Goal: Contribute content: Contribute content

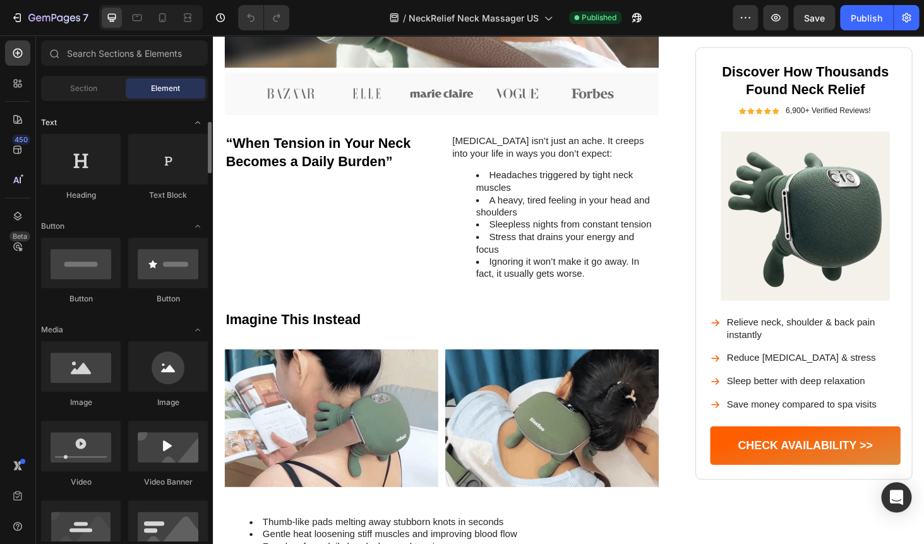
scroll to position [179, 0]
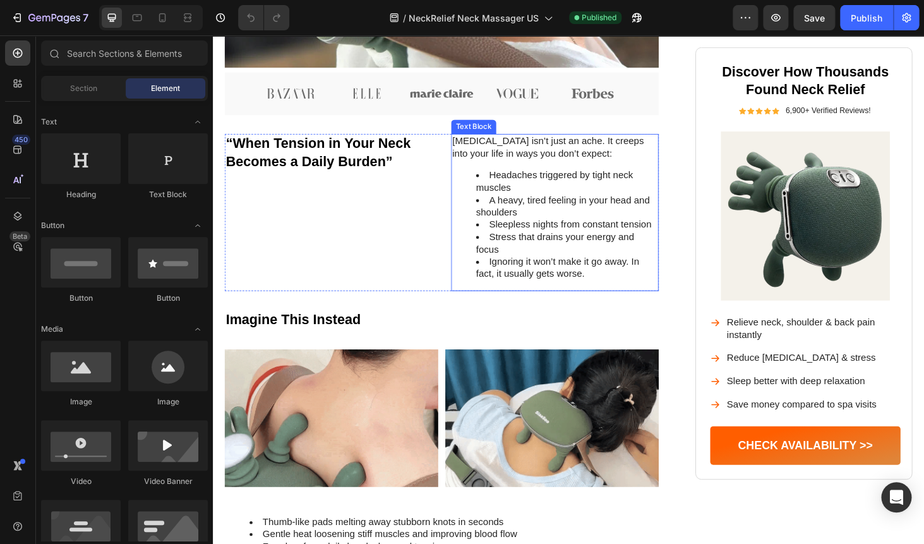
click at [529, 196] on li "Headaches triggered by tight neck muscles" at bounding box center [589, 191] width 193 height 27
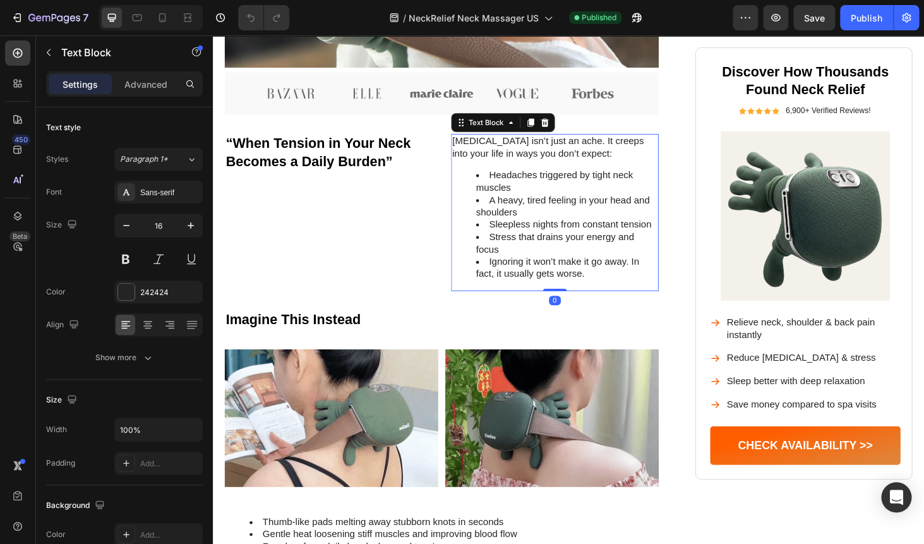
click at [494, 182] on li "Headaches triggered by tight neck muscles" at bounding box center [589, 191] width 193 height 27
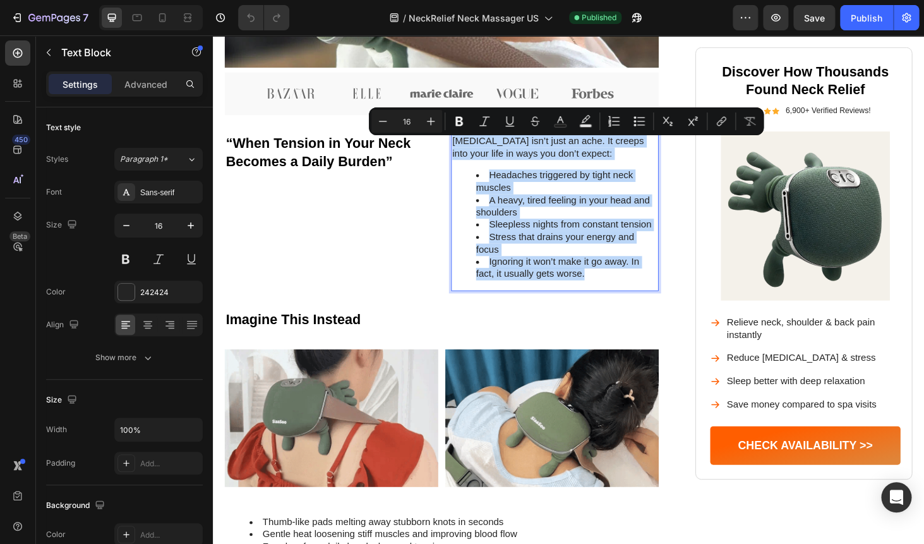
copy div "[MEDICAL_DATA] isn’t just an ache. It creeps into your life in ways you don’t e…"
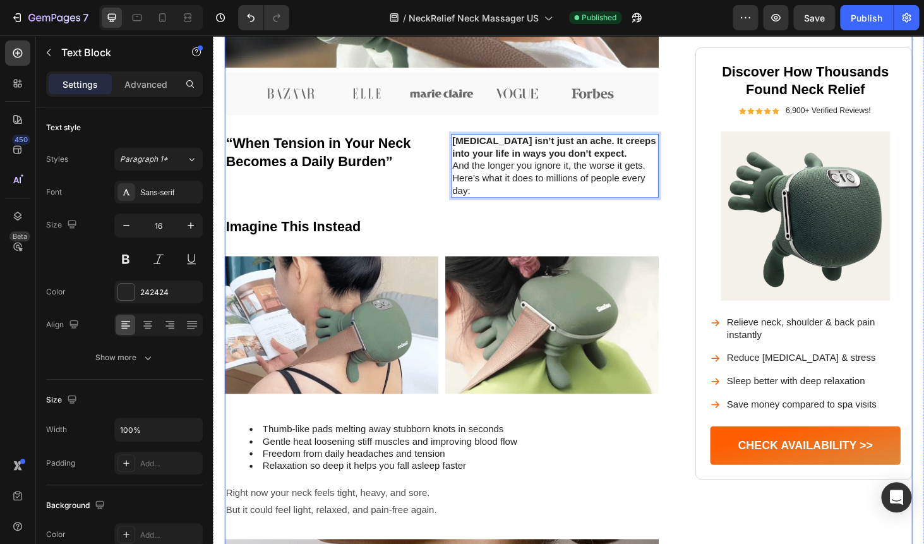
click at [509, 222] on div "Image [MEDICAL_DATA] Isn’t Just Pain — It Controls Your Life Heading From naggi…" at bounding box center [456, 239] width 462 height 1397
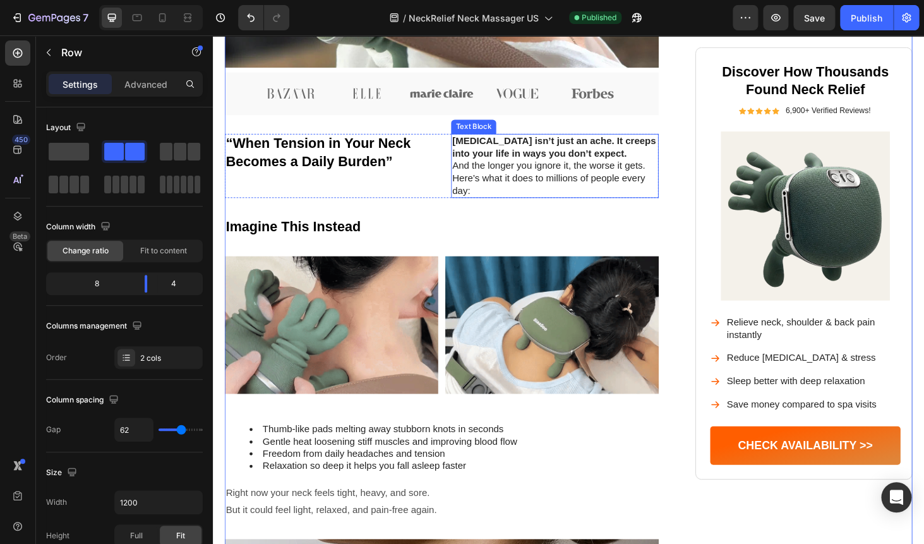
click at [527, 188] on p "[MEDICAL_DATA] isn’t just an ache. It creeps into your life in ways you don’t e…" at bounding box center [577, 174] width 219 height 66
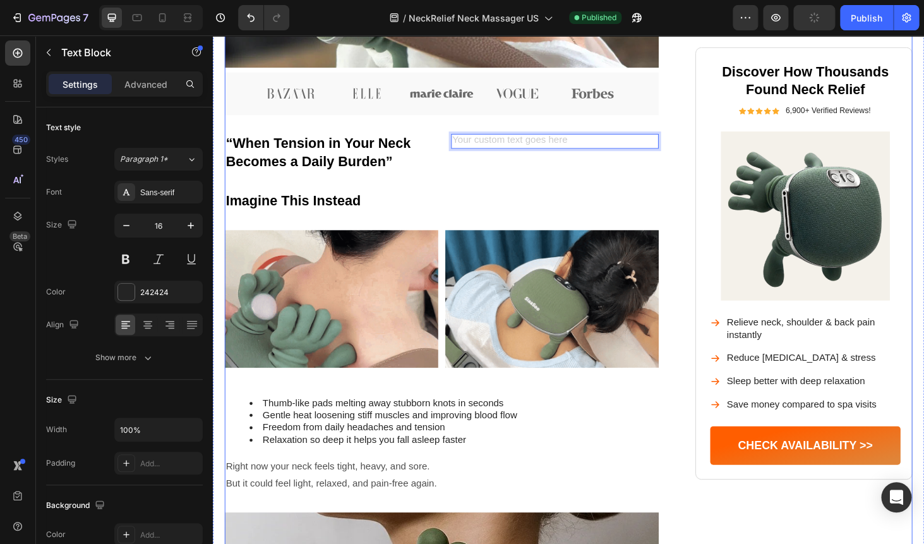
click at [512, 190] on div "Image [MEDICAL_DATA] Isn’t Just Pain — It Controls Your Life Heading From naggi…" at bounding box center [456, 225] width 462 height 1369
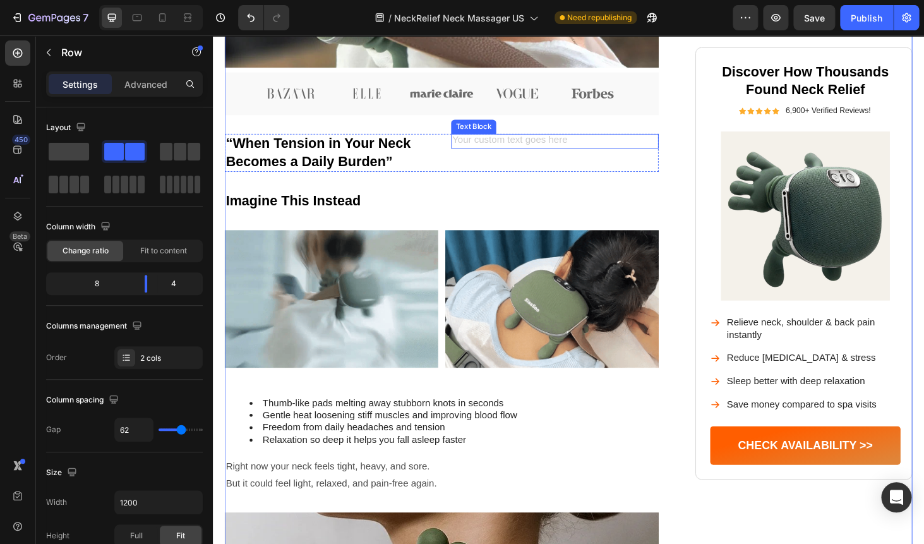
click at [503, 149] on div "Rich Text Editor. Editing area: main" at bounding box center [577, 148] width 221 height 16
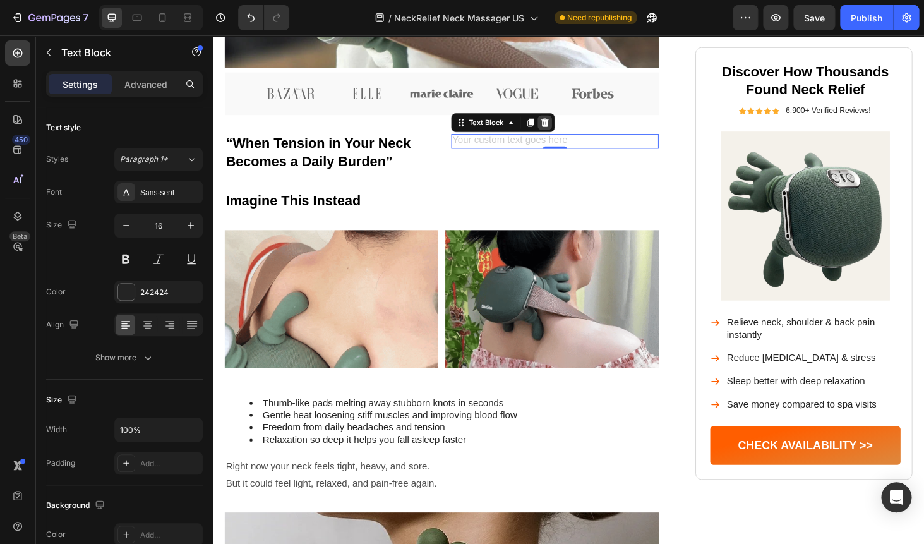
click at [566, 131] on icon at bounding box center [567, 128] width 8 height 9
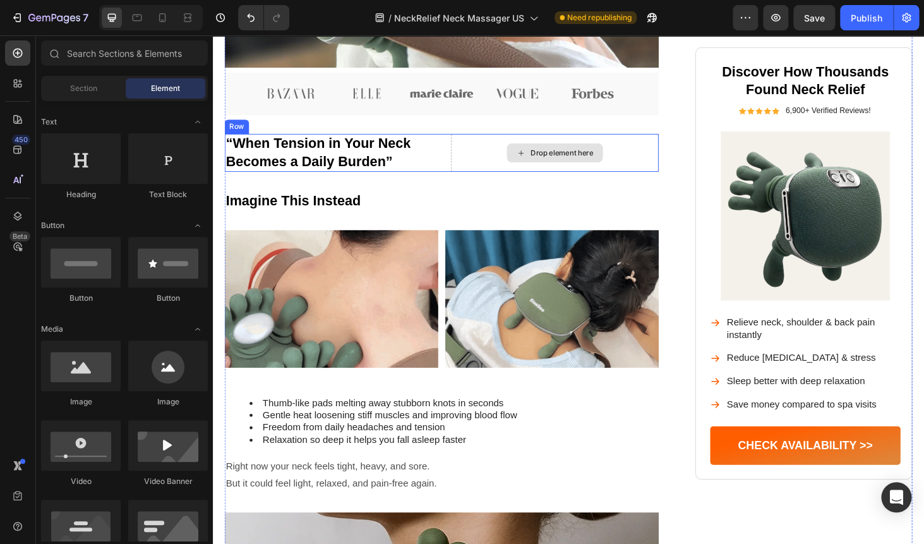
click at [541, 162] on icon at bounding box center [541, 160] width 10 height 11
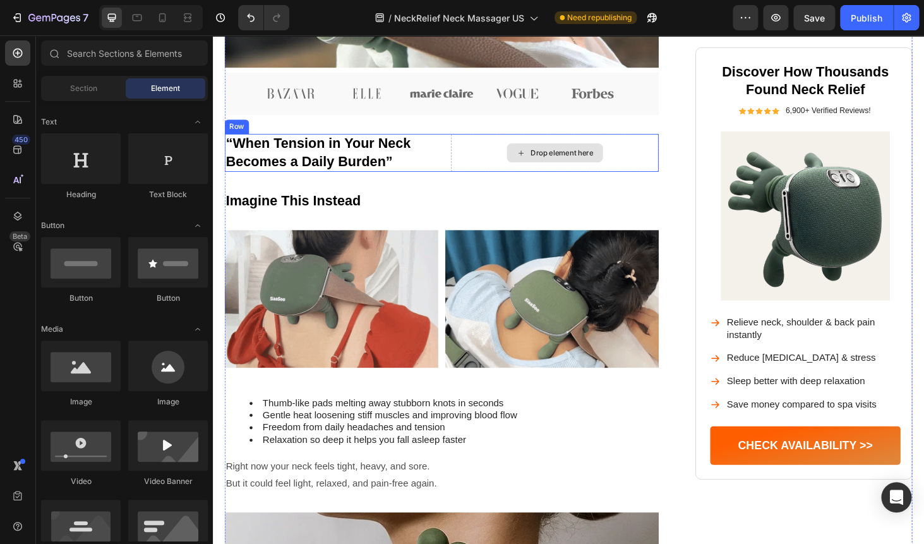
click at [483, 162] on div "Drop element here" at bounding box center [577, 160] width 221 height 40
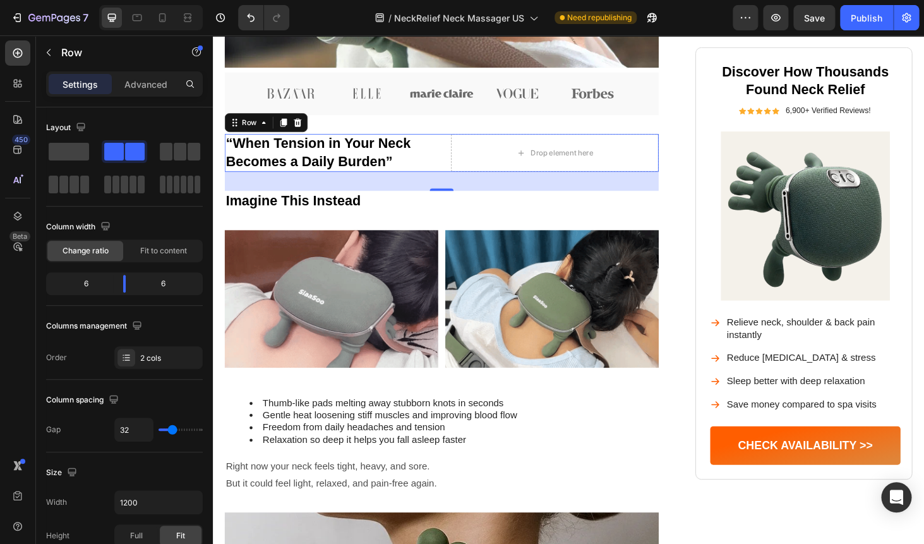
click at [457, 152] on div "“When Tension in Your Neck Becomes a Daily Burden” Heading Drop element here Ro…" at bounding box center [456, 160] width 462 height 40
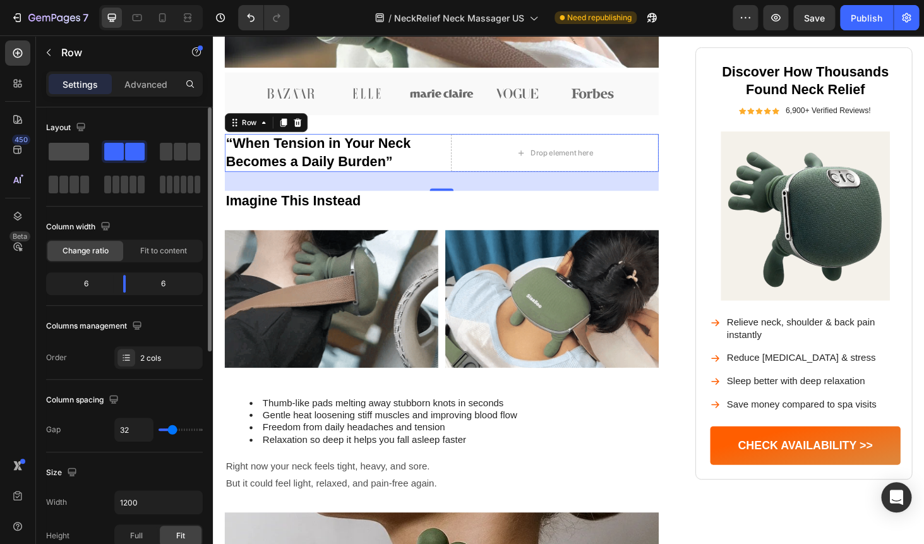
click at [59, 155] on span at bounding box center [69, 152] width 40 height 18
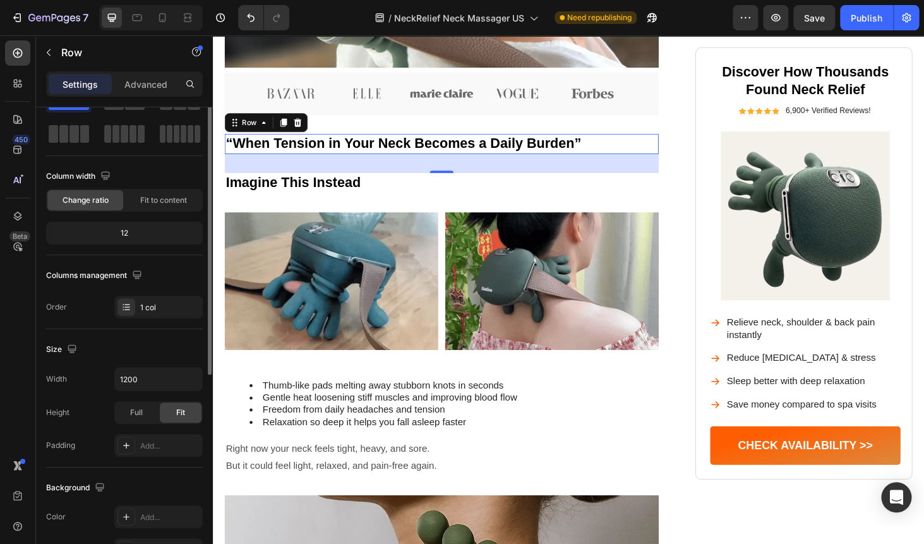
scroll to position [0, 0]
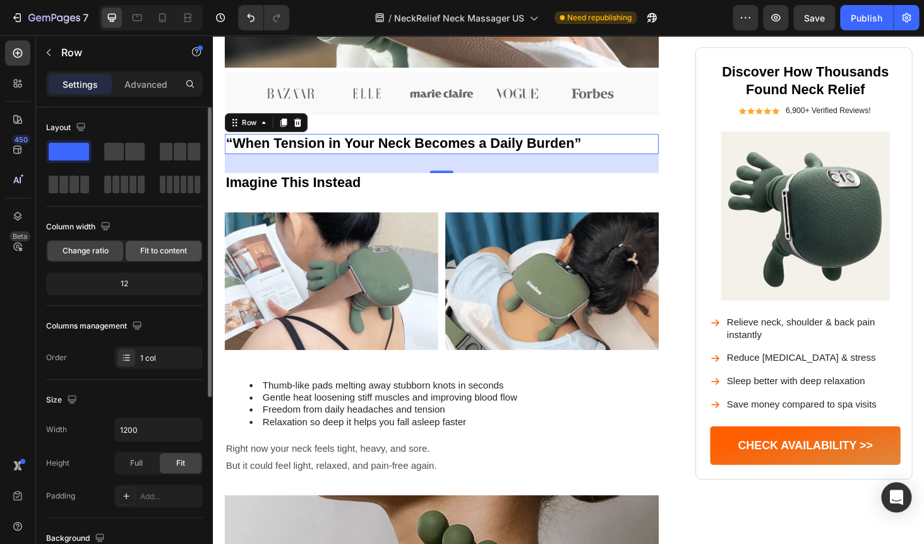
click at [157, 253] on span "Fit to content" at bounding box center [163, 250] width 47 height 11
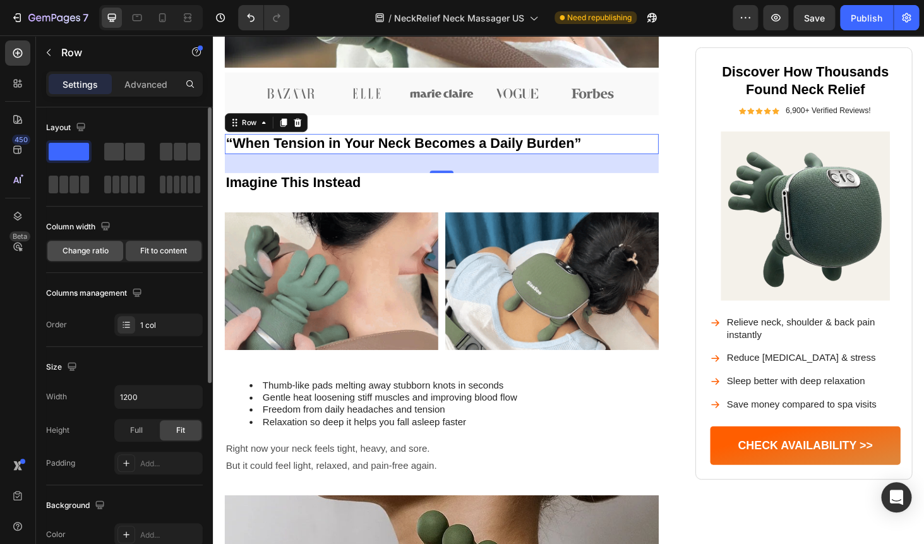
click at [110, 254] on div "Change ratio" at bounding box center [85, 251] width 76 height 20
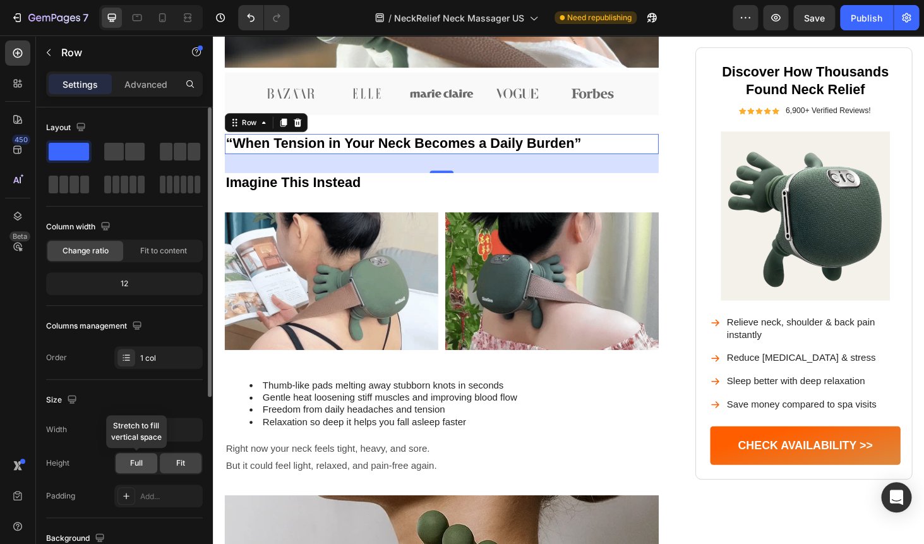
click at [126, 468] on div "Full" at bounding box center [137, 463] width 42 height 20
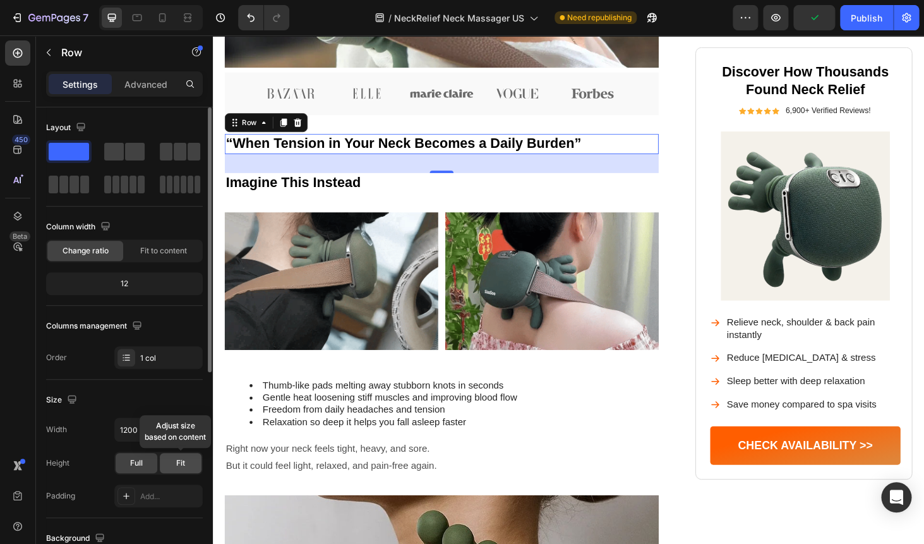
click at [171, 465] on div "Fit" at bounding box center [181, 463] width 42 height 20
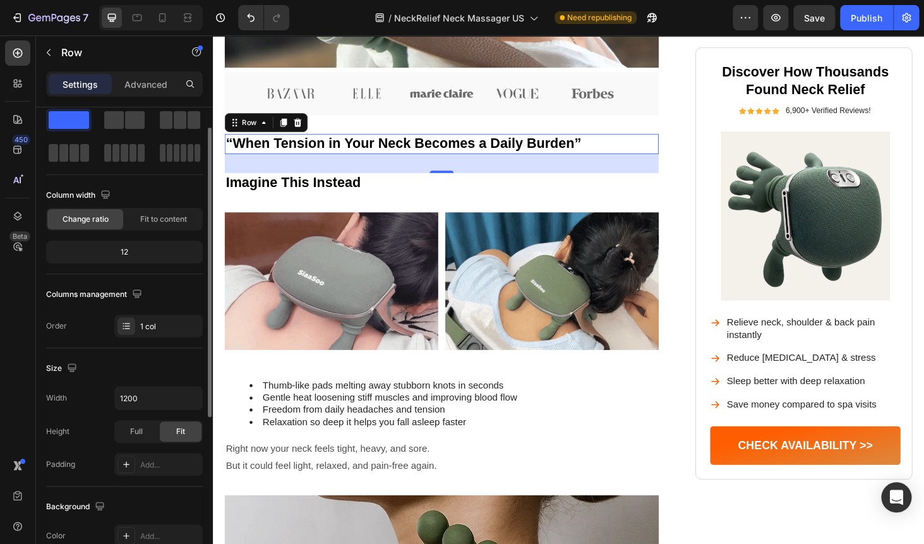
scroll to position [32, 0]
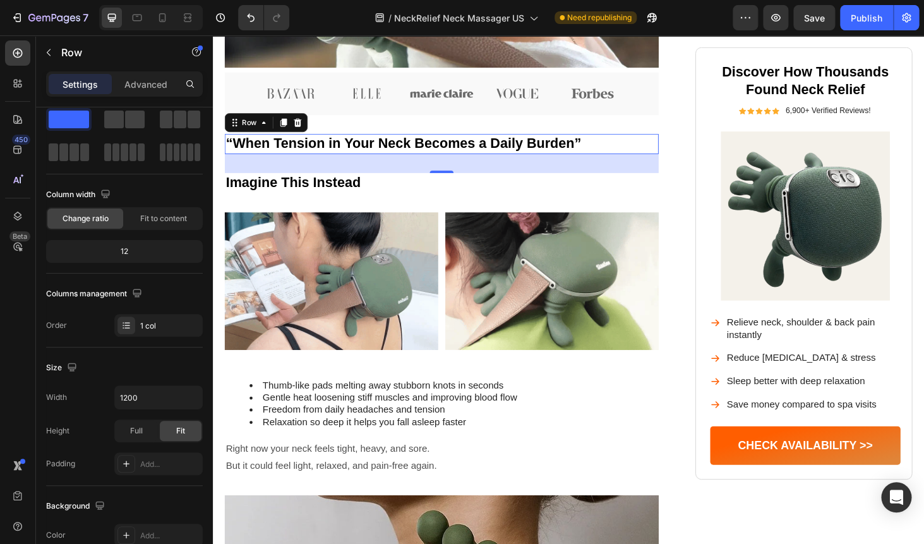
click at [68, 85] on p "Settings" at bounding box center [80, 84] width 35 height 13
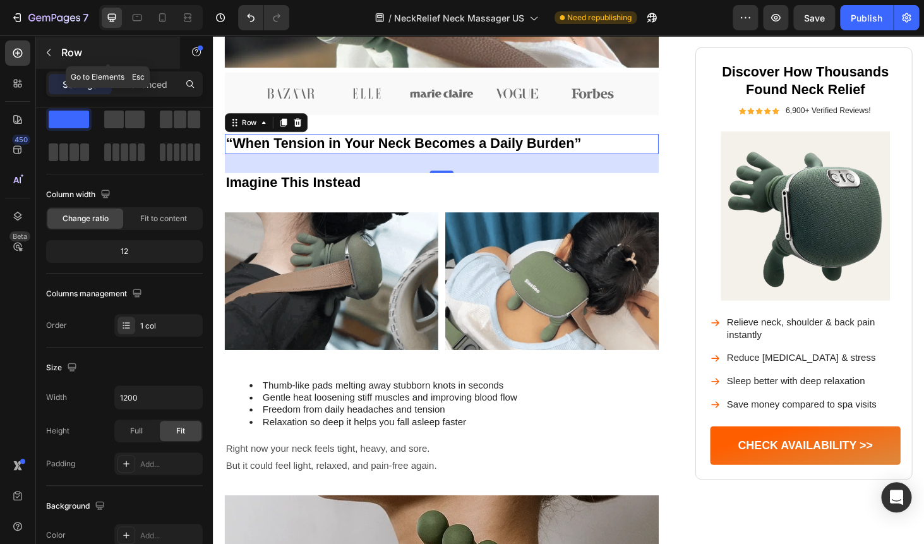
click at [50, 55] on icon "button" at bounding box center [49, 52] width 4 height 7
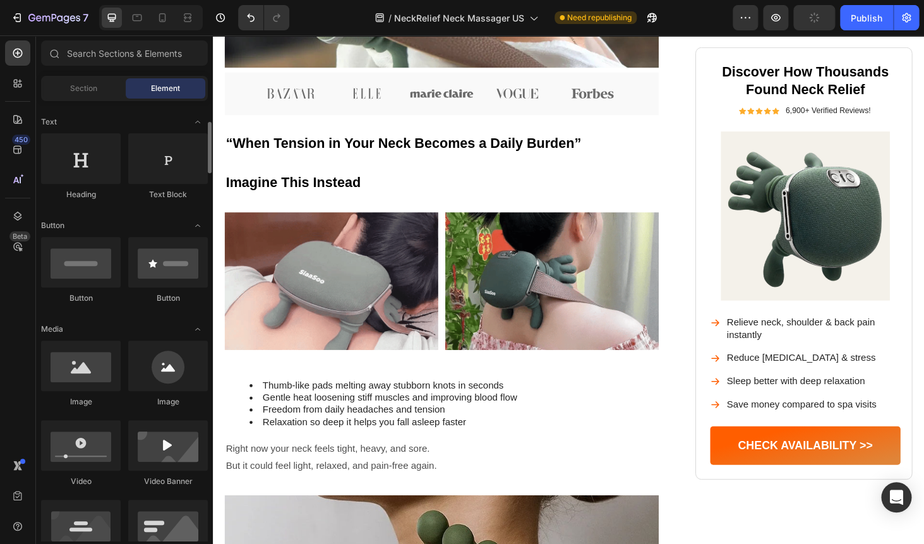
scroll to position [193, 0]
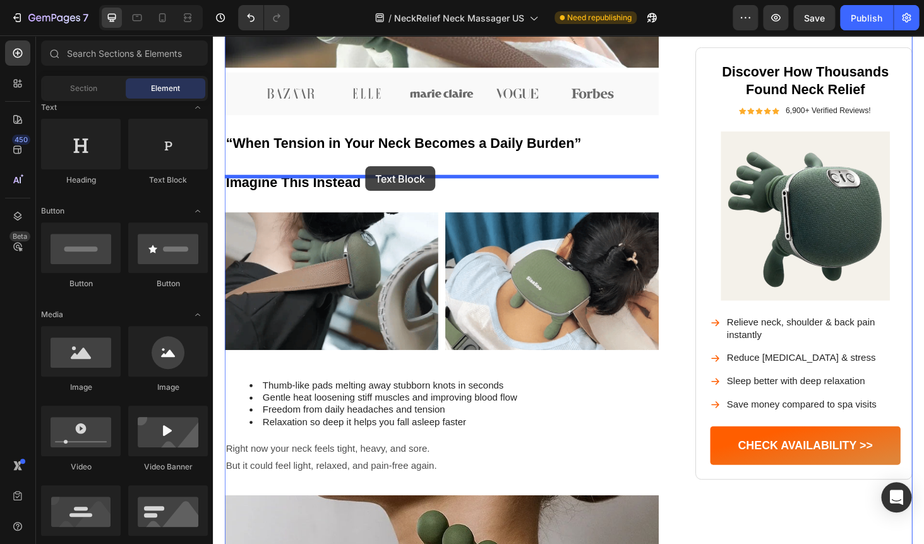
drag, startPoint x: 375, startPoint y: 180, endPoint x: 364, endPoint y: 167, distance: 16.6
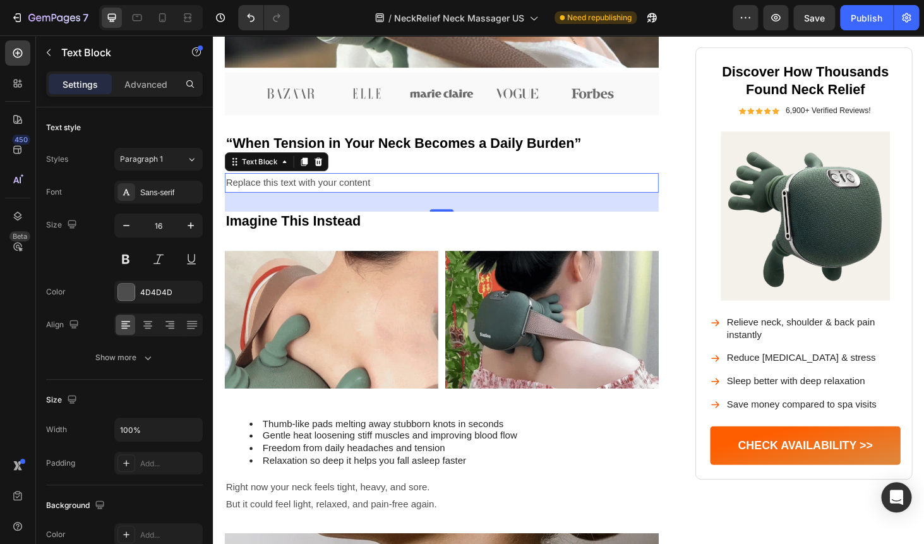
click at [294, 193] on div "Replace this text with your content" at bounding box center [456, 192] width 462 height 21
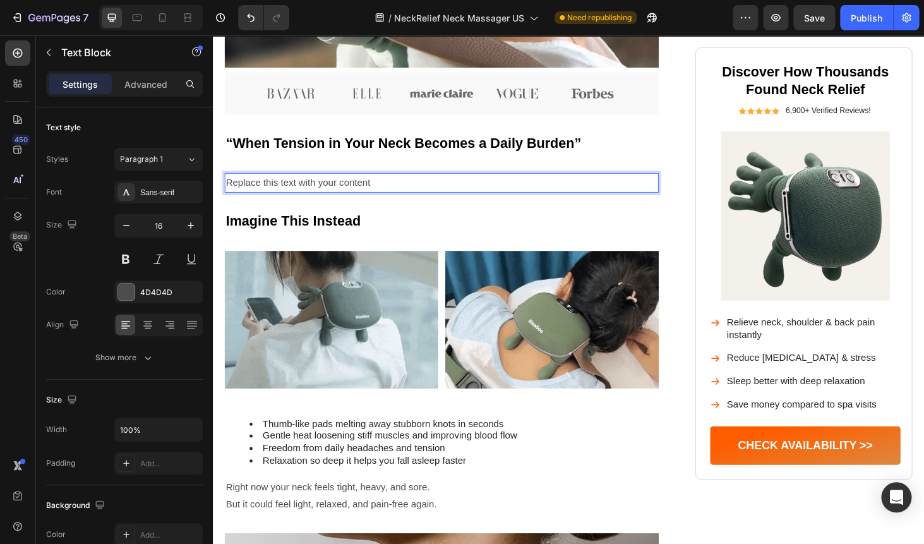
click at [294, 193] on p "Replace this text with your content" at bounding box center [457, 192] width 460 height 18
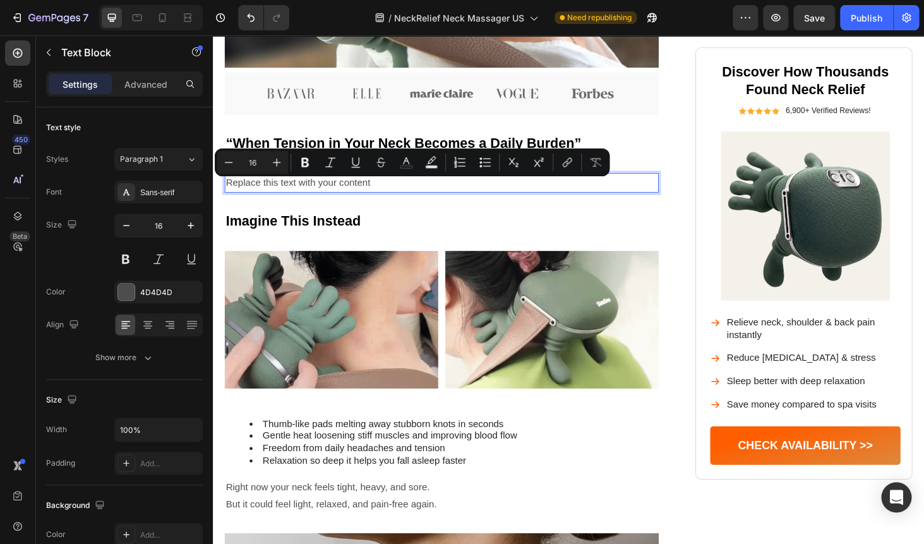
click at [294, 193] on p "Replace this text with your content" at bounding box center [457, 192] width 460 height 18
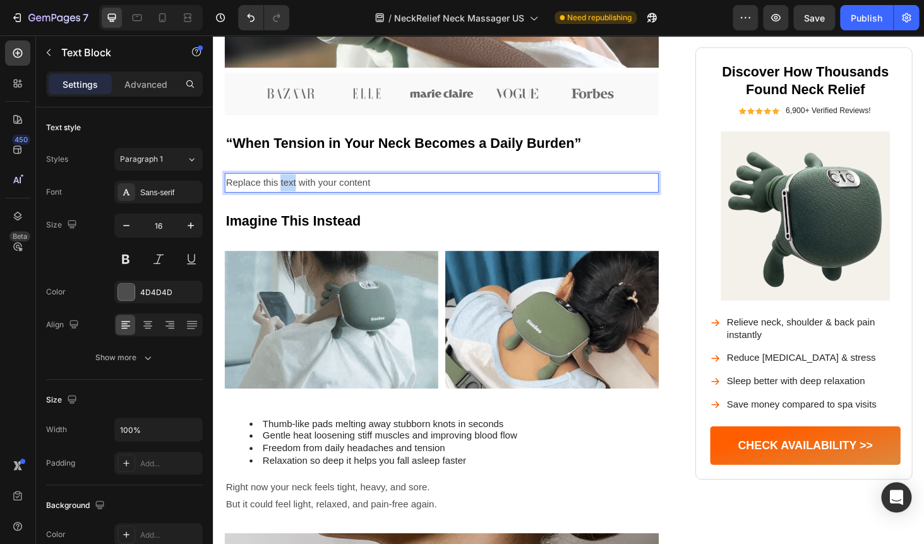
click at [294, 193] on p "Replace this text with your content" at bounding box center [457, 192] width 460 height 18
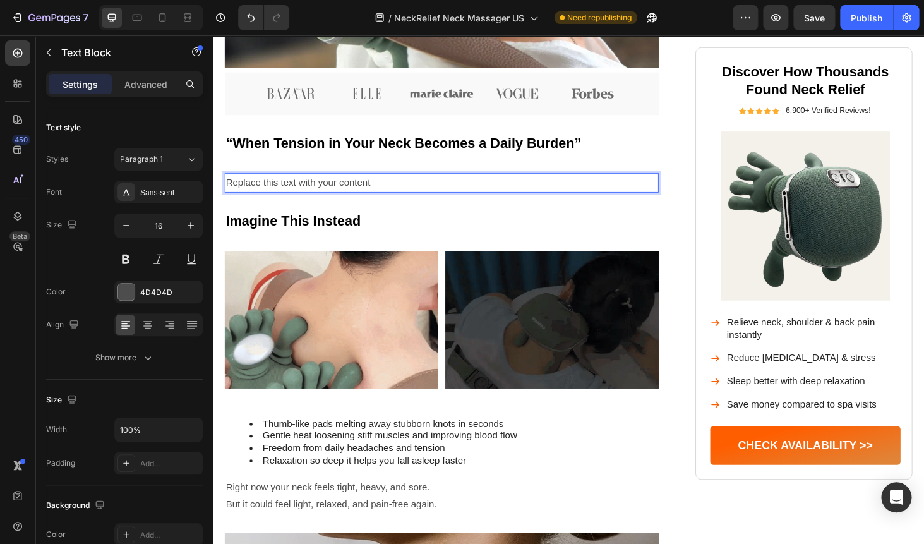
click at [294, 193] on p "Replace this text with your content" at bounding box center [457, 192] width 460 height 18
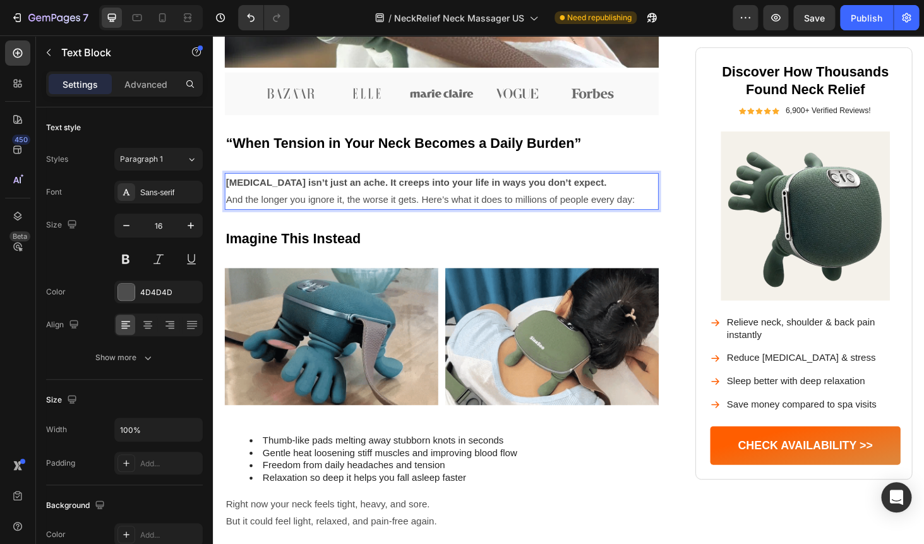
click at [296, 196] on strong "[MEDICAL_DATA] isn’t just an ache. It creeps into your life in ways you don’t e…" at bounding box center [429, 191] width 405 height 11
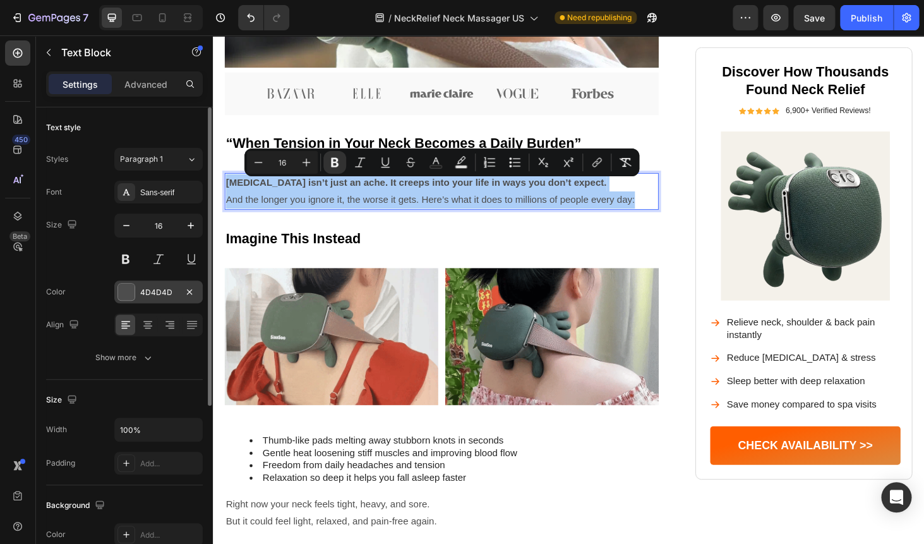
click at [163, 285] on div "4D4D4D" at bounding box center [158, 291] width 88 height 23
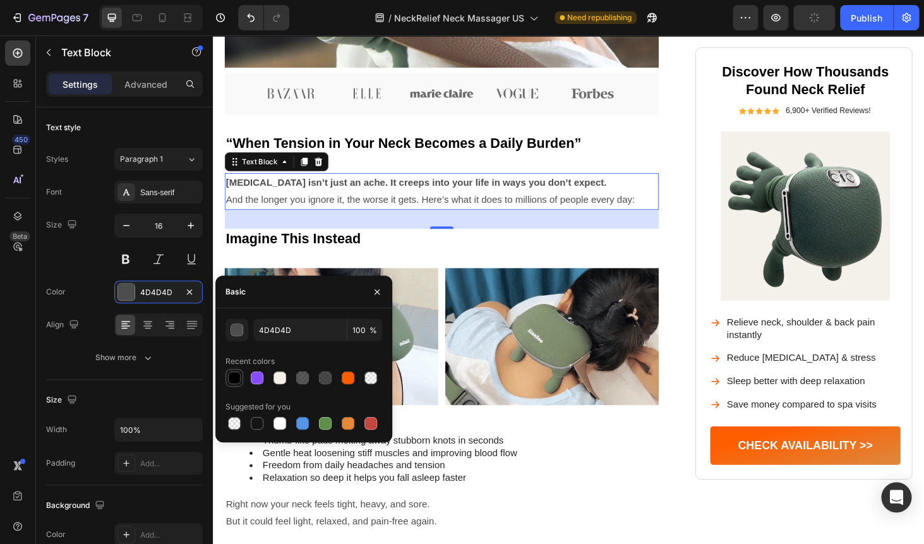
click at [236, 380] on div at bounding box center [234, 377] width 13 height 13
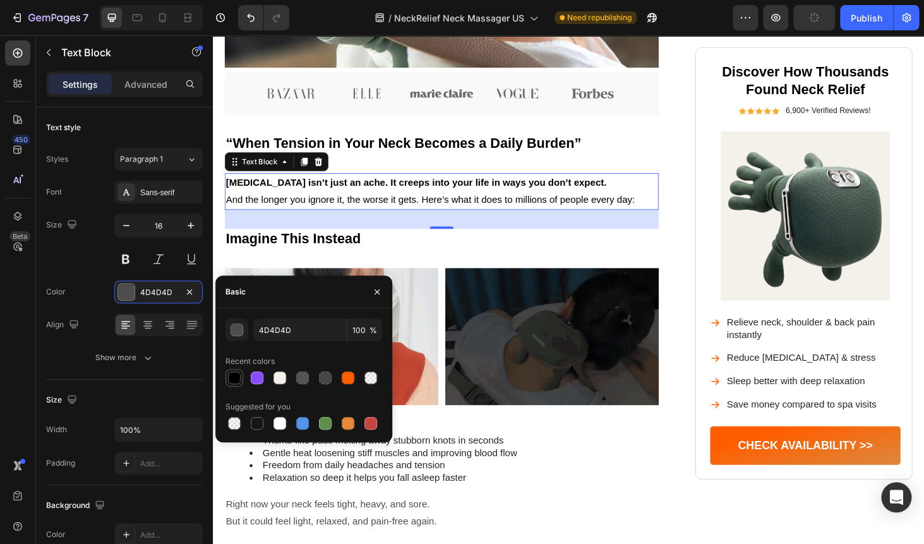
type input "000000"
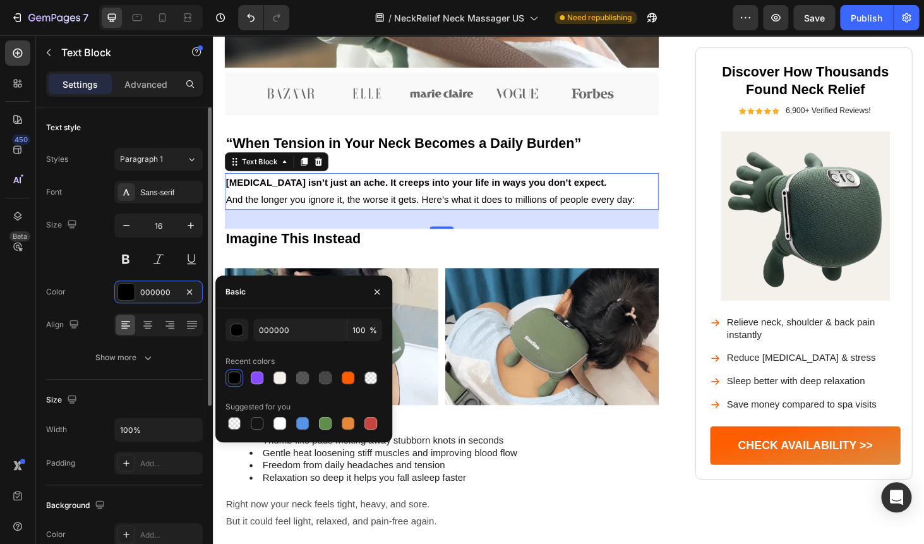
click at [60, 263] on div "Size 16" at bounding box center [124, 241] width 157 height 57
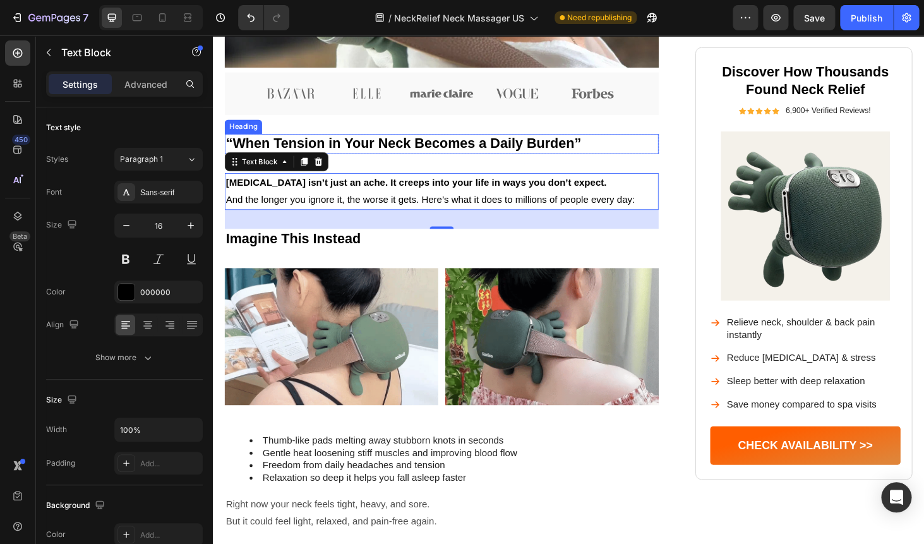
click at [673, 152] on h2 "“When Tension in Your Neck Becomes a Daily Burden”" at bounding box center [456, 150] width 462 height 21
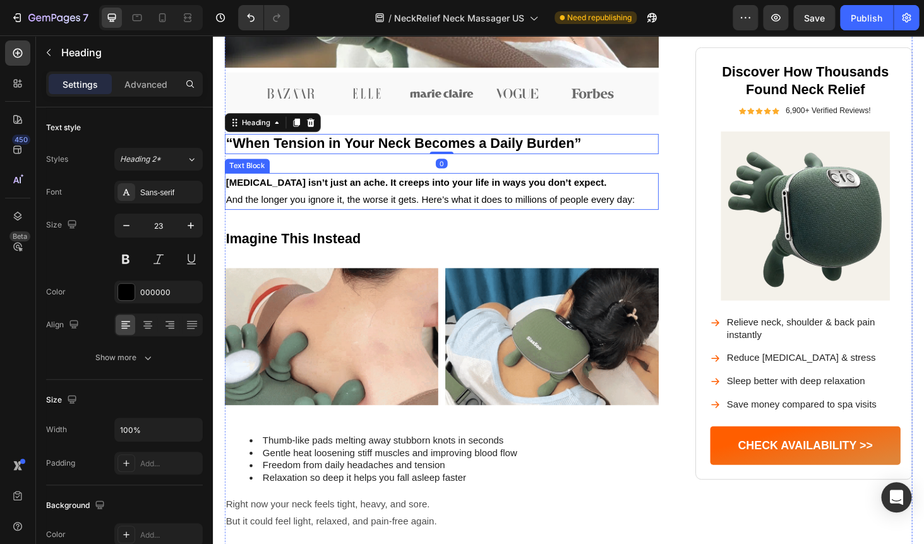
click at [653, 217] on p "[MEDICAL_DATA] isn’t just an ache. It creeps into your life in ways you don’t e…" at bounding box center [457, 201] width 460 height 37
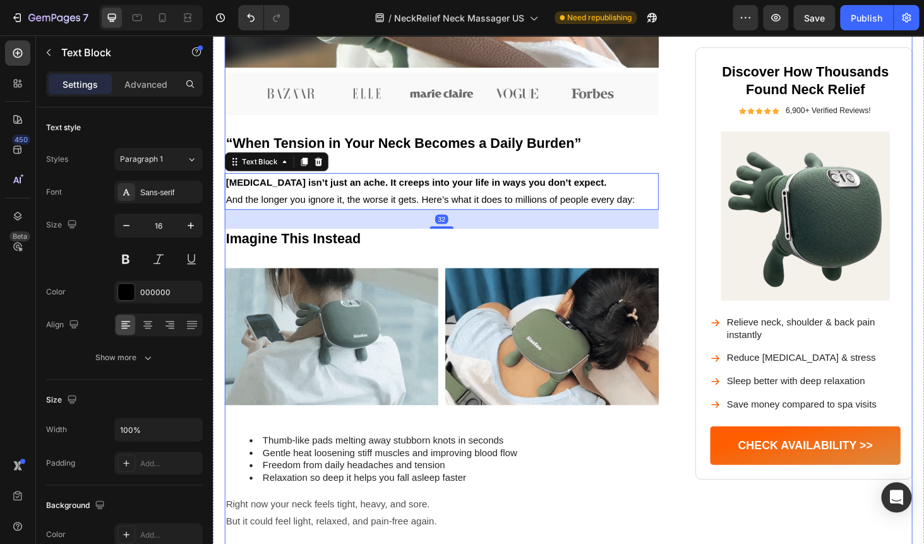
click at [690, 170] on div "Image [MEDICAL_DATA] Isn’t Just Pain — It Controls Your Life Heading From naggi…" at bounding box center [591, 245] width 733 height 1409
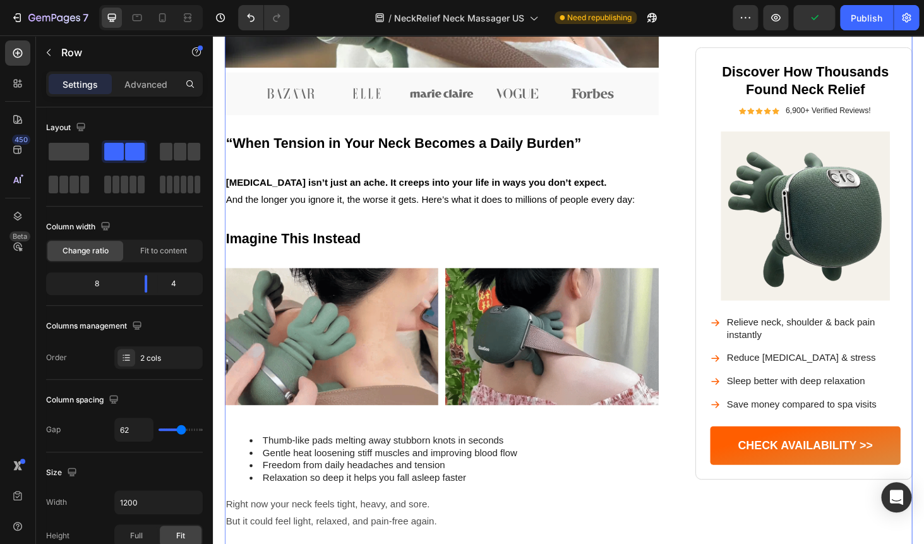
click at [363, 184] on div "Image [MEDICAL_DATA] Isn’t Just Pain — It Controls Your Life Heading From naggi…" at bounding box center [456, 245] width 462 height 1409
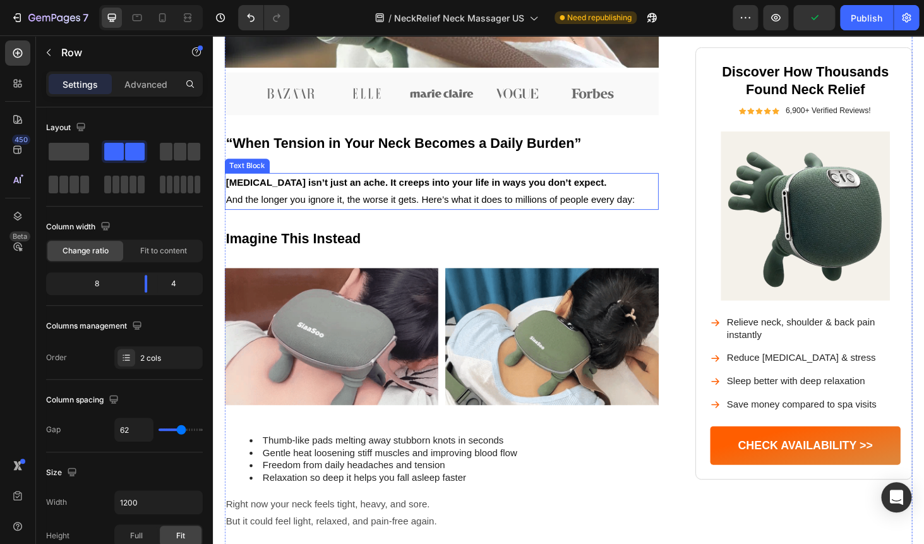
click at [351, 203] on p "[MEDICAL_DATA] isn’t just an ache. It creeps into your life in ways you don’t e…" at bounding box center [457, 201] width 460 height 37
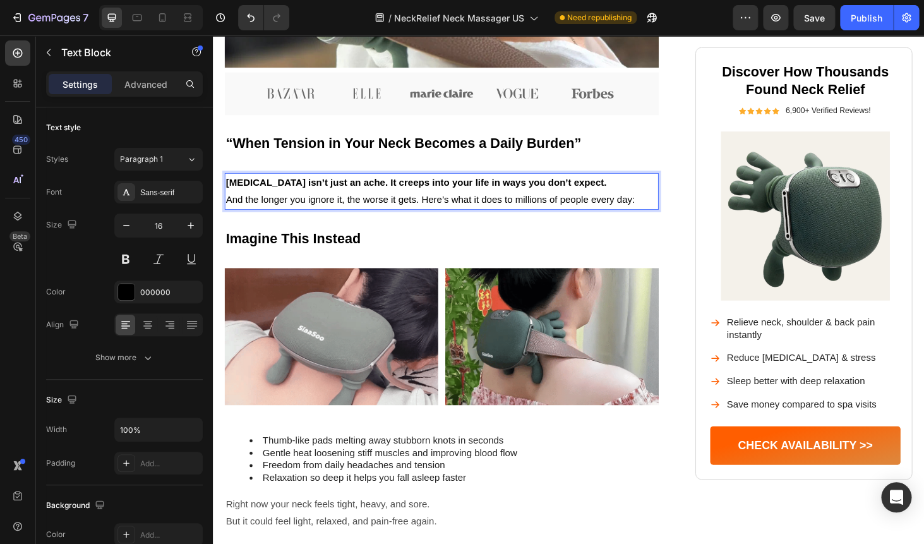
click at [351, 203] on p "[MEDICAL_DATA] isn’t just an ache. It creeps into your life in ways you don’t e…" at bounding box center [457, 201] width 460 height 37
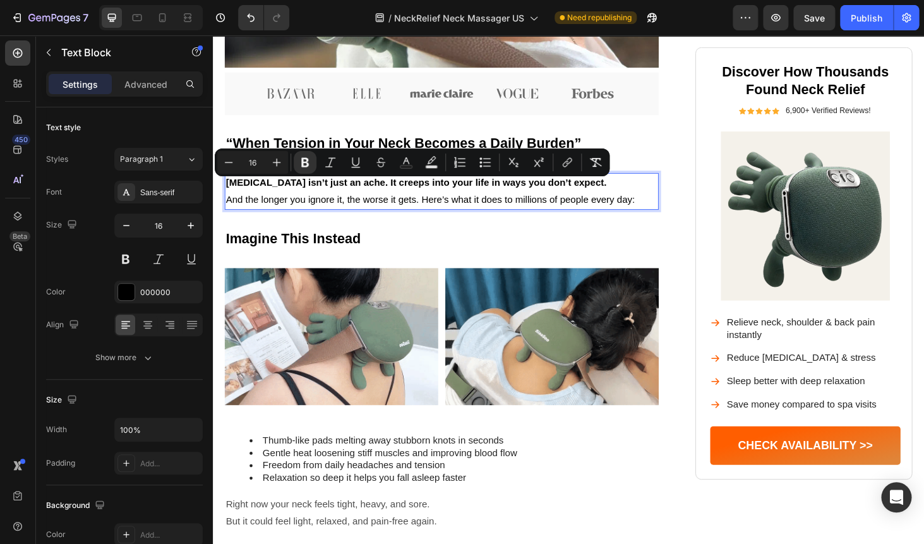
click at [351, 203] on p "[MEDICAL_DATA] isn’t just an ache. It creeps into your life in ways you don’t e…" at bounding box center [457, 201] width 460 height 37
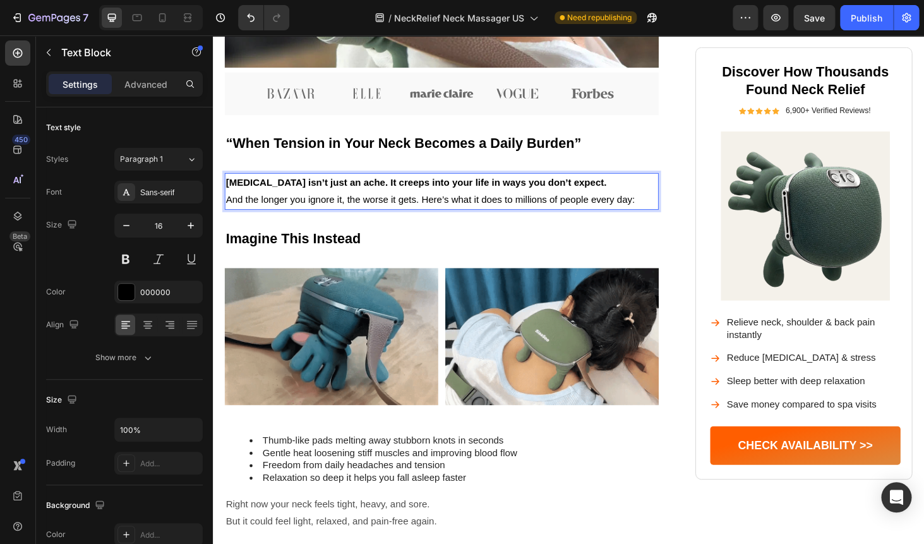
click at [359, 207] on p "[MEDICAL_DATA] isn’t just an ache. It creeps into your life in ways you don’t e…" at bounding box center [457, 201] width 460 height 37
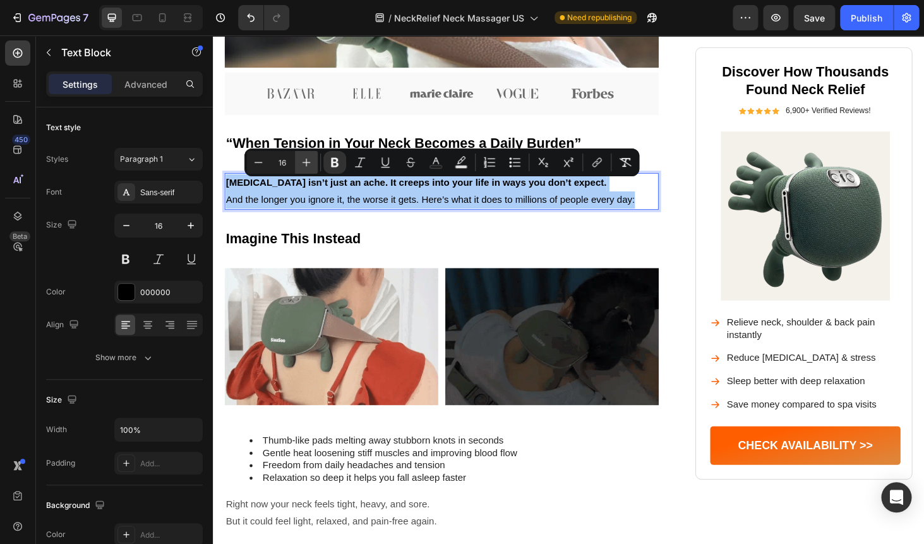
click at [308, 166] on icon "Editor contextual toolbar" at bounding box center [306, 162] width 13 height 13
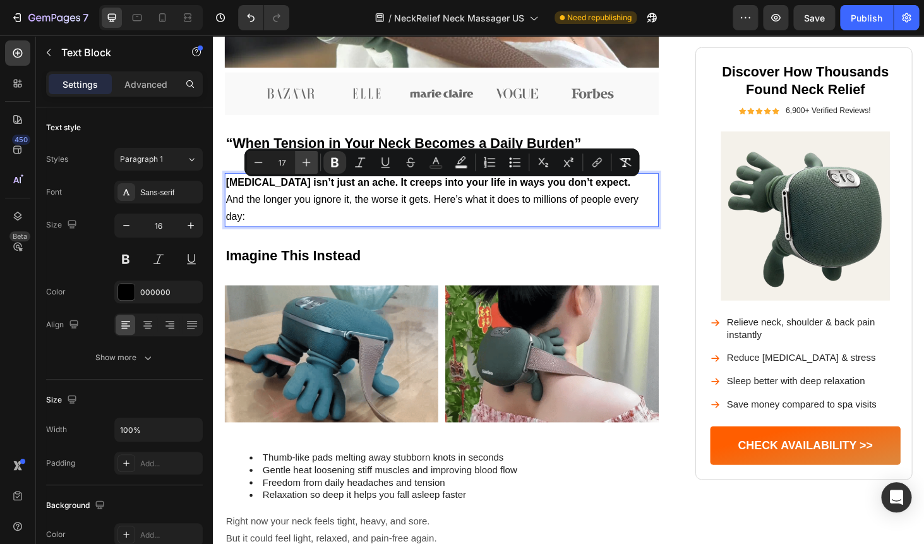
click at [308, 166] on icon "Editor contextual toolbar" at bounding box center [306, 162] width 13 height 13
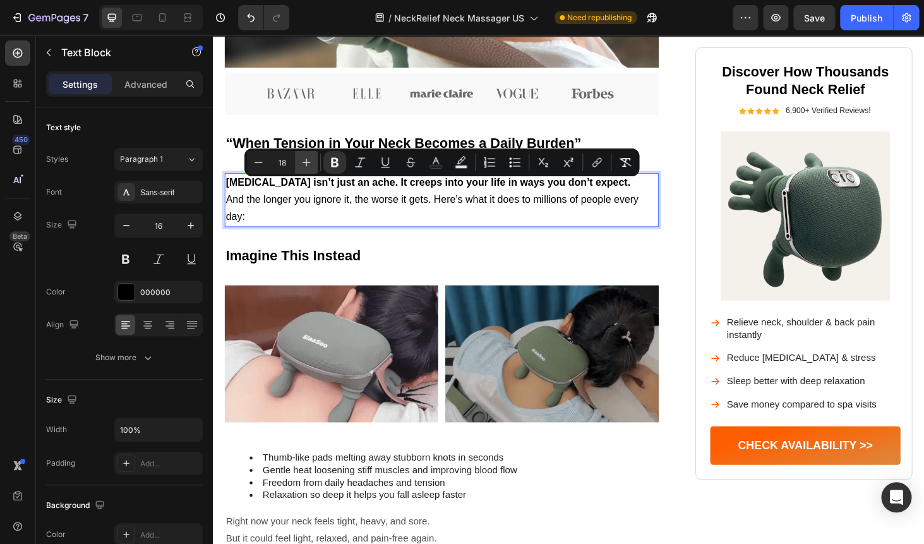
click at [308, 166] on icon "Editor contextual toolbar" at bounding box center [306, 162] width 13 height 13
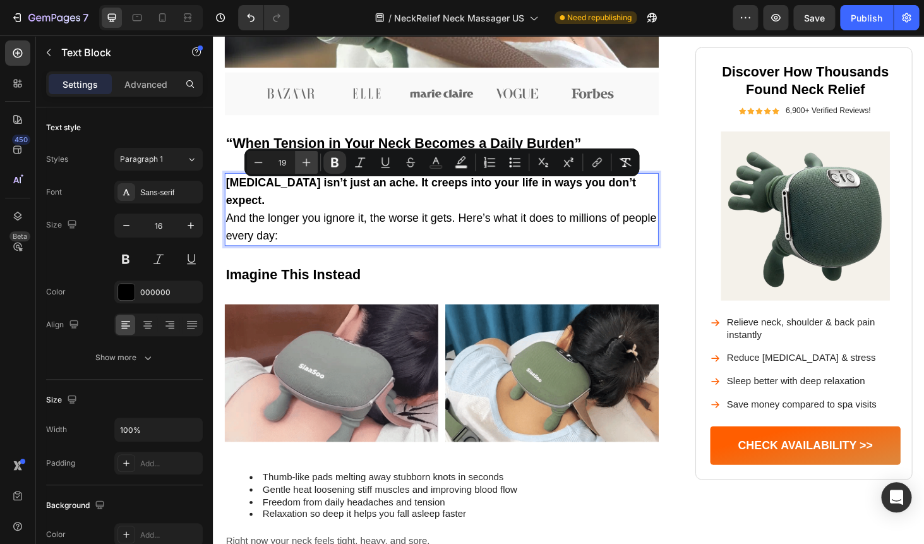
click at [308, 166] on icon "Editor contextual toolbar" at bounding box center [306, 162] width 13 height 13
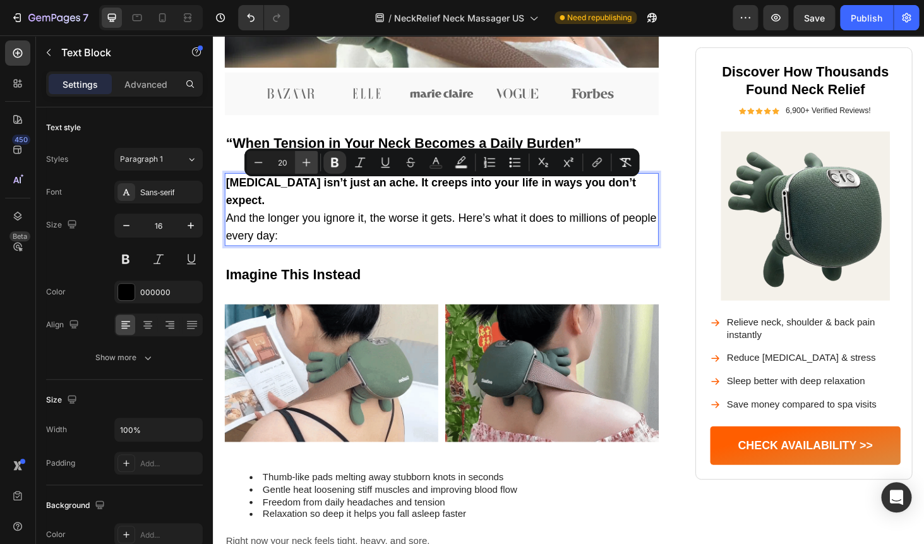
click at [308, 166] on icon "Editor contextual toolbar" at bounding box center [306, 162] width 13 height 13
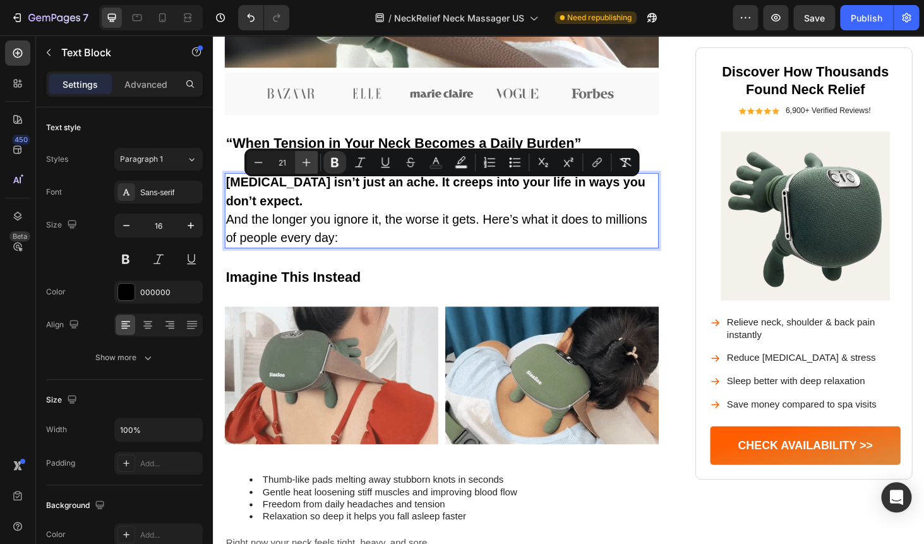
click at [308, 166] on icon "Editor contextual toolbar" at bounding box center [306, 162] width 13 height 13
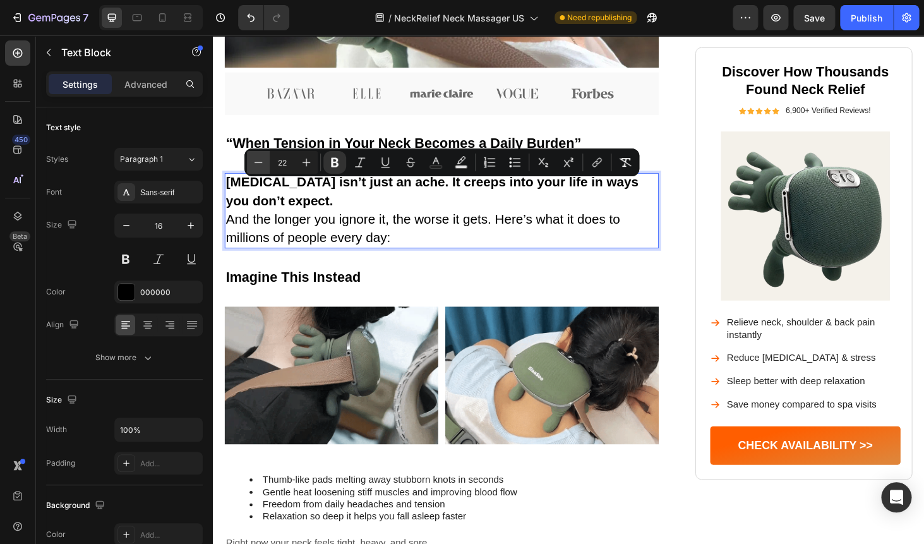
click at [253, 162] on icon "Editor contextual toolbar" at bounding box center [258, 162] width 13 height 13
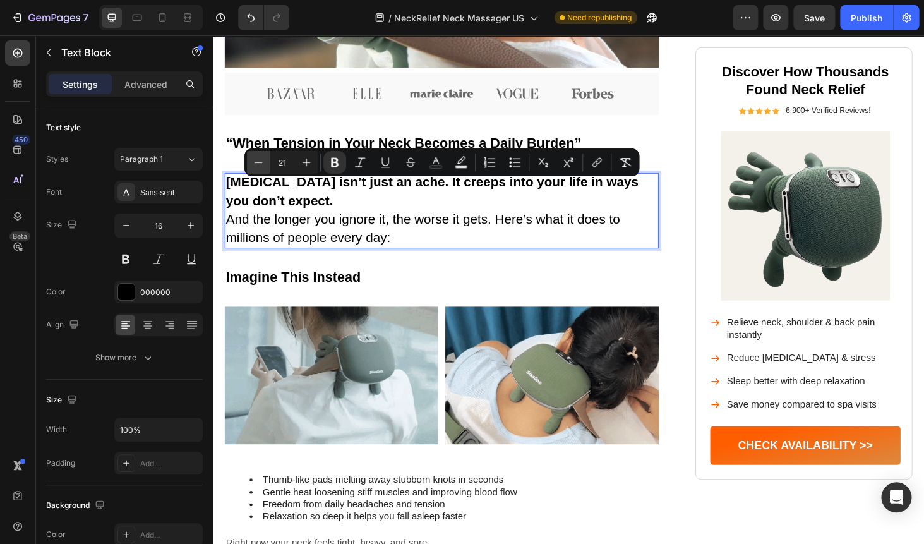
click at [253, 162] on icon "Editor contextual toolbar" at bounding box center [258, 162] width 13 height 13
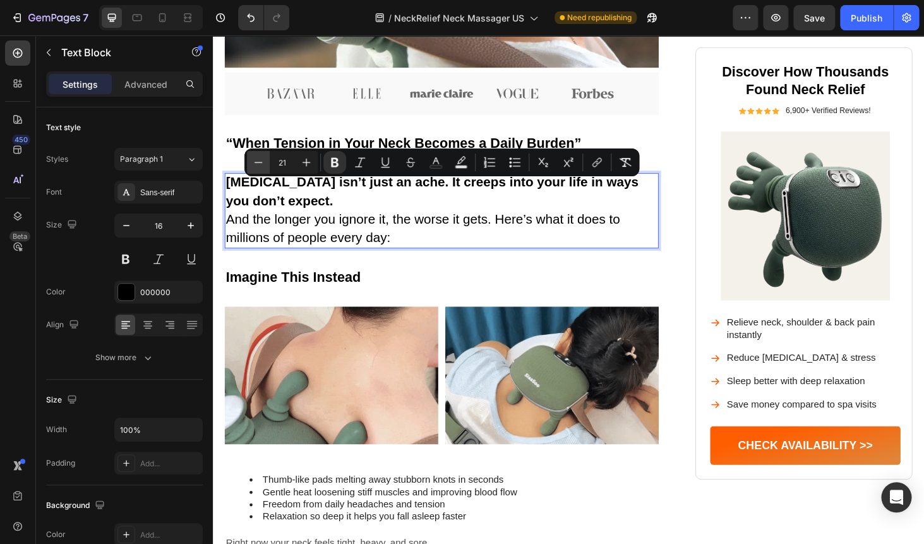
type input "20"
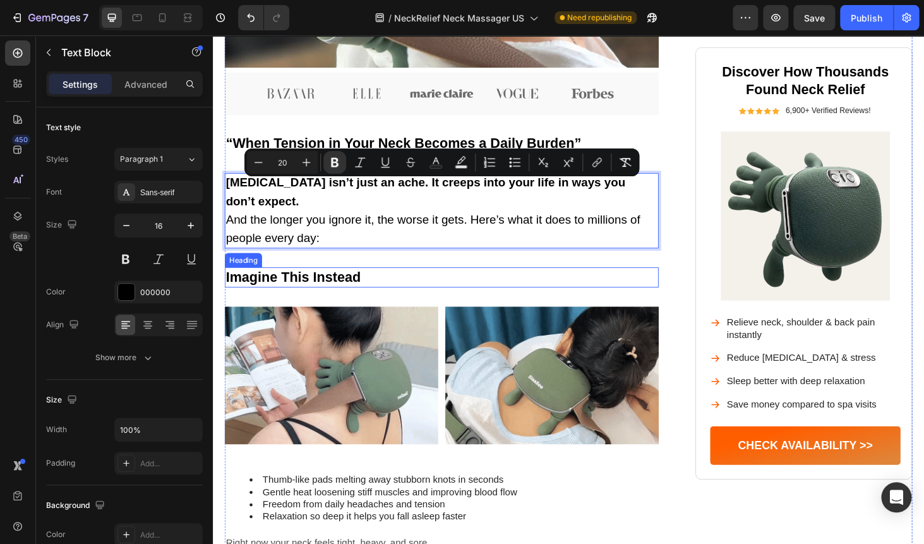
click at [482, 289] on h2 "Imagine This Instead" at bounding box center [456, 292] width 462 height 21
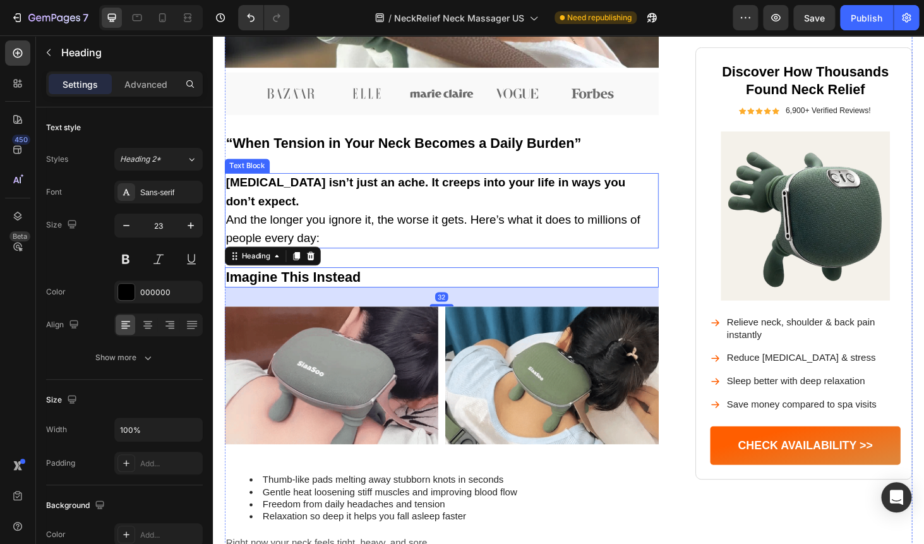
click at [364, 231] on span "And the longer you ignore it, the worse it gets. Here’s what it does to million…" at bounding box center [447, 240] width 441 height 33
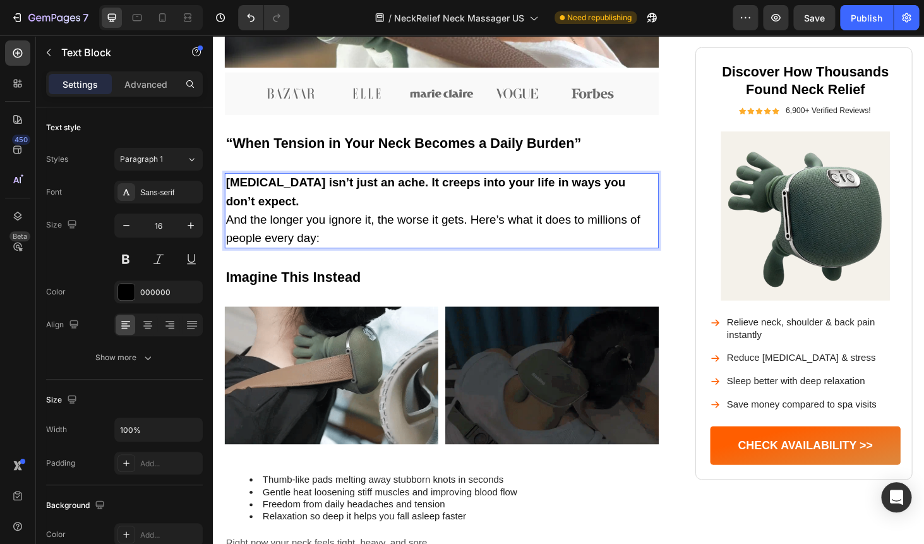
click at [311, 216] on p "[MEDICAL_DATA] isn’t just an ache. It creeps into your life in ways you don’t e…" at bounding box center [457, 222] width 460 height 78
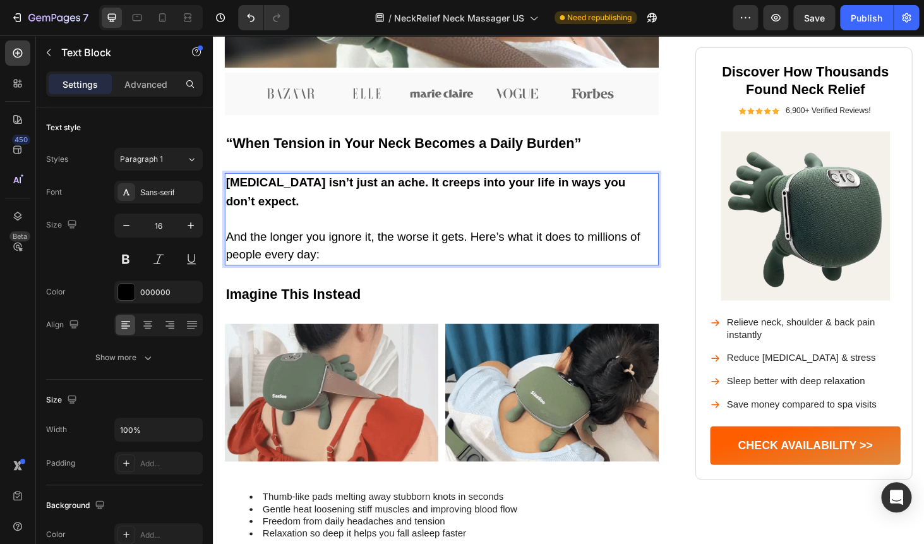
click at [297, 255] on span "And the longer you ignore it, the worse it gets. Here’s what it does to million…" at bounding box center [447, 259] width 441 height 33
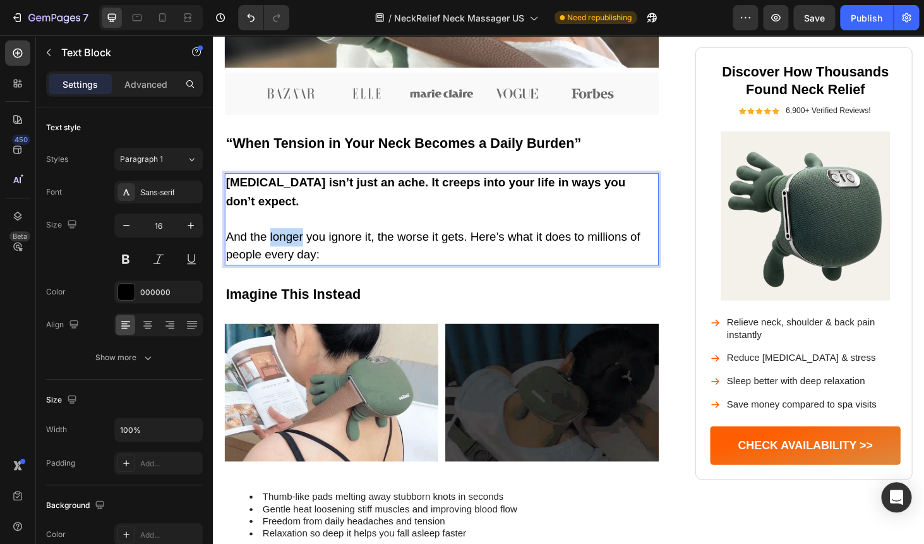
click at [297, 255] on span "And the longer you ignore it, the worse it gets. Here’s what it does to million…" at bounding box center [447, 259] width 441 height 33
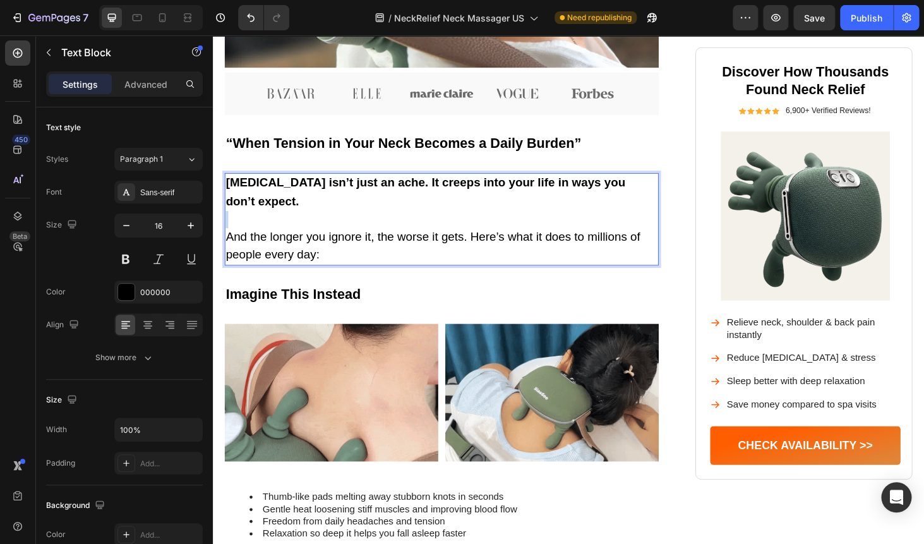
click at [297, 255] on span "And the longer you ignore it, the worse it gets. Here’s what it does to million…" at bounding box center [447, 259] width 441 height 33
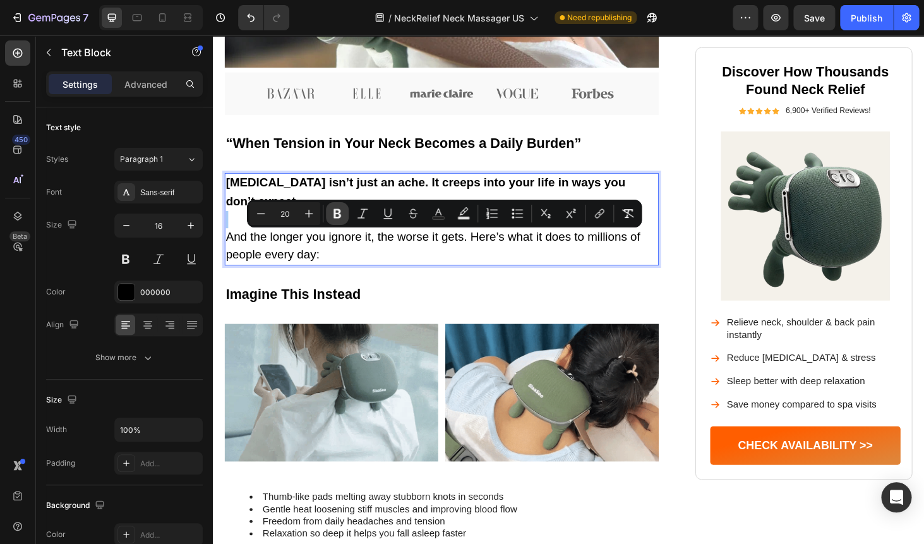
click at [335, 213] on icon "Editor contextual toolbar" at bounding box center [337, 213] width 8 height 9
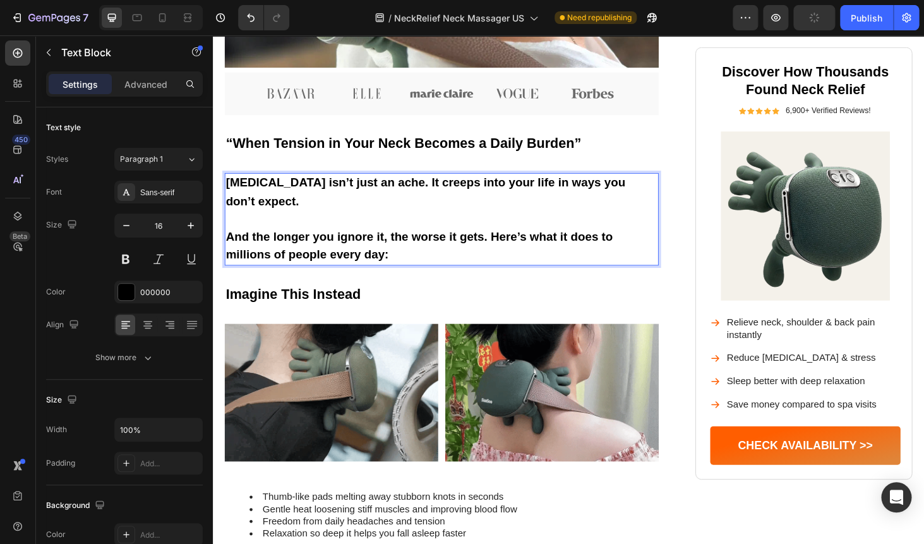
click at [364, 272] on strong "And the longer you ignore it, the worse it gets. Here’s what it does to million…" at bounding box center [433, 259] width 412 height 33
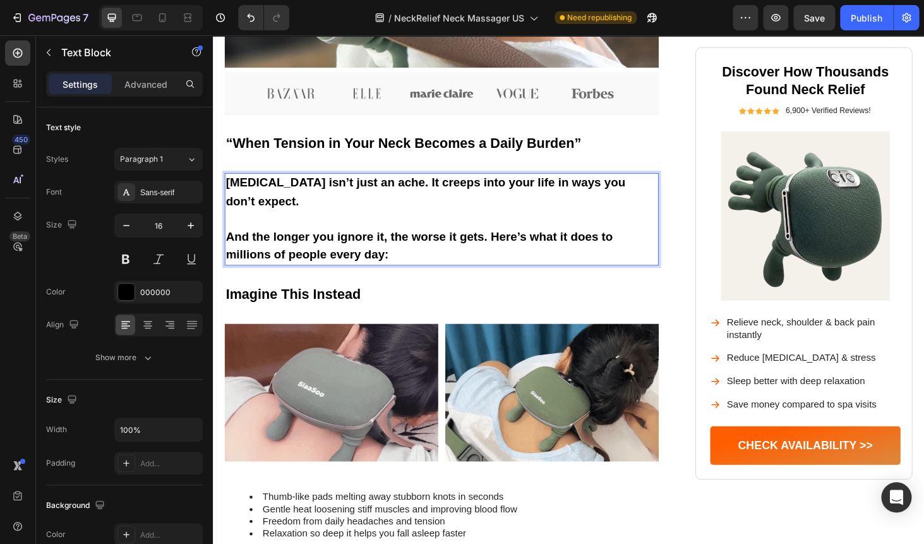
click at [438, 262] on p "And the longer you ignore it, the worse it gets. Here’s what it does to million…" at bounding box center [457, 250] width 460 height 57
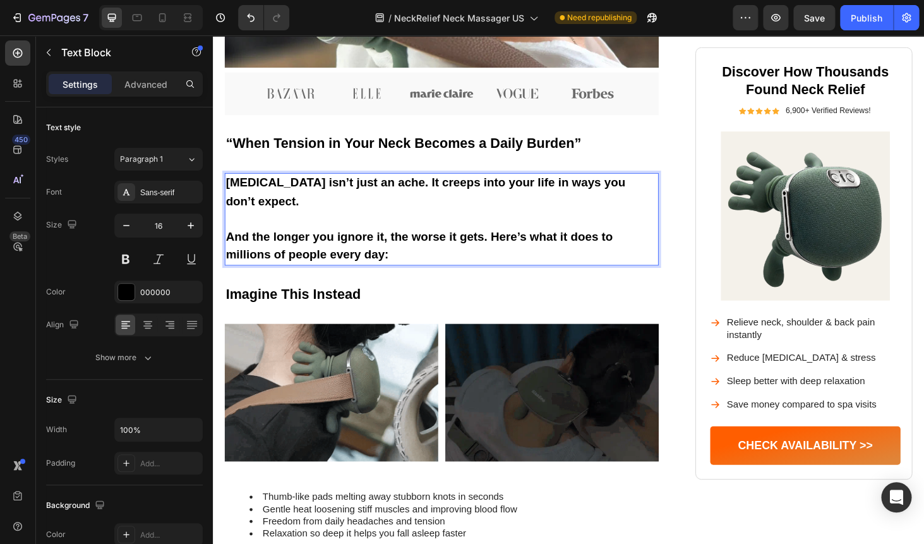
click at [509, 253] on strong "And the longer you ignore it, the worse it gets. Here’s what it does to million…" at bounding box center [433, 259] width 412 height 33
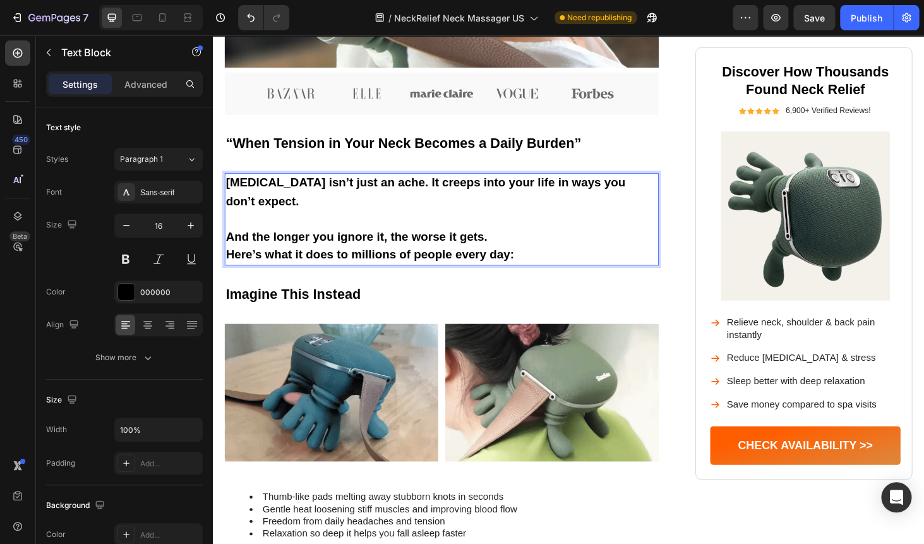
click at [524, 257] on p "And the longer you ignore it, the worse it gets." at bounding box center [457, 241] width 460 height 38
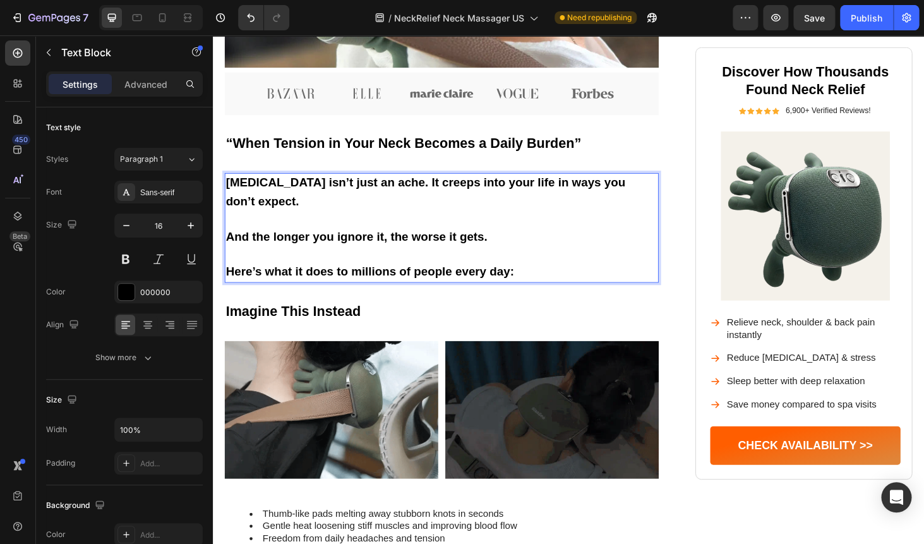
click at [227, 251] on div "[MEDICAL_DATA] isn’t just an ache. It creeps into your life in ways you don’t e…" at bounding box center [456, 240] width 462 height 117
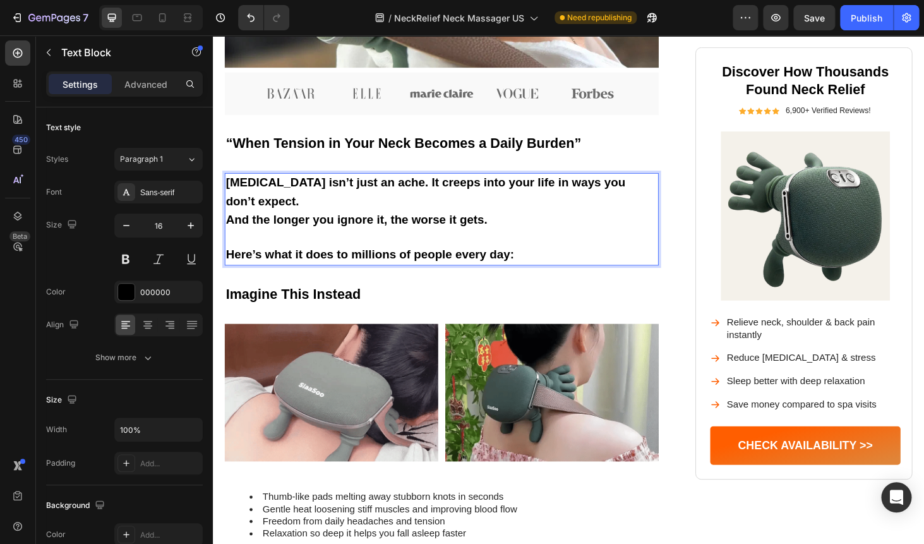
click at [231, 233] on strong "And the longer you ignore it, the worse it gets." at bounding box center [366, 231] width 279 height 14
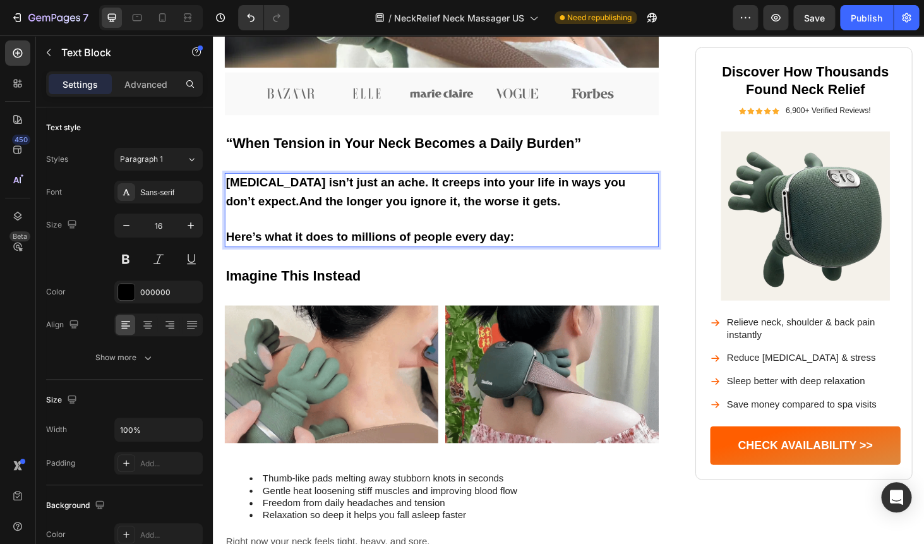
click at [269, 213] on strong "[MEDICAL_DATA] isn’t just an ache. It creeps into your life in ways you don’t e…" at bounding box center [440, 201] width 426 height 33
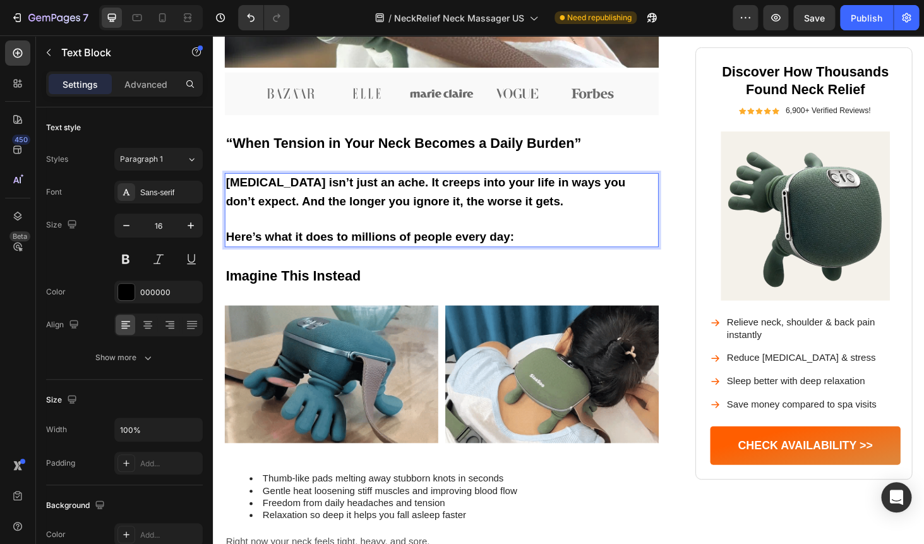
click at [320, 229] on p "Rich Text Editor. Editing area: main" at bounding box center [457, 231] width 460 height 18
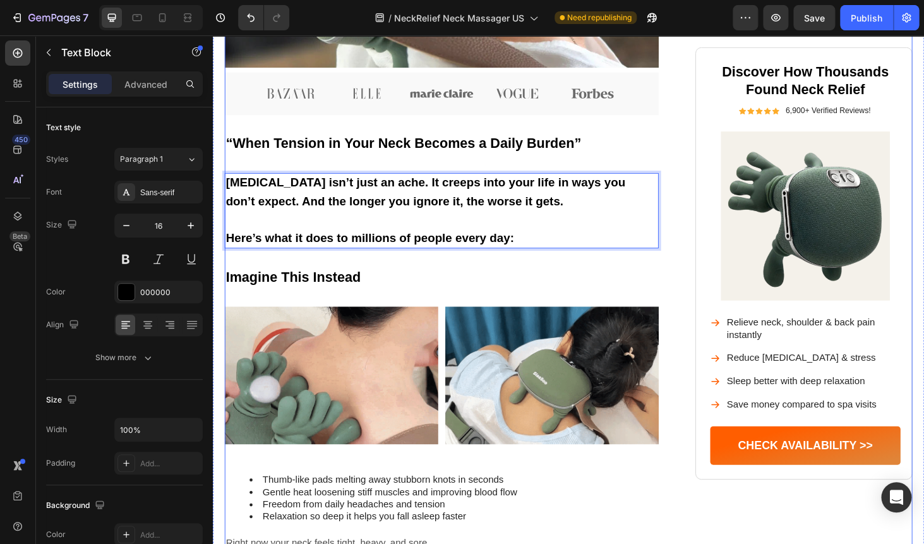
click at [645, 148] on h2 "“When Tension in Your Neck Becomes a Daily Burden”" at bounding box center [456, 150] width 462 height 21
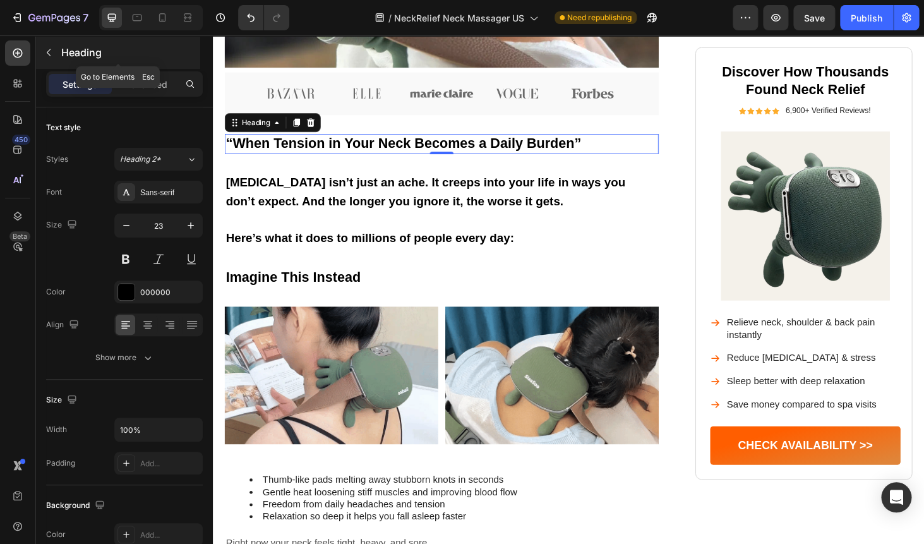
click at [45, 56] on icon "button" at bounding box center [49, 52] width 10 height 10
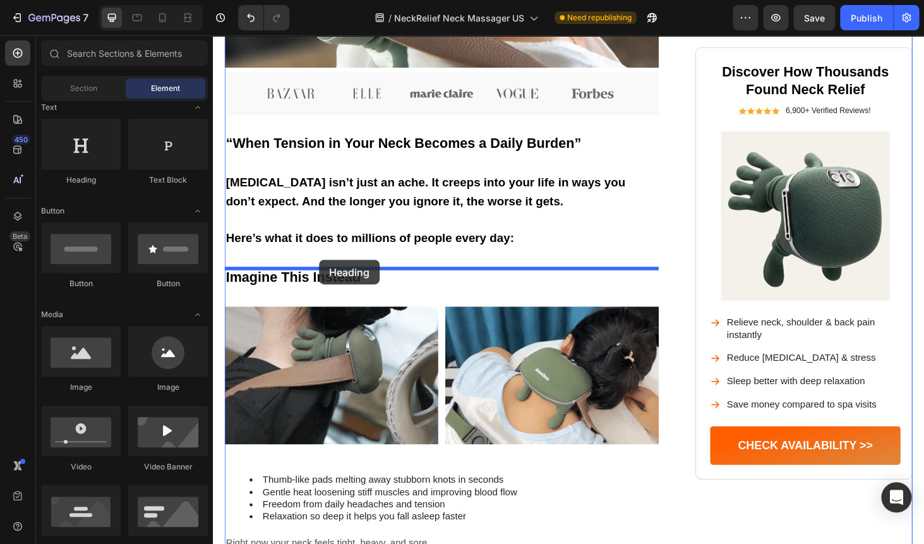
drag, startPoint x: 285, startPoint y: 176, endPoint x: 319, endPoint y: 260, distance: 90.7
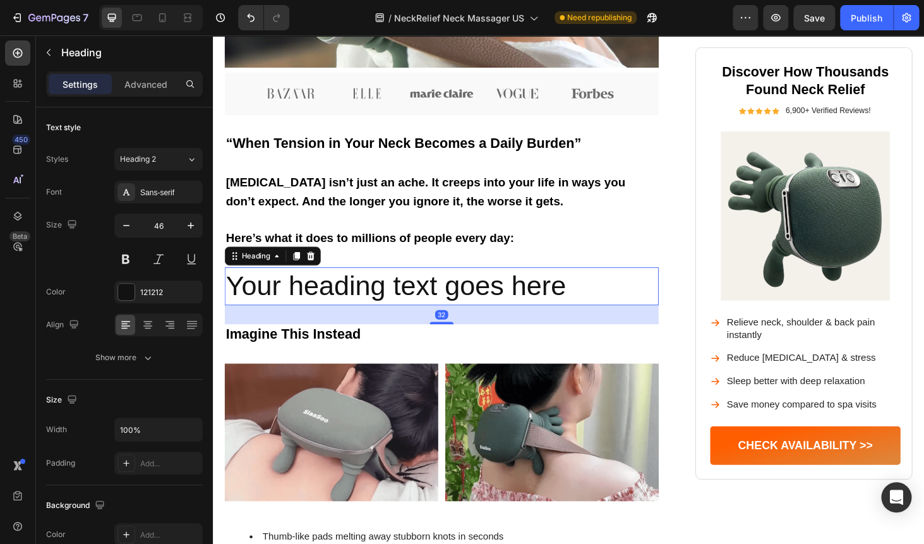
click at [325, 303] on h2 "Your heading text goes here" at bounding box center [456, 302] width 462 height 40
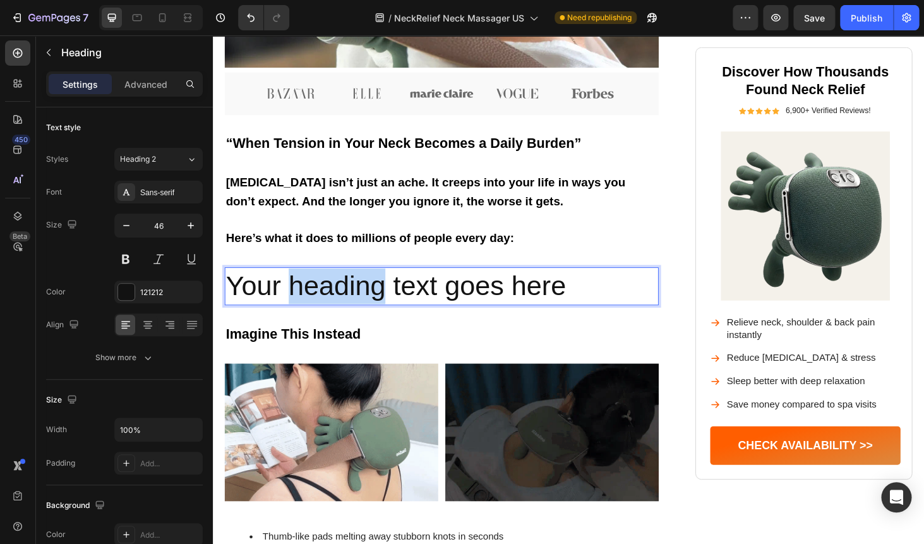
click at [325, 303] on p "Your heading text goes here" at bounding box center [457, 303] width 460 height 38
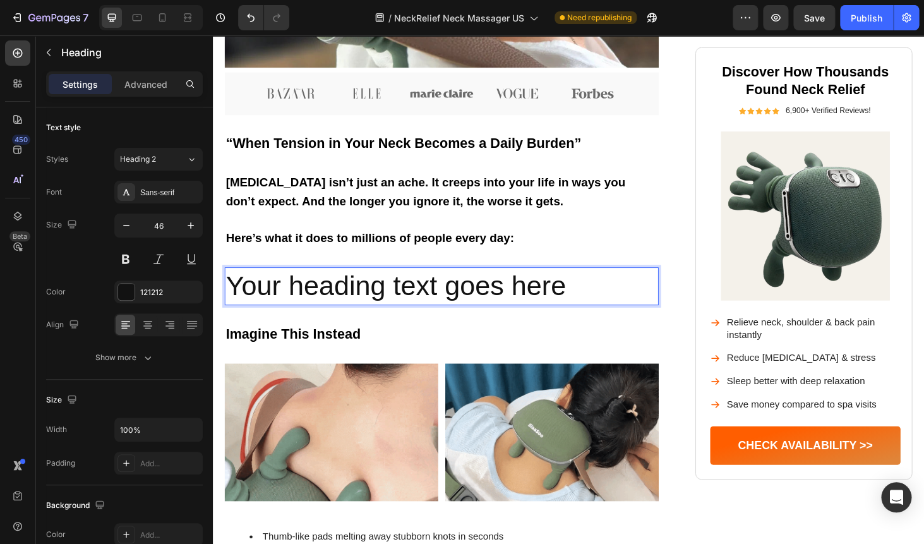
click at [325, 303] on p "Your heading text goes here" at bounding box center [457, 303] width 460 height 38
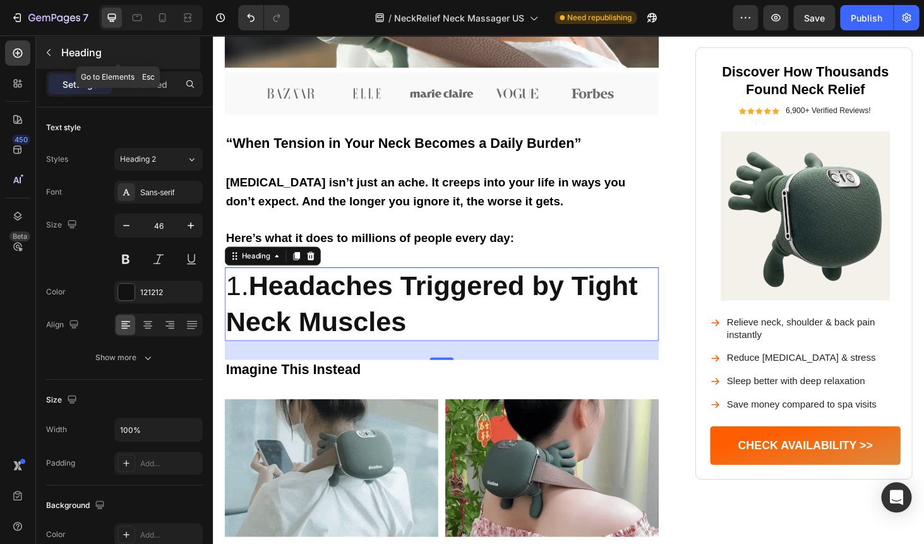
click at [53, 49] on icon "button" at bounding box center [49, 52] width 10 height 10
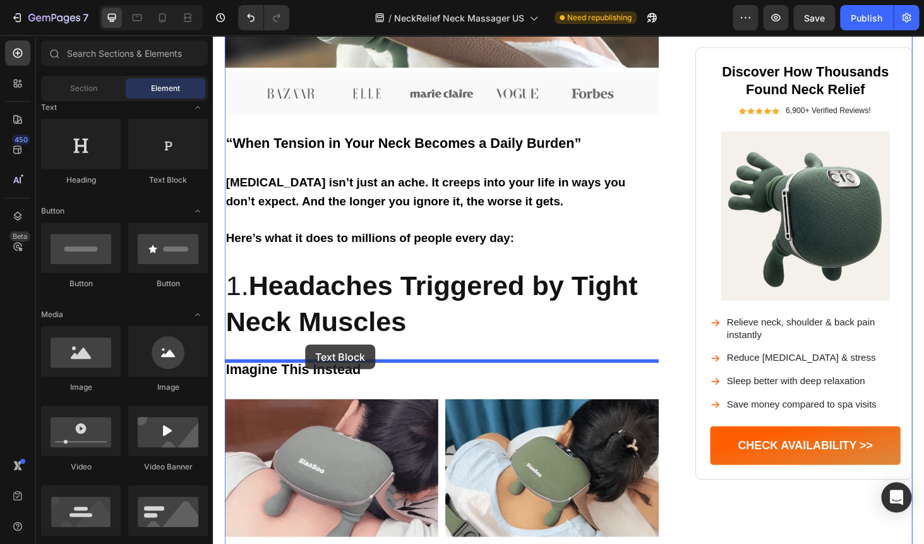
drag, startPoint x: 370, startPoint y: 198, endPoint x: 305, endPoint y: 344, distance: 160.3
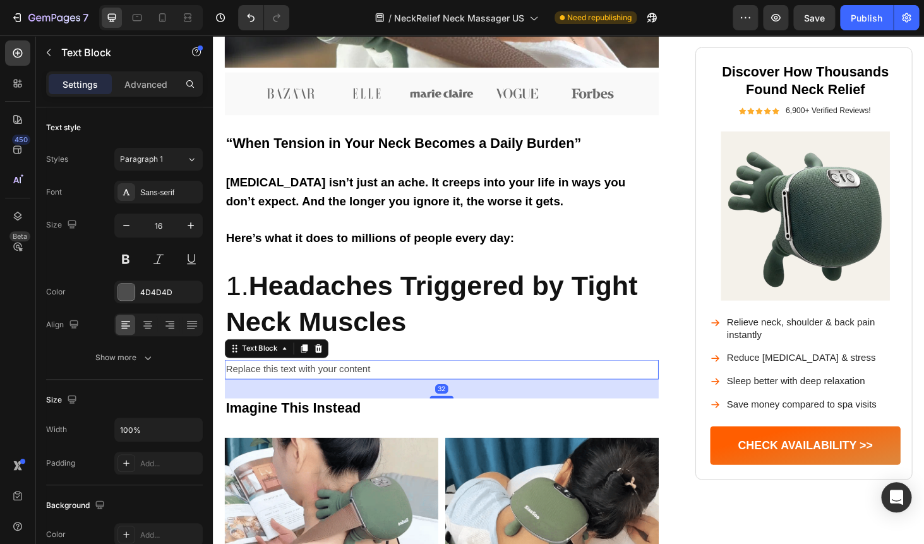
click at [308, 392] on div "Replace this text with your content" at bounding box center [456, 391] width 462 height 21
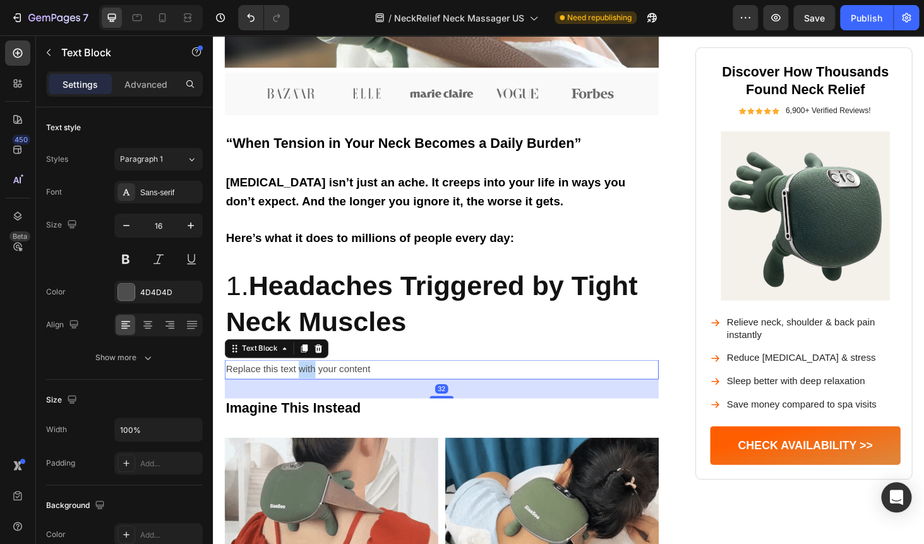
click at [308, 392] on p "Replace this text with your content" at bounding box center [457, 391] width 460 height 18
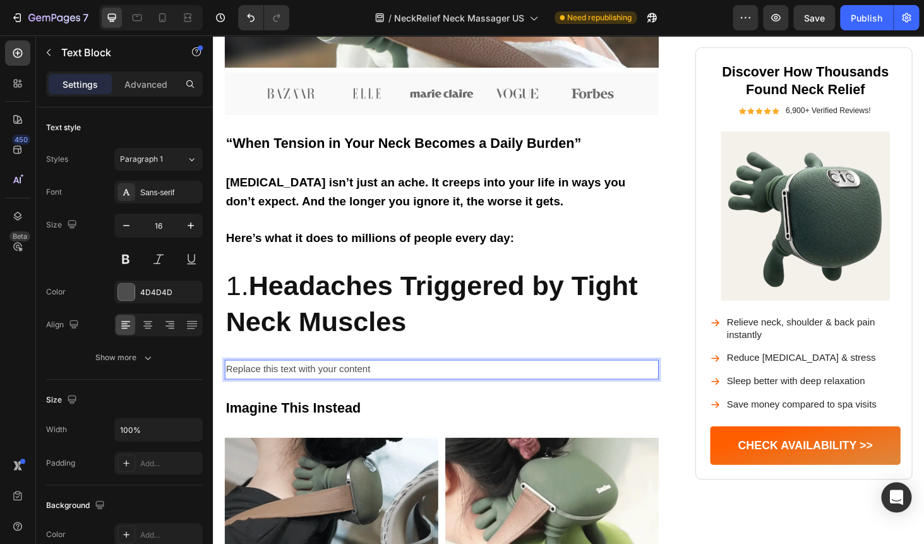
click at [308, 392] on p "Replace this text with your content" at bounding box center [457, 391] width 460 height 18
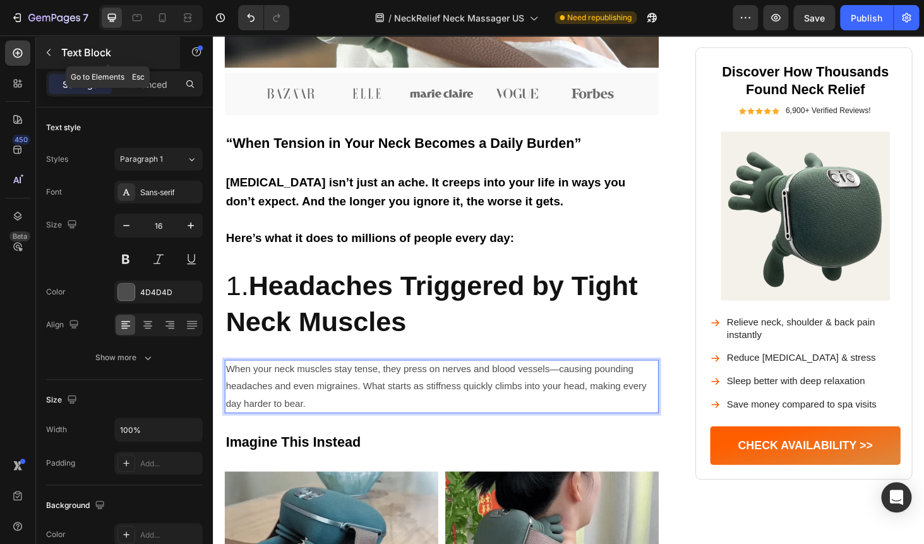
click at [45, 53] on icon "button" at bounding box center [49, 52] width 10 height 10
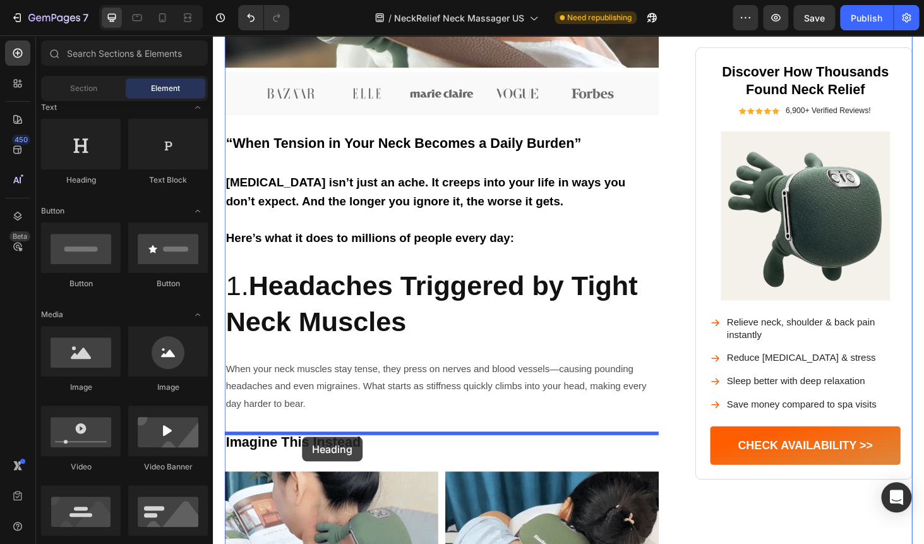
drag, startPoint x: 274, startPoint y: 169, endPoint x: 302, endPoint y: 437, distance: 269.2
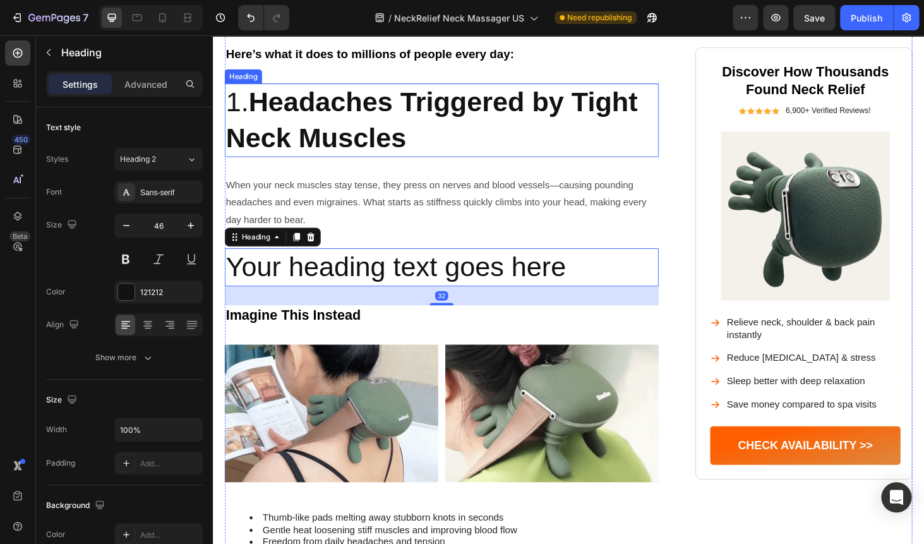
scroll to position [765, 0]
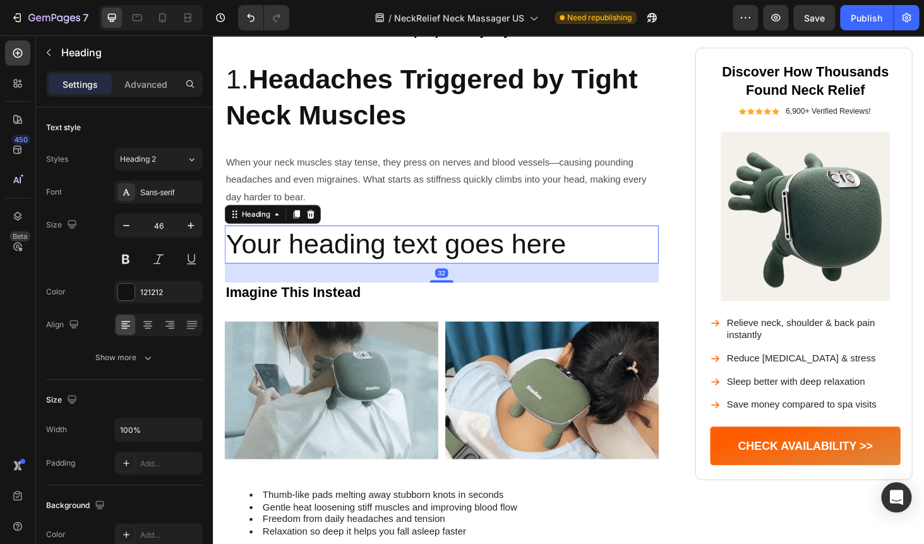
click at [35, 47] on div "450 Beta" at bounding box center [18, 289] width 36 height 508
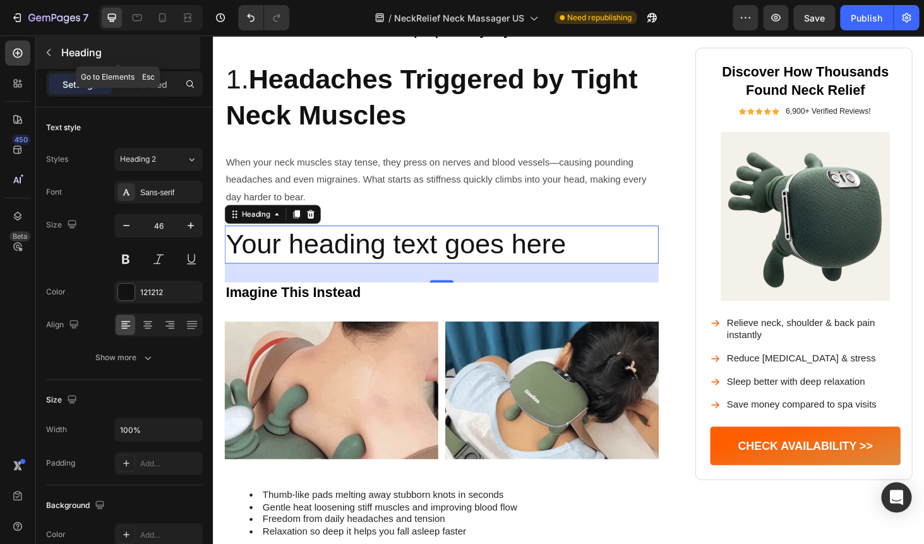
click at [43, 53] on button "button" at bounding box center [49, 52] width 20 height 20
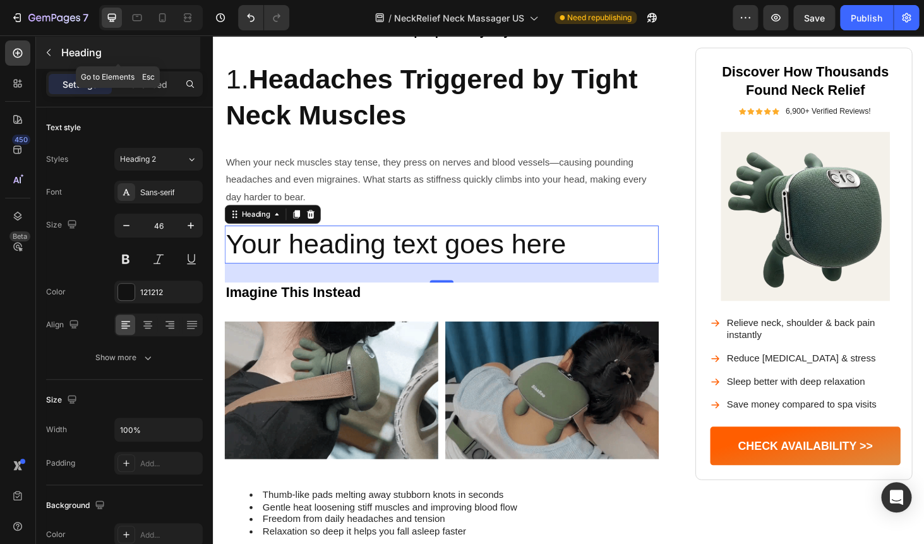
scroll to position [193, 0]
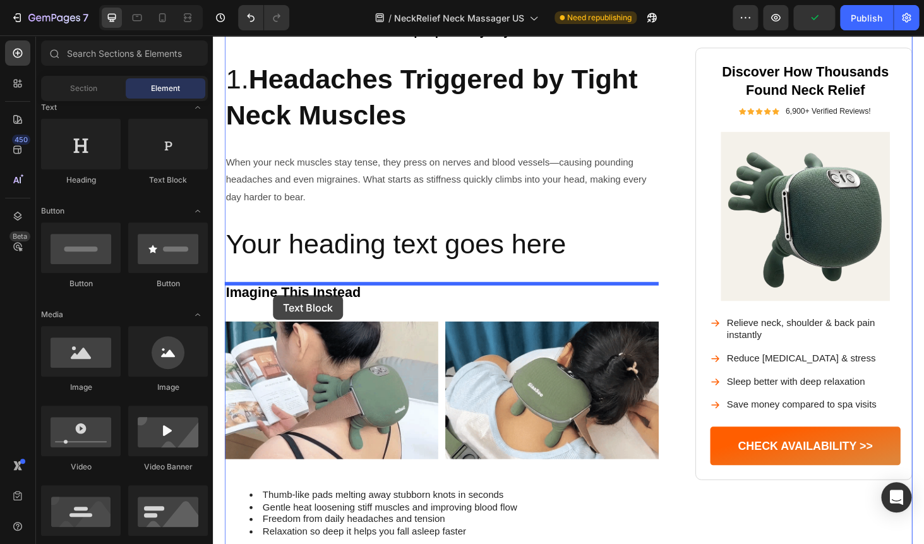
drag, startPoint x: 356, startPoint y: 192, endPoint x: 273, endPoint y: 295, distance: 132.1
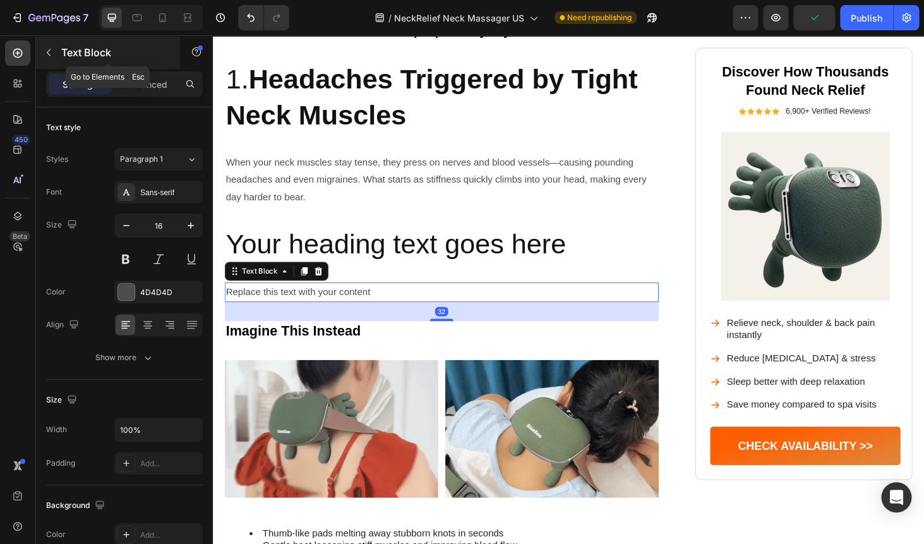
click at [51, 59] on button "button" at bounding box center [49, 52] width 20 height 20
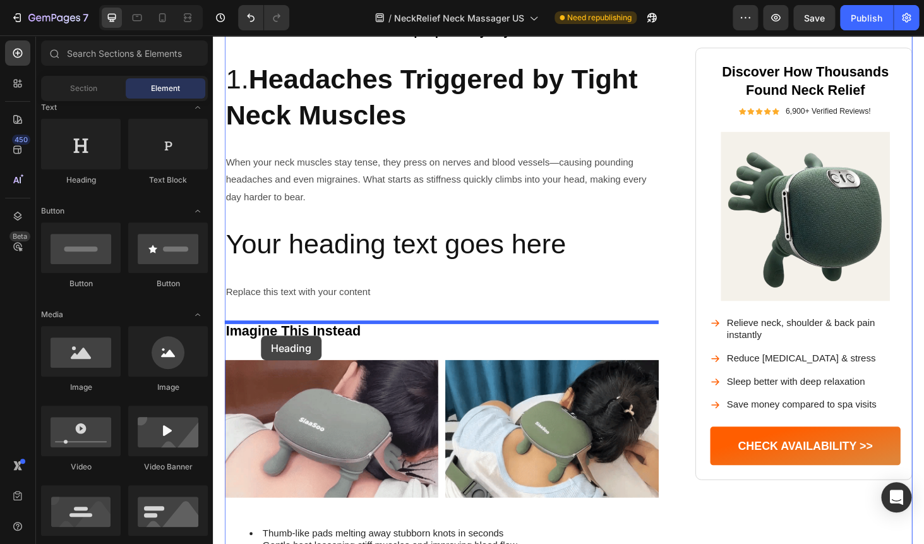
drag, startPoint x: 284, startPoint y: 165, endPoint x: 261, endPoint y: 335, distance: 172.1
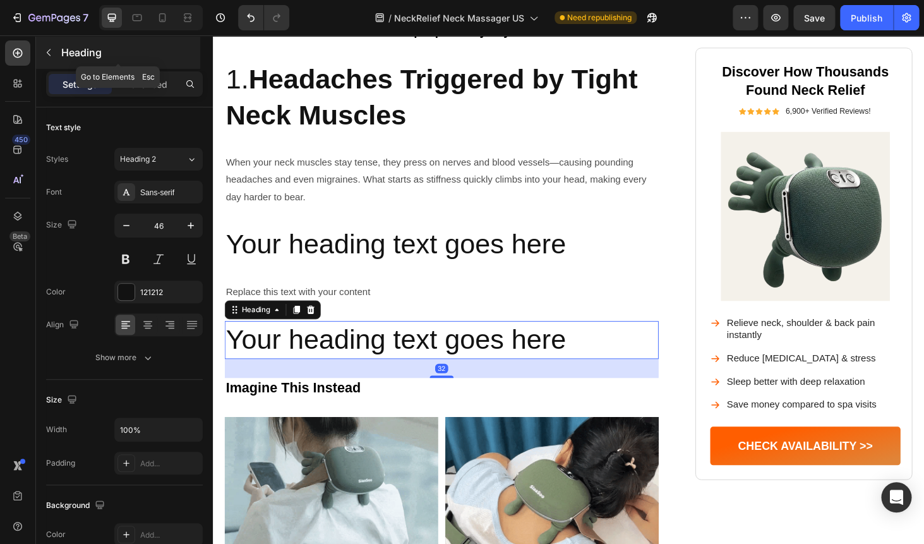
click at [50, 49] on icon "button" at bounding box center [49, 52] width 4 height 7
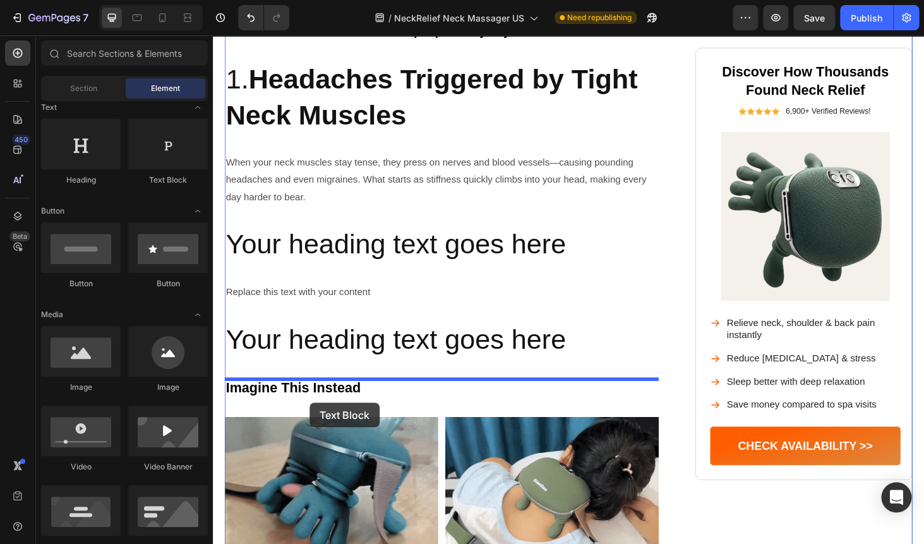
drag, startPoint x: 373, startPoint y: 184, endPoint x: 309, endPoint y: 402, distance: 227.0
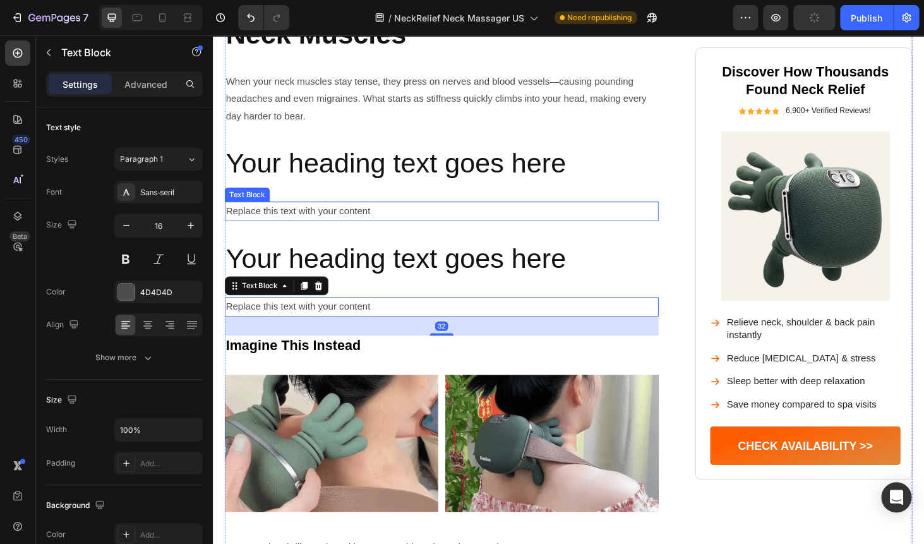
scroll to position [880, 0]
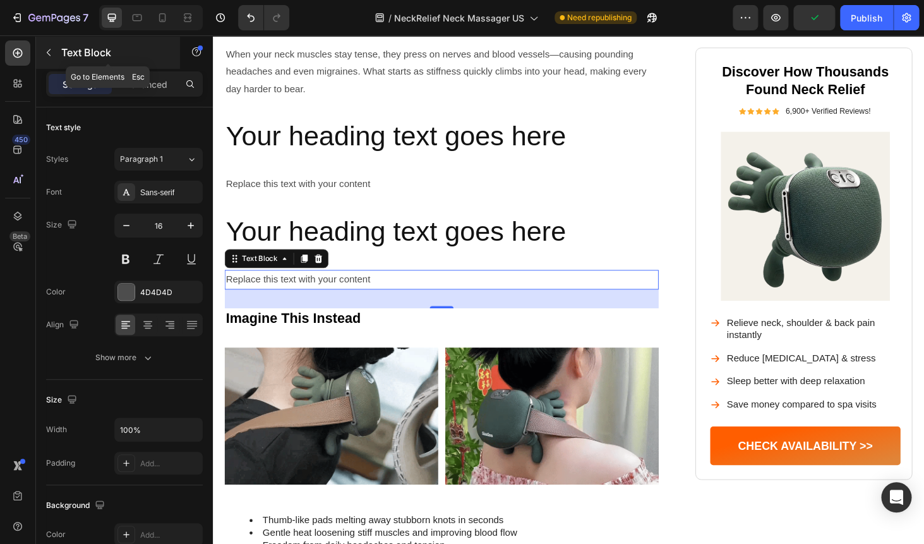
click at [54, 61] on button "button" at bounding box center [49, 52] width 20 height 20
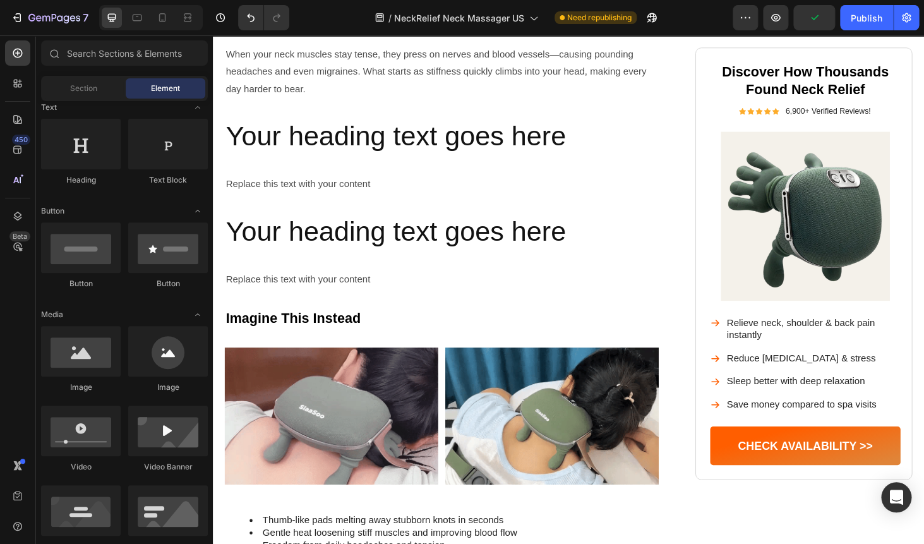
scroll to position [193, 0]
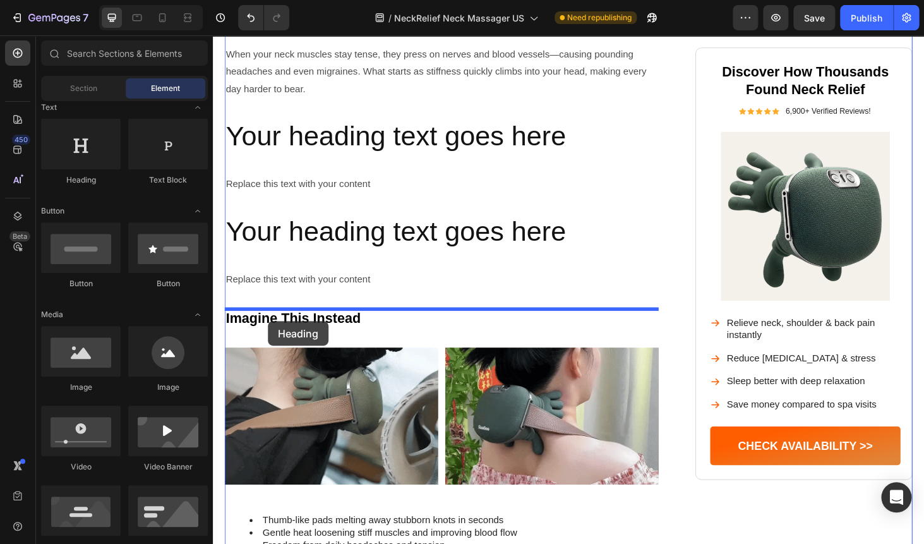
drag, startPoint x: 287, startPoint y: 166, endPoint x: 268, endPoint y: 321, distance: 156.0
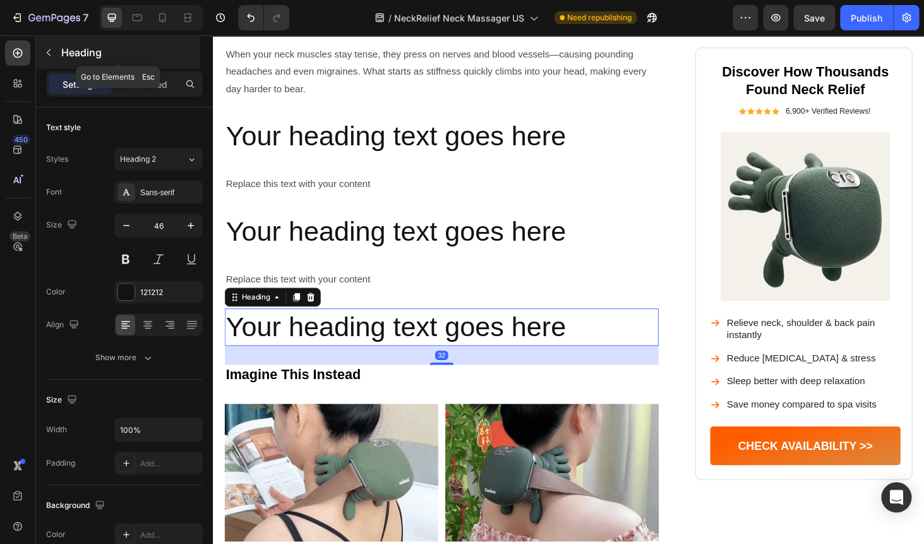
click at [50, 50] on icon "button" at bounding box center [49, 52] width 4 height 7
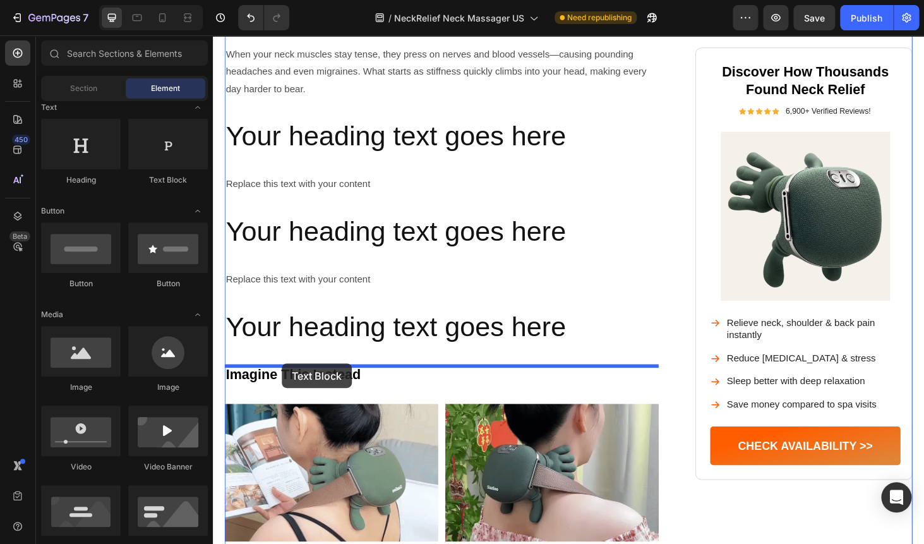
drag, startPoint x: 356, startPoint y: 176, endPoint x: 282, endPoint y: 364, distance: 202.4
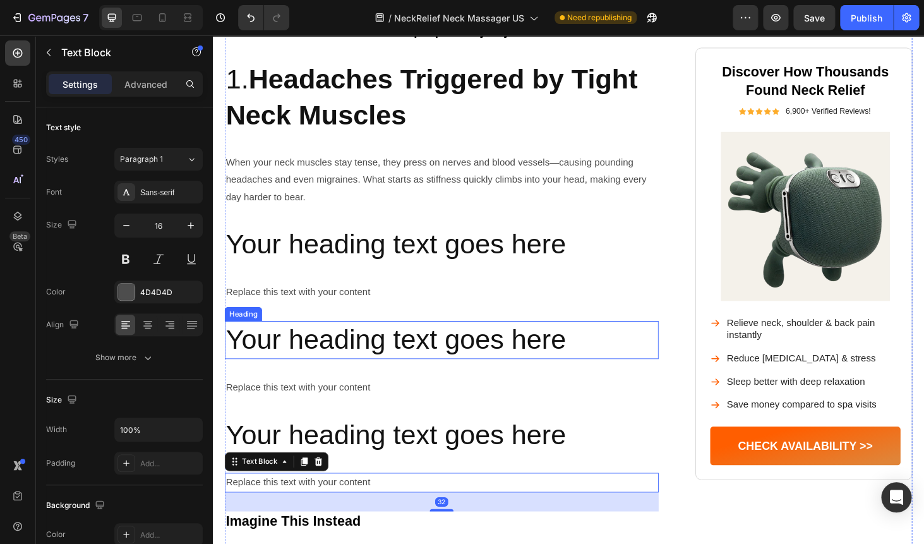
scroll to position [763, 0]
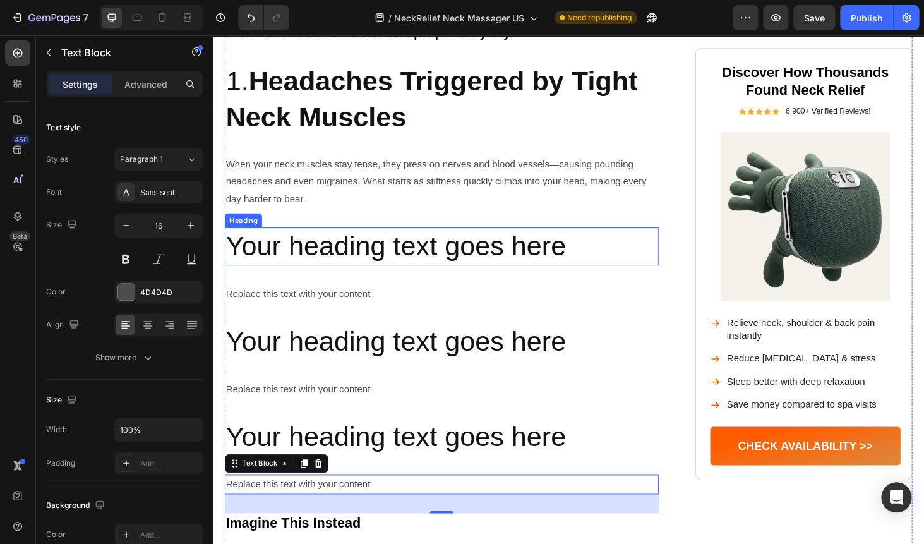
click at [298, 260] on h2 "Your heading text goes here" at bounding box center [456, 259] width 462 height 40
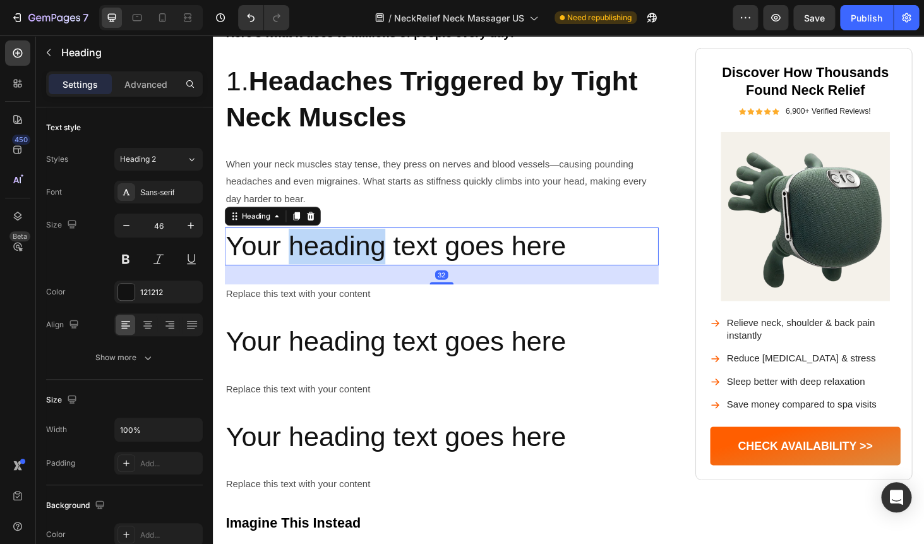
click at [298, 260] on h2 "Your heading text goes here" at bounding box center [456, 259] width 462 height 40
click at [298, 260] on p "Your heading text goes here" at bounding box center [457, 260] width 460 height 38
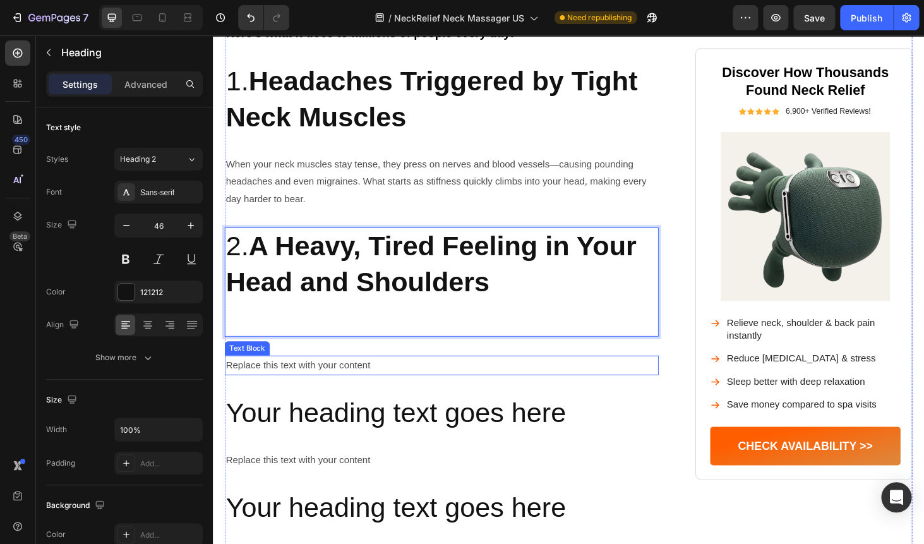
click at [289, 388] on div "Replace this text with your content" at bounding box center [456, 386] width 462 height 21
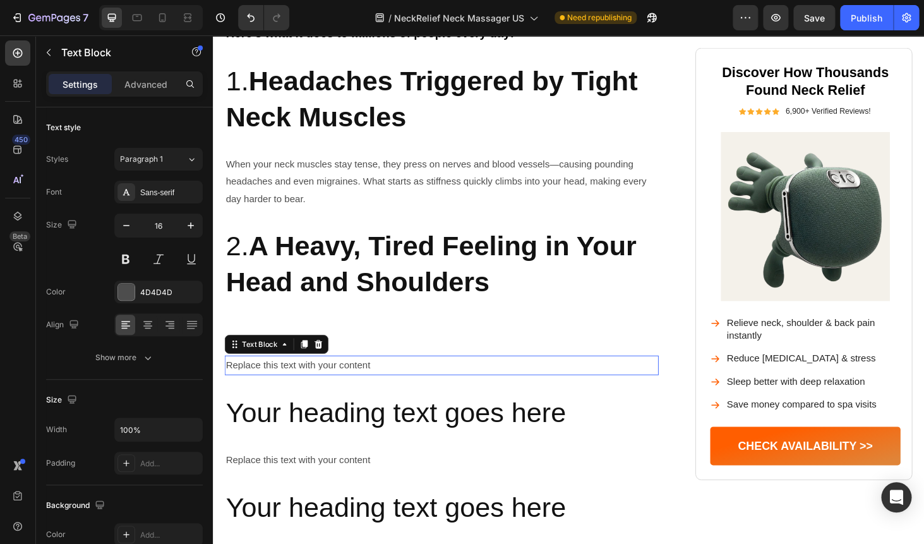
click at [289, 388] on div "Replace this text with your content" at bounding box center [456, 386] width 462 height 21
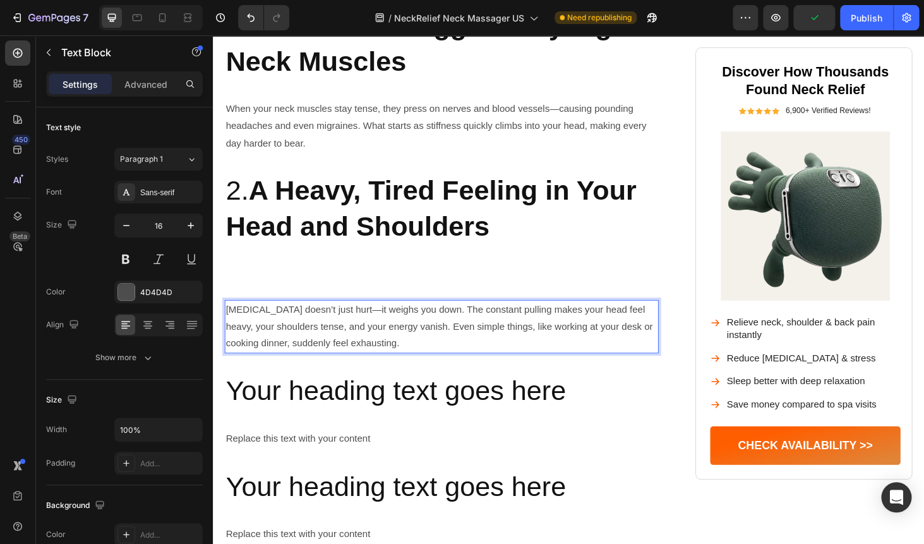
scroll to position [824, 0]
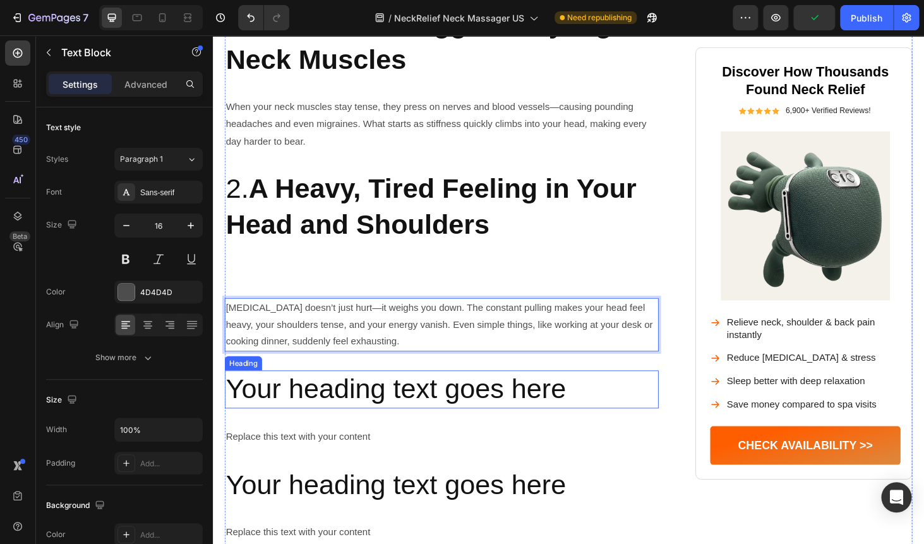
click at [338, 411] on h2 "Your heading text goes here" at bounding box center [456, 412] width 462 height 40
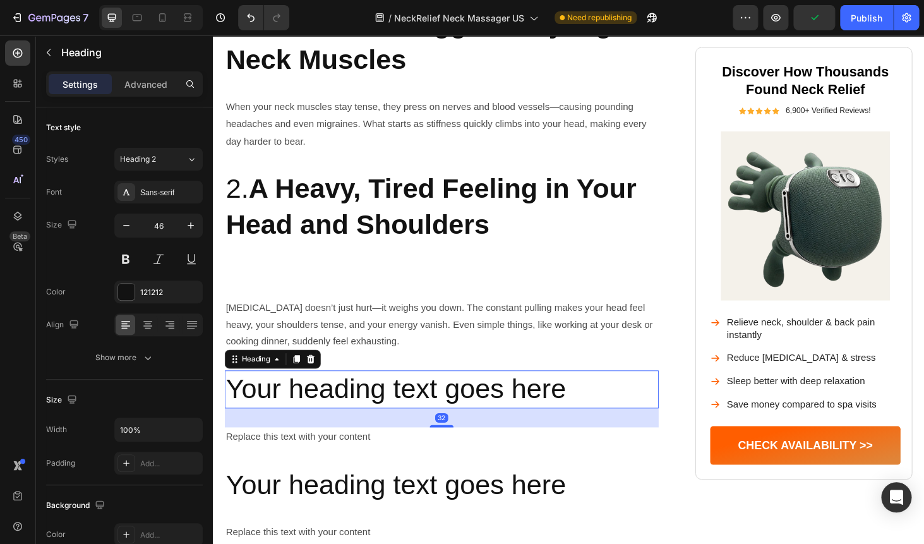
click at [338, 411] on p "Your heading text goes here" at bounding box center [457, 412] width 460 height 38
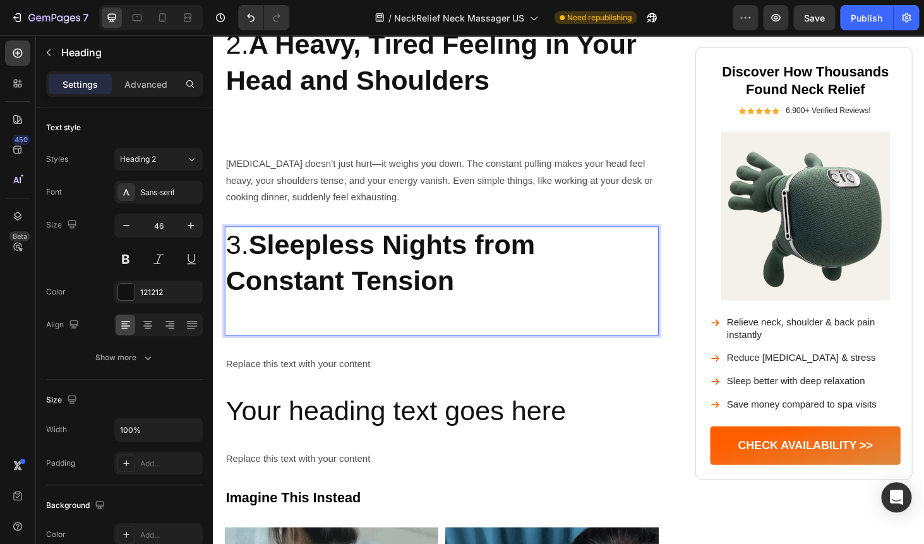
scroll to position [981, 0]
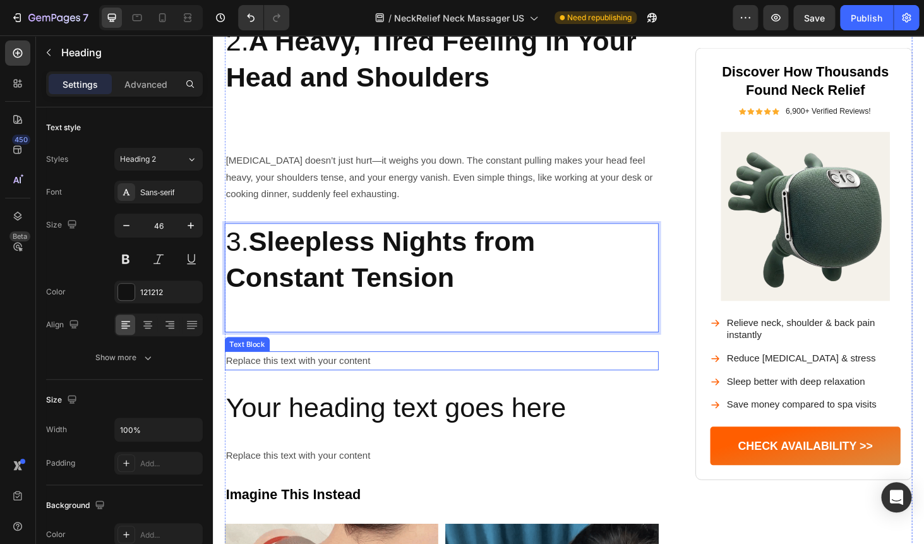
click at [325, 380] on div "Replace this text with your content" at bounding box center [456, 381] width 462 height 21
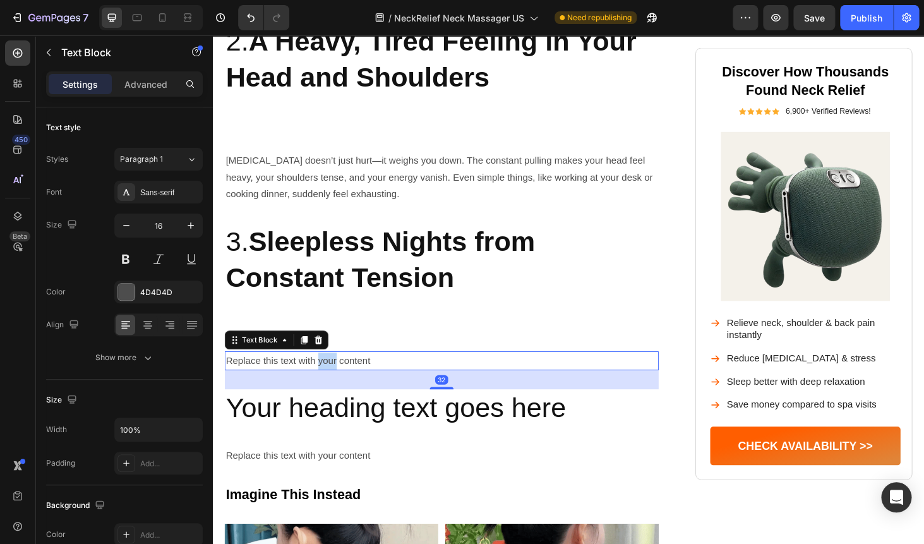
click at [325, 380] on div "Replace this text with your content" at bounding box center [456, 381] width 462 height 21
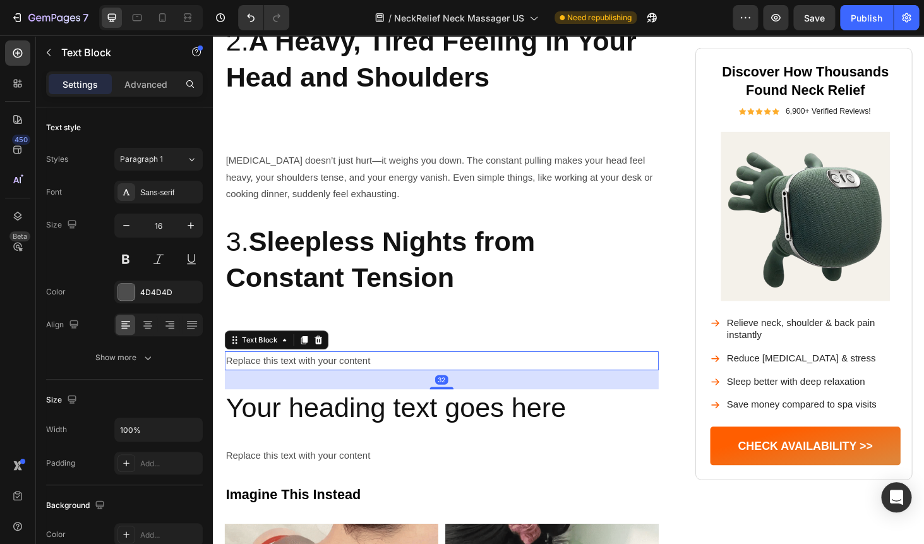
click at [325, 380] on p "Replace this text with your content" at bounding box center [457, 382] width 460 height 18
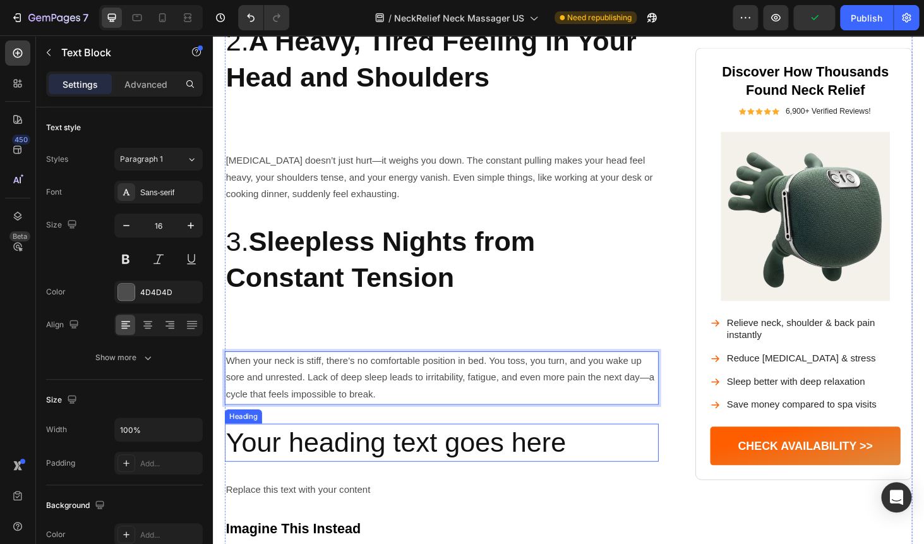
click at [339, 467] on h2 "Your heading text goes here" at bounding box center [456, 468] width 462 height 40
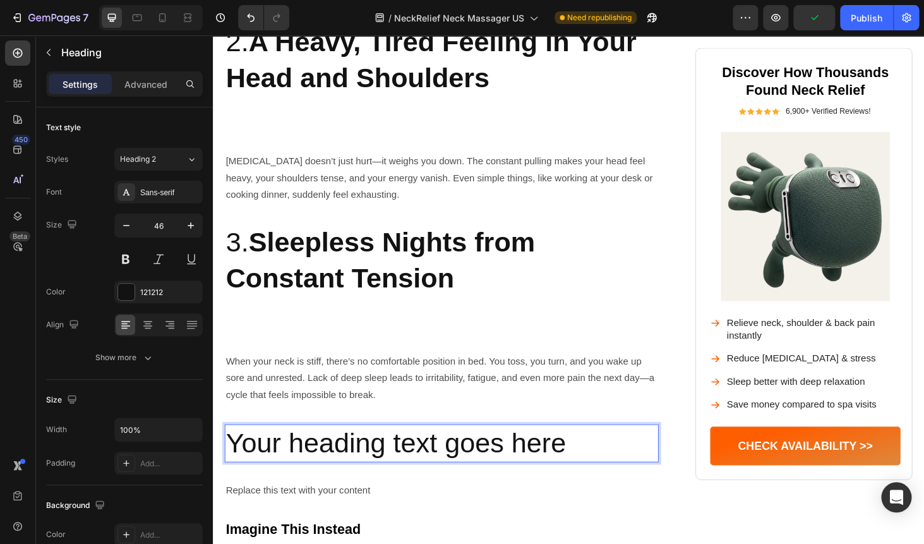
click at [339, 467] on h2 "Your heading text goes here" at bounding box center [456, 469] width 462 height 40
click at [339, 467] on p "Your heading text goes here" at bounding box center [457, 469] width 460 height 38
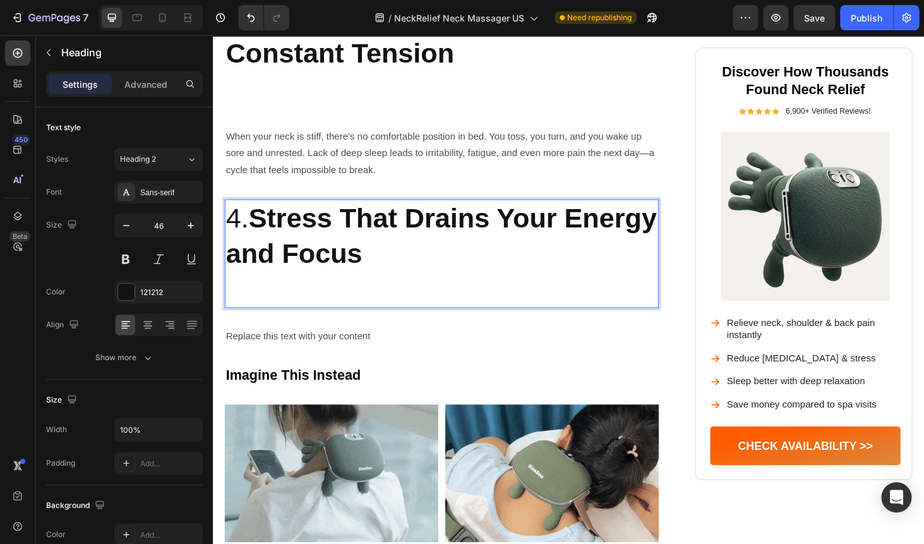
scroll to position [1227, 0]
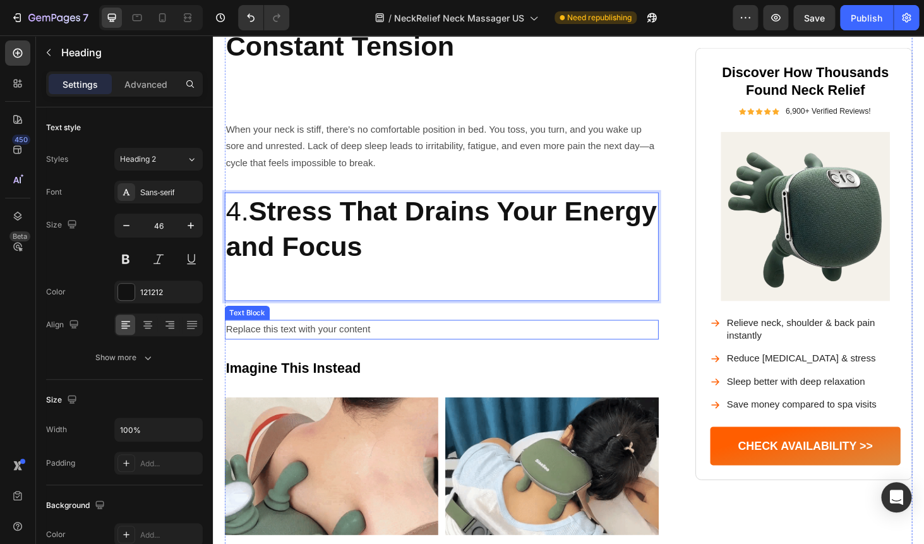
click at [266, 350] on div "Replace this text with your content" at bounding box center [456, 348] width 462 height 21
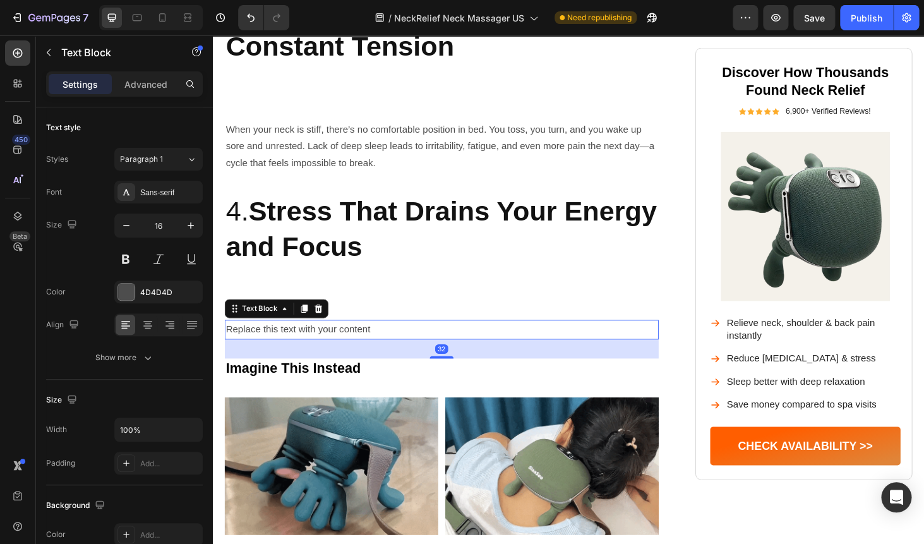
click at [266, 350] on div "Replace this text with your content" at bounding box center [456, 348] width 462 height 21
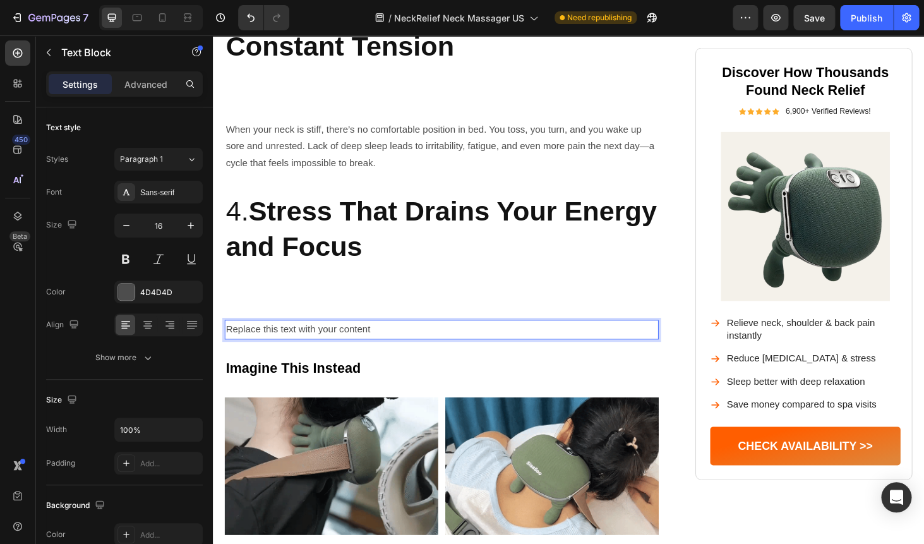
click at [266, 350] on p "Replace this text with your content" at bounding box center [457, 348] width 460 height 18
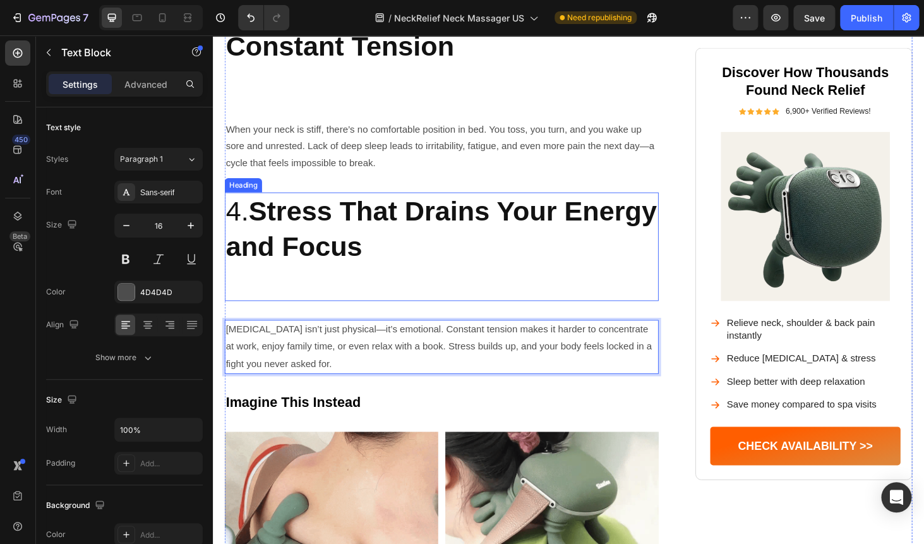
click at [339, 277] on p "4. Stress That Drains Your Energy and Focus" at bounding box center [457, 259] width 460 height 113
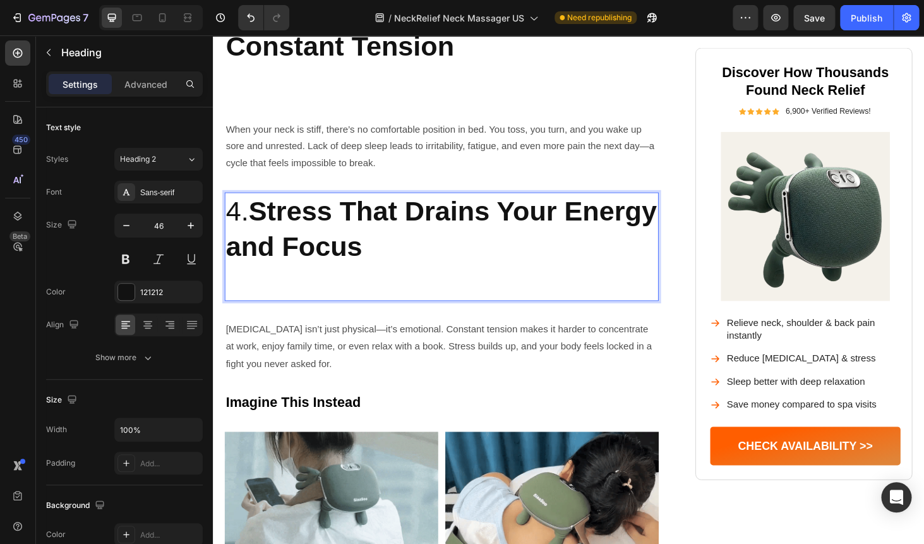
click at [330, 303] on p "4. Stress That Drains Your Energy and Focus" at bounding box center [457, 259] width 460 height 113
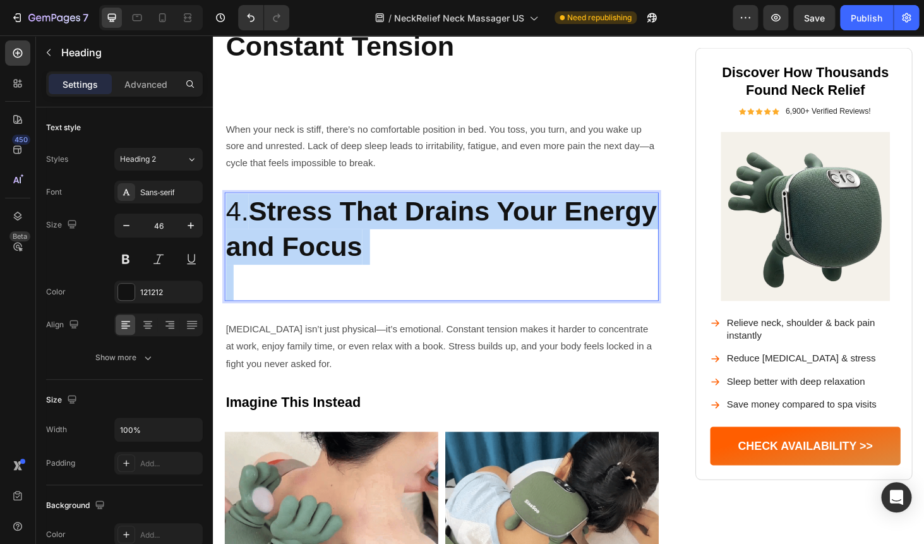
click at [330, 303] on p "4. Stress That Drains Your Energy and Focus" at bounding box center [457, 259] width 460 height 113
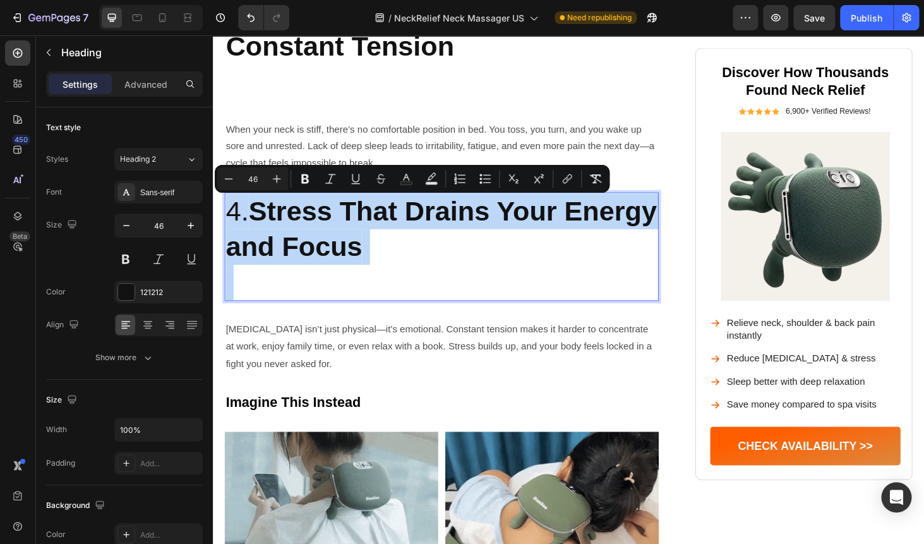
click at [314, 299] on p "4. Stress That Drains Your Energy and Focus" at bounding box center [457, 259] width 460 height 113
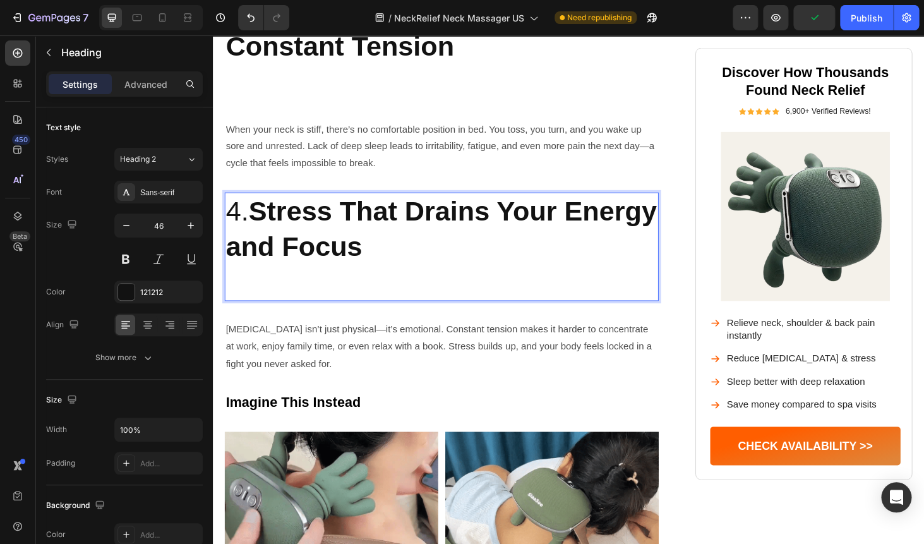
click at [315, 298] on p "4. Stress That Drains Your Energy and Focus" at bounding box center [457, 259] width 460 height 113
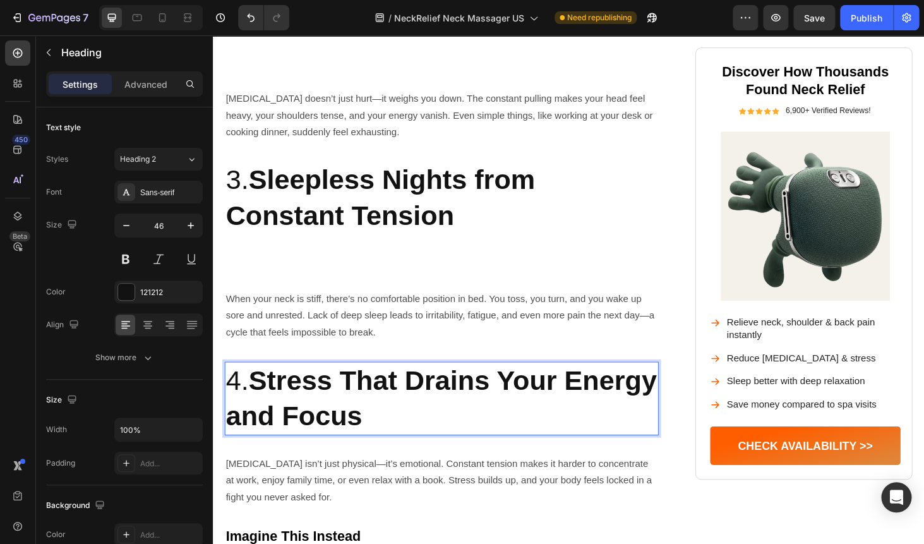
scroll to position [1018, 0]
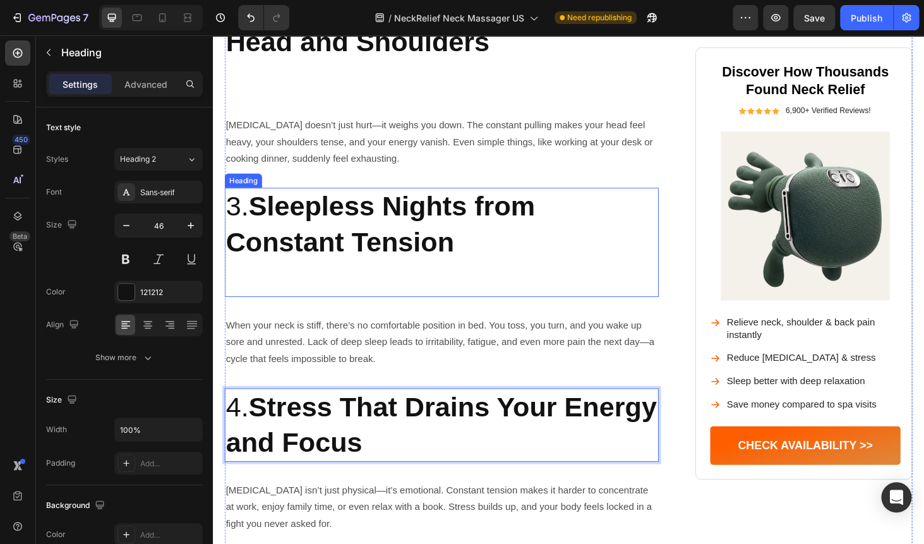
click at [256, 277] on p "3. Sleepless Nights from Constant Tension" at bounding box center [457, 255] width 460 height 113
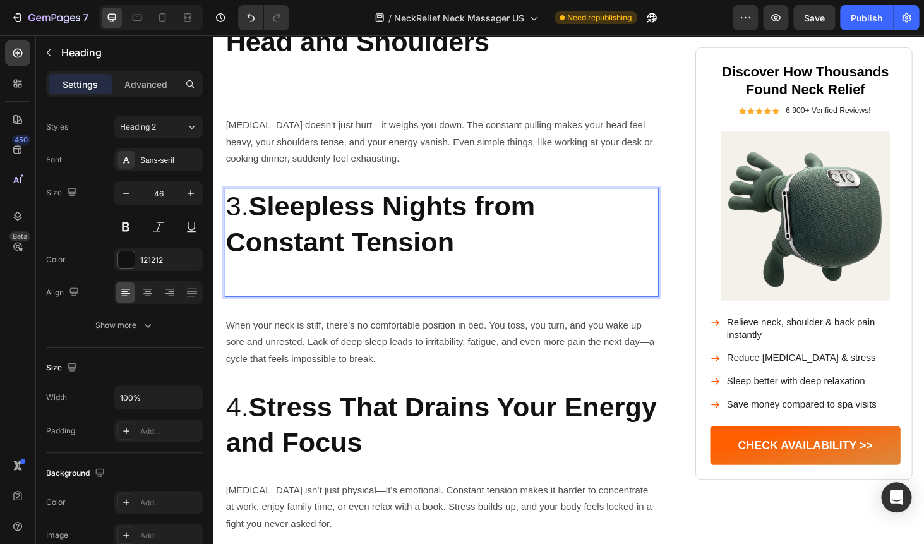
click at [239, 295] on p "3. Sleepless Nights from Constant Tension" at bounding box center [457, 255] width 460 height 113
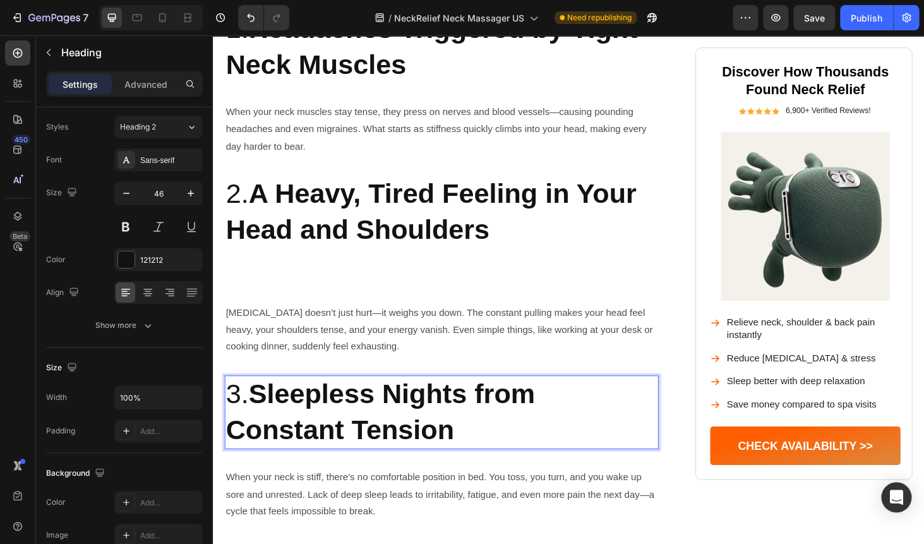
scroll to position [731, 0]
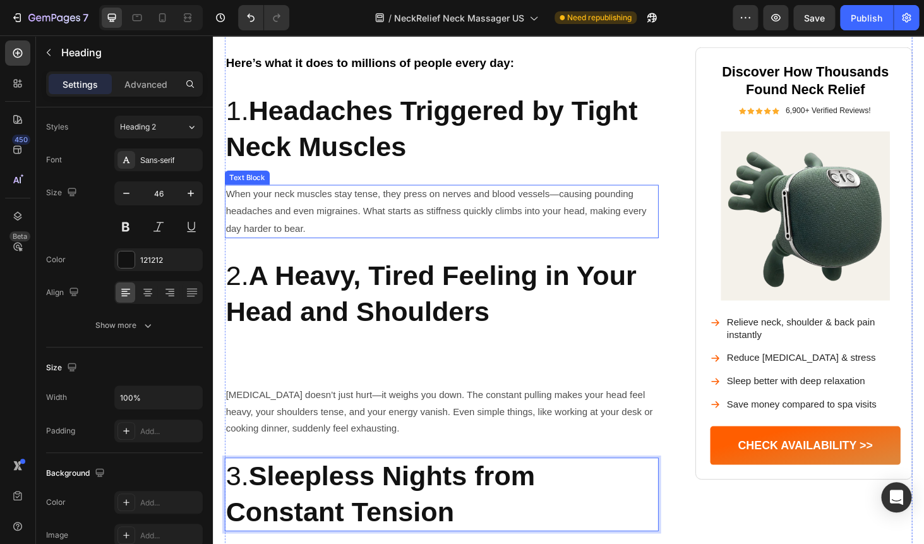
click at [294, 317] on strong "A Heavy, Tired Feeling in Your Head and Shoulders" at bounding box center [446, 309] width 438 height 71
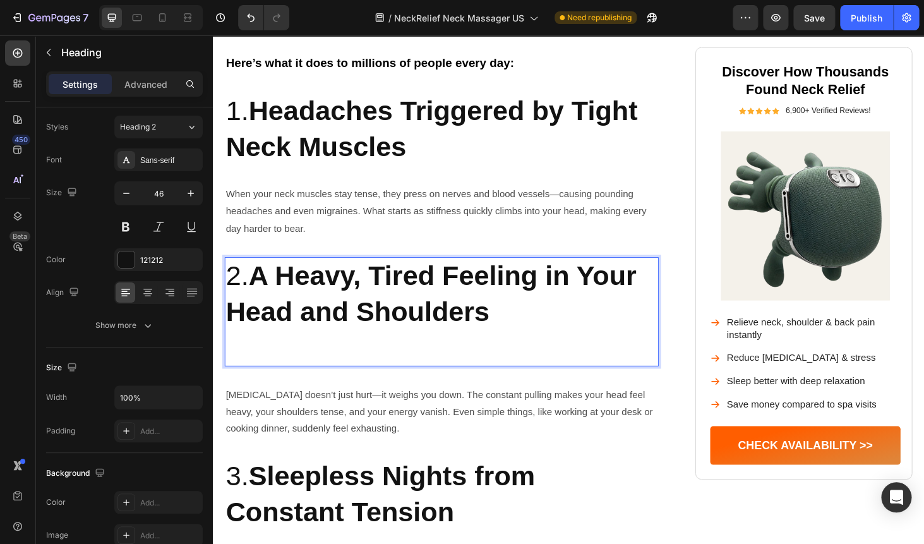
click at [259, 368] on p "2. A Heavy, Tired Feeling in Your Head and Shoulders" at bounding box center [457, 328] width 460 height 113
click at [244, 372] on p "2. A Heavy, Tired Feeling in Your Head and Shoulders" at bounding box center [457, 328] width 460 height 113
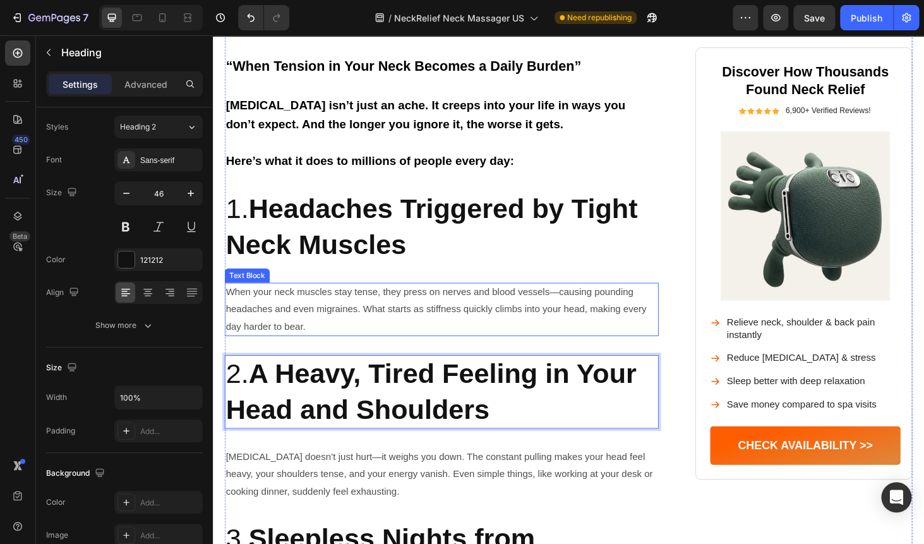
scroll to position [600, 0]
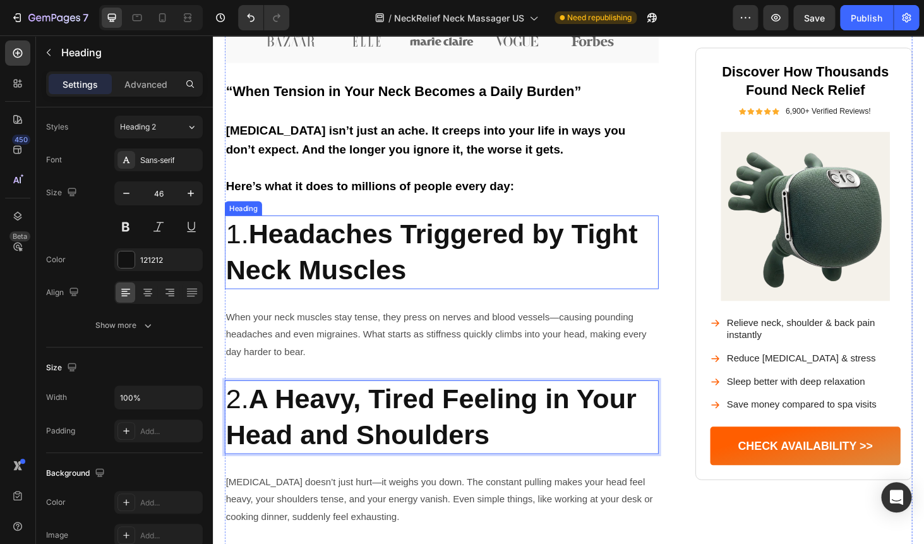
click at [450, 289] on p "1. Headaches Triggered by Tight Neck Muscles" at bounding box center [457, 266] width 460 height 76
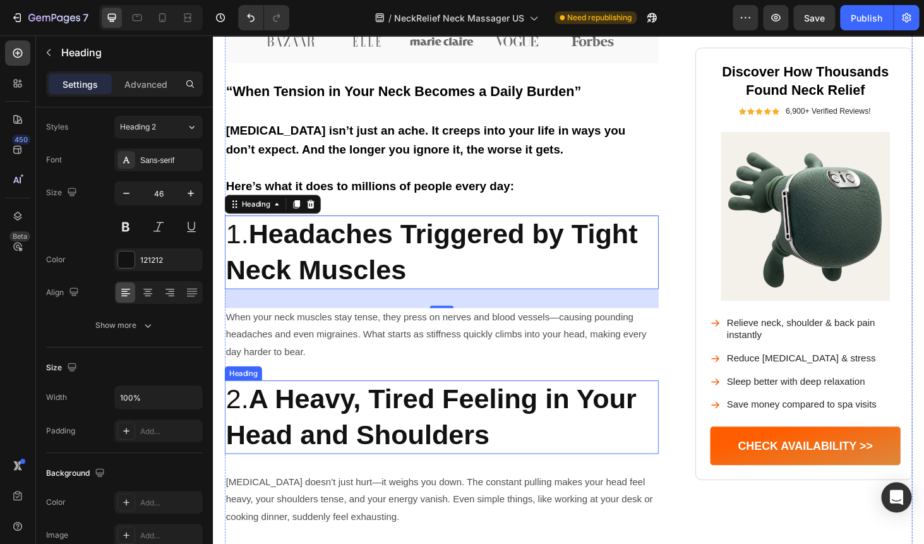
click at [333, 413] on strong "A Heavy, Tired Feeling in Your Head and Shoulders" at bounding box center [446, 440] width 438 height 71
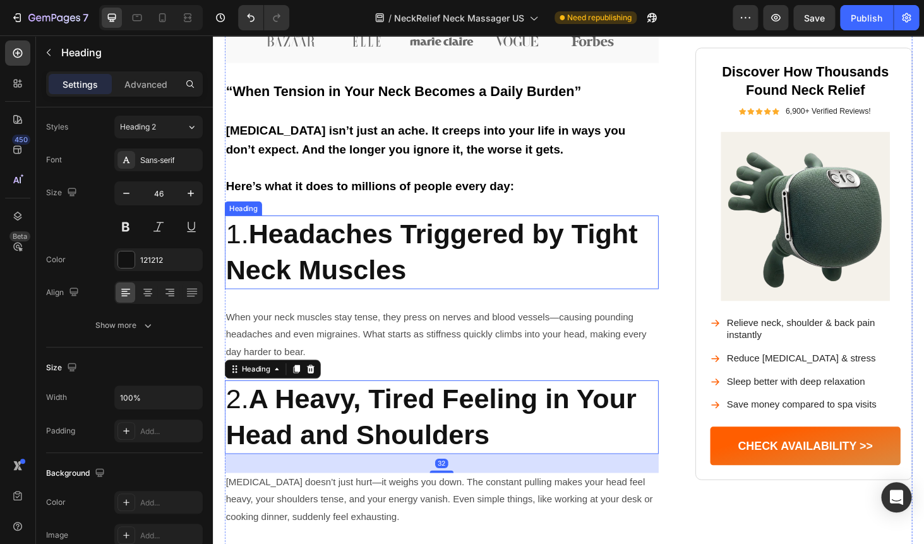
click at [347, 255] on strong "Headaches Triggered by Tight Neck Muscles" at bounding box center [446, 265] width 438 height 71
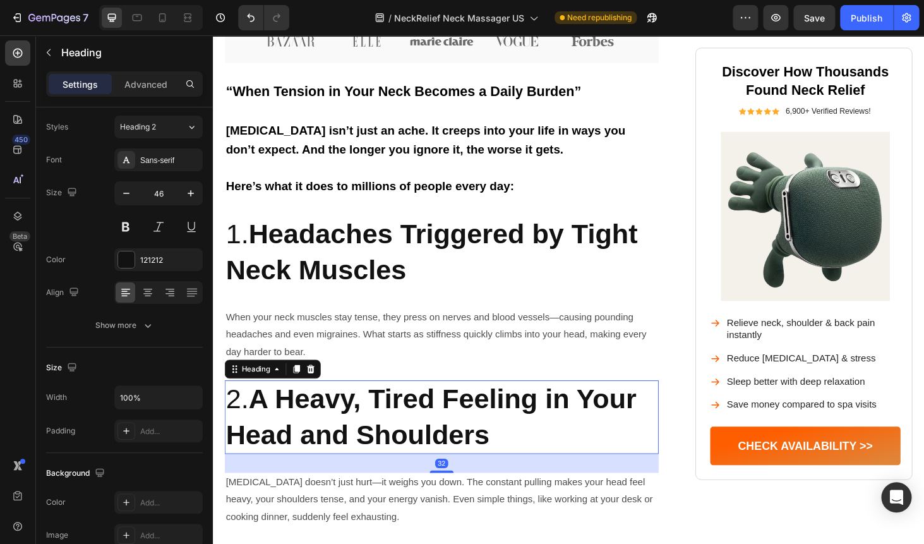
click at [311, 430] on strong "A Heavy, Tired Feeling in Your Head and Shoulders" at bounding box center [446, 440] width 438 height 71
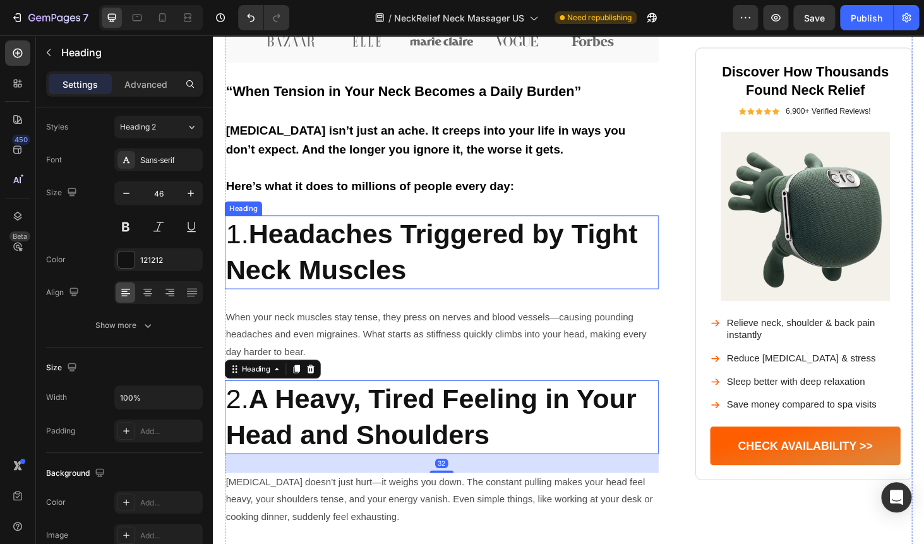
click at [329, 279] on strong "Headaches Triggered by Tight Neck Muscles" at bounding box center [446, 265] width 438 height 71
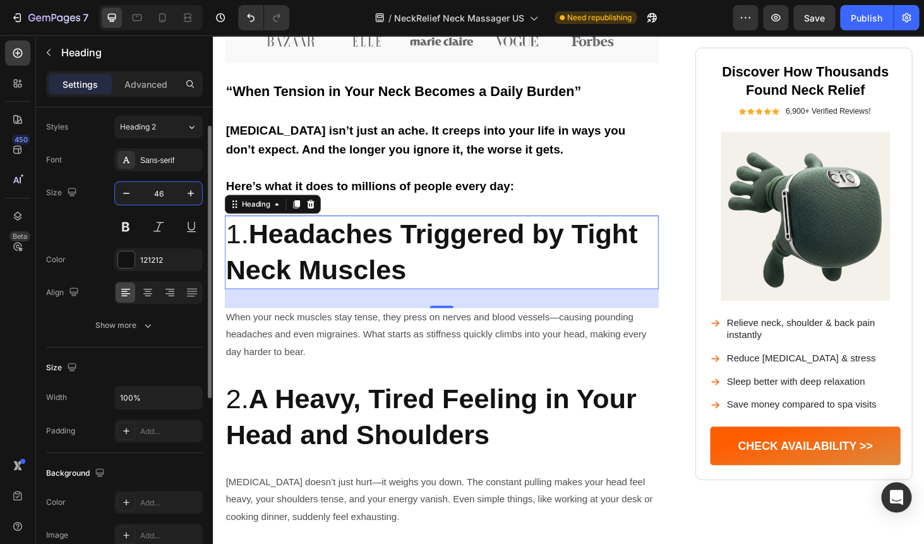
click at [161, 190] on input "46" at bounding box center [159, 193] width 42 height 23
type input "30"
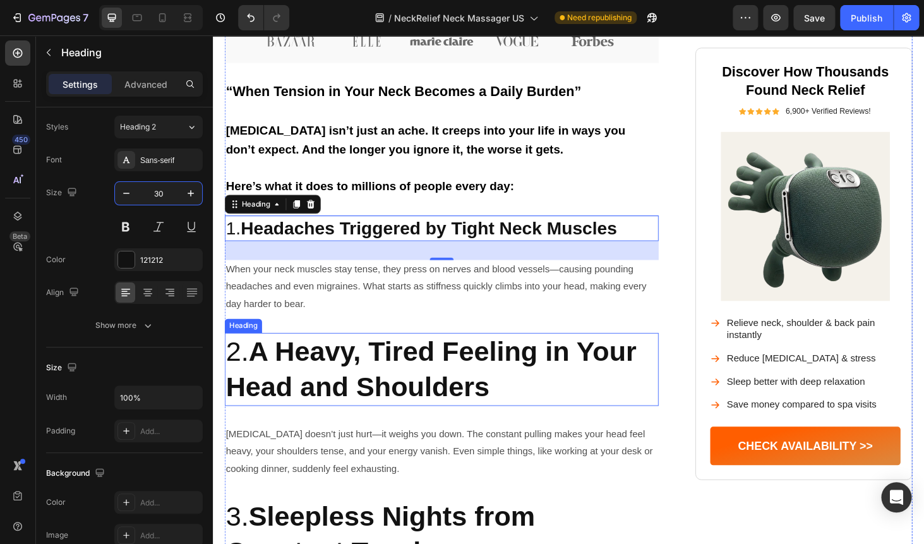
click at [291, 379] on strong "A Heavy, Tired Feeling in Your Head and Shoulders" at bounding box center [446, 390] width 438 height 71
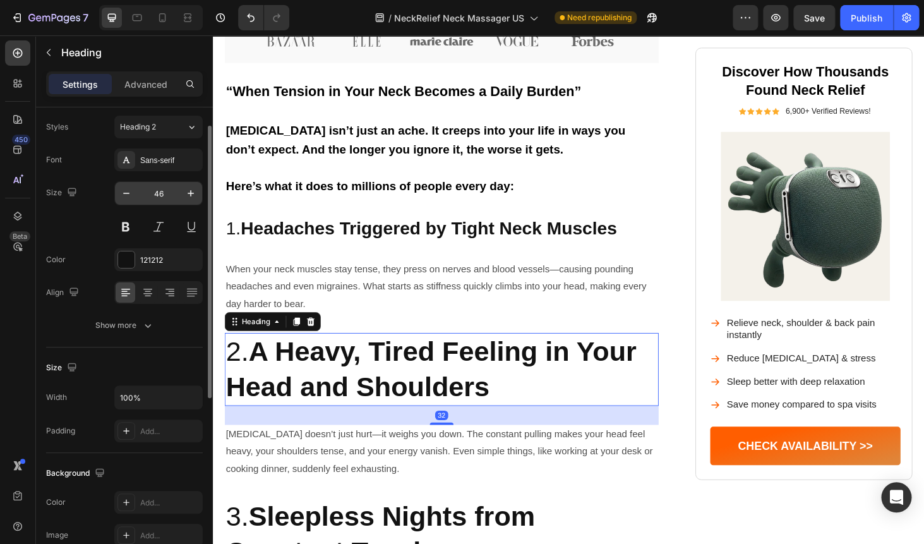
click at [157, 195] on input "46" at bounding box center [159, 193] width 42 height 23
type input "30"
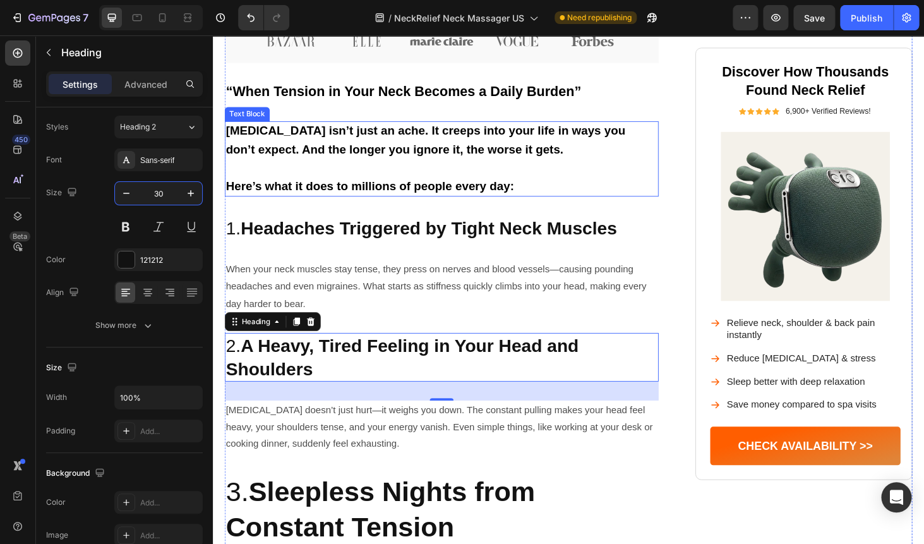
click at [306, 200] on strong "Here’s what it does to millions of people every day:" at bounding box center [380, 195] width 307 height 14
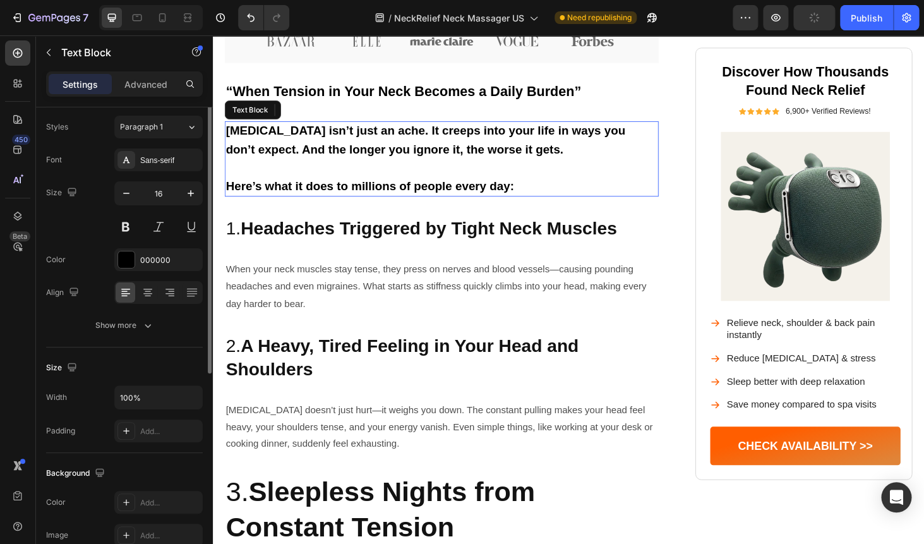
scroll to position [0, 0]
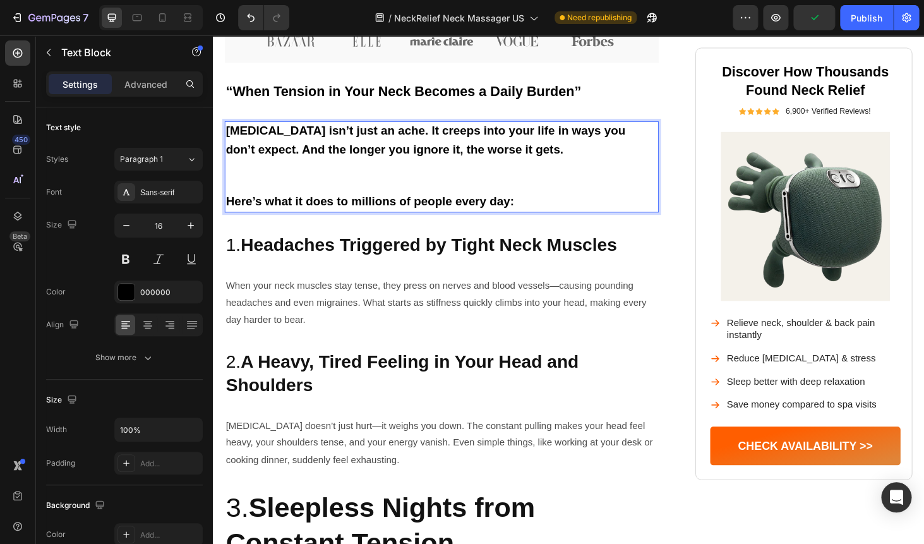
click at [308, 196] on p "Rich Text Editor. Editing area: main" at bounding box center [457, 185] width 460 height 37
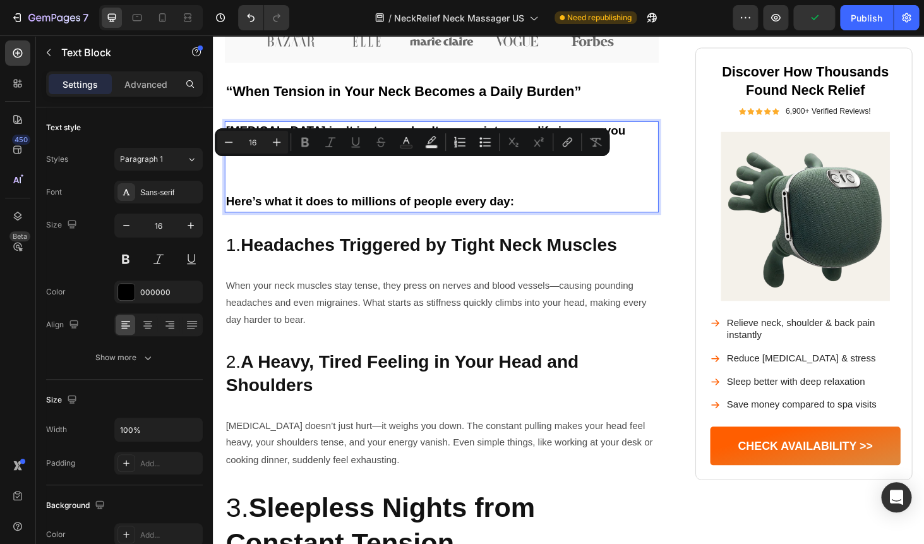
type input "20"
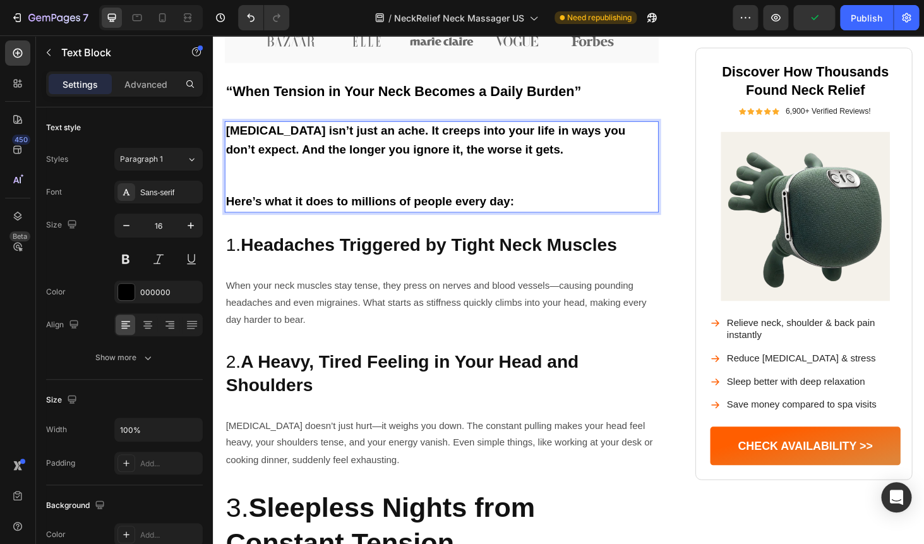
click at [268, 213] on strong "Here’s what it does to millions of people every day:" at bounding box center [380, 212] width 307 height 14
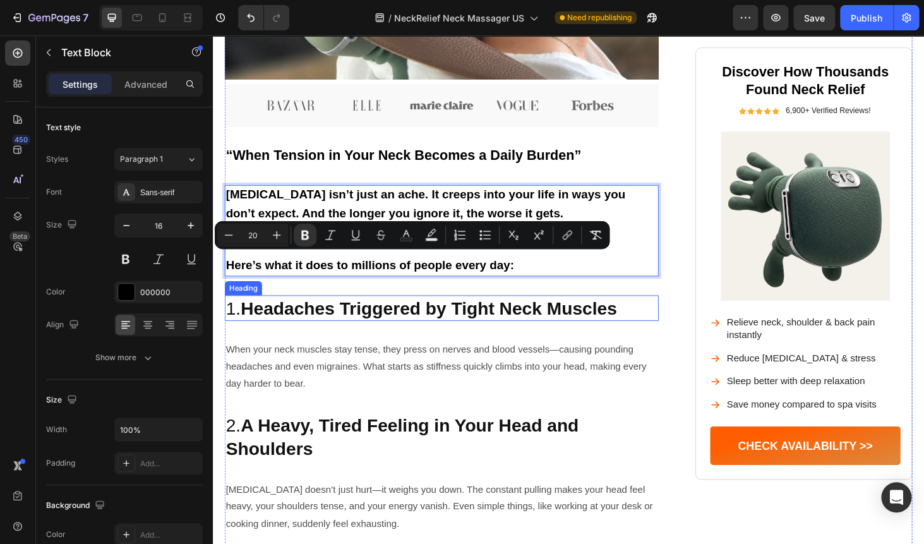
scroll to position [514, 0]
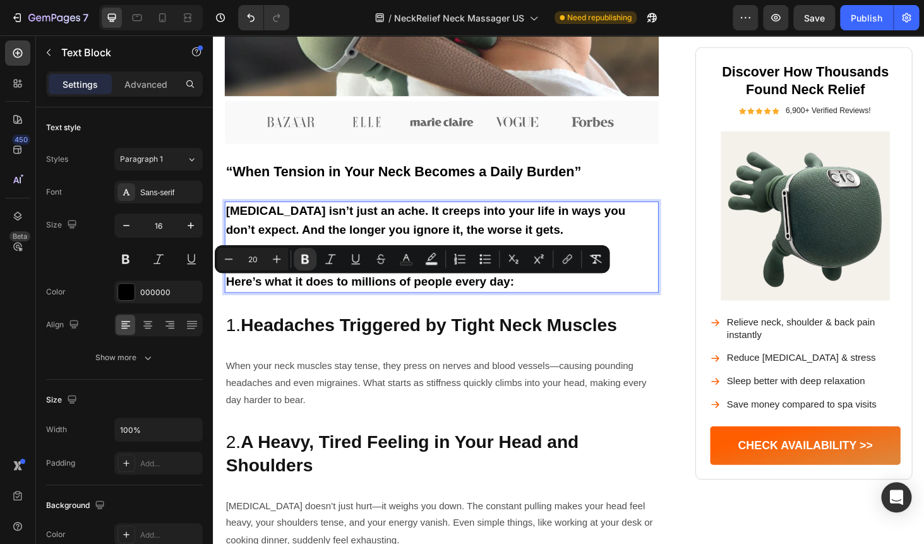
click at [299, 232] on strong "[MEDICAL_DATA] isn’t just an ache. It creeps into your life in ways you don’t e…" at bounding box center [440, 231] width 426 height 33
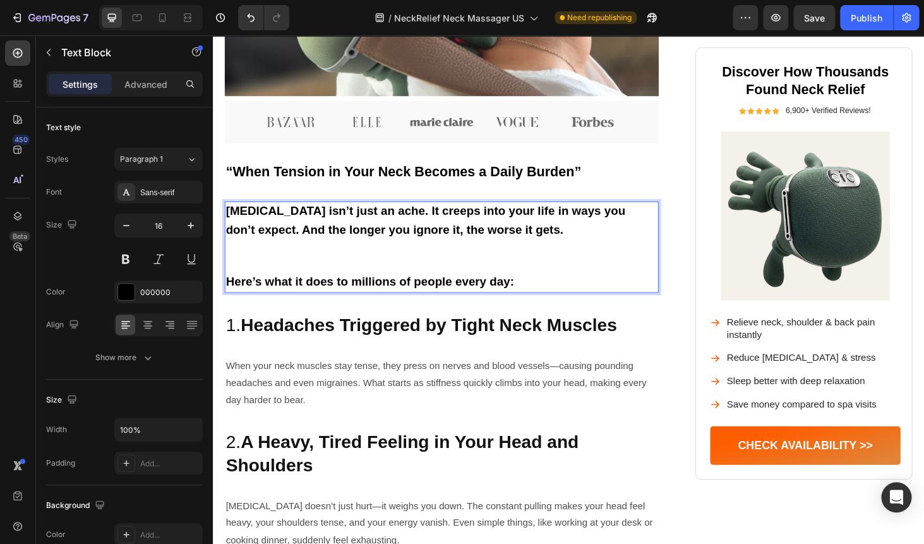
click at [299, 232] on strong "[MEDICAL_DATA] isn’t just an ache. It creeps into your life in ways you don’t e…" at bounding box center [440, 231] width 426 height 33
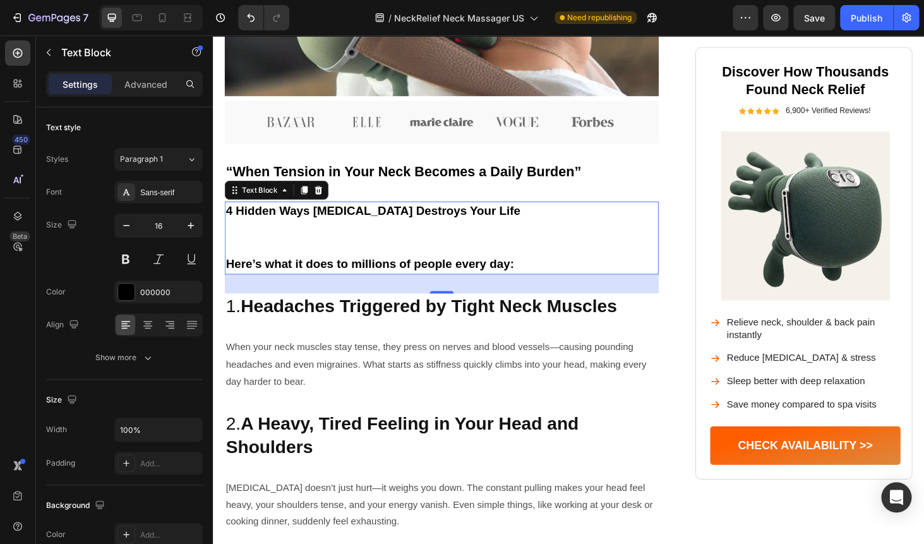
click at [265, 279] on strong "Here’s what it does to millions of people every day:" at bounding box center [380, 279] width 307 height 14
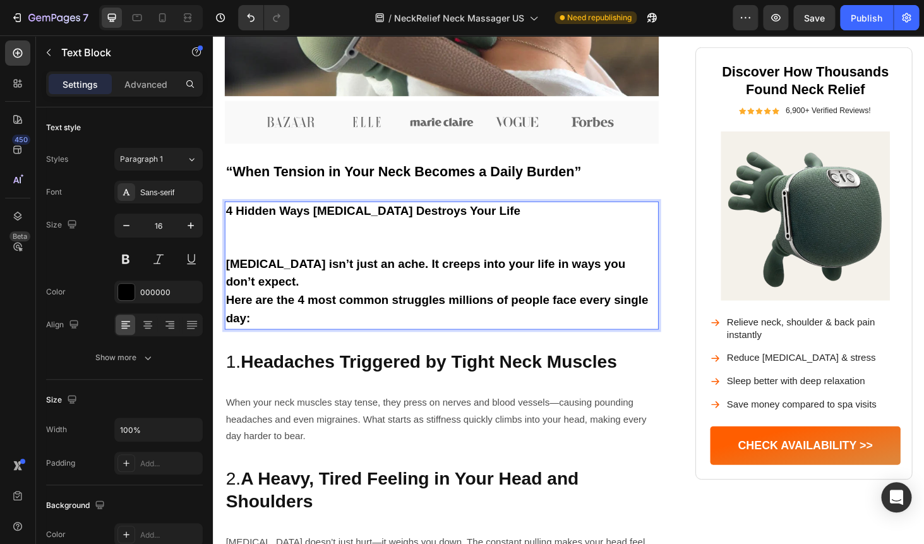
click at [248, 273] on p "[MEDICAL_DATA] isn’t just an ache. It creeps into your life in ways you don’t e…" at bounding box center [457, 309] width 460 height 78
click at [230, 280] on strong "[MEDICAL_DATA] isn’t just an ache. It creeps into your life in ways you don’t e…" at bounding box center [440, 288] width 426 height 33
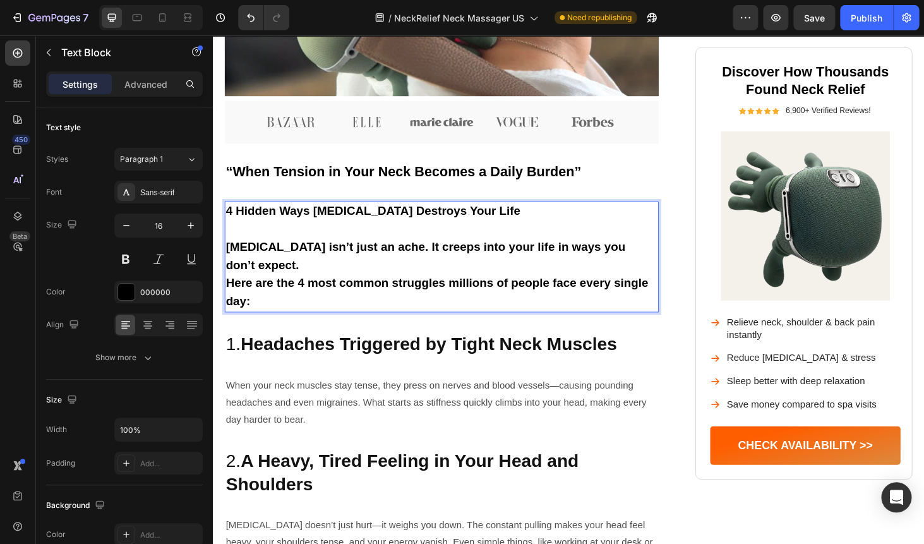
click at [229, 303] on strong "Here are the 4 most common struggles millions of people face every single day:" at bounding box center [452, 308] width 450 height 33
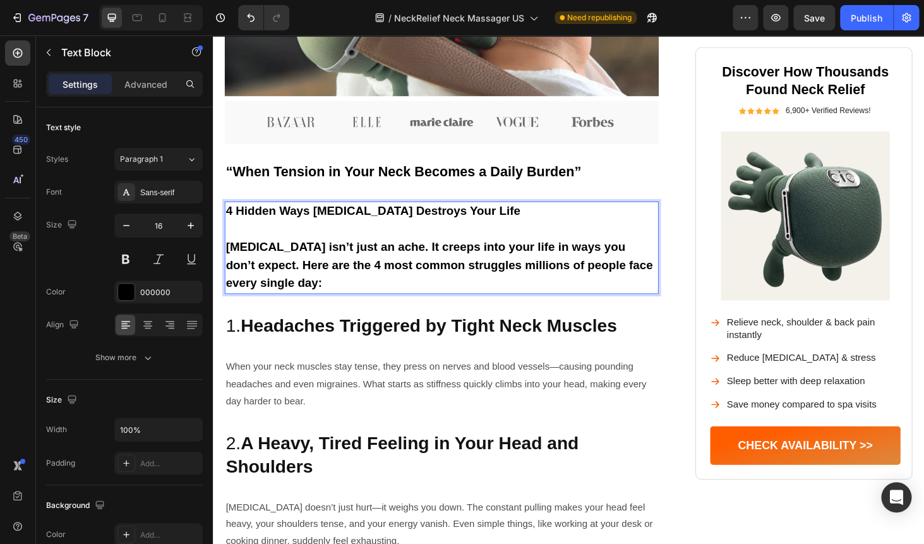
click at [301, 298] on p "[MEDICAL_DATA] isn’t just an ache. It creeps into your life in ways you don’t e…" at bounding box center [457, 280] width 460 height 58
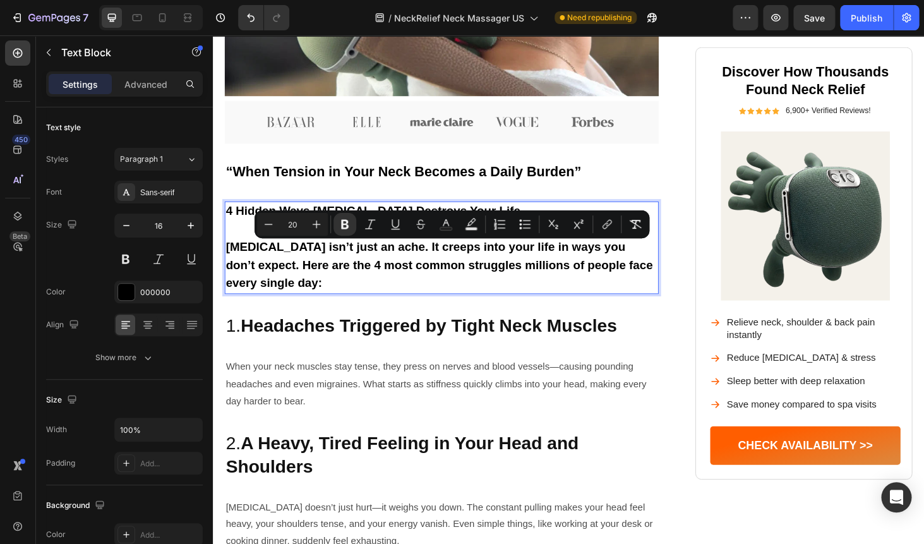
drag, startPoint x: 301, startPoint y: 298, endPoint x: 228, endPoint y: 282, distance: 74.5
click at [228, 282] on p "[MEDICAL_DATA] isn’t just an ache. It creeps into your life in ways you don’t e…" at bounding box center [457, 280] width 460 height 58
click at [341, 226] on icon "Editor contextual toolbar" at bounding box center [345, 224] width 13 height 13
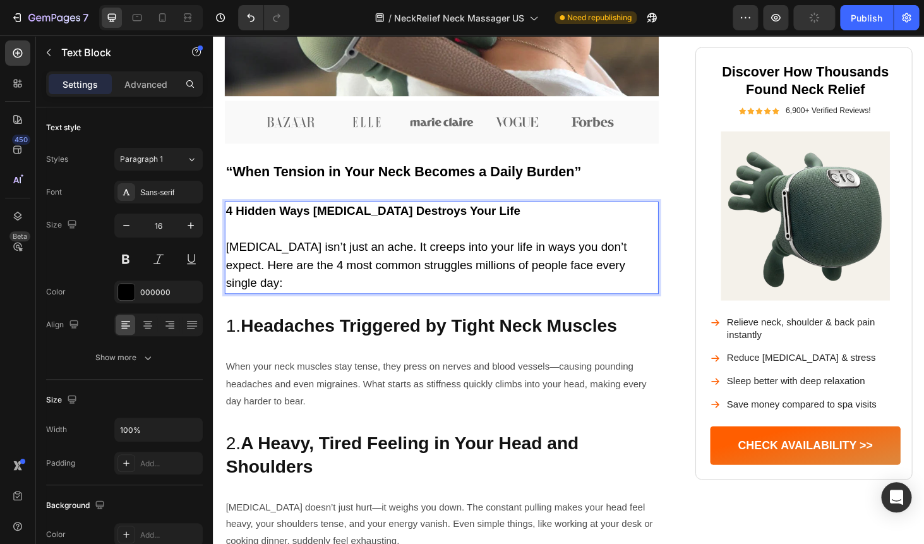
click at [332, 275] on p "[MEDICAL_DATA] isn’t just an ache. It creeps into your life in ways you don’t e…" at bounding box center [457, 280] width 460 height 58
click at [283, 389] on p "When your neck muscles stay tense, they press on nerves and blood vessels—causi…" at bounding box center [457, 407] width 460 height 54
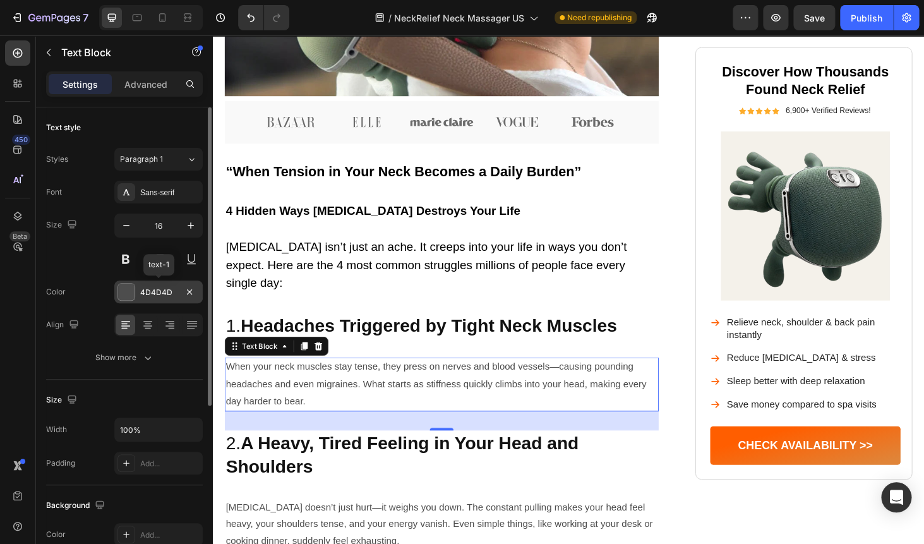
click at [160, 292] on div "4D4D4D" at bounding box center [158, 292] width 37 height 11
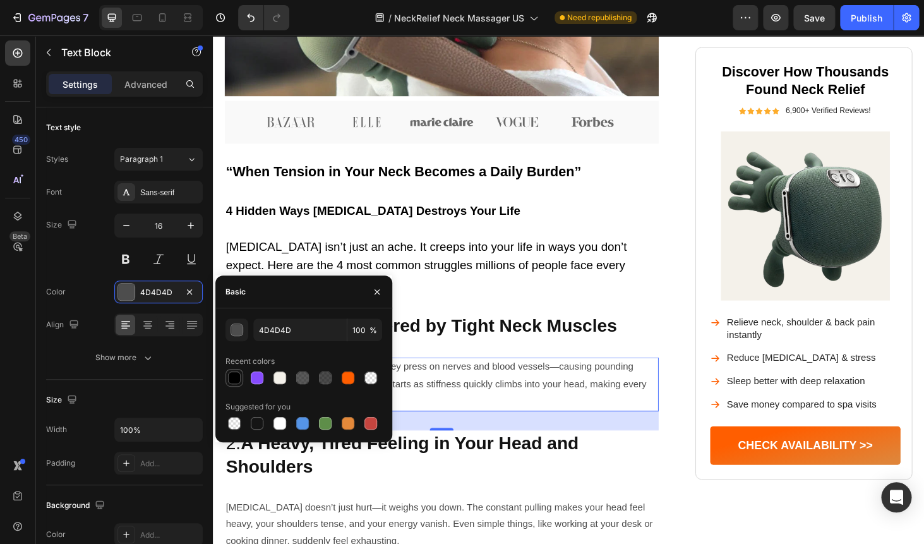
click at [234, 378] on div at bounding box center [234, 377] width 13 height 13
type input "000000"
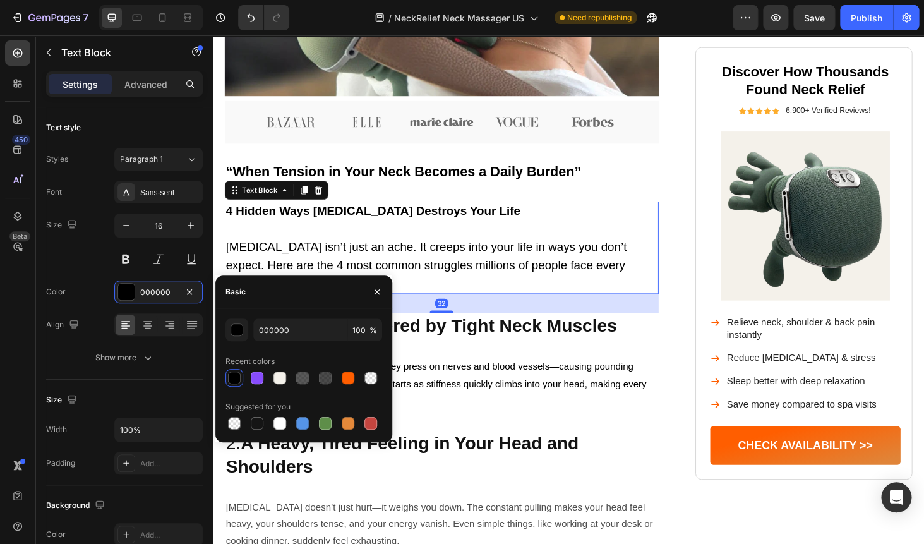
click at [501, 288] on span "[MEDICAL_DATA] isn’t just an ache. It creeps into your life in ways you don’t e…" at bounding box center [440, 279] width 427 height 53
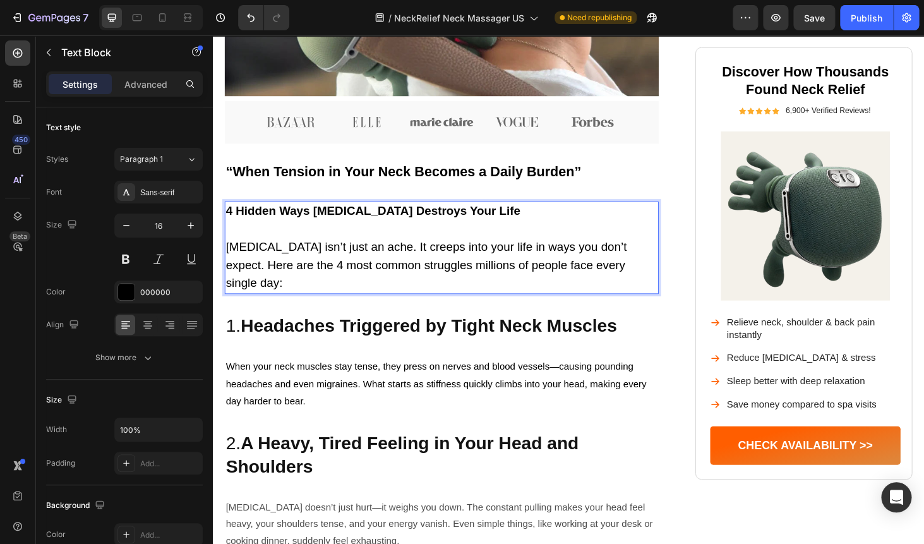
click at [368, 267] on span "[MEDICAL_DATA] isn’t just an ache. It creeps into your life in ways you don’t e…" at bounding box center [440, 279] width 427 height 53
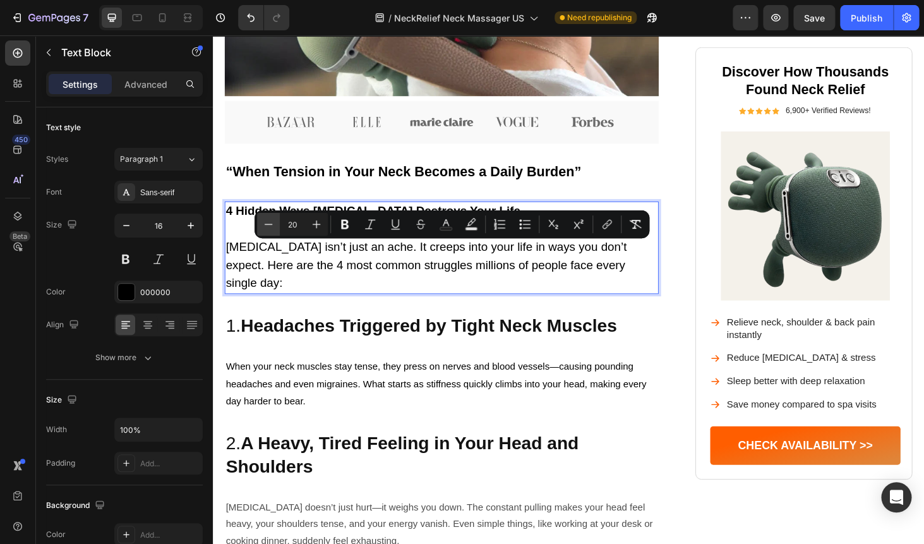
click at [266, 224] on icon "Editor contextual toolbar" at bounding box center [269, 224] width 8 height 1
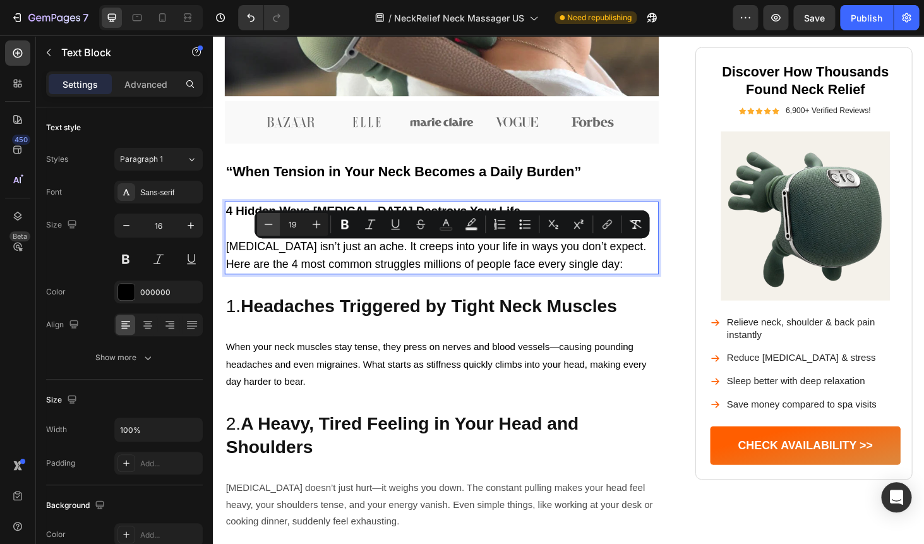
click at [266, 224] on icon "Editor contextual toolbar" at bounding box center [269, 224] width 8 height 1
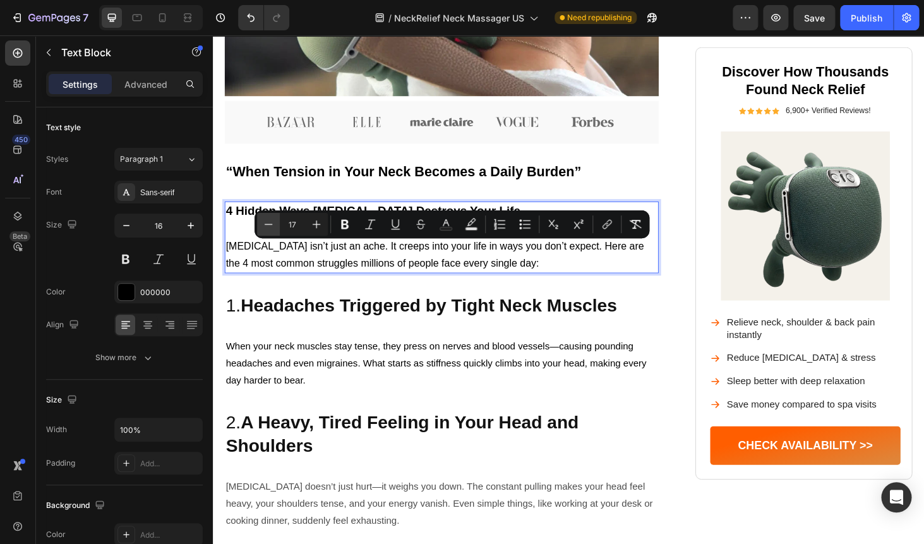
click at [266, 224] on icon "Editor contextual toolbar" at bounding box center [268, 224] width 13 height 13
type input "16"
click at [232, 251] on p "Rich Text Editor. Editing area: main" at bounding box center [457, 242] width 460 height 18
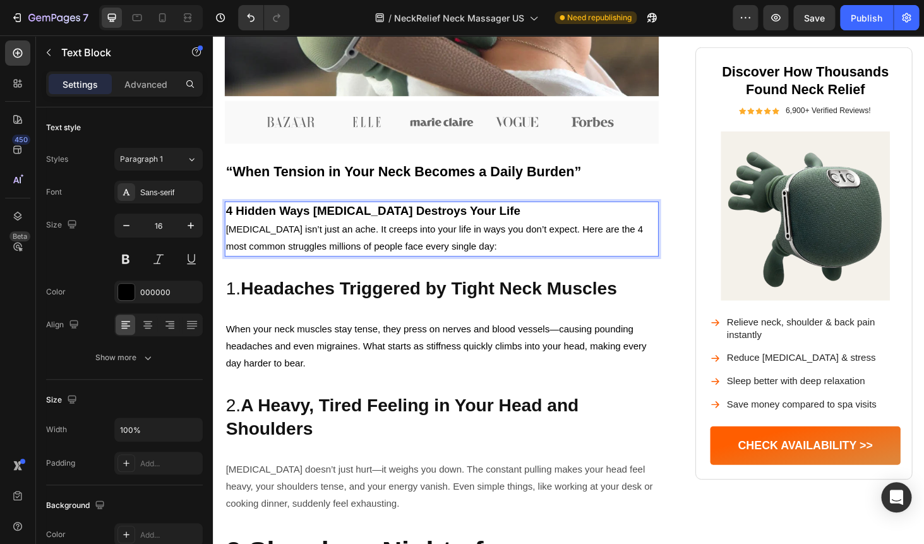
click at [297, 224] on strong "4 Hidden Ways [MEDICAL_DATA] Destroys Your Life" at bounding box center [384, 222] width 314 height 14
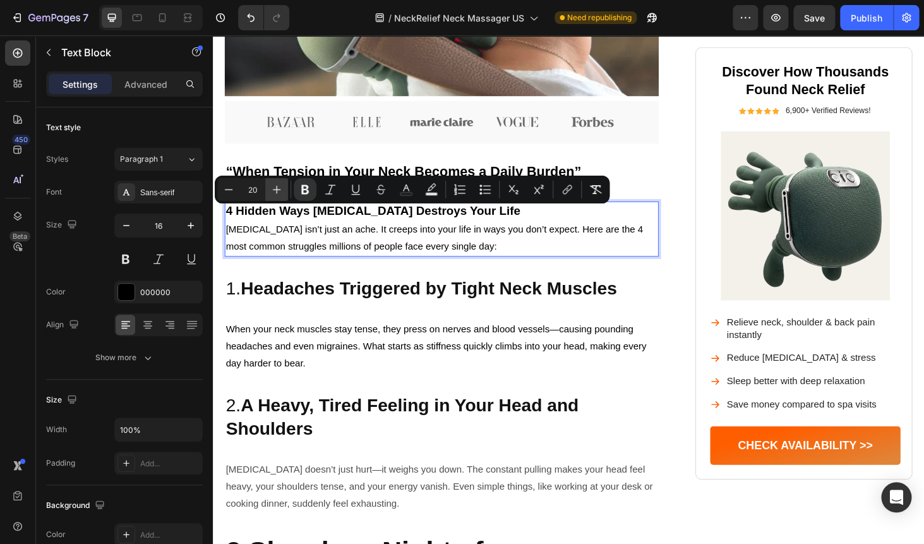
click at [275, 190] on icon "Editor contextual toolbar" at bounding box center [276, 189] width 13 height 13
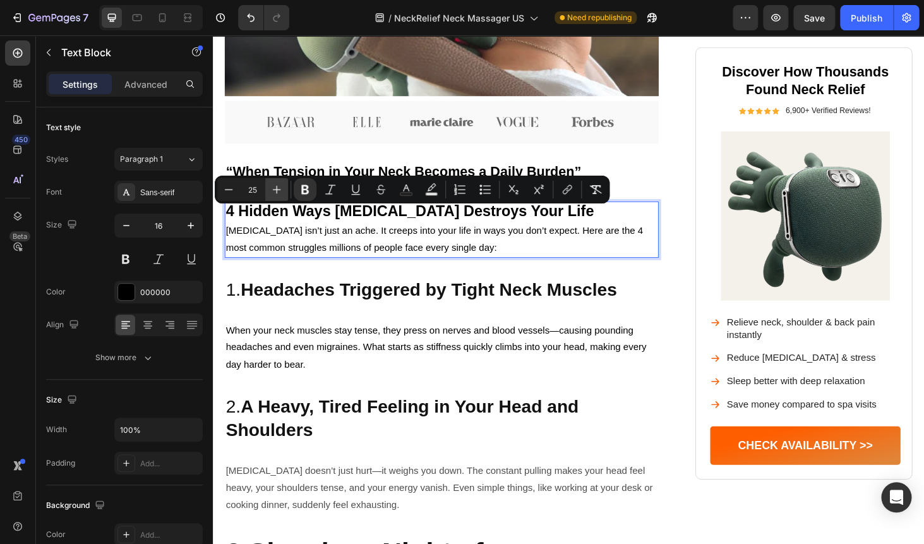
click at [275, 190] on icon "Editor contextual toolbar" at bounding box center [276, 189] width 13 height 13
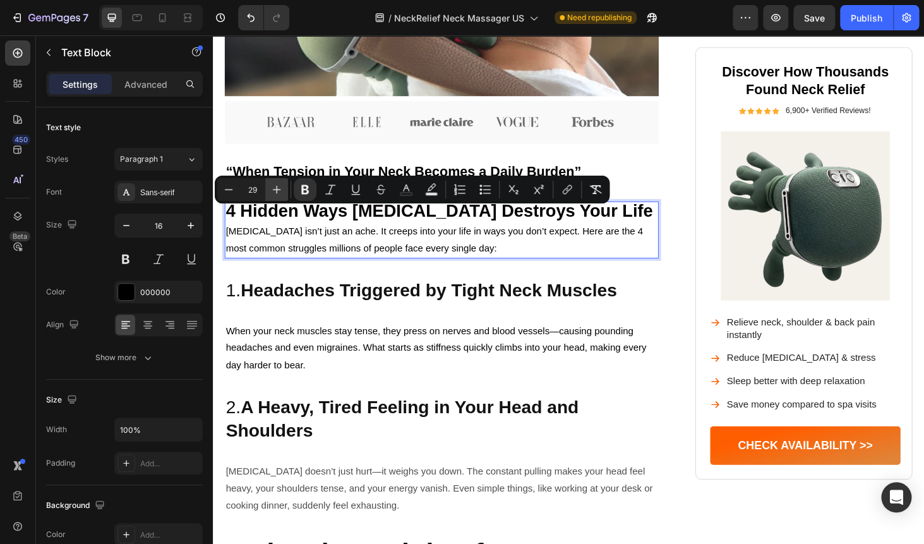
type input "30"
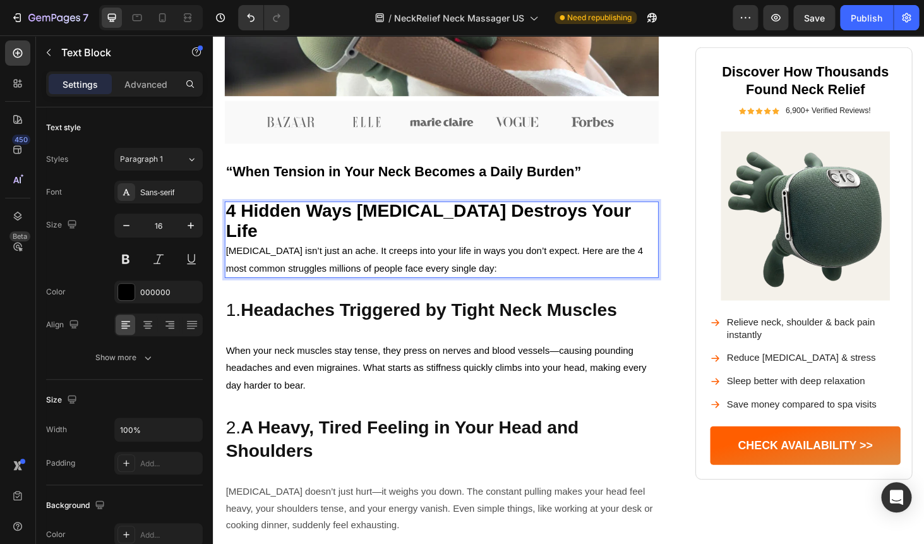
click at [316, 272] on p "[MEDICAL_DATA] isn’t just an ache. It creeps into your life in ways you don’t e…" at bounding box center [457, 274] width 460 height 37
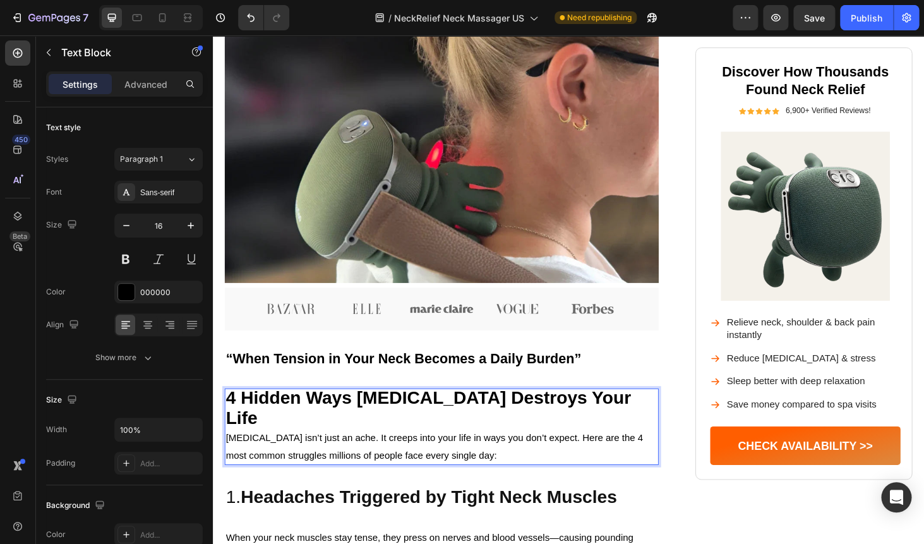
scroll to position [313, 0]
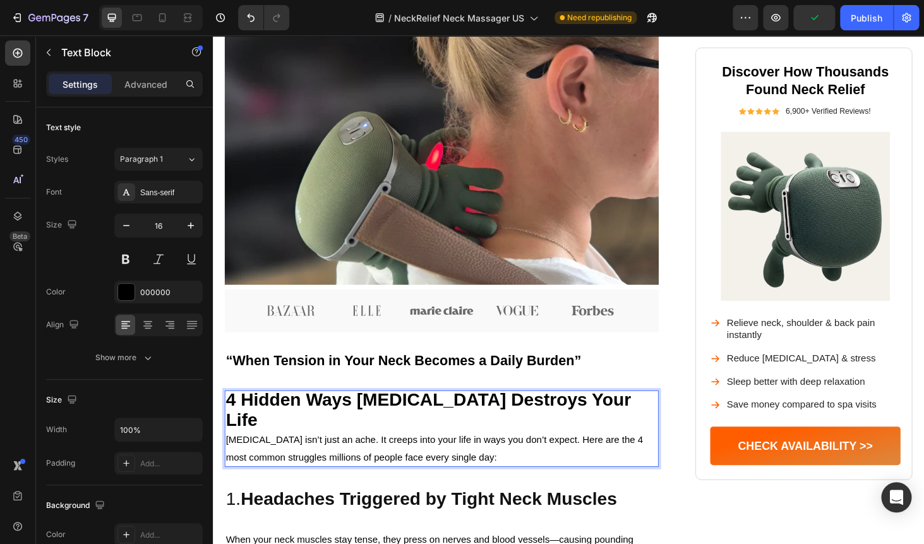
click at [642, 429] on p "4 Hidden Ways [MEDICAL_DATA] Destroys Your Life" at bounding box center [457, 435] width 460 height 43
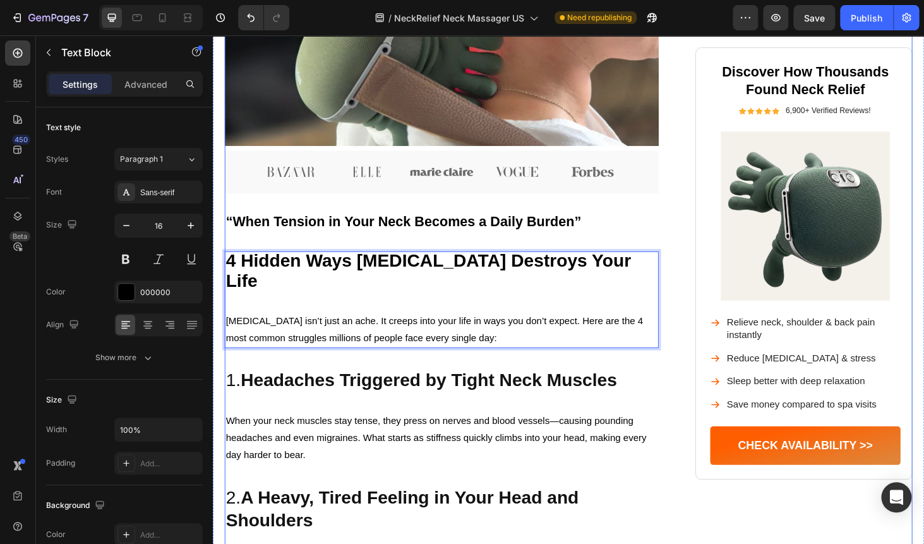
scroll to position [467, 0]
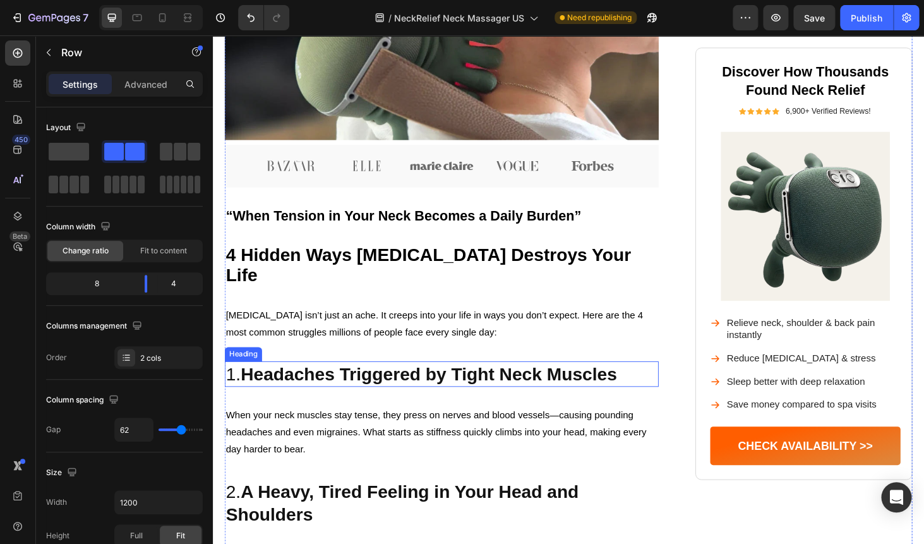
click at [397, 385] on strong "Headaches Triggered by Tight Neck Muscles" at bounding box center [443, 395] width 401 height 21
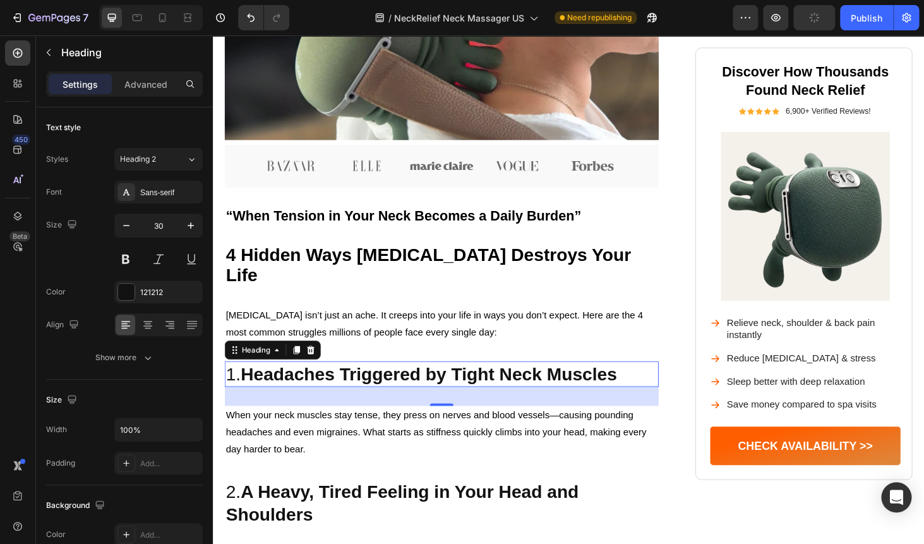
drag, startPoint x: 450, startPoint y: 407, endPoint x: 452, endPoint y: 399, distance: 8.6
click at [452, 409] on div "32" at bounding box center [456, 419] width 462 height 20
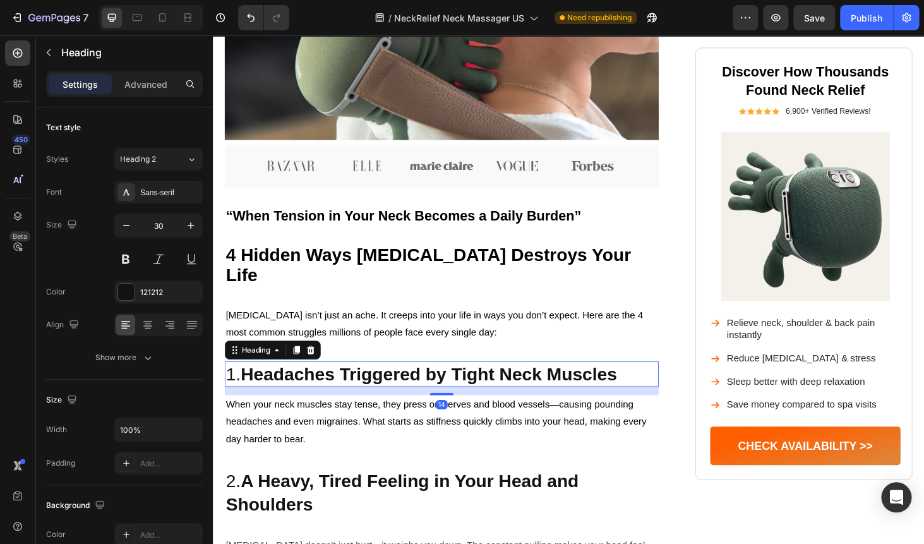
drag, startPoint x: 453, startPoint y: 410, endPoint x: 453, endPoint y: 399, distance: 11.4
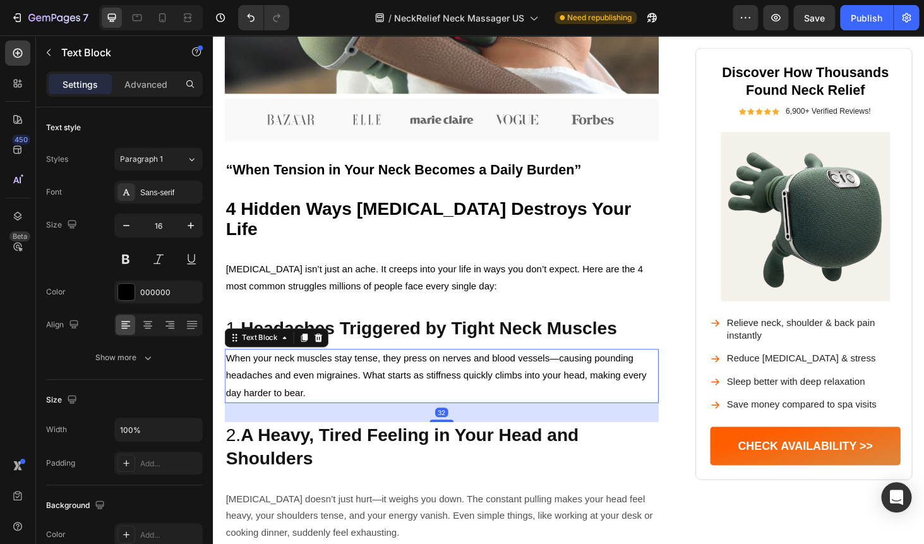
scroll to position [538, 0]
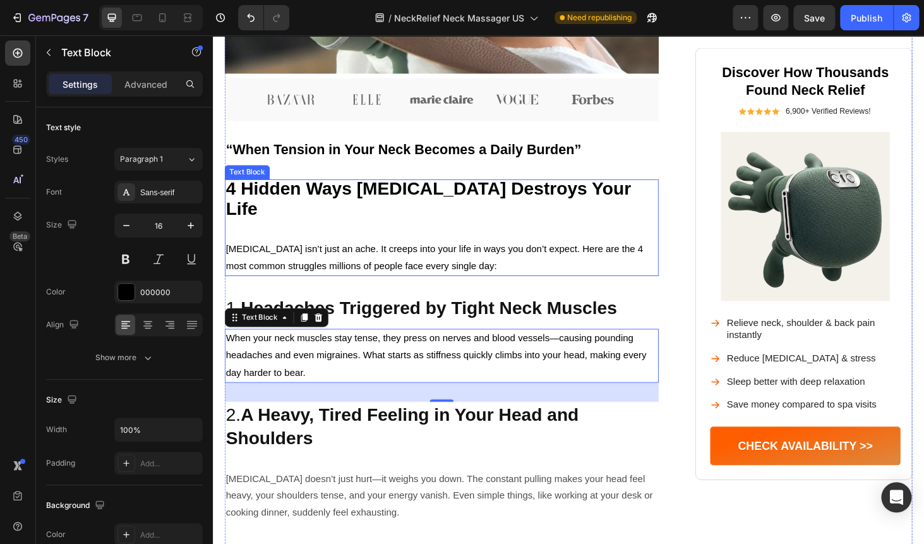
click at [501, 257] on span "[MEDICAL_DATA] isn’t just an ache. It creeps into your life in ways you don’t e…" at bounding box center [449, 271] width 445 height 29
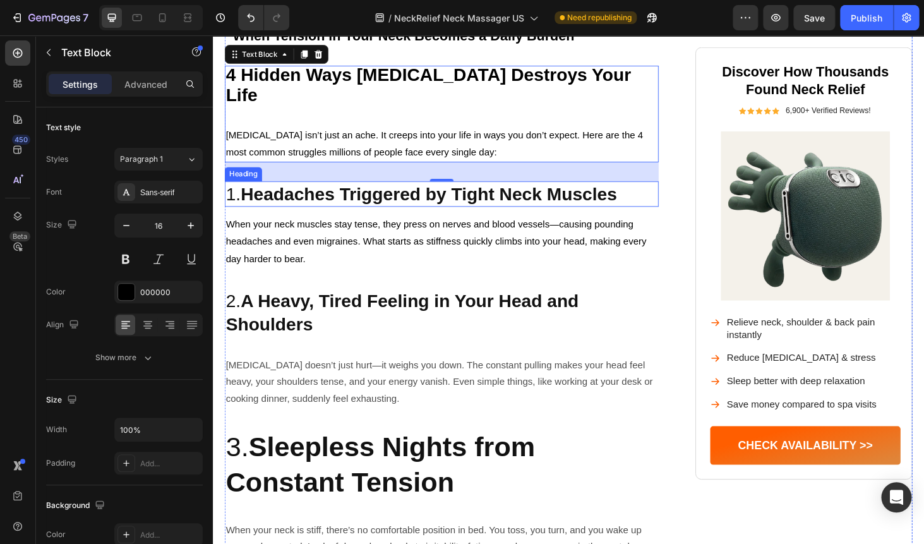
scroll to position [661, 0]
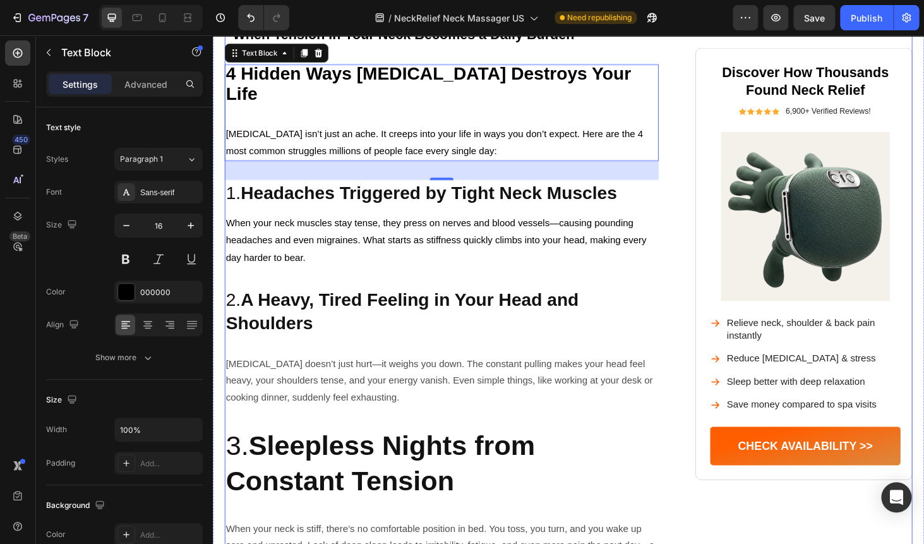
click at [333, 376] on p "[MEDICAL_DATA] doesn’t just hurt—it weighs you down. The constant pulling makes…" at bounding box center [457, 403] width 460 height 54
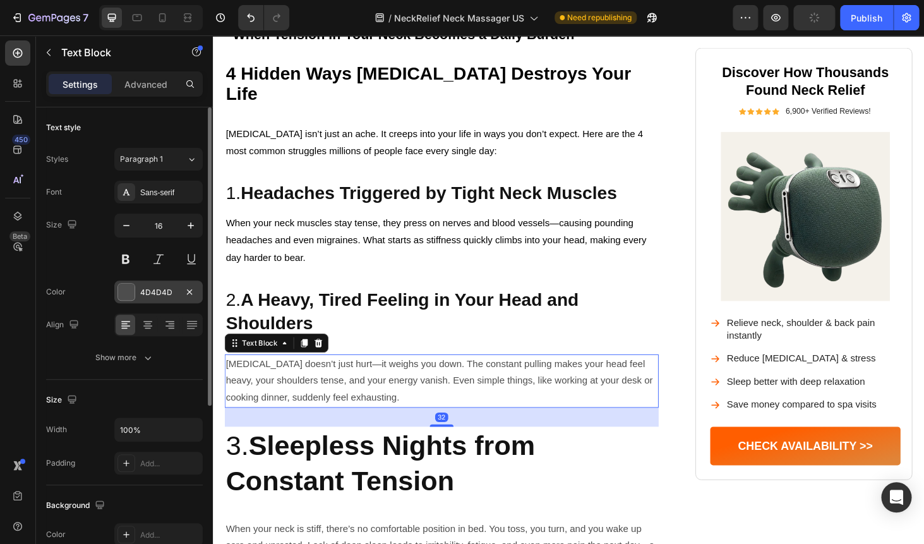
click at [125, 292] on div at bounding box center [126, 292] width 16 height 16
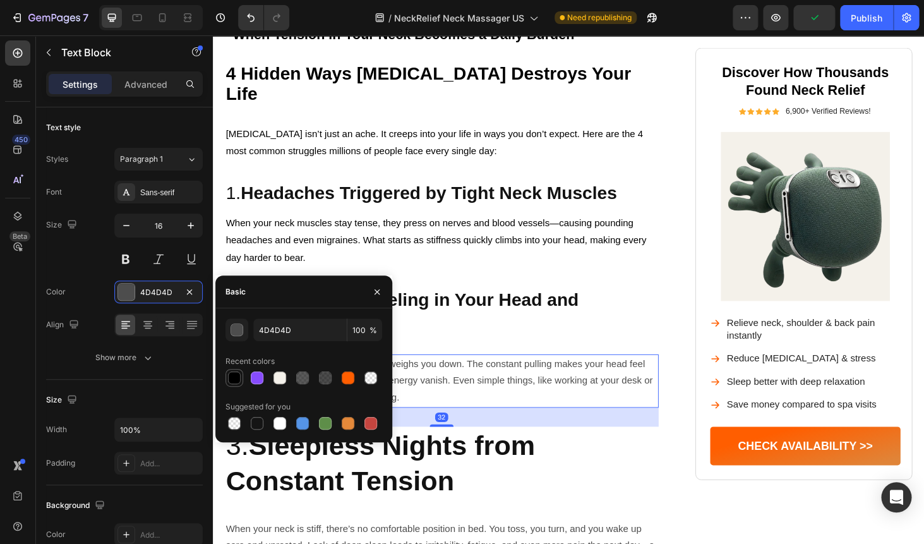
click at [233, 384] on div at bounding box center [234, 377] width 15 height 15
type input "000000"
click at [441, 192] on strong "Headaches Triggered by Tight Neck Muscles" at bounding box center [443, 202] width 401 height 21
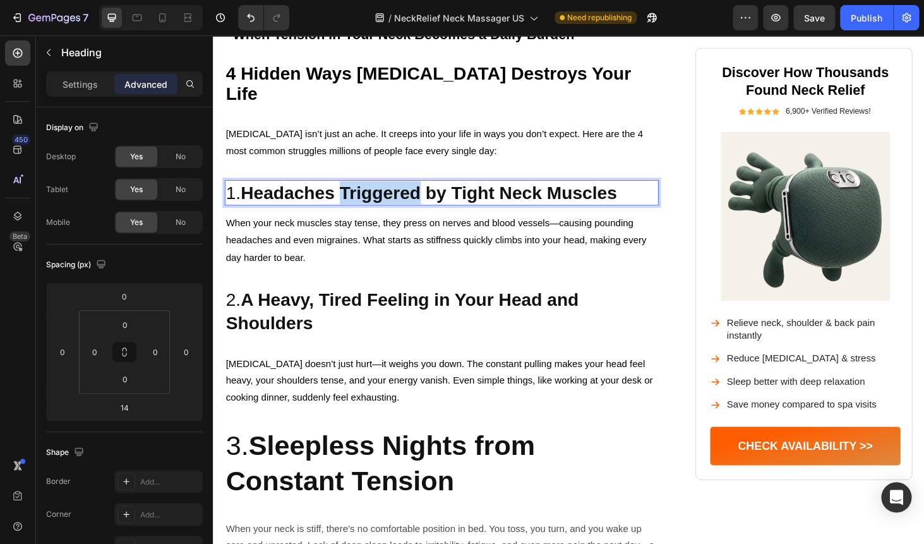
click at [418, 192] on strong "Headaches Triggered by Tight Neck Muscles" at bounding box center [443, 202] width 401 height 21
click at [360, 306] on strong "A Heavy, Tired Feeling in Your Head and Shoulders" at bounding box center [415, 328] width 376 height 45
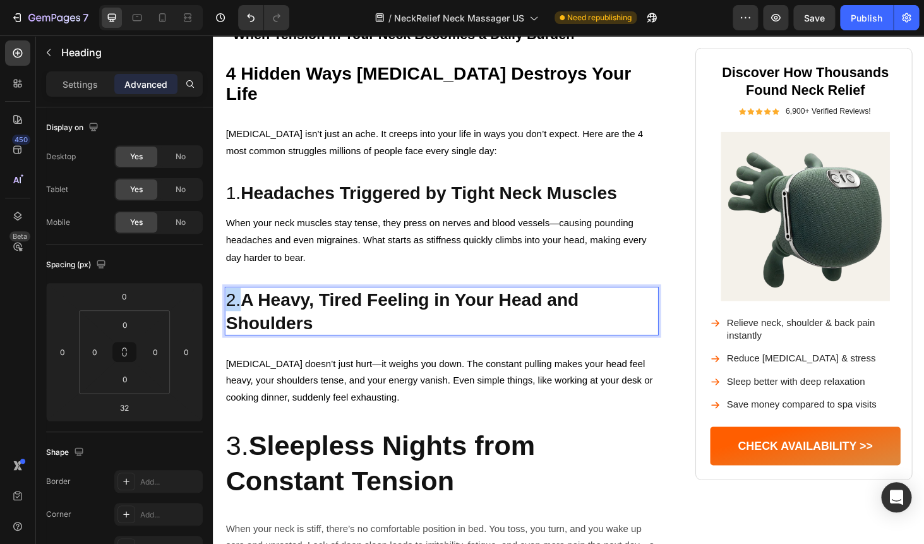
click at [360, 306] on strong "A Heavy, Tired Feeling in Your Head and Shoulders" at bounding box center [415, 328] width 376 height 45
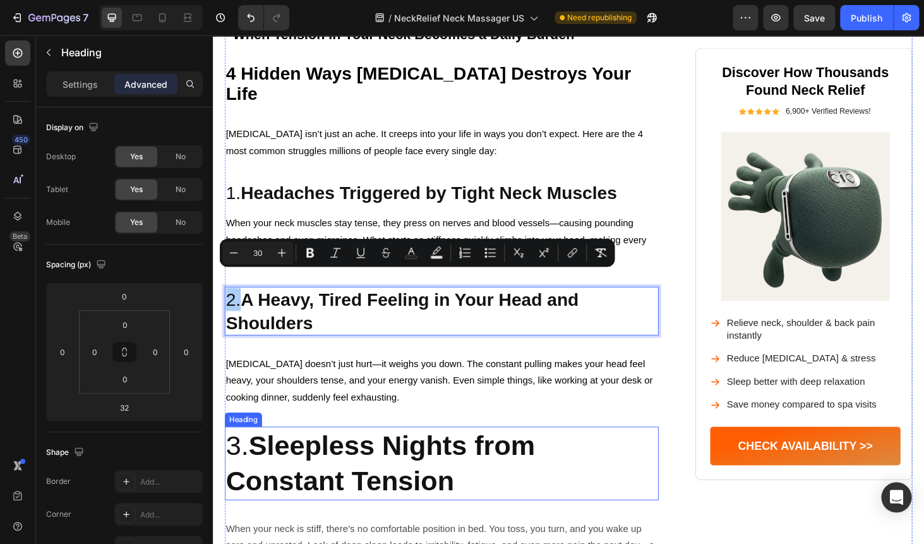
click at [342, 455] on strong "Sleepless Nights from Constant Tension" at bounding box center [392, 490] width 330 height 71
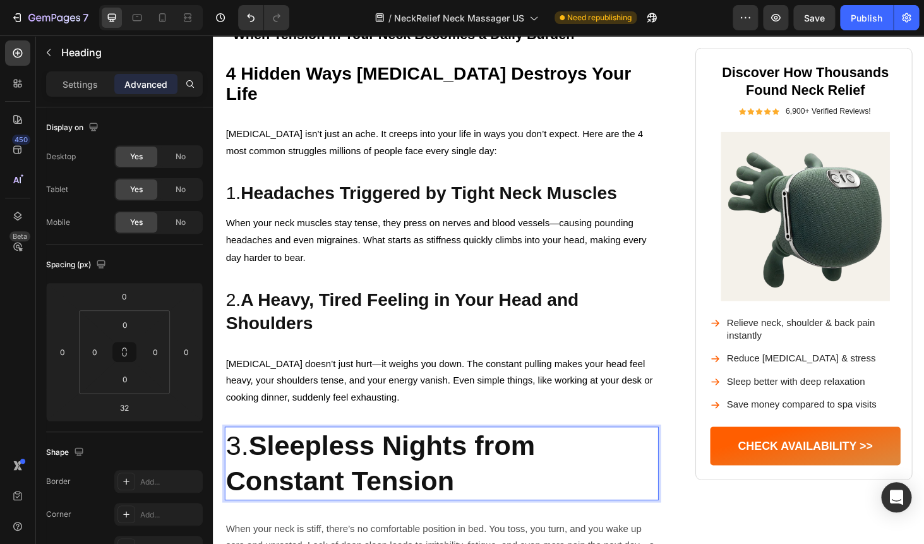
click at [342, 455] on strong "Sleepless Nights from Constant Tension" at bounding box center [392, 490] width 330 height 71
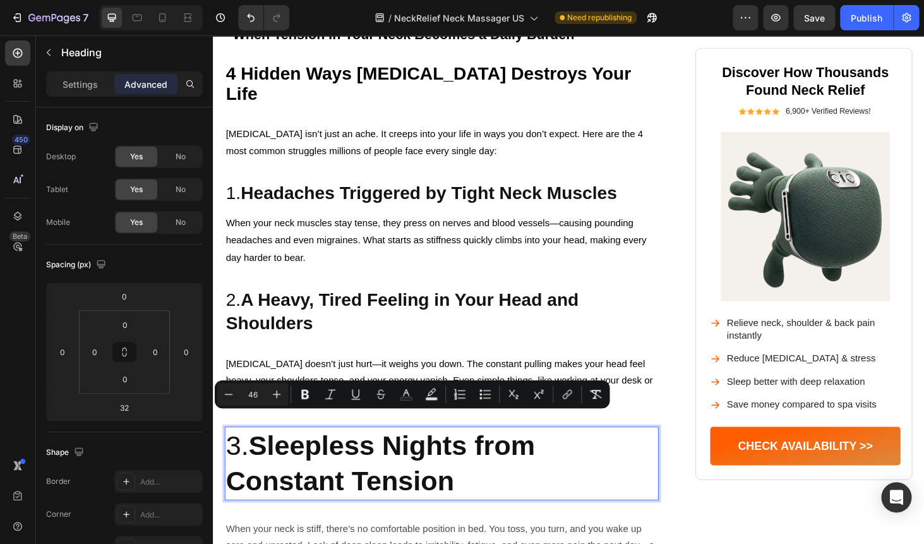
click at [256, 395] on input "46" at bounding box center [252, 394] width 25 height 15
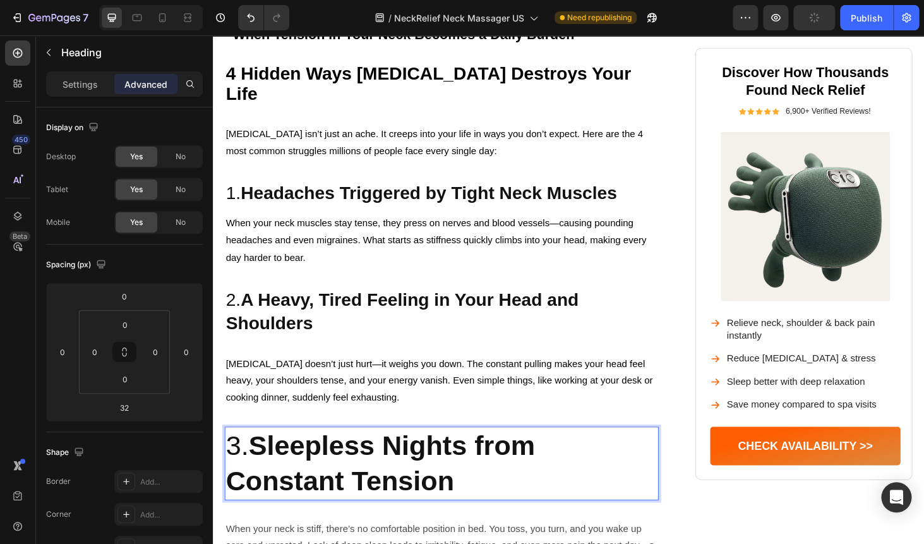
click at [291, 457] on strong "Sleepless Nights from Constant Tension" at bounding box center [392, 490] width 330 height 71
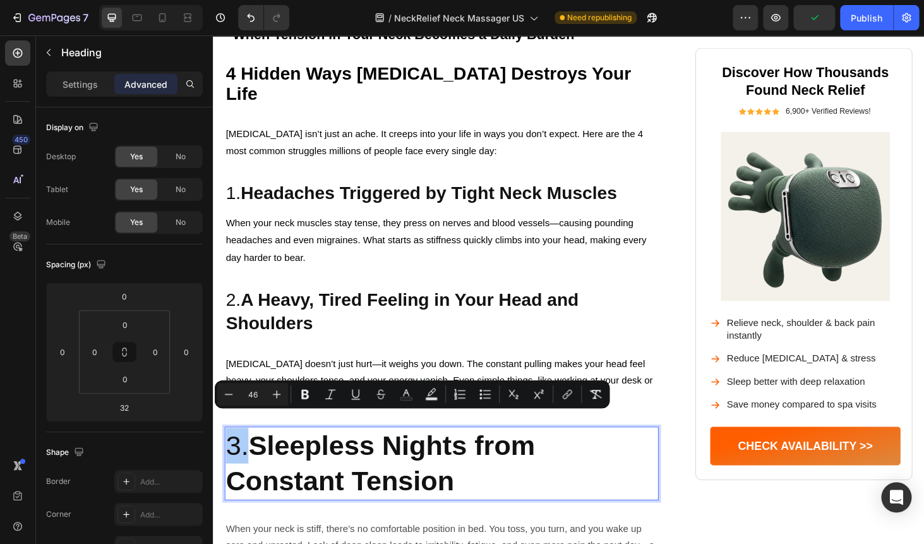
click at [253, 395] on input "46" at bounding box center [252, 394] width 25 height 15
type input "30"
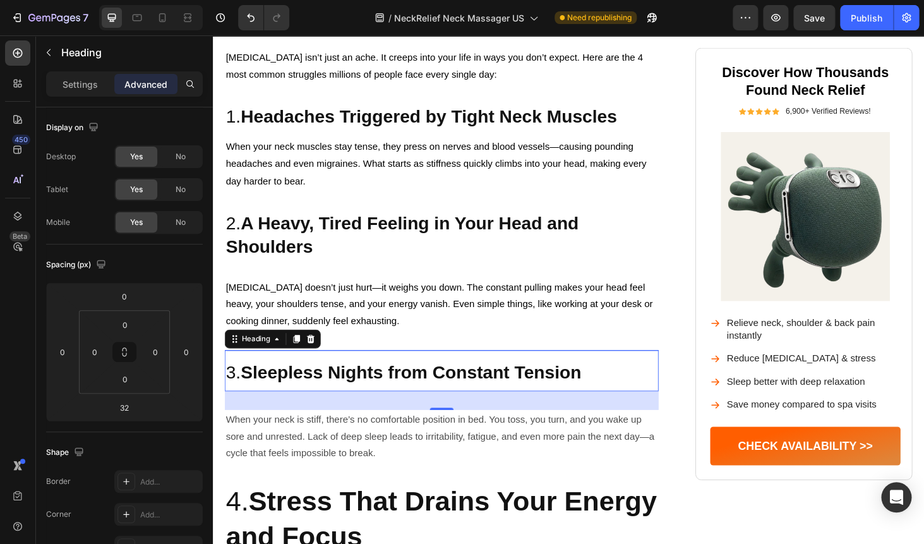
scroll to position [752, 0]
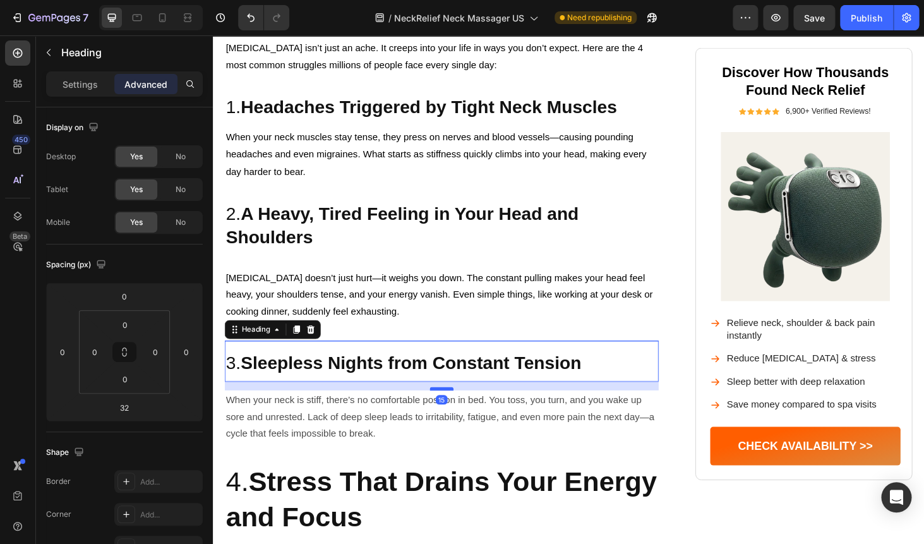
drag, startPoint x: 450, startPoint y: 403, endPoint x: 451, endPoint y: 392, distance: 10.8
click at [451, 410] on div at bounding box center [456, 412] width 25 height 4
type input "15"
click at [372, 285] on p "[MEDICAL_DATA] doesn’t just hurt—it weighs you down. The constant pulling makes…" at bounding box center [457, 312] width 460 height 54
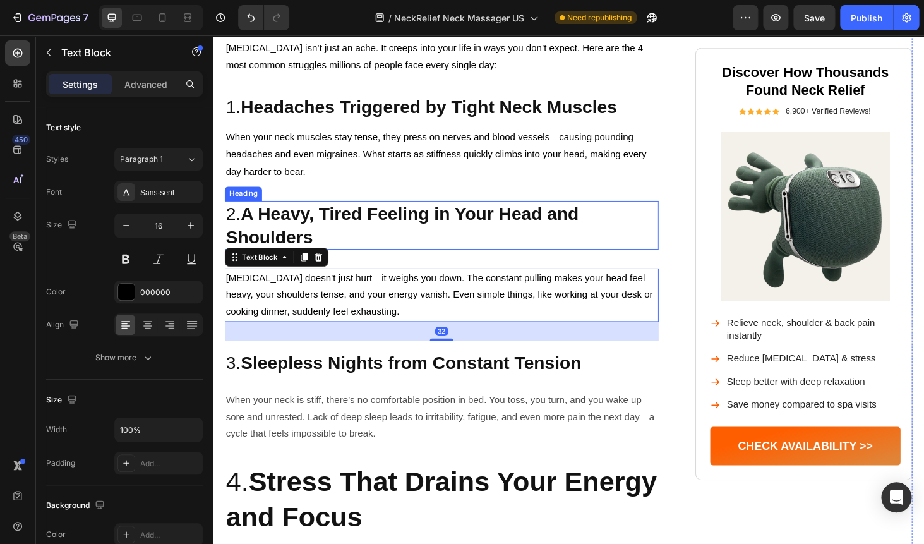
click at [407, 225] on p "2. A Heavy, Tired Feeling in Your Head and Shoulders" at bounding box center [457, 237] width 460 height 49
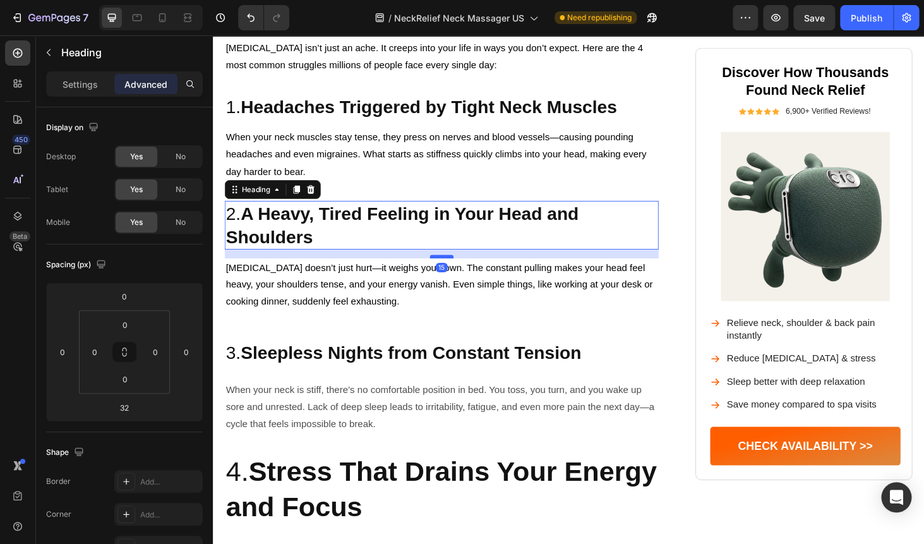
drag, startPoint x: 452, startPoint y: 262, endPoint x: 452, endPoint y: 251, distance: 10.7
click at [452, 269] on div at bounding box center [456, 271] width 25 height 4
type input "15"
click at [341, 313] on div "Image [MEDICAL_DATA] Isn’t Just Pain — It Controls Your Life Heading From naggi…" at bounding box center [456, 349] width 462 height 2031
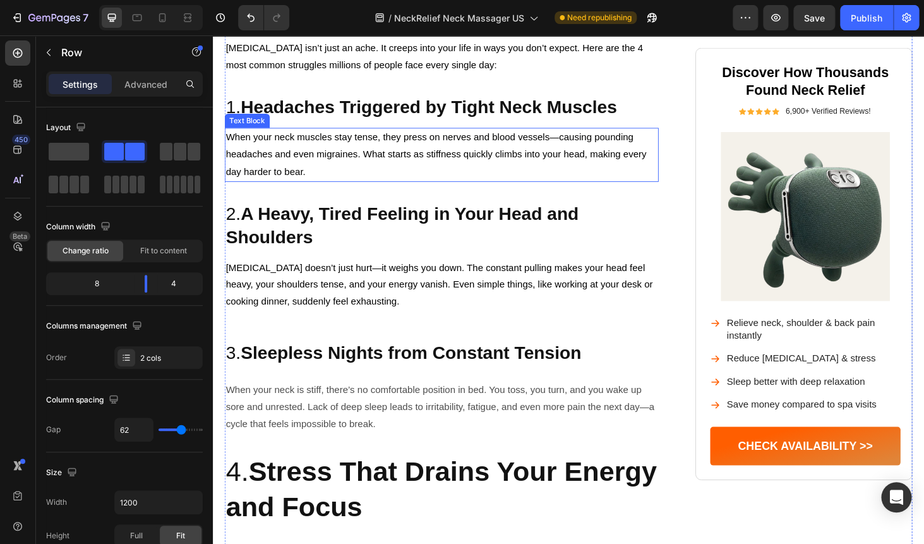
click at [391, 155] on p "When your neck muscles stay tense, they press on nerves and blood vessels—causi…" at bounding box center [457, 162] width 460 height 54
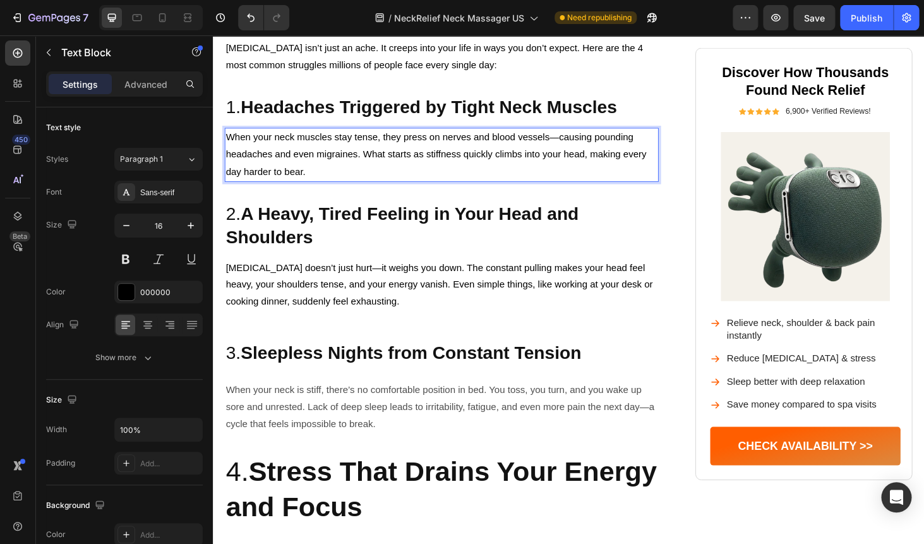
click at [448, 101] on strong "Headaches Triggered by Tight Neck Muscles" at bounding box center [443, 111] width 401 height 21
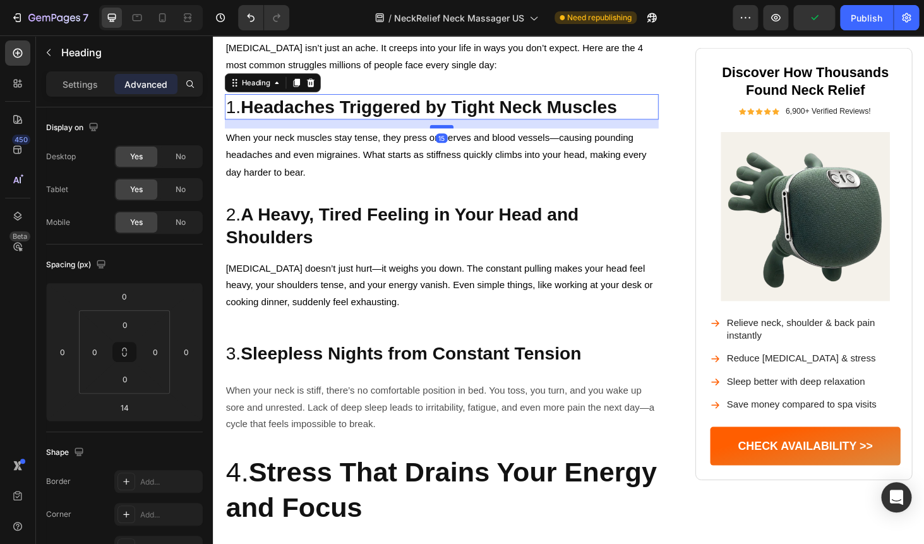
click at [452, 131] on div at bounding box center [456, 133] width 25 height 4
type input "15"
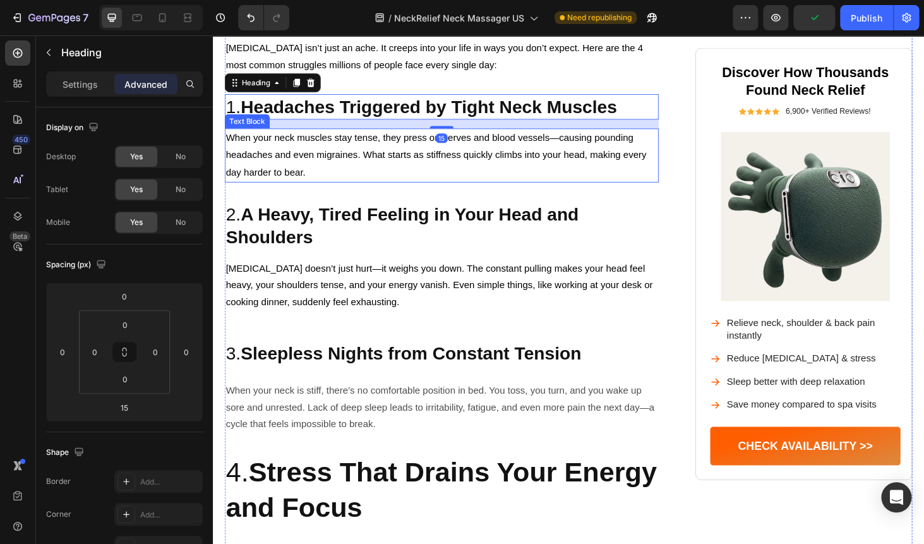
click at [459, 165] on p "When your neck muscles stay tense, they press on nerves and blood vessels—causi…" at bounding box center [457, 163] width 460 height 54
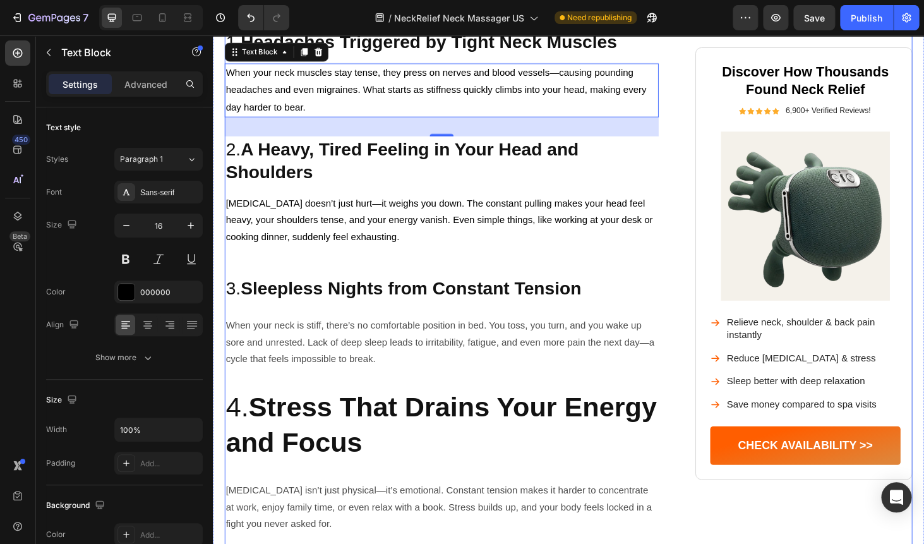
scroll to position [870, 0]
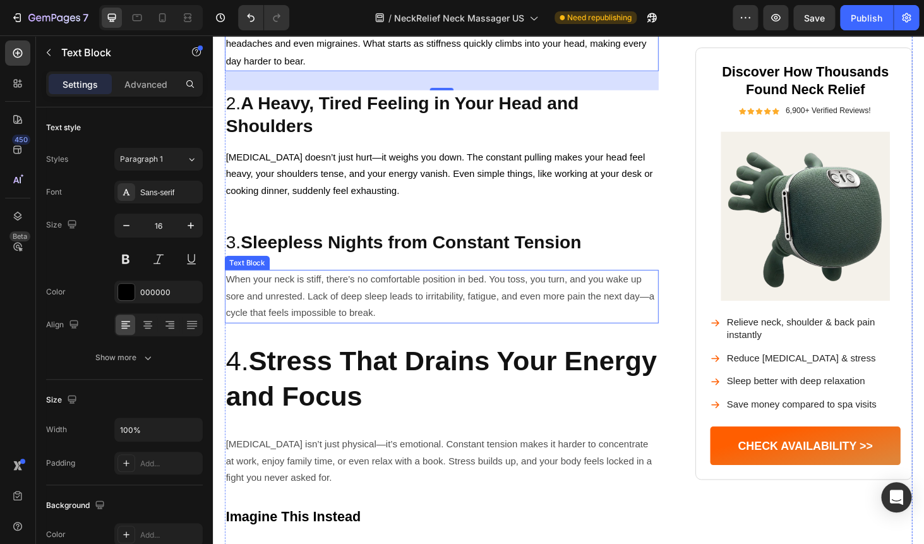
click at [368, 286] on p "When your neck is stiff, there’s no comfortable position in bed. You toss, you …" at bounding box center [457, 313] width 460 height 54
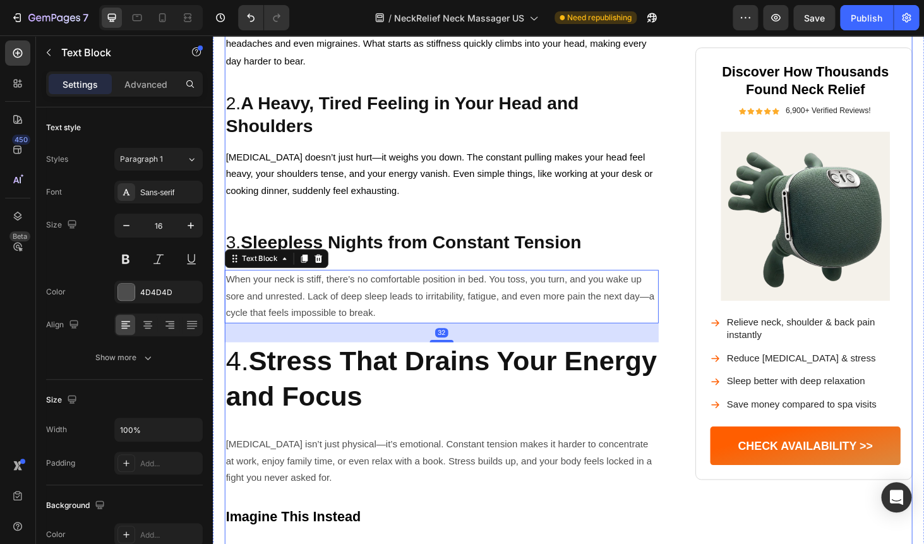
click at [424, 244] on strong "Sleepless Nights from Constant Tension" at bounding box center [424, 254] width 363 height 21
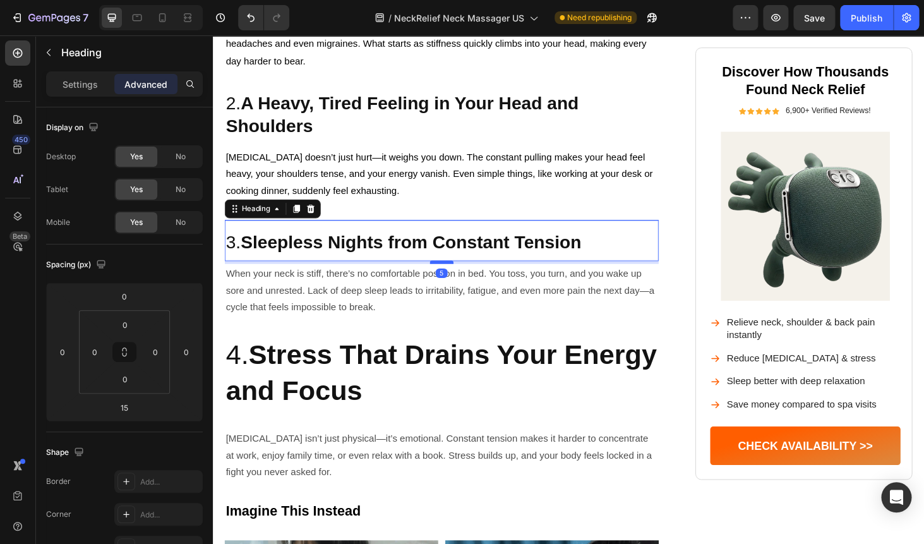
drag, startPoint x: 452, startPoint y: 264, endPoint x: 452, endPoint y: 258, distance: 6.3
click at [452, 275] on div at bounding box center [456, 277] width 25 height 4
type input "5"
click at [438, 313] on p "When your neck is stiff, there’s no comfortable position in bed. You toss, you …" at bounding box center [457, 307] width 460 height 54
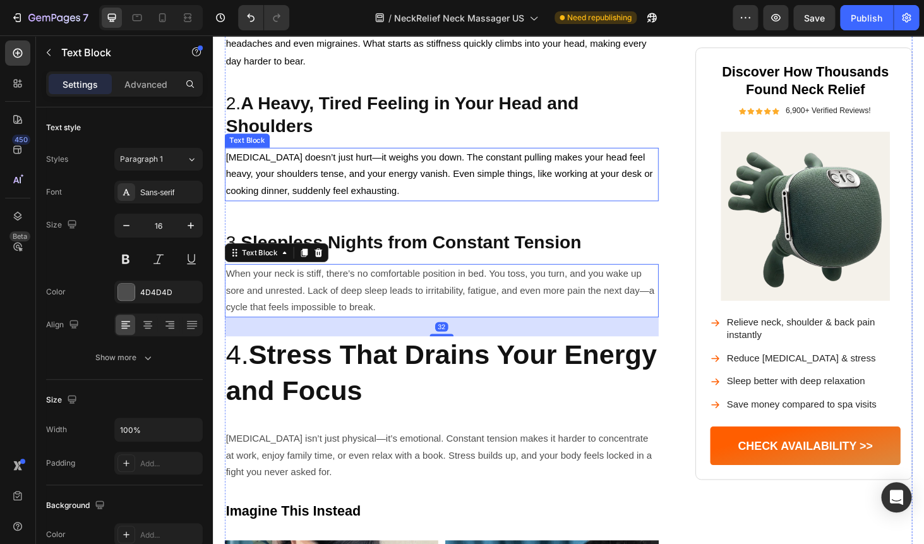
click at [471, 157] on p "[MEDICAL_DATA] doesn’t just hurt—it weighs you down. The constant pulling makes…" at bounding box center [457, 183] width 460 height 54
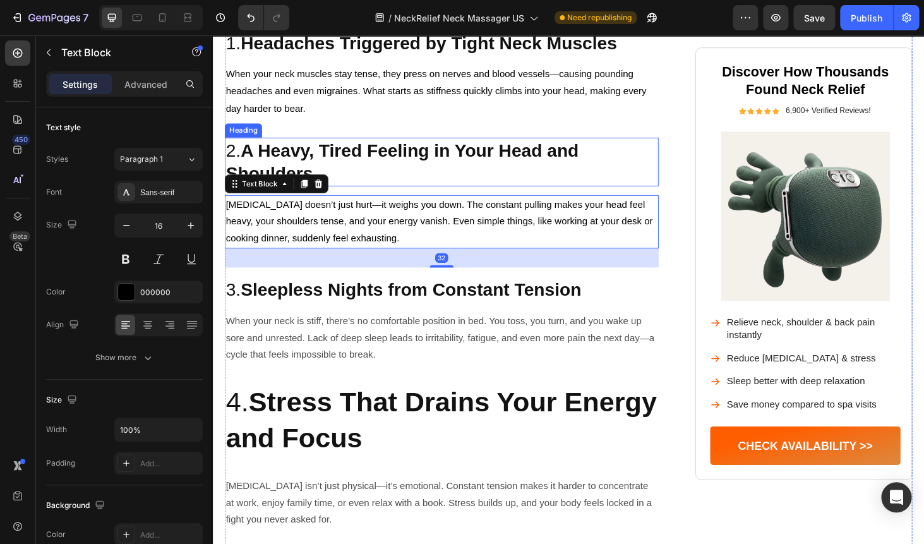
scroll to position [803, 0]
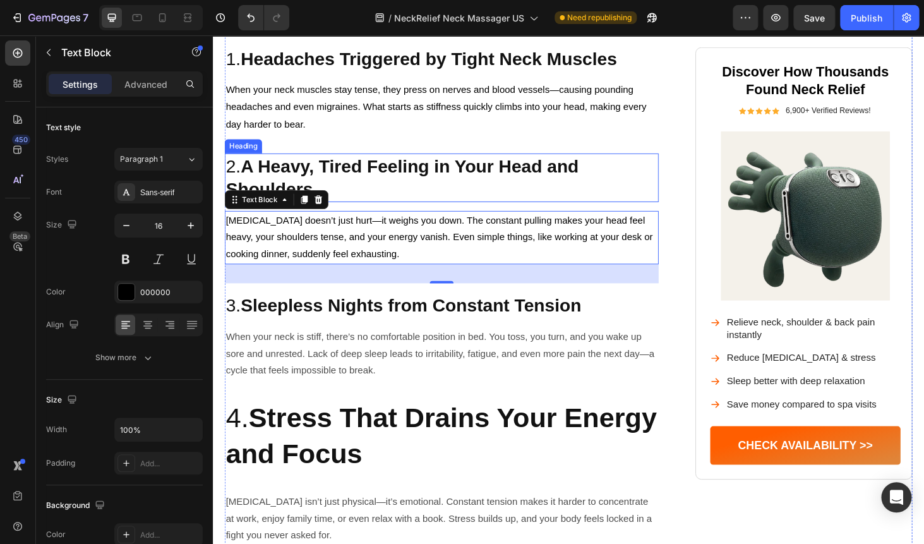
click at [431, 181] on p "2. A Heavy, Tired Feeling in Your Head and Shoulders" at bounding box center [457, 186] width 460 height 49
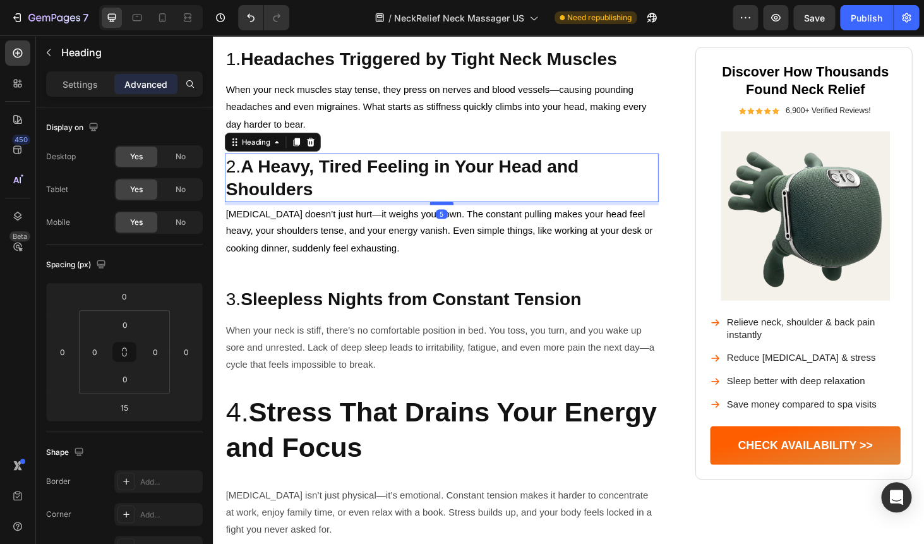
drag, startPoint x: 460, startPoint y: 201, endPoint x: 459, endPoint y: 195, distance: 6.3
click at [459, 212] on div at bounding box center [456, 214] width 25 height 4
type input "5"
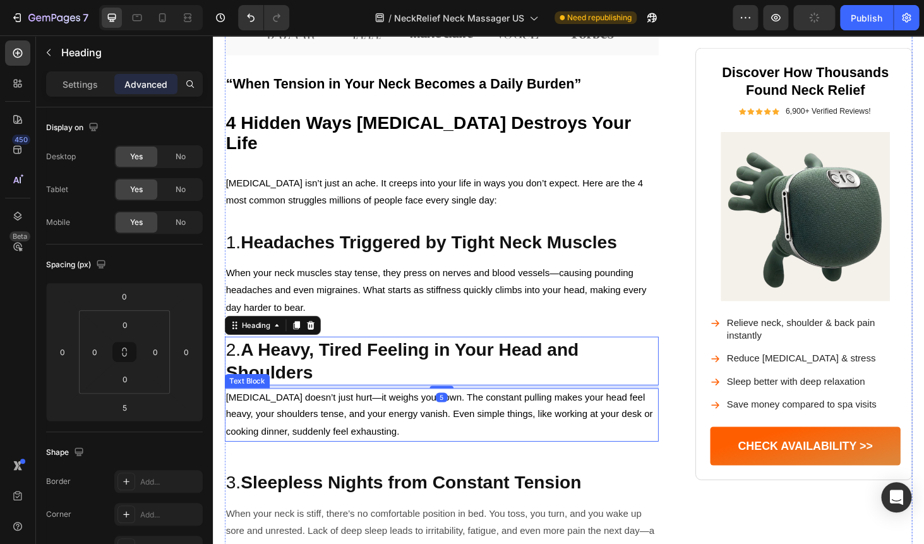
scroll to position [577, 0]
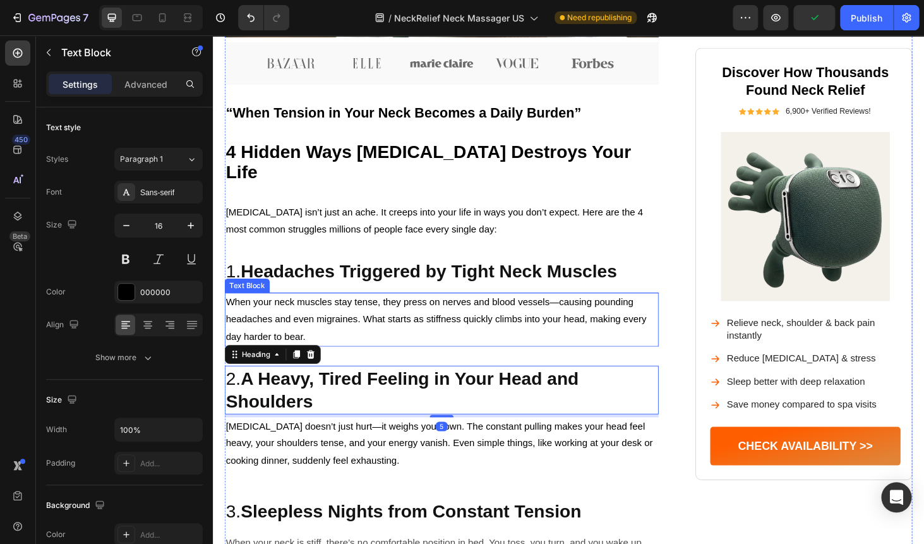
click at [411, 315] on p "When your neck muscles stay tense, they press on nerves and blood vessels—causi…" at bounding box center [457, 338] width 460 height 54
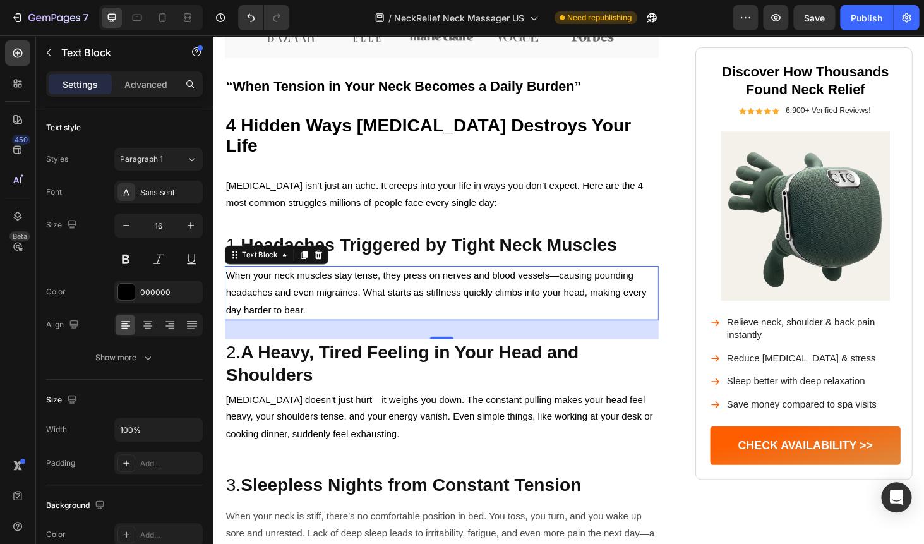
scroll to position [610, 0]
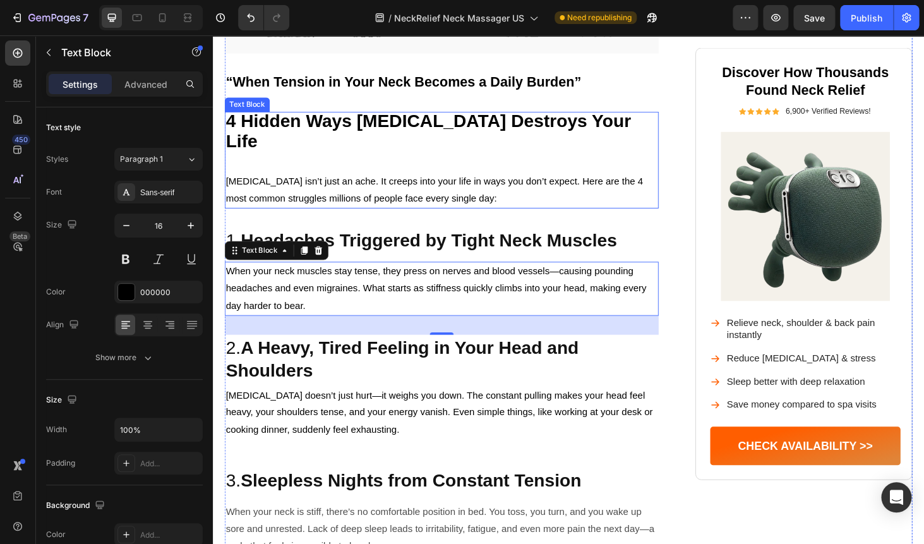
click at [413, 194] on span "[MEDICAL_DATA] isn’t just an ache. It creeps into your life in ways you don’t e…" at bounding box center [449, 199] width 445 height 29
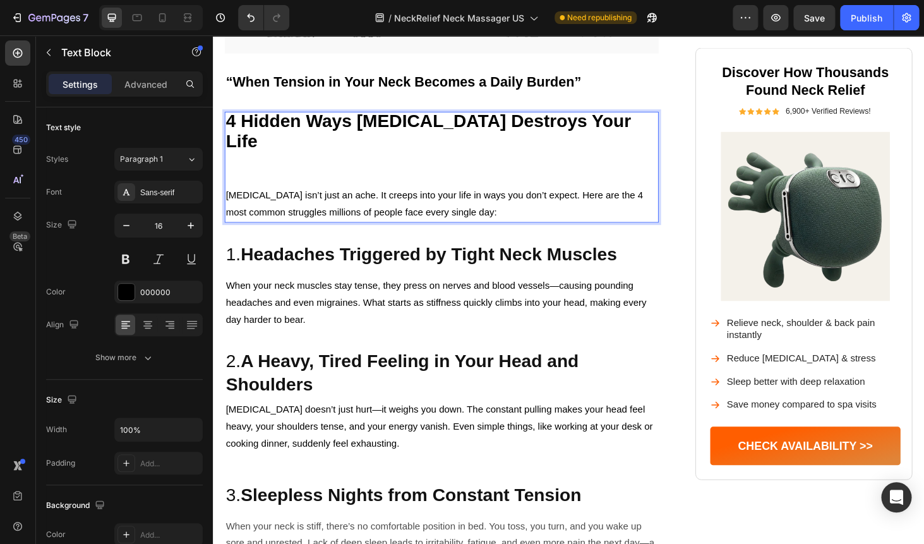
click at [374, 167] on p "Rich Text Editor. Editing area: main" at bounding box center [457, 178] width 460 height 37
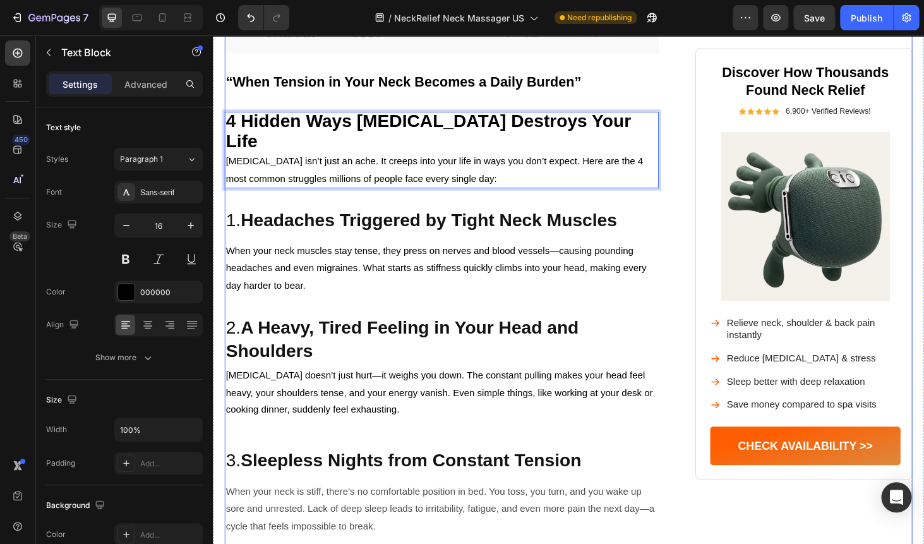
click at [388, 260] on p "When your neck muscles stay tense, they press on nerves and blood vessels—causi…" at bounding box center [457, 283] width 460 height 54
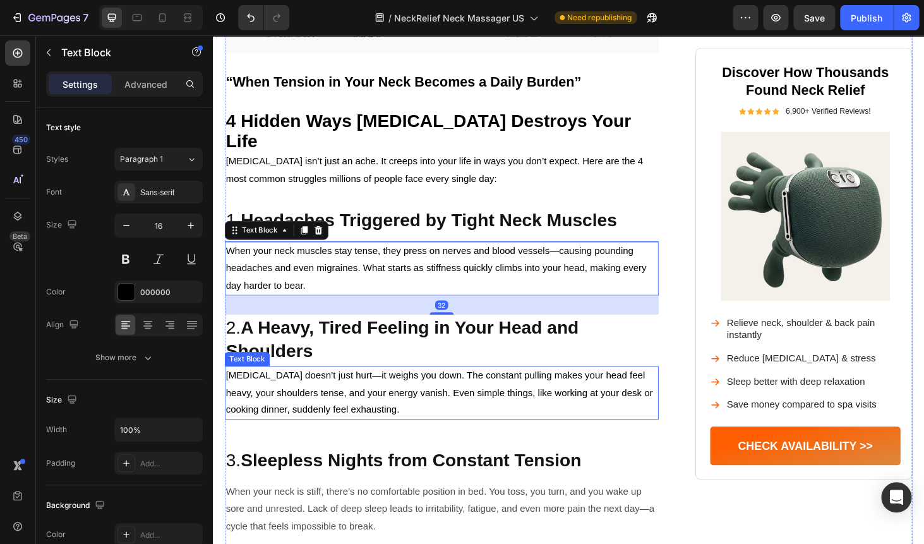
click at [468, 388] on p "[MEDICAL_DATA] doesn’t just hurt—it weighs you down. The constant pulling makes…" at bounding box center [457, 415] width 460 height 54
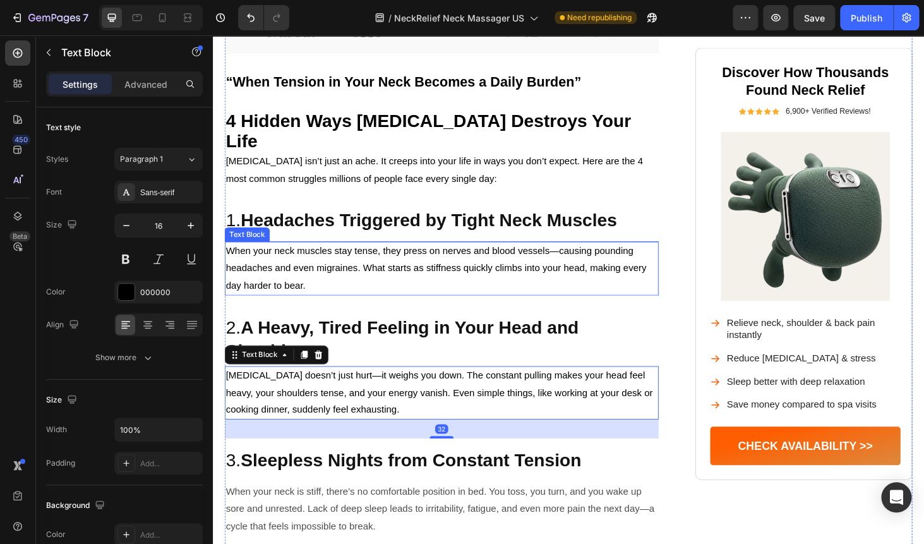
click at [426, 256] on p "When your neck muscles stay tense, they press on nerves and blood vessels—causi…" at bounding box center [457, 283] width 460 height 54
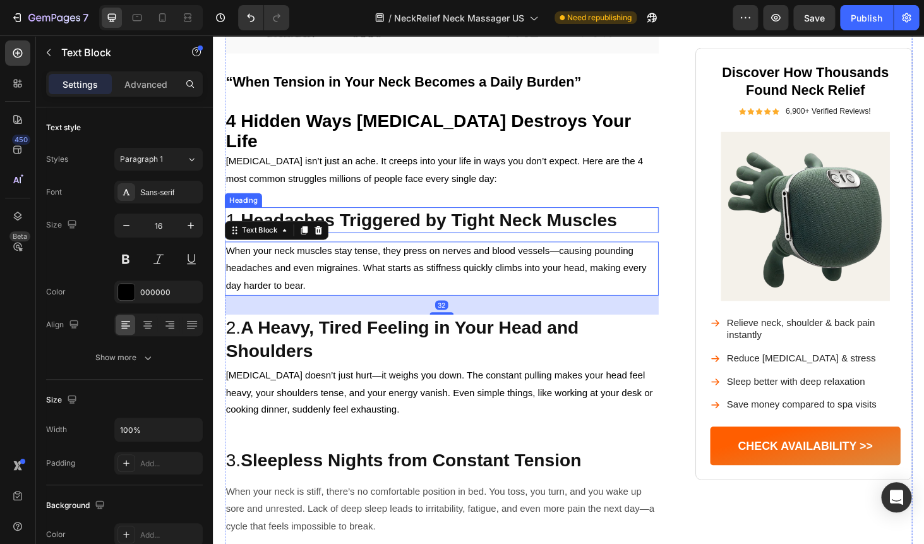
click at [454, 221] on strong "Headaches Triggered by Tight Neck Muscles" at bounding box center [443, 231] width 401 height 21
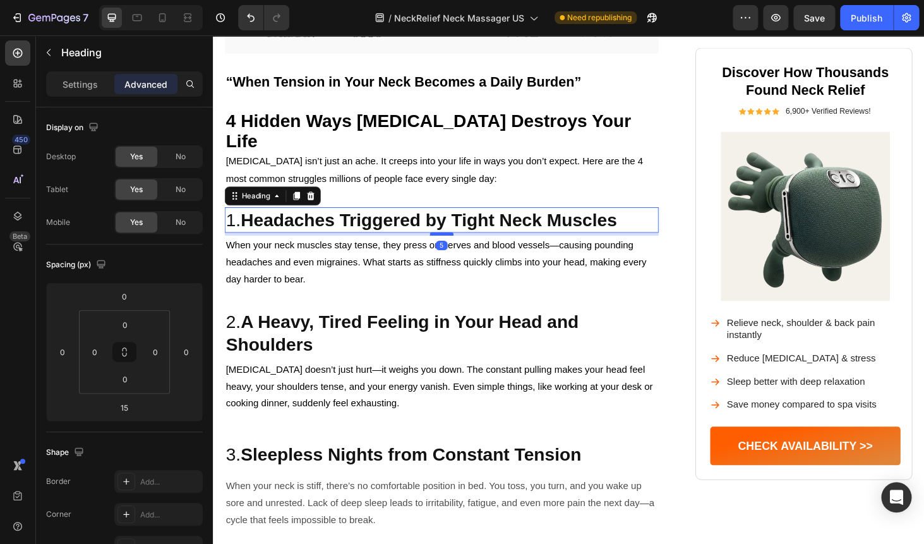
drag, startPoint x: 455, startPoint y: 234, endPoint x: 455, endPoint y: 227, distance: 6.9
click at [455, 244] on div at bounding box center [456, 246] width 25 height 4
type input "5"
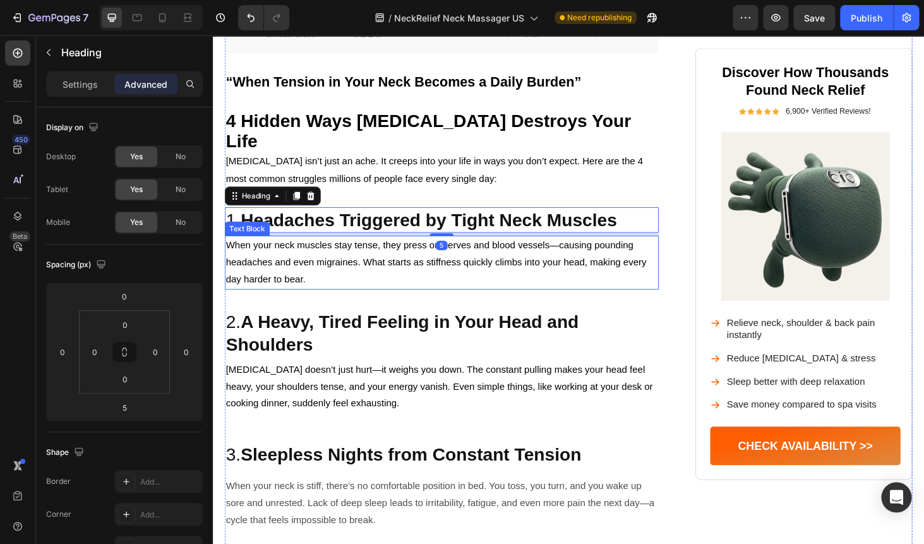
click at [497, 282] on p "When your neck muscles stay tense, they press on nerves and blood vessels—causi…" at bounding box center [457, 276] width 460 height 54
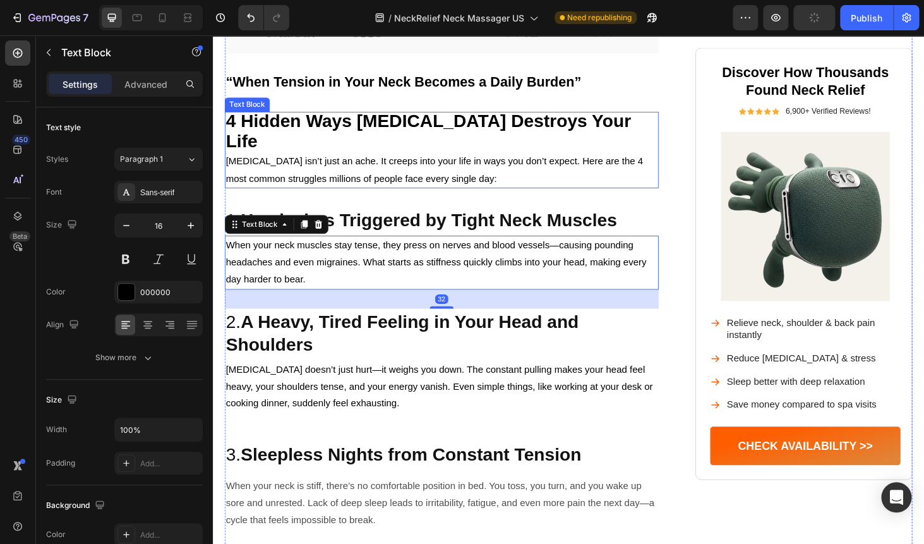
click at [556, 163] on p "[MEDICAL_DATA] isn’t just an ache. It creeps into your life in ways you don’t e…" at bounding box center [457, 178] width 460 height 37
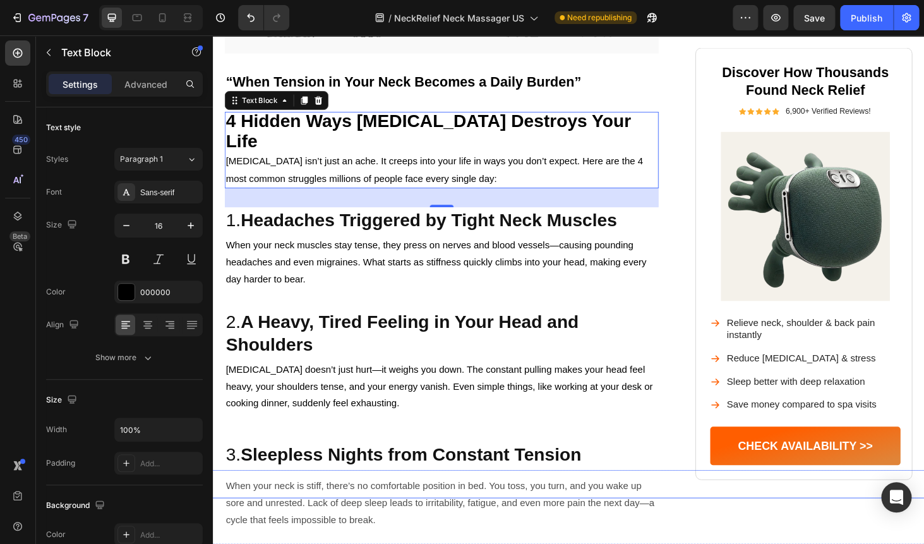
click at [447, 499] on div "Button" at bounding box center [584, 513] width 894 height 30
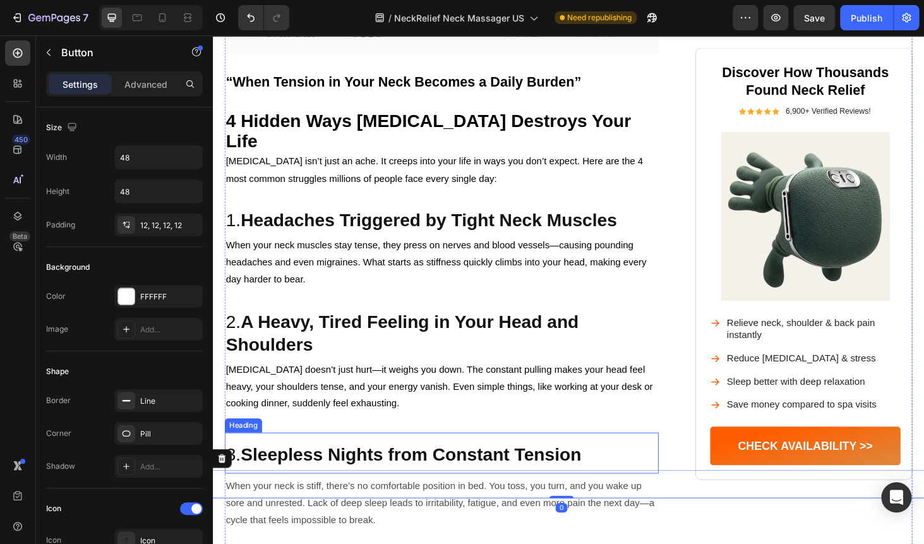
click at [439, 471] on strong "Sleepless Nights from Constant Tension" at bounding box center [424, 481] width 363 height 21
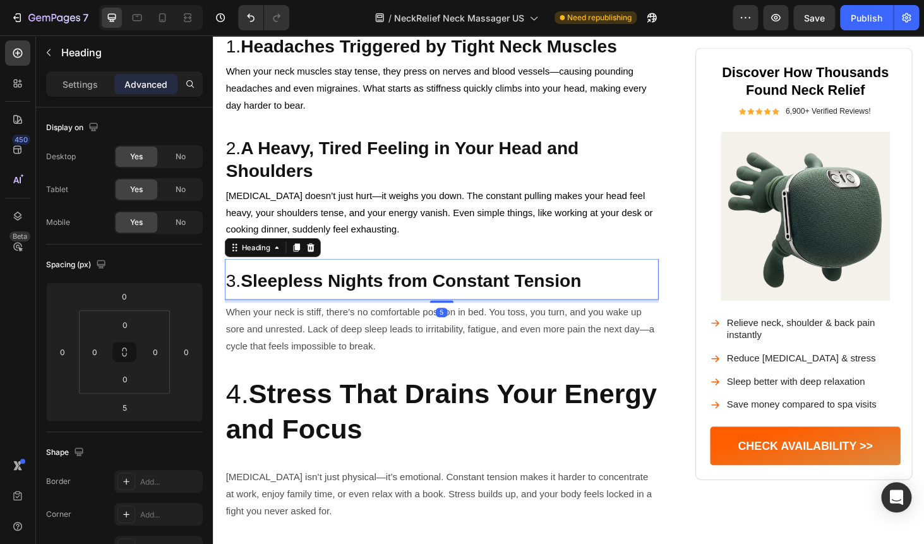
scroll to position [796, 0]
click at [397, 402] on strong "Stress That Drains Your Energy and Focus" at bounding box center [456, 434] width 459 height 71
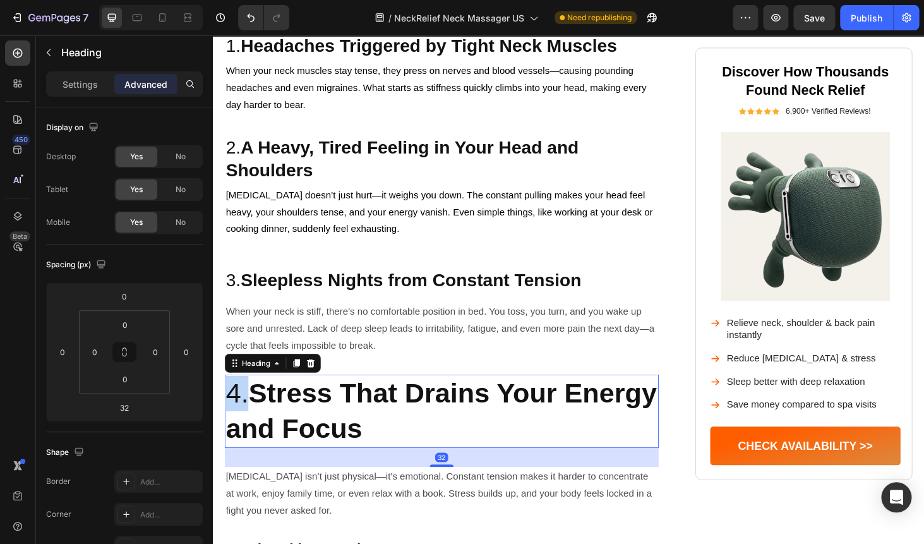
click at [292, 406] on strong "Stress That Drains Your Energy and Focus" at bounding box center [456, 434] width 459 height 71
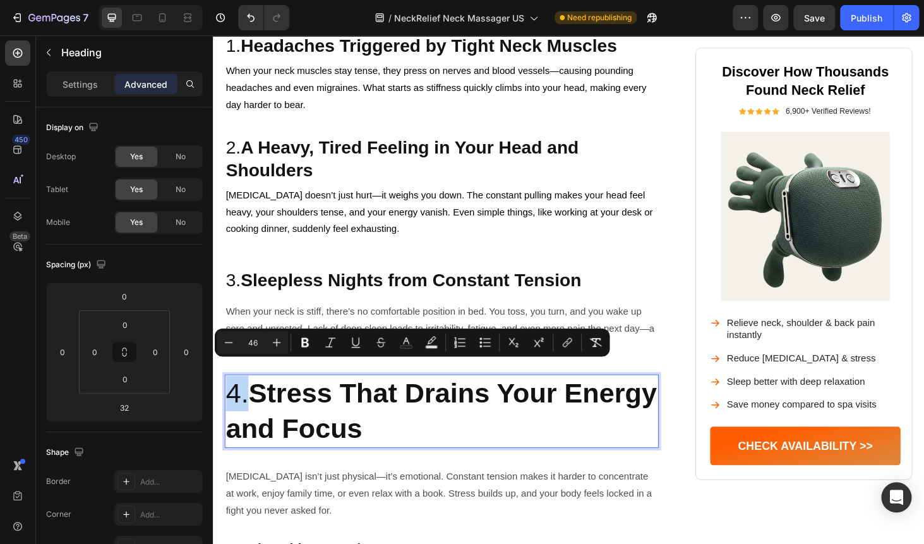
click at [292, 406] on strong "Stress That Drains Your Energy and Focus" at bounding box center [456, 434] width 459 height 71
click at [251, 340] on input "46" at bounding box center [252, 342] width 25 height 15
type input "30"
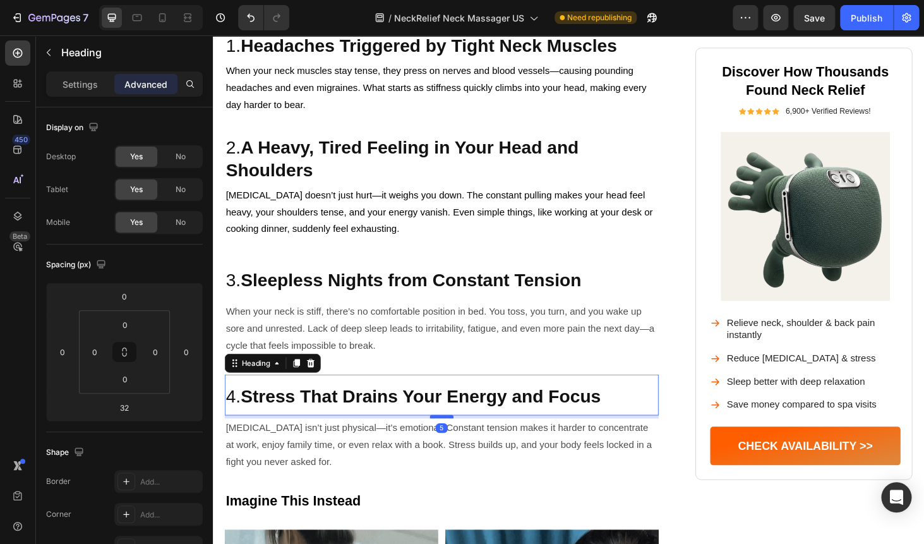
drag, startPoint x: 448, startPoint y: 439, endPoint x: 449, endPoint y: 422, distance: 17.1
click at [449, 439] on div at bounding box center [456, 441] width 25 height 4
type input "5"
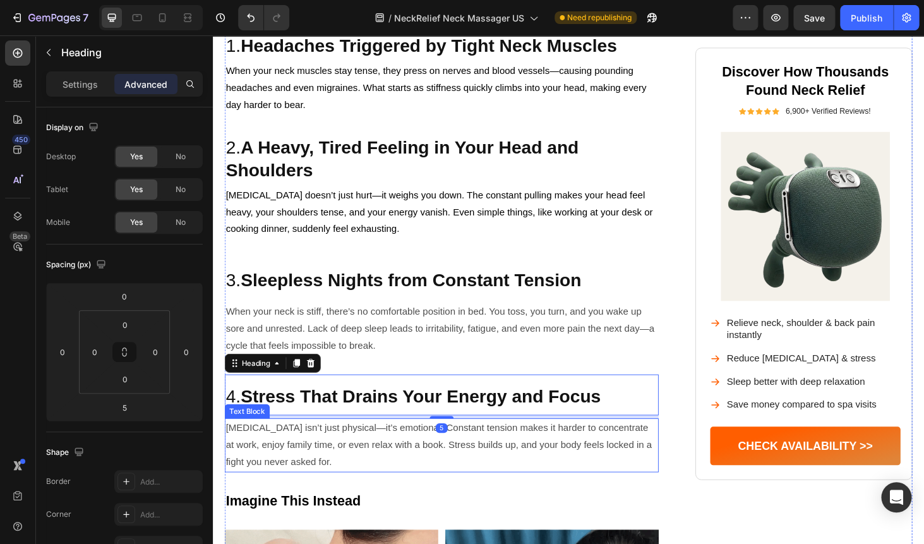
click at [379, 444] on p "[MEDICAL_DATA] isn’t just physical—it’s emotional. Constant tension makes it ha…" at bounding box center [457, 471] width 460 height 54
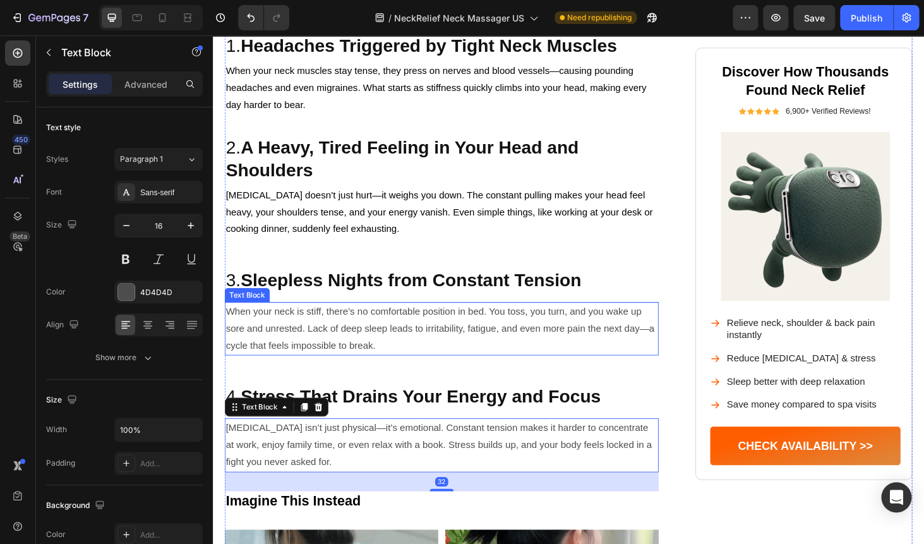
click at [308, 320] on p "When your neck is stiff, there’s no comfortable position in bed. You toss, you …" at bounding box center [457, 347] width 460 height 54
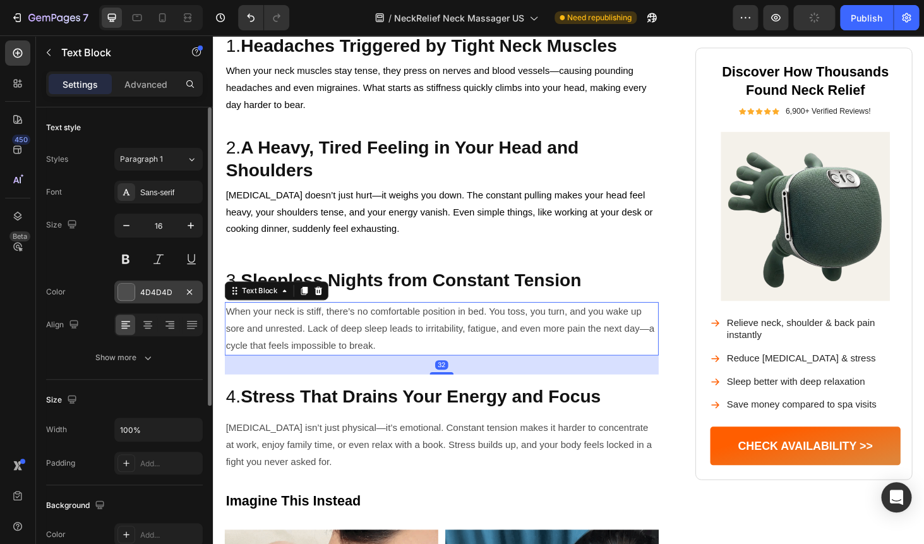
click at [171, 290] on div "4D4D4D" at bounding box center [158, 292] width 37 height 11
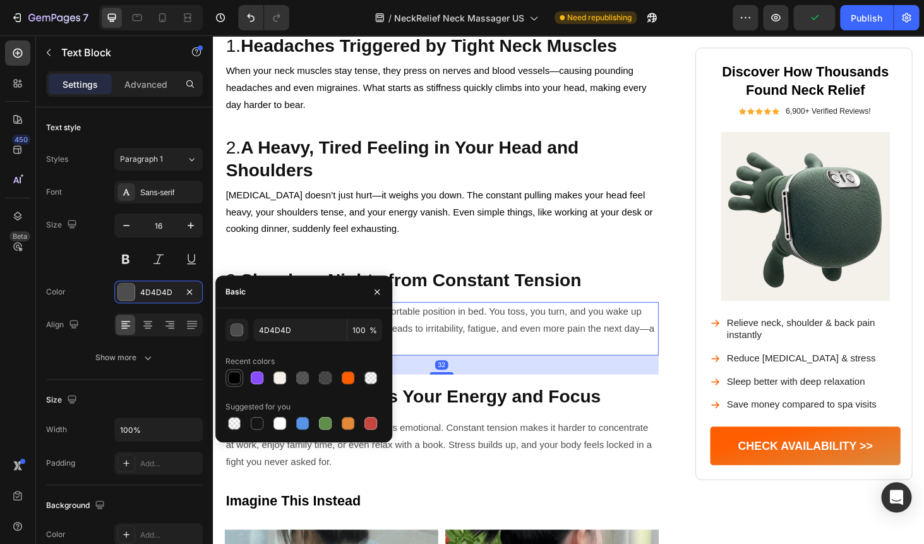
click at [234, 380] on div at bounding box center [234, 377] width 13 height 13
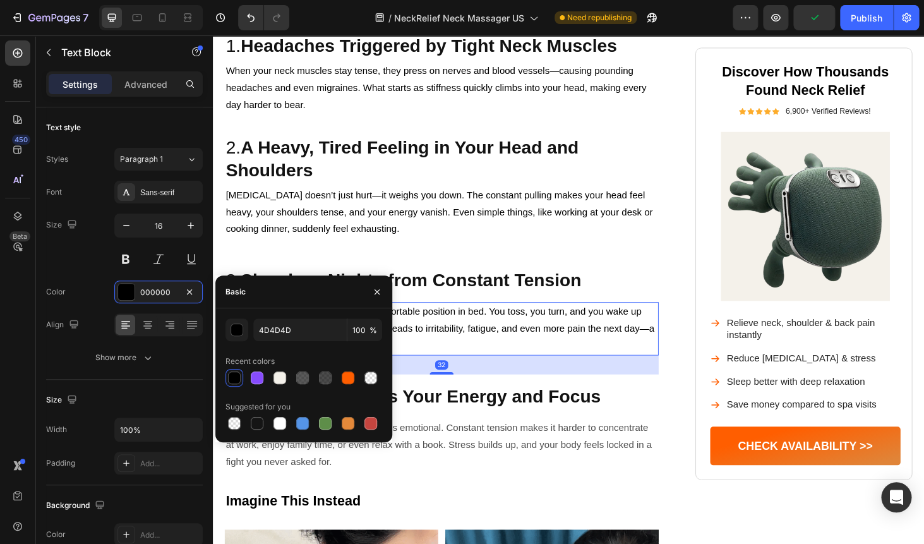
type input "000000"
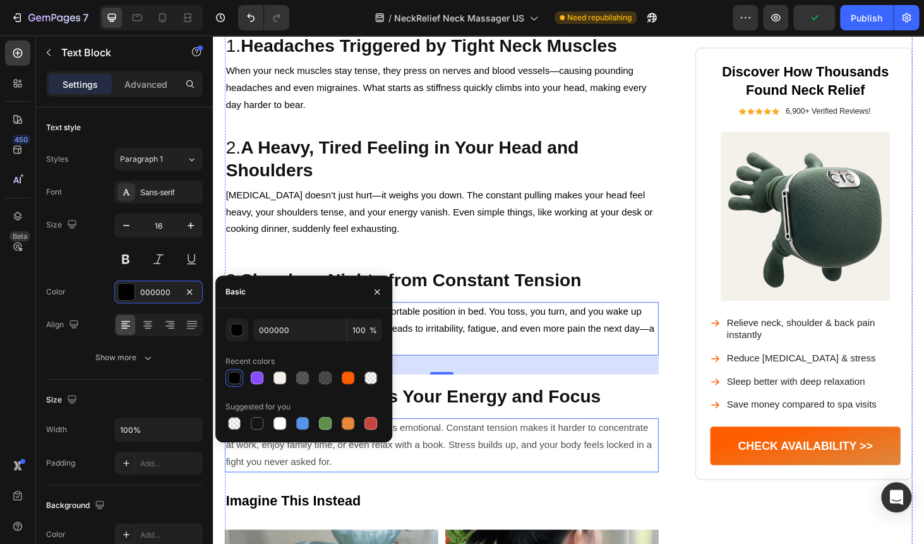
click at [462, 444] on p "[MEDICAL_DATA] isn’t just physical—it’s emotional. Constant tension makes it ha…" at bounding box center [457, 471] width 460 height 54
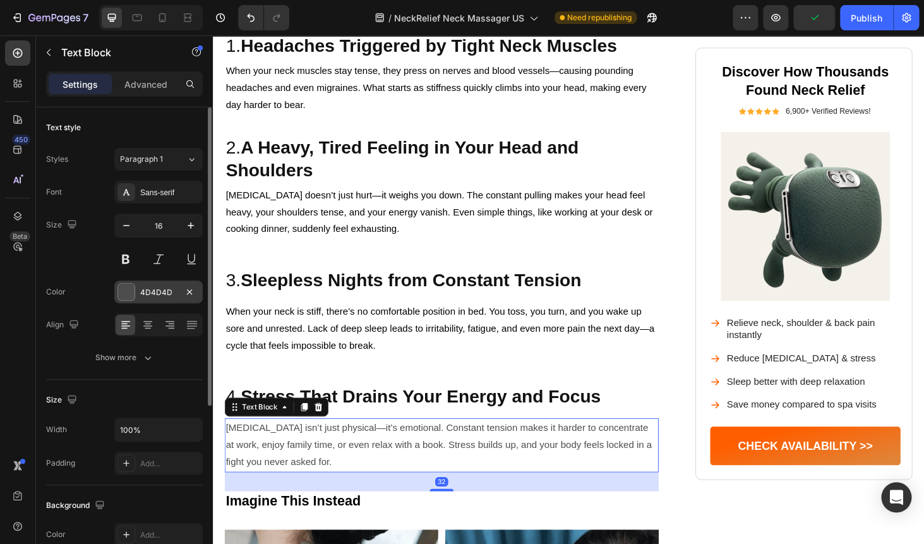
click at [176, 292] on div "4D4D4D" at bounding box center [158, 292] width 37 height 11
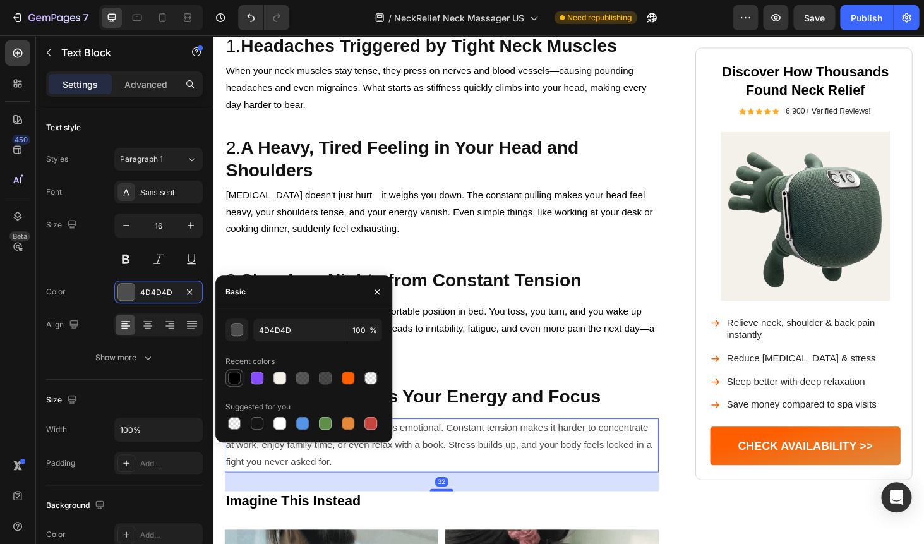
click at [236, 374] on div at bounding box center [234, 377] width 13 height 13
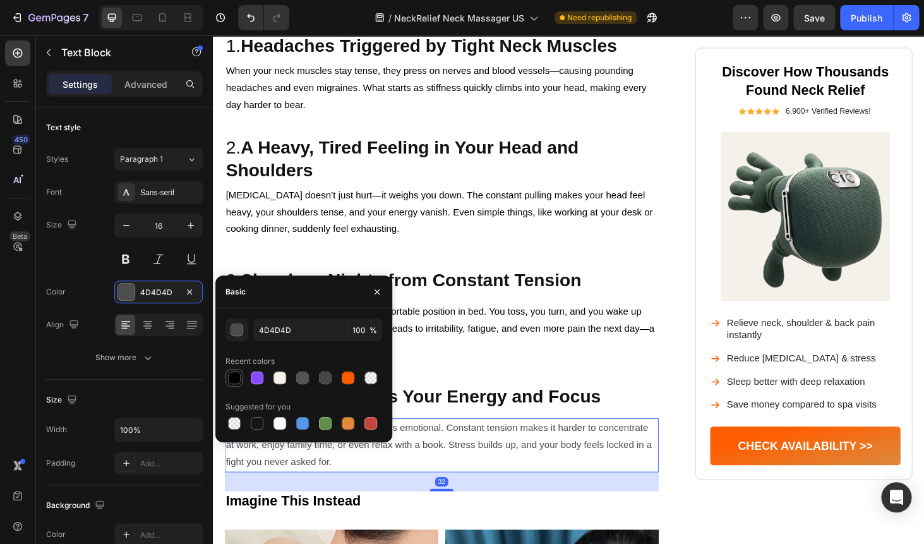
type input "000000"
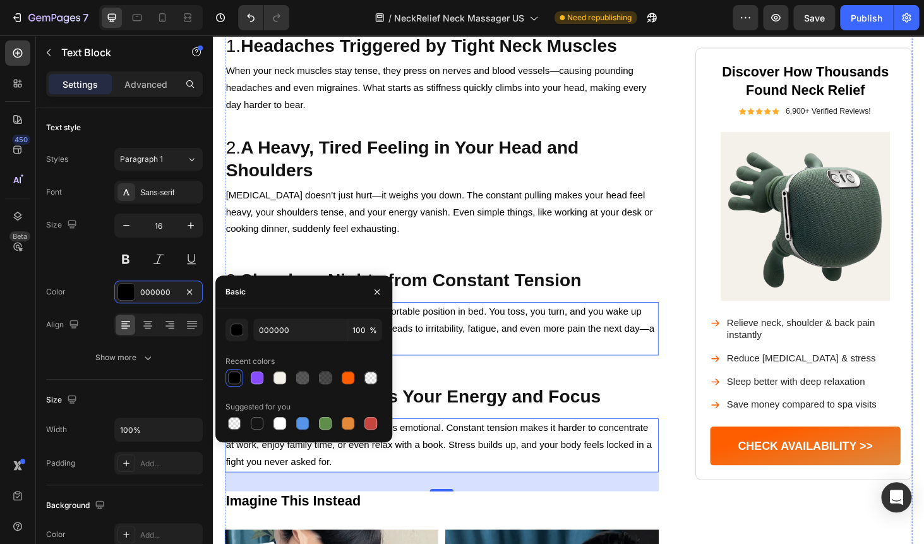
click at [505, 349] on p "When your neck is stiff, there’s no comfortable position in bed. You toss, you …" at bounding box center [457, 347] width 460 height 54
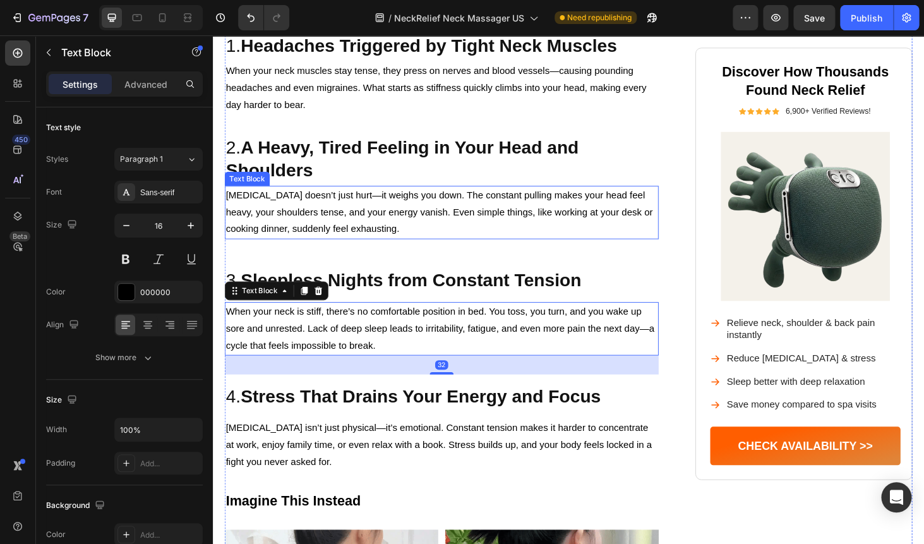
click at [592, 222] on p "[MEDICAL_DATA] doesn’t just hurt—it weighs you down. The constant pulling makes…" at bounding box center [457, 223] width 460 height 54
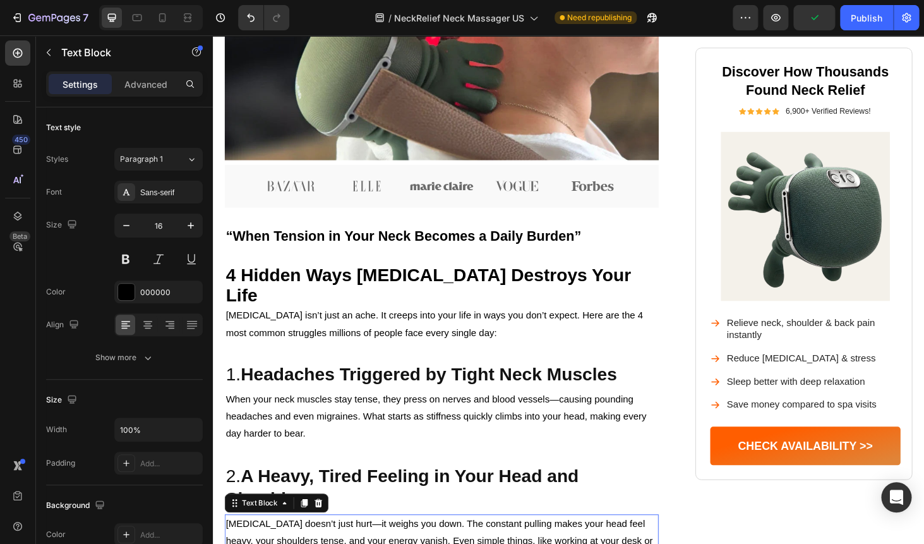
scroll to position [452, 0]
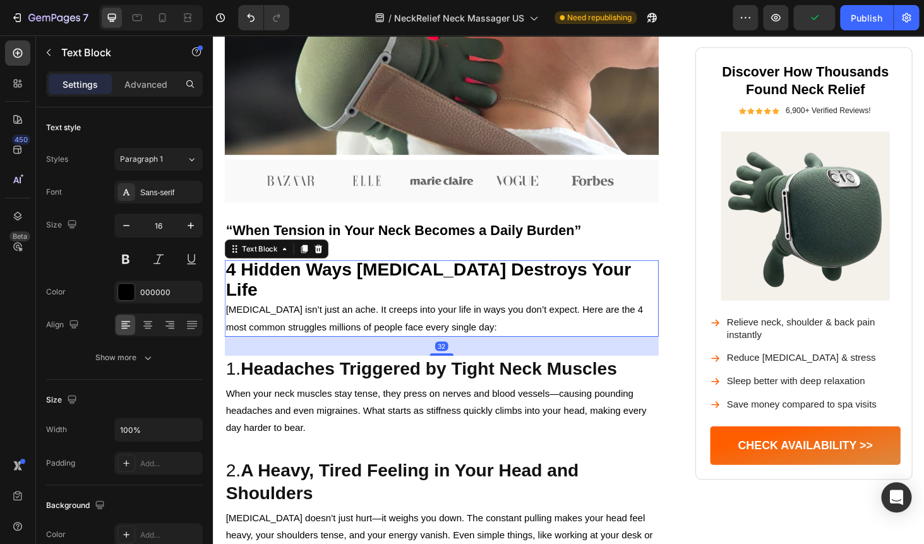
click at [409, 287] on strong "4 Hidden Ways [MEDICAL_DATA] Destroys Your Life" at bounding box center [442, 295] width 431 height 42
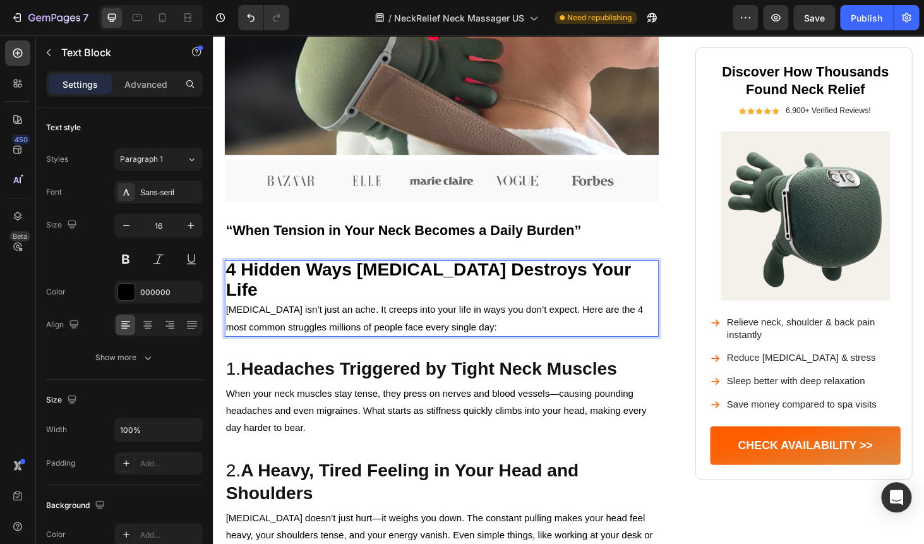
click at [377, 282] on strong "4 Hidden Ways [MEDICAL_DATA] Destroys Your Life" at bounding box center [442, 295] width 431 height 42
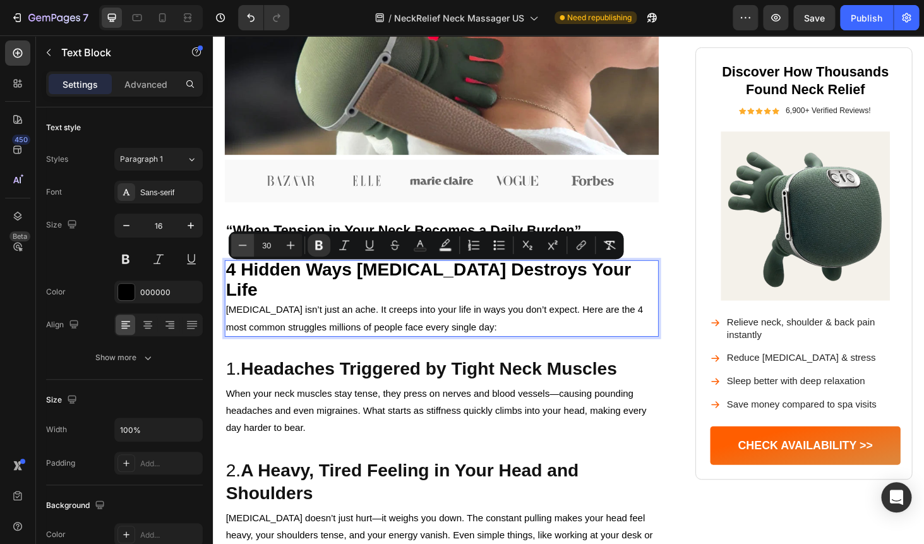
click at [246, 243] on icon "Editor contextual toolbar" at bounding box center [242, 245] width 13 height 13
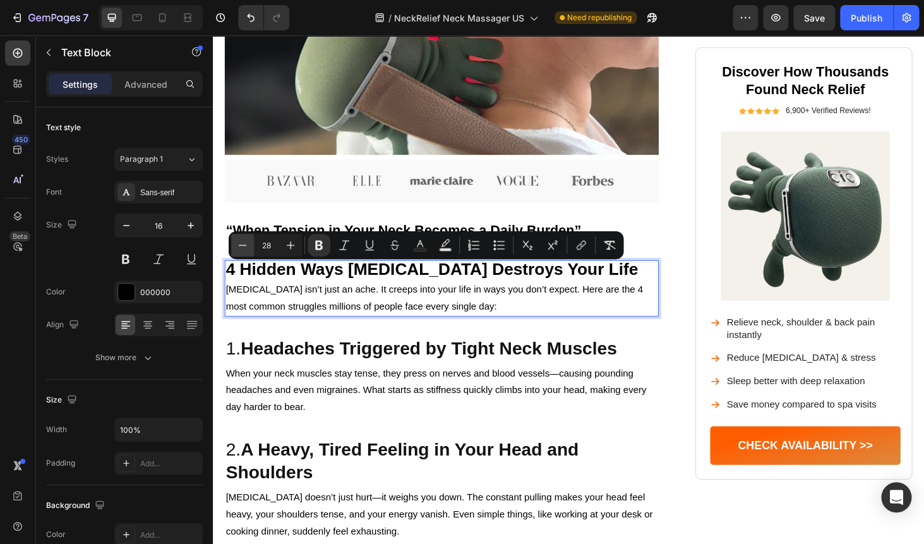
click at [246, 243] on icon "Editor contextual toolbar" at bounding box center [242, 245] width 13 height 13
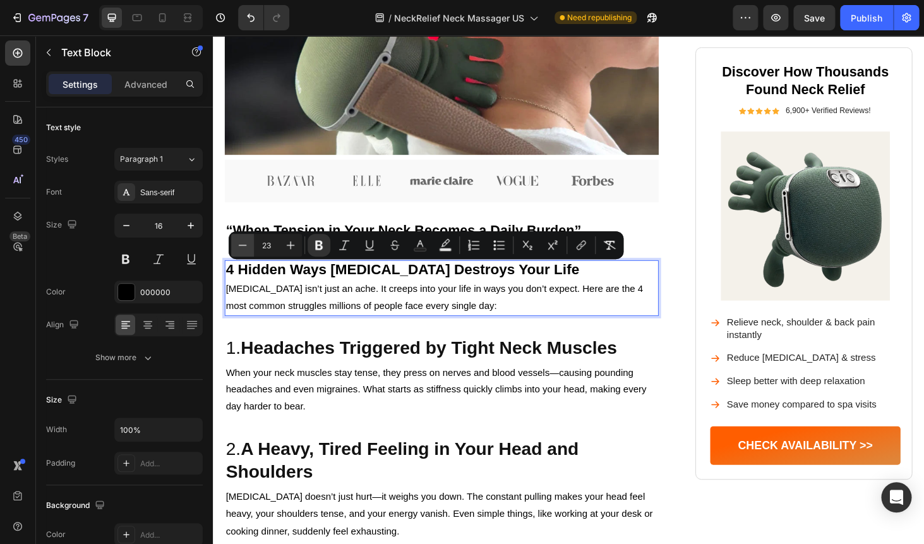
click at [246, 243] on icon "Editor contextual toolbar" at bounding box center [242, 245] width 13 height 13
type input "20"
click at [366, 332] on p "[MEDICAL_DATA] isn’t just an ache. It creeps into your life in ways you don’t e…" at bounding box center [457, 314] width 460 height 37
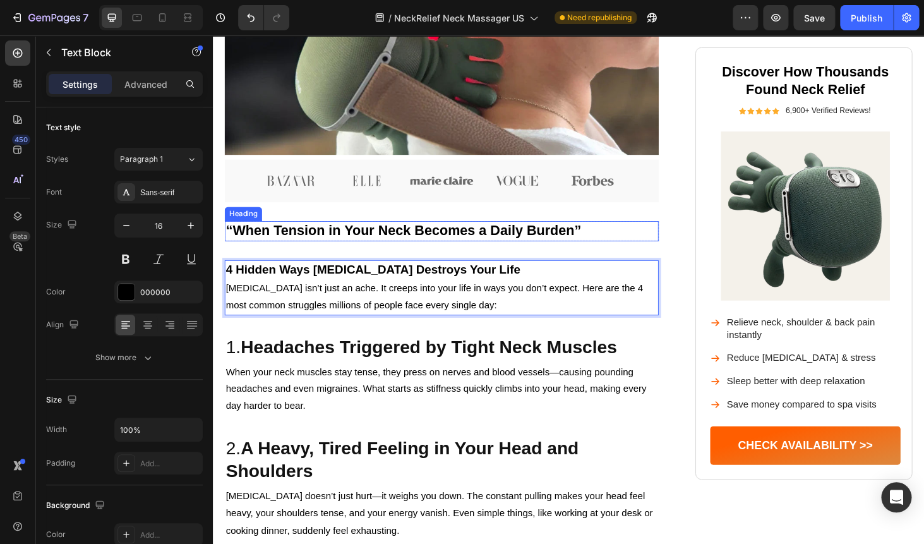
click at [319, 248] on h2 "“When Tension in Your Neck Becomes a Daily Burden”" at bounding box center [456, 243] width 462 height 21
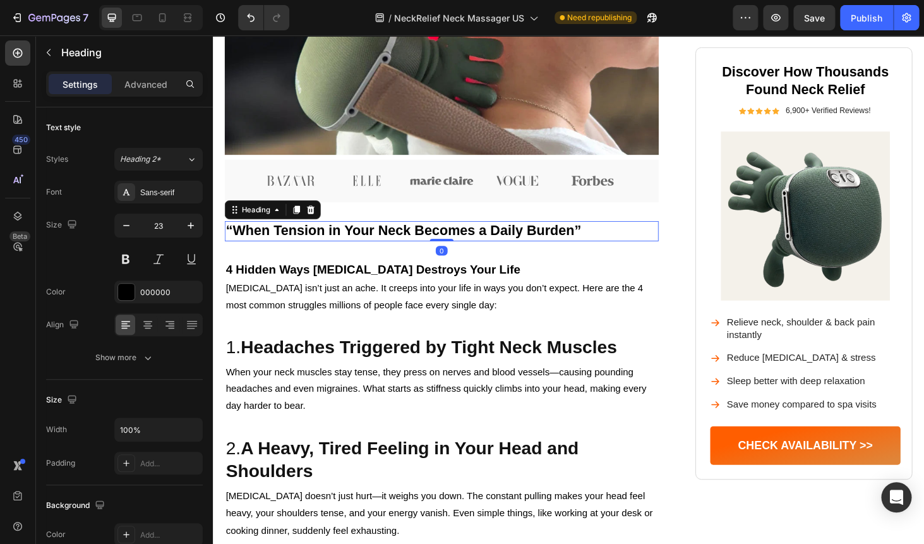
click at [319, 248] on h2 "“When Tension in Your Neck Becomes a Daily Burden”" at bounding box center [456, 243] width 462 height 21
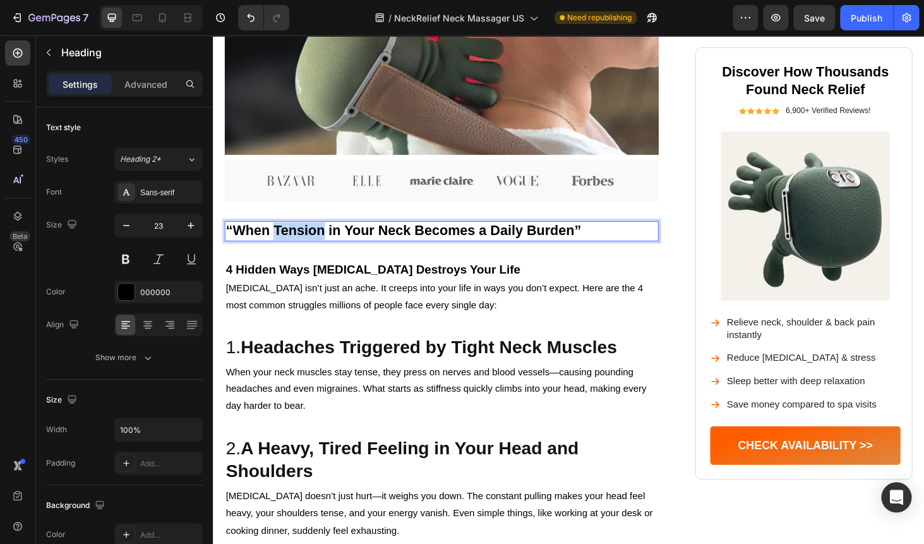
click at [319, 248] on p "“When Tension in Your Neck Becomes a Daily Burden”" at bounding box center [457, 243] width 460 height 19
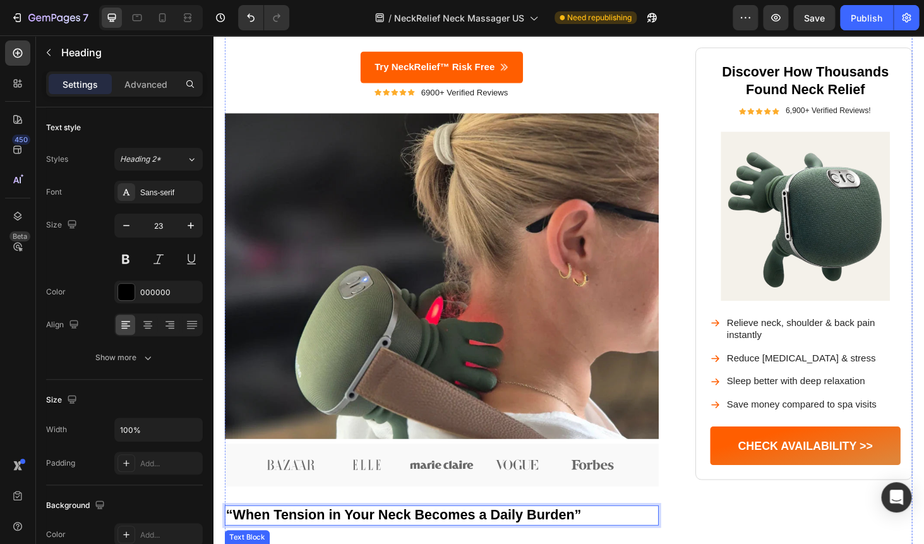
scroll to position [0, 0]
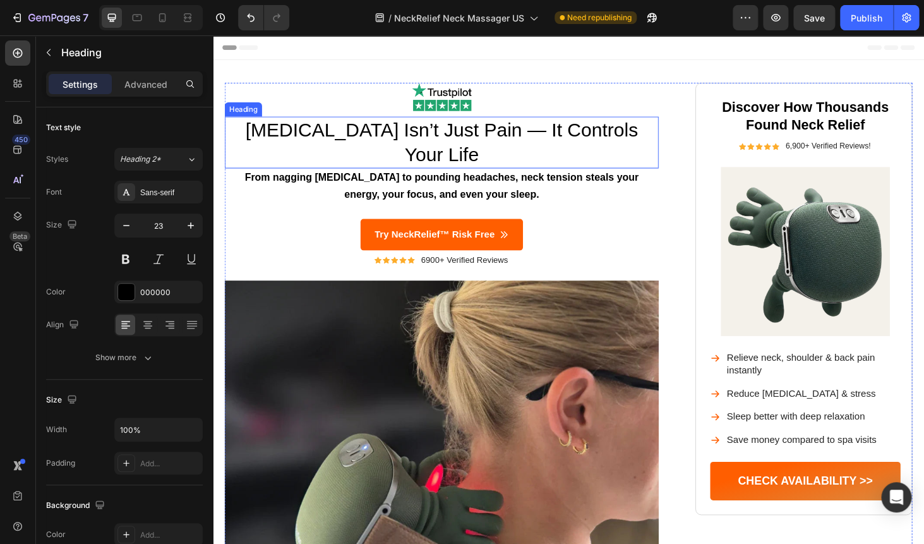
click at [359, 131] on h1 "[MEDICAL_DATA] Isn’t Just Pain — It Controls Your Life" at bounding box center [456, 149] width 462 height 55
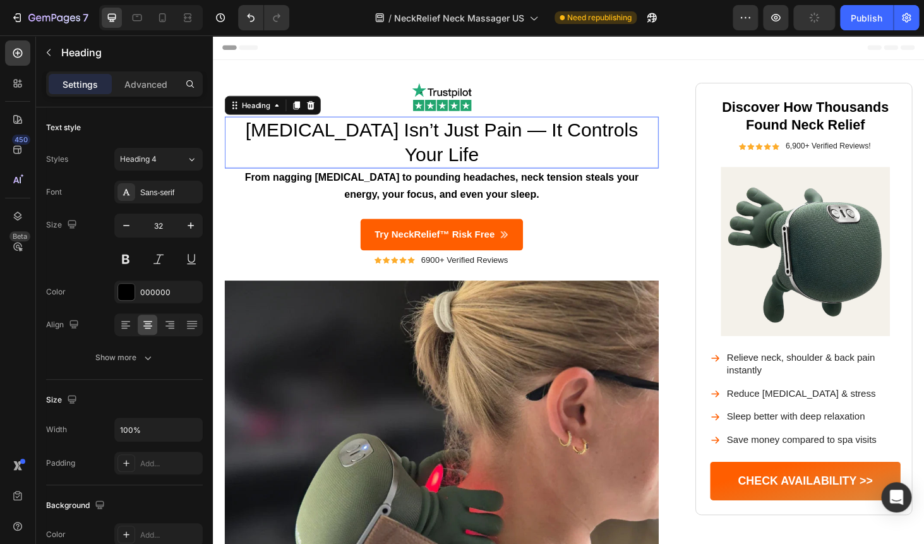
click at [359, 131] on h1 "[MEDICAL_DATA] Isn’t Just Pain — It Controls Your Life" at bounding box center [456, 149] width 462 height 55
click at [359, 131] on p "[MEDICAL_DATA] Isn’t Just Pain — It Controls Your Life" at bounding box center [457, 149] width 460 height 52
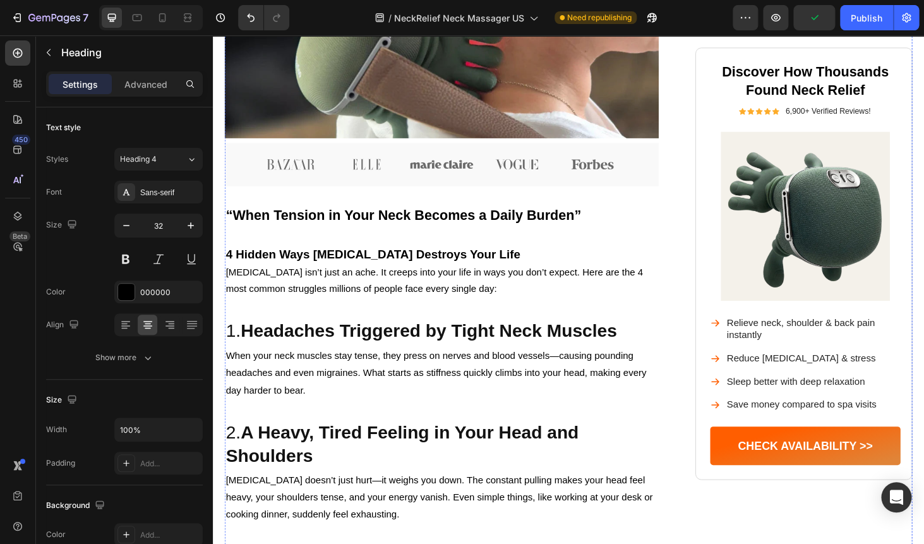
scroll to position [514, 0]
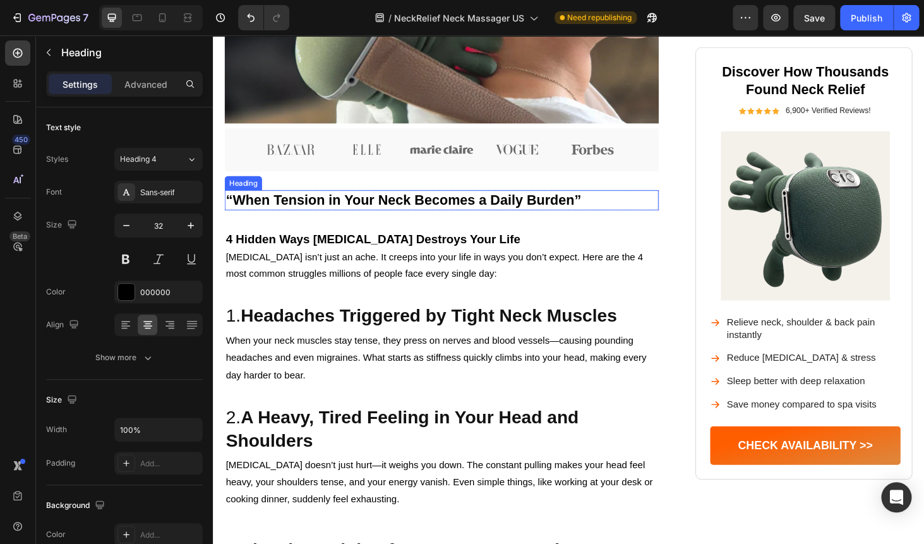
click at [285, 201] on p "“When Tension in Your Neck Becomes a Daily Burden”" at bounding box center [457, 210] width 460 height 19
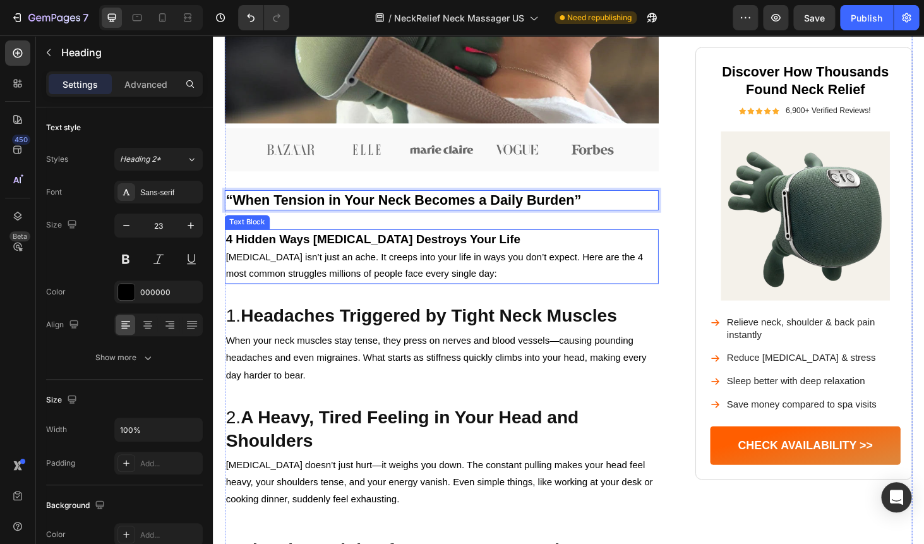
click at [272, 245] on strong "4 Hidden Ways [MEDICAL_DATA] Destroys Your Life" at bounding box center [384, 252] width 314 height 14
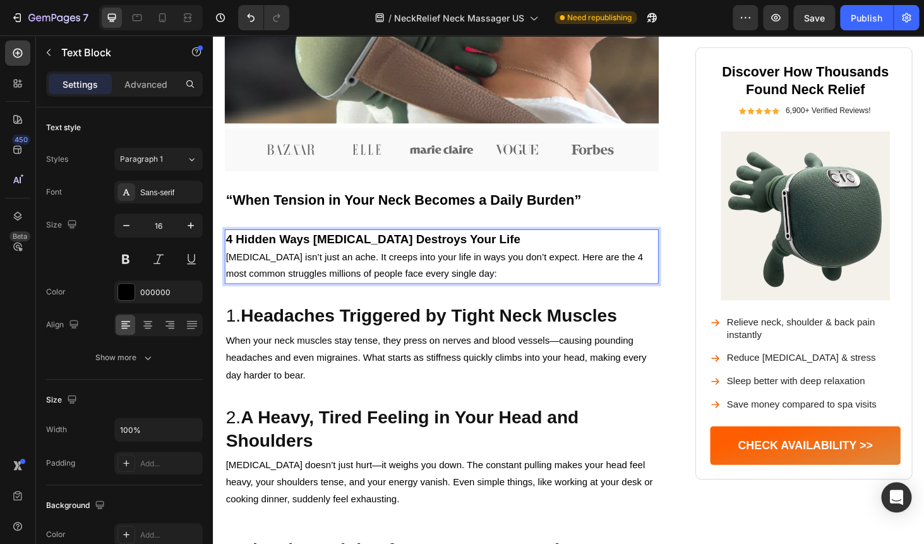
click at [272, 245] on strong "4 Hidden Ways [MEDICAL_DATA] Destroys Your Life" at bounding box center [384, 252] width 314 height 14
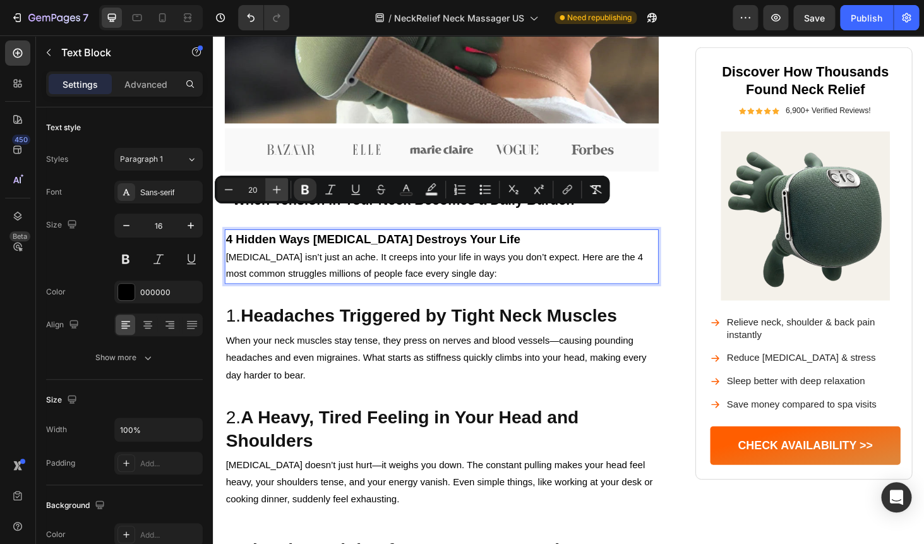
click at [272, 188] on icon "Editor contextual toolbar" at bounding box center [276, 189] width 13 height 13
type input "23"
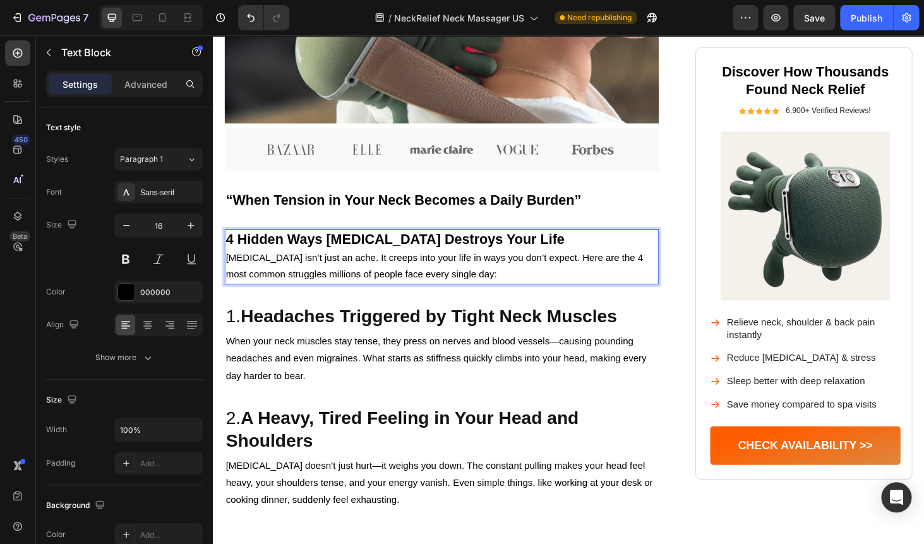
click at [304, 263] on p "[MEDICAL_DATA] isn’t just an ache. It creeps into your life in ways you don’t e…" at bounding box center [457, 281] width 460 height 37
click at [293, 201] on p "“When Tension in Your Neck Becomes a Daily Burden”" at bounding box center [457, 210] width 460 height 19
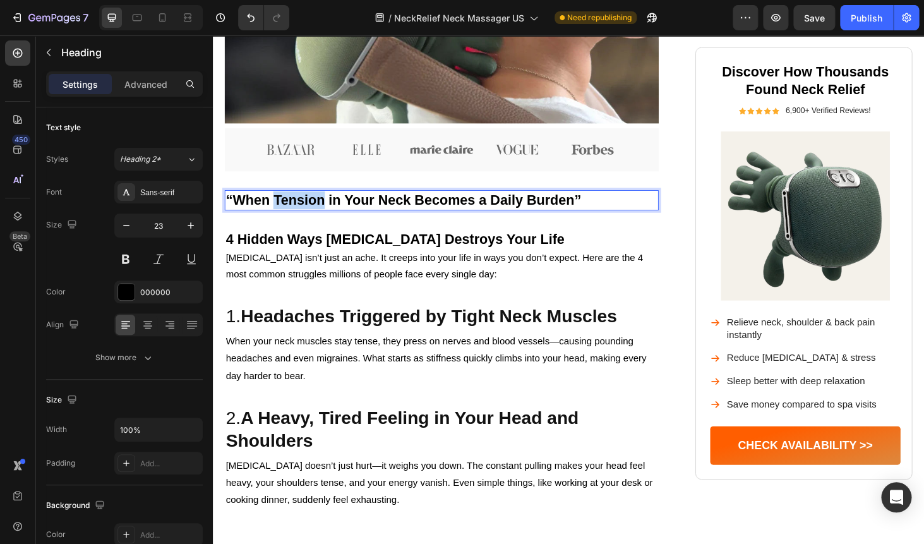
click at [282, 201] on p "“When Tension in Your Neck Becomes a Daily Burden”" at bounding box center [457, 210] width 460 height 19
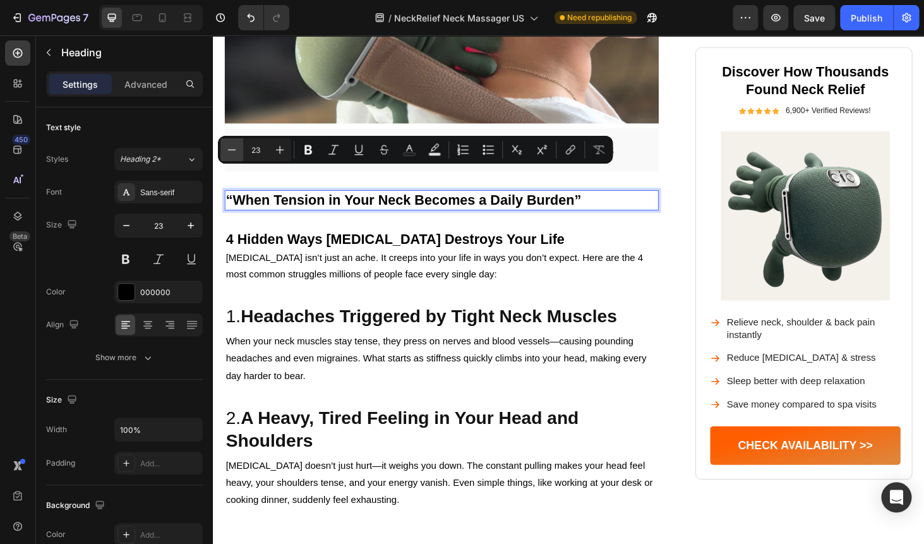
click at [236, 151] on icon "Editor contextual toolbar" at bounding box center [231, 149] width 13 height 13
type input "20"
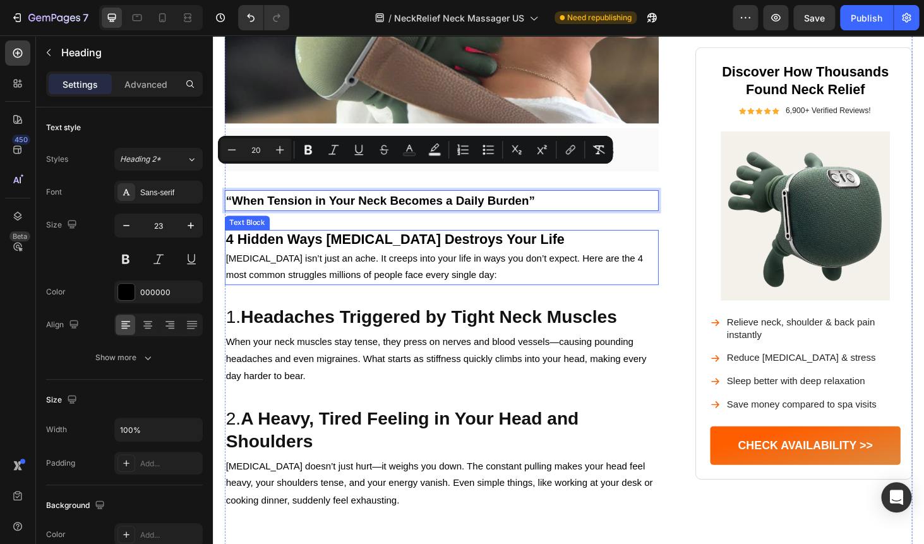
click at [346, 267] on span "[MEDICAL_DATA] isn’t just an ache. It creeps into your life in ways you don’t e…" at bounding box center [449, 281] width 445 height 29
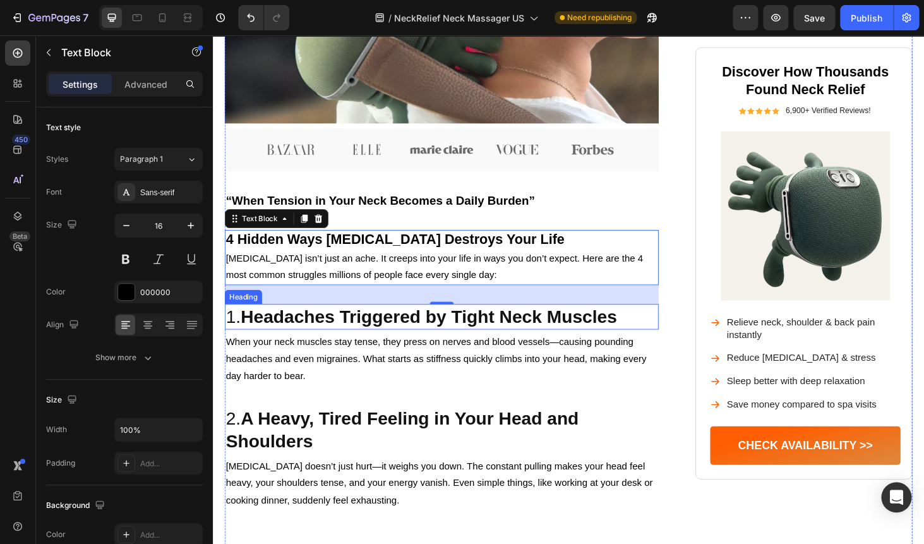
click at [295, 325] on strong "Headaches Triggered by Tight Neck Muscles" at bounding box center [443, 335] width 401 height 21
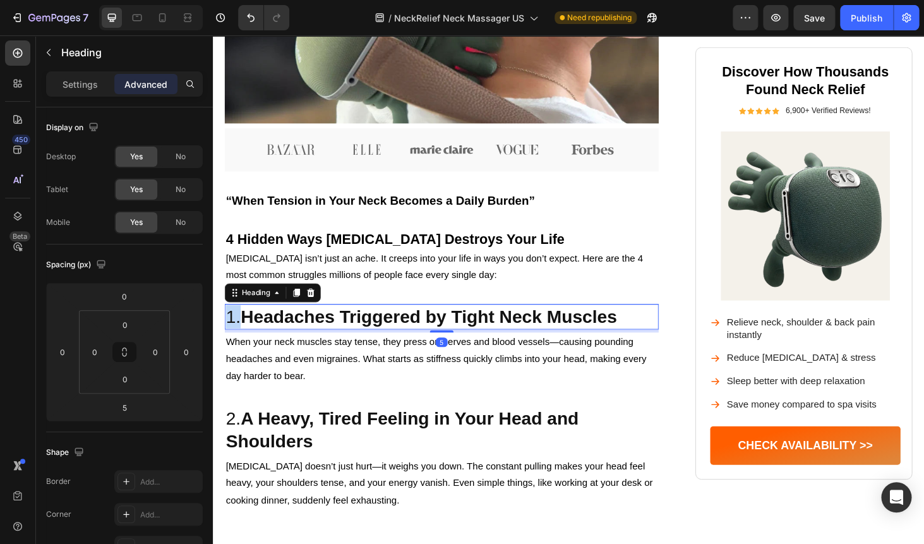
click at [295, 325] on strong "Headaches Triggered by Tight Neck Muscles" at bounding box center [443, 335] width 401 height 21
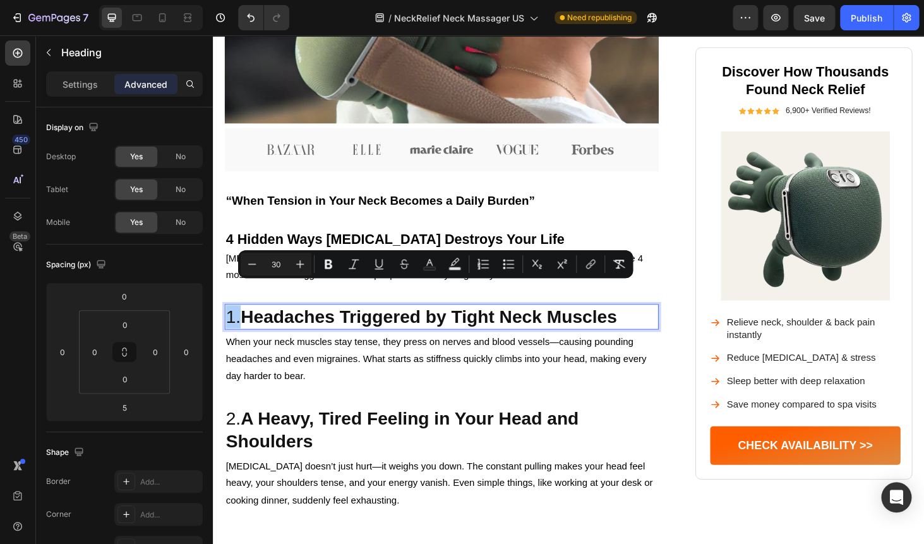
click at [279, 265] on input "30" at bounding box center [275, 263] width 25 height 15
type input "23"
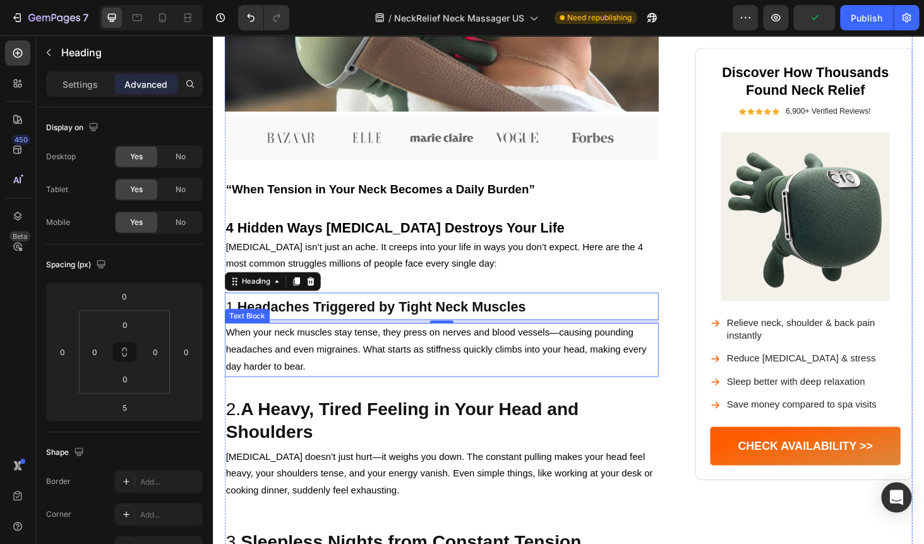
scroll to position [541, 0]
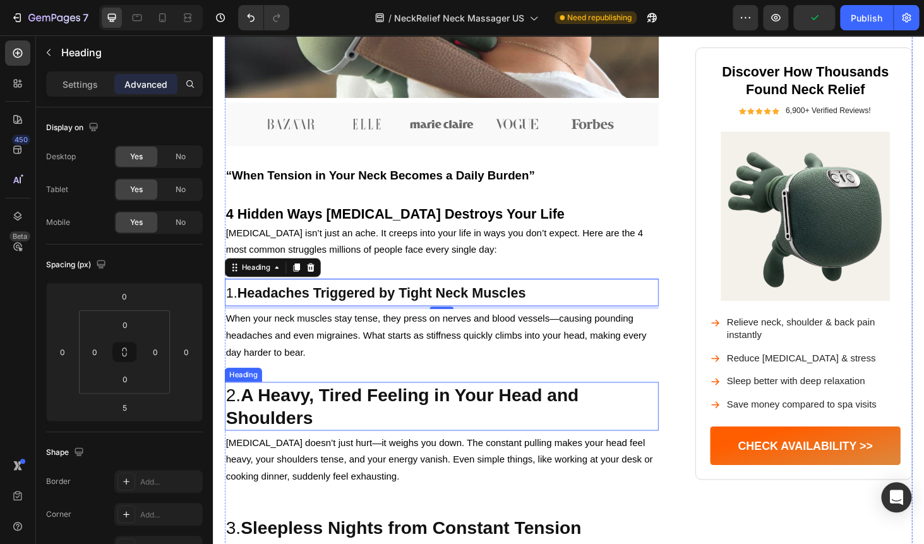
click at [280, 407] on strong "A Heavy, Tired Feeling in Your Head and Shoulders" at bounding box center [415, 429] width 376 height 45
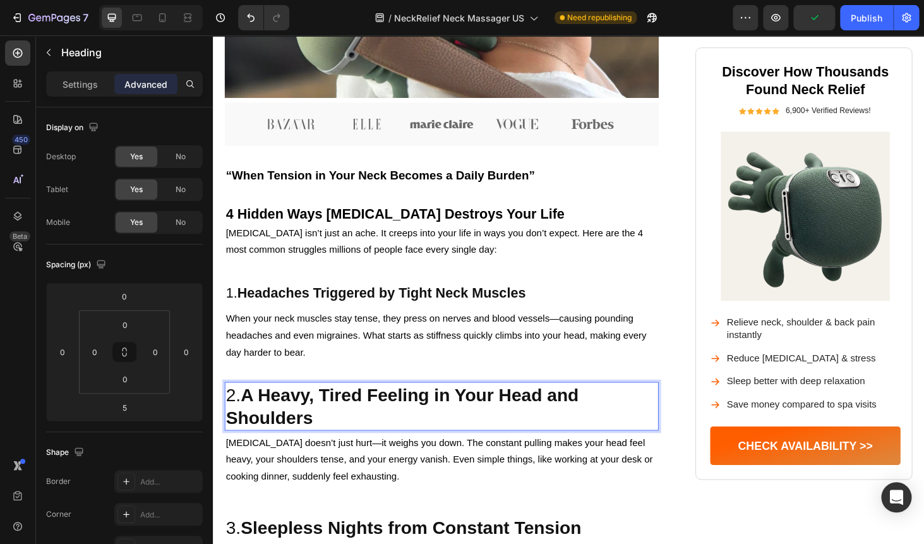
click at [280, 407] on strong "A Heavy, Tired Feeling in Your Head and Shoulders" at bounding box center [415, 429] width 376 height 45
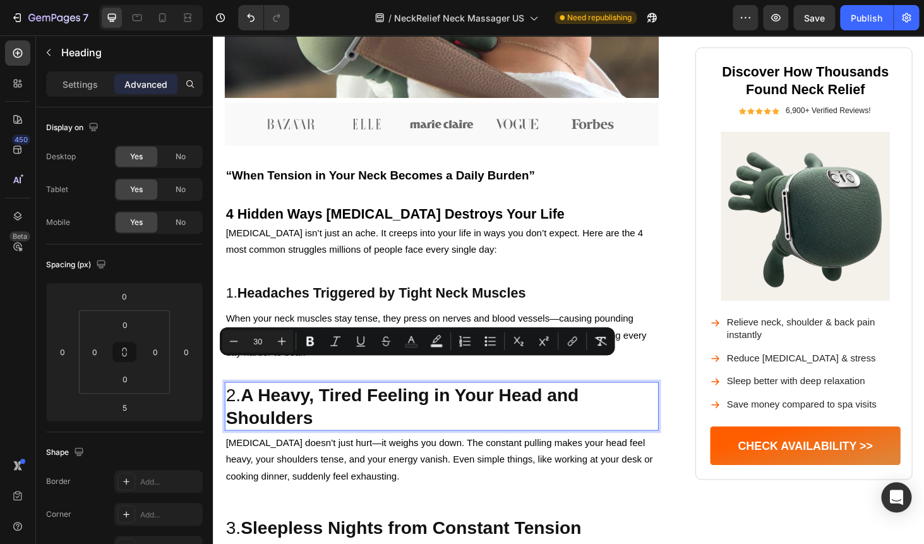
click at [256, 339] on input "30" at bounding box center [257, 340] width 25 height 15
type input "23"
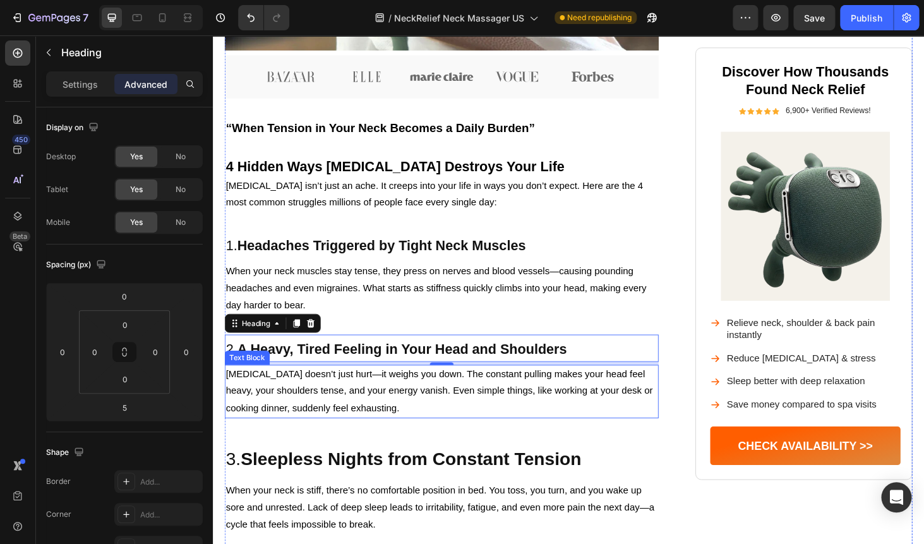
scroll to position [599, 0]
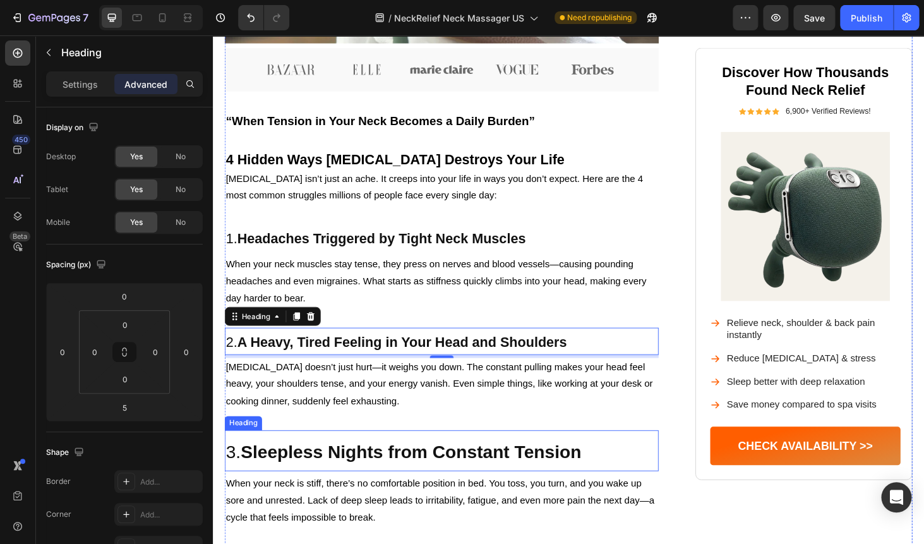
click at [318, 468] on strong "Sleepless Nights from Constant Tension" at bounding box center [424, 478] width 363 height 21
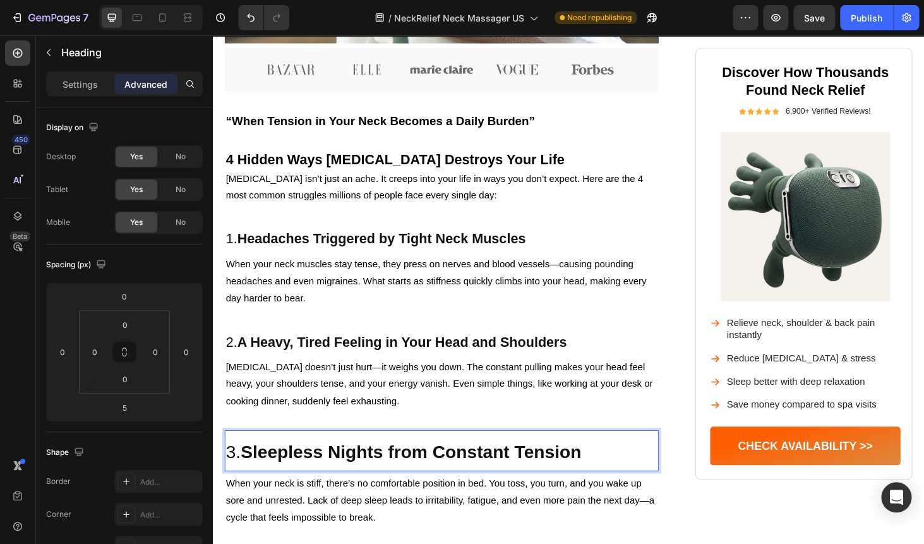
click at [318, 468] on strong "Sleepless Nights from Constant Tension" at bounding box center [424, 478] width 363 height 21
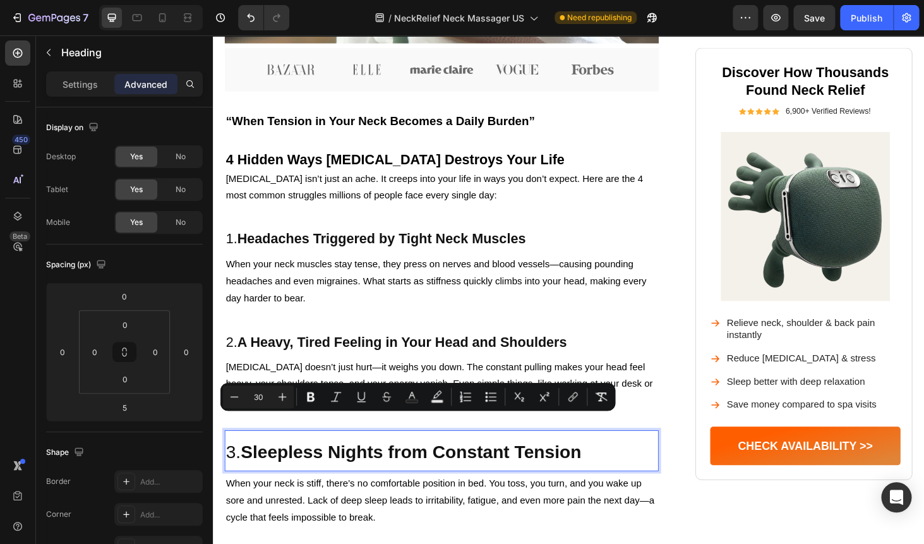
click at [261, 397] on input "30" at bounding box center [258, 396] width 25 height 15
click at [261, 397] on input "2" at bounding box center [258, 396] width 25 height 15
type input "23"
click at [360, 380] on p "[MEDICAL_DATA] doesn’t just hurt—it weighs you down. The constant pulling makes…" at bounding box center [457, 407] width 460 height 54
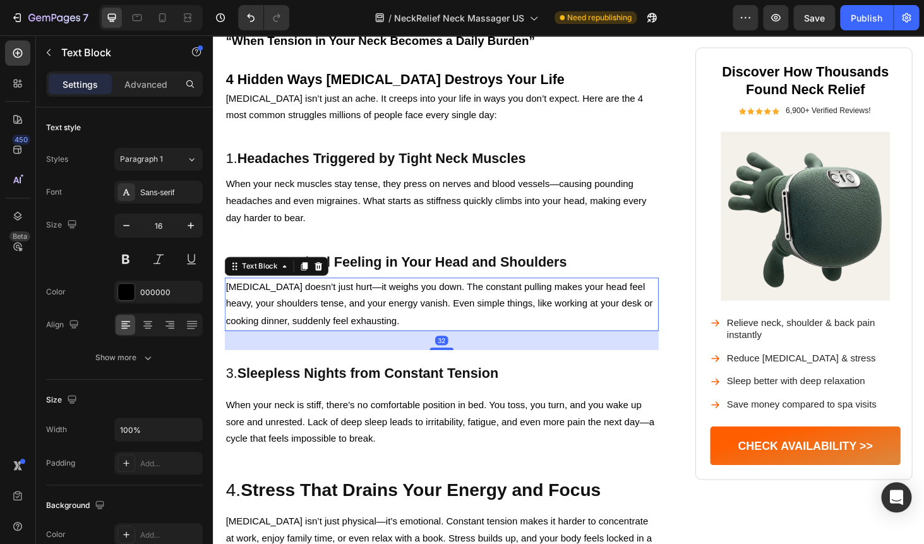
scroll to position [749, 0]
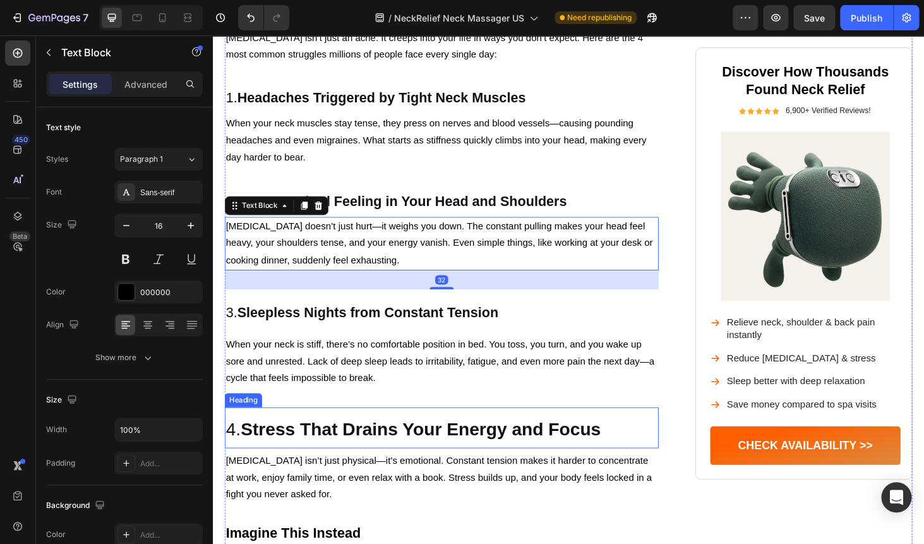
click at [286, 444] on strong "Stress That Drains Your Energy and Focus" at bounding box center [434, 454] width 383 height 21
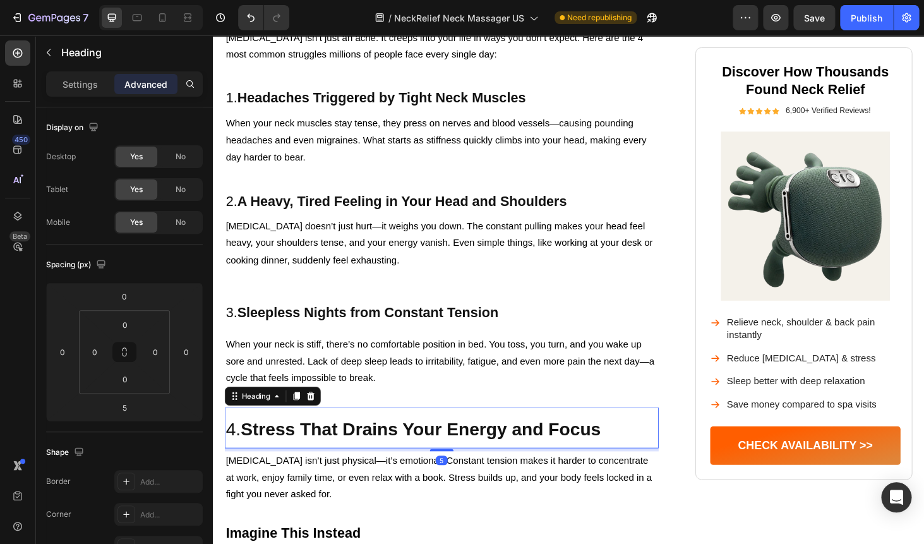
click at [286, 444] on strong "Stress That Drains Your Energy and Focus" at bounding box center [434, 454] width 383 height 21
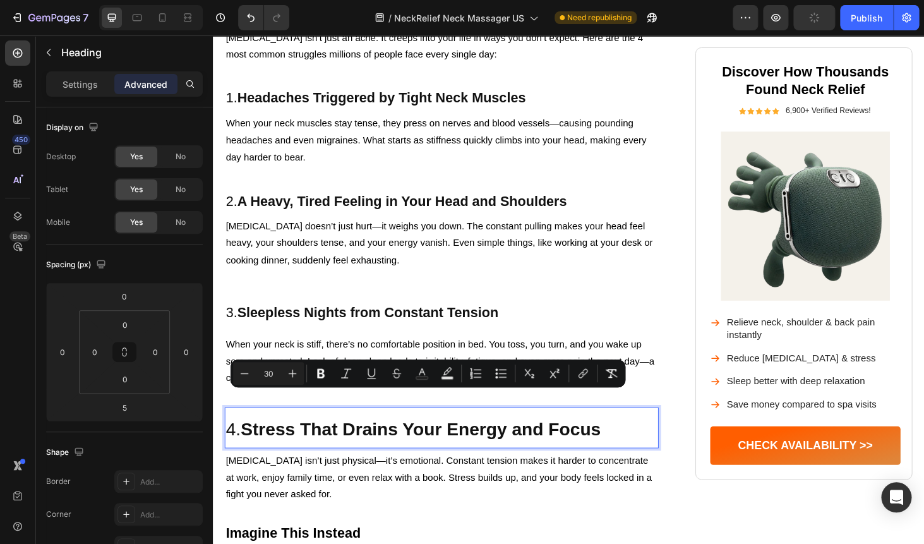
click at [266, 378] on input "30" at bounding box center [268, 373] width 25 height 15
type input "23"
click at [338, 356] on p "When your neck is stiff, there’s no comfortable position in bed. You toss, you …" at bounding box center [457, 383] width 460 height 54
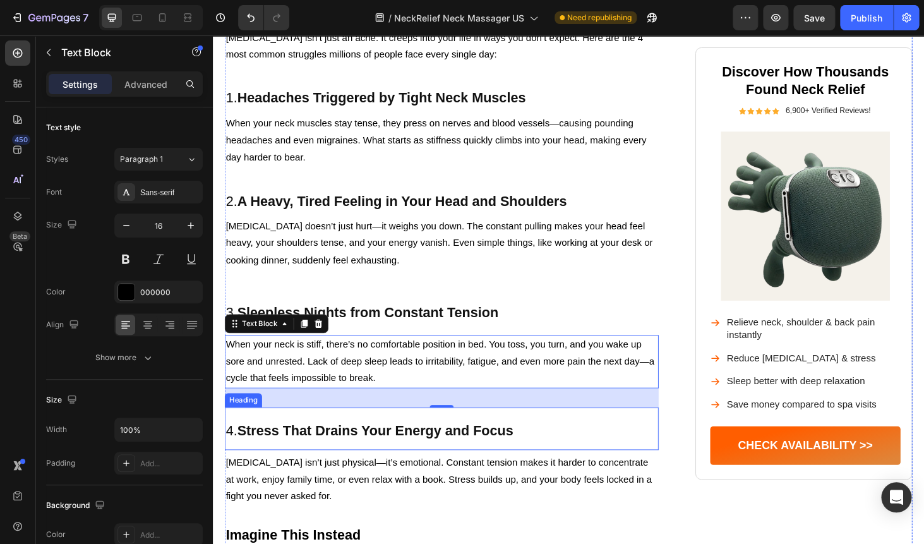
click at [345, 448] on strong "Stress That Drains Your Energy and Focus" at bounding box center [386, 456] width 294 height 16
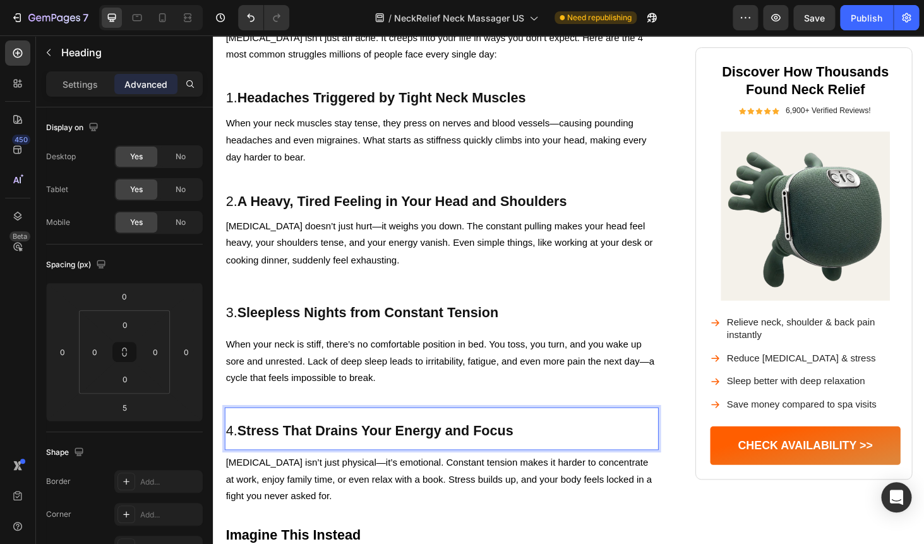
click at [383, 438] on p "4. Stress That Drains Your Energy and Focus" at bounding box center [457, 454] width 460 height 43
click at [377, 438] on p "4. Stress That Drains Your Energy and Focus" at bounding box center [457, 454] width 460 height 43
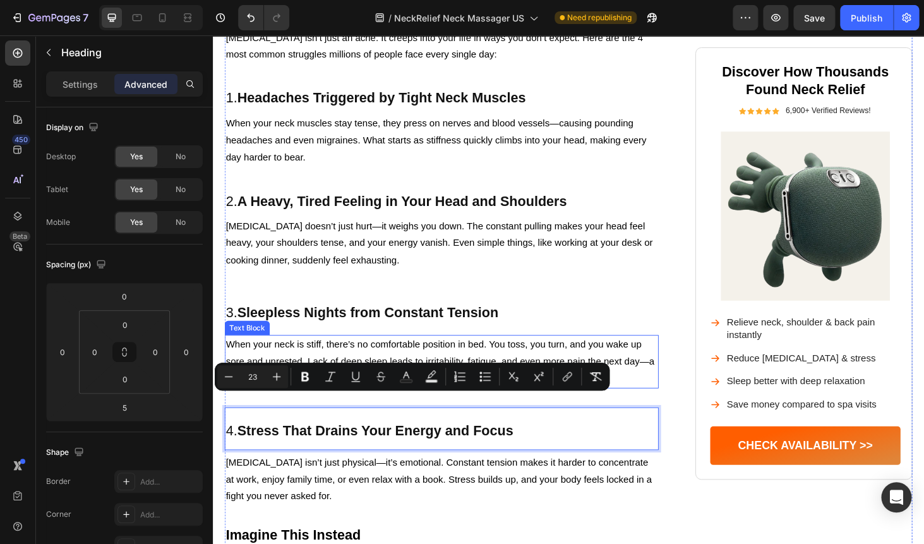
click at [491, 357] on p "When your neck is stiff, there’s no comfortable position in bed. You toss, you …" at bounding box center [457, 383] width 460 height 54
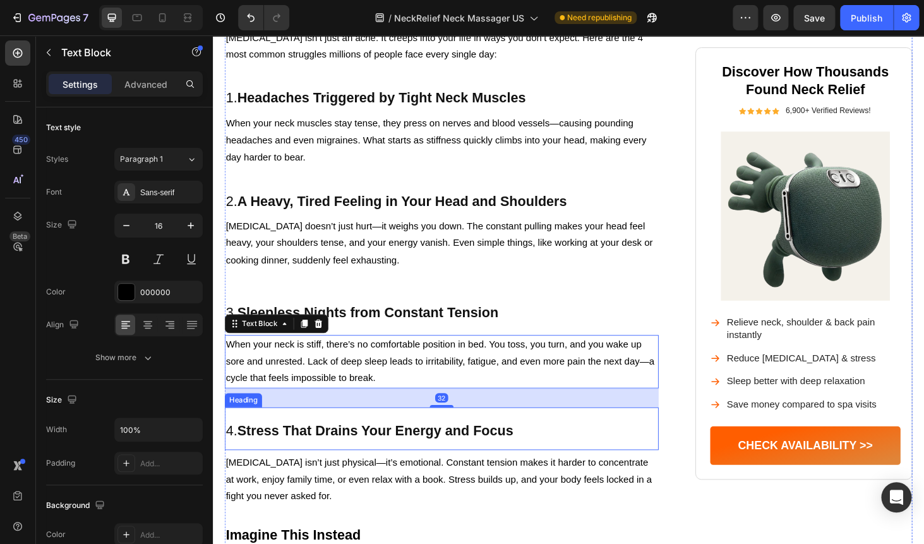
click at [333, 436] on p "⁠⁠⁠⁠⁠⁠⁠ 4. Stress That Drains Your Energy and Focus" at bounding box center [457, 454] width 460 height 43
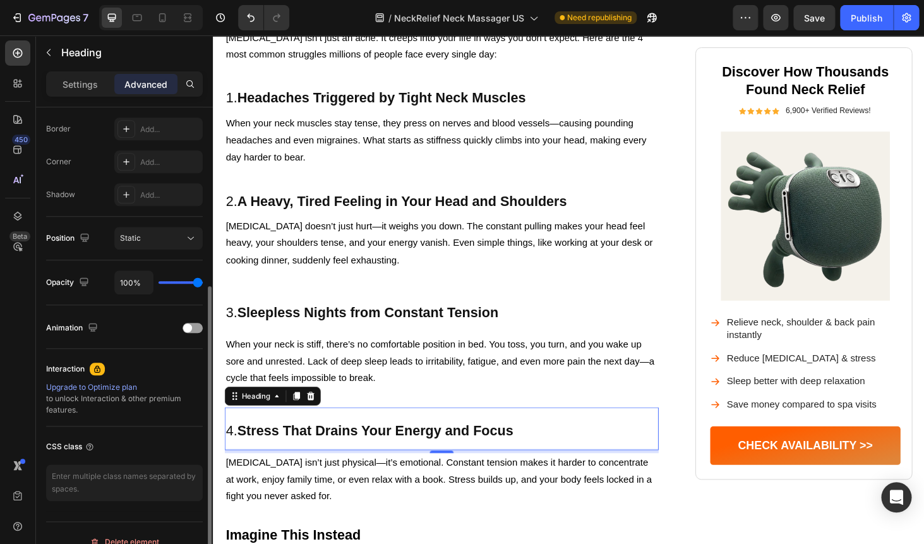
scroll to position [378, 0]
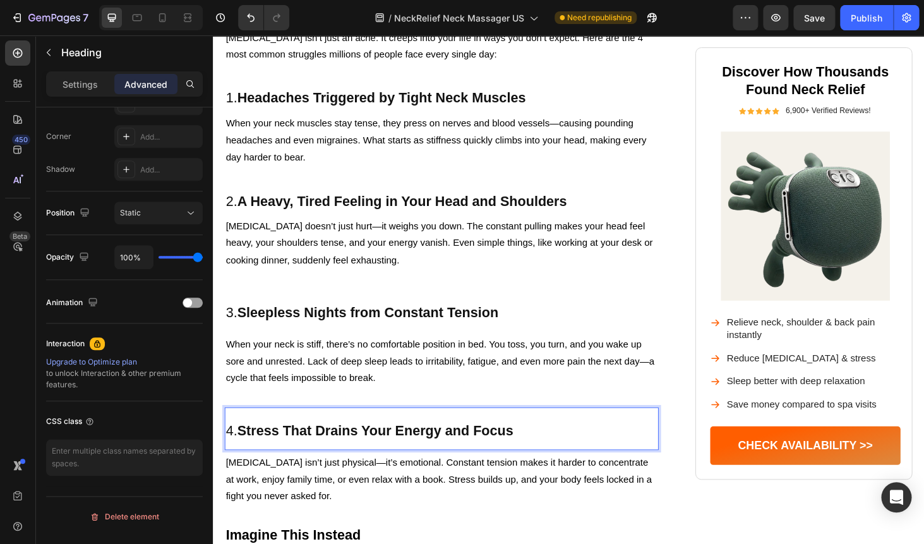
click at [234, 433] on p "4. Stress That Drains Your Energy and Focus" at bounding box center [457, 454] width 460 height 43
click at [229, 448] on span "4. Stress That Drains Your Energy and Focus" at bounding box center [380, 456] width 306 height 16
click at [469, 435] on p "4. Stress That Drains Your Energy and Focus" at bounding box center [457, 454] width 460 height 43
click at [443, 481] on p "[MEDICAL_DATA] isn’t just physical—it’s emotional. Constant tension makes it ha…" at bounding box center [457, 508] width 460 height 54
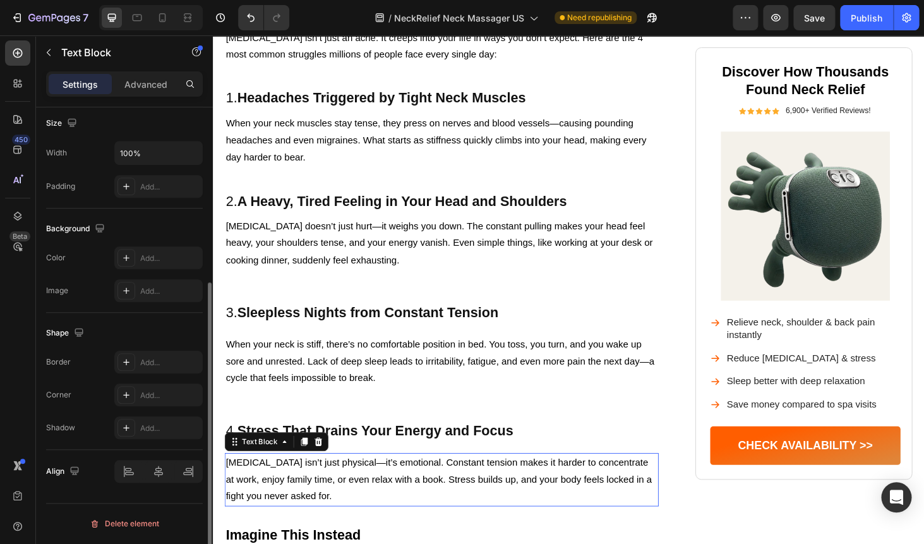
scroll to position [0, 0]
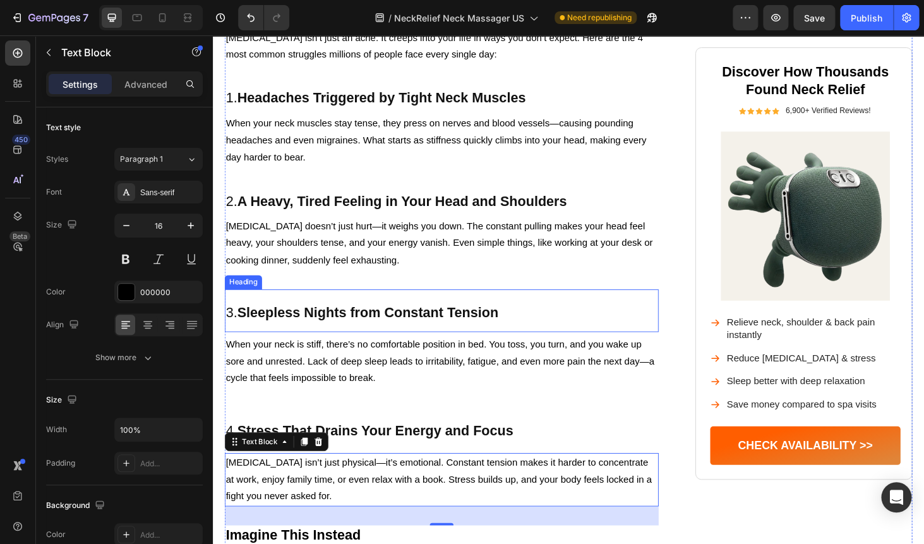
click at [378, 322] on strong "Sleepless Nights from Constant Tension" at bounding box center [378, 330] width 278 height 16
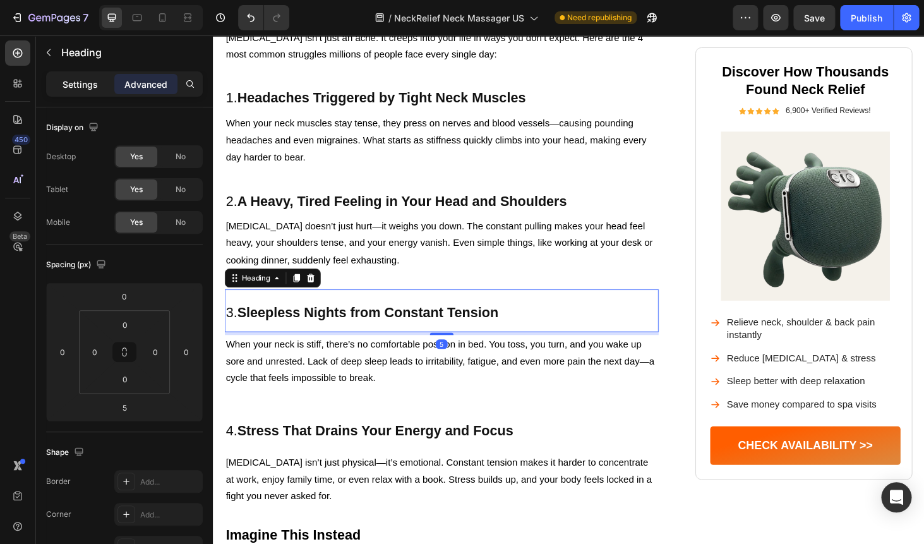
click at [76, 86] on p "Settings" at bounding box center [80, 84] width 35 height 13
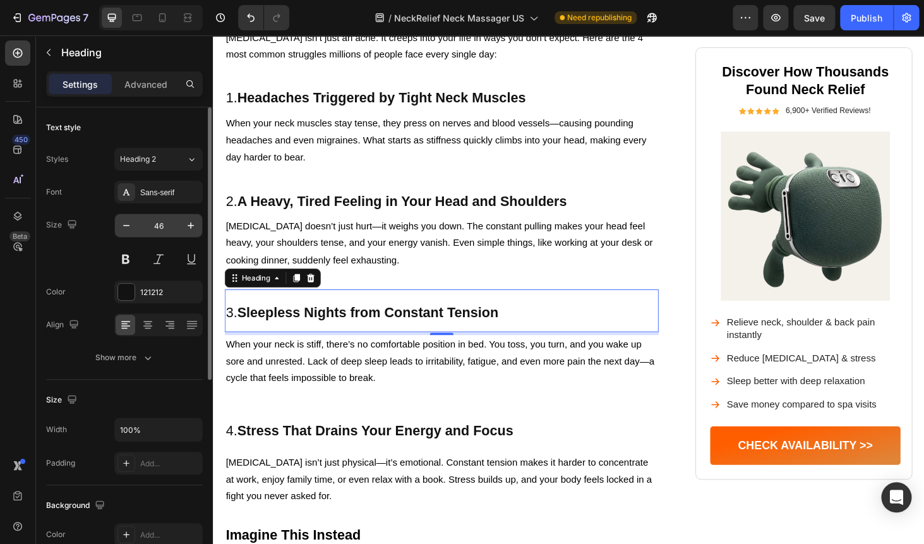
click at [159, 228] on input "46" at bounding box center [159, 225] width 42 height 23
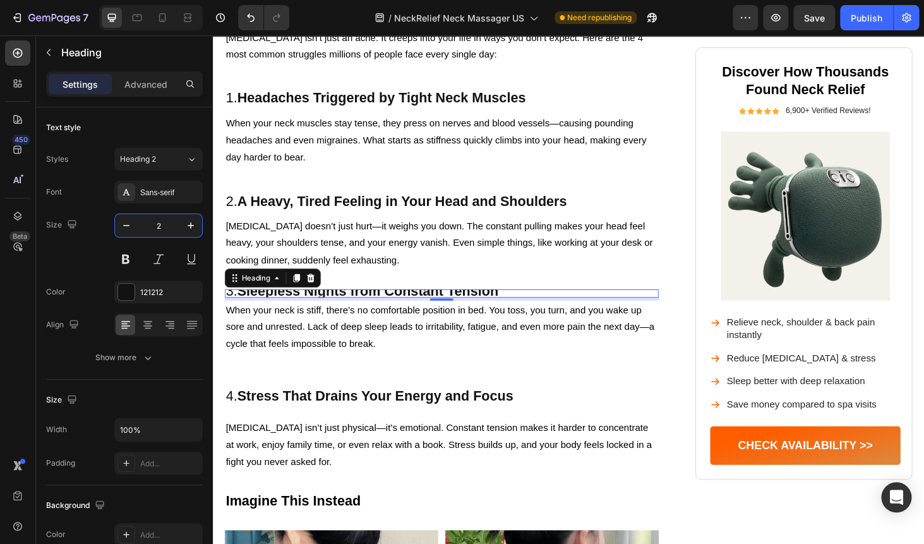
type input "23"
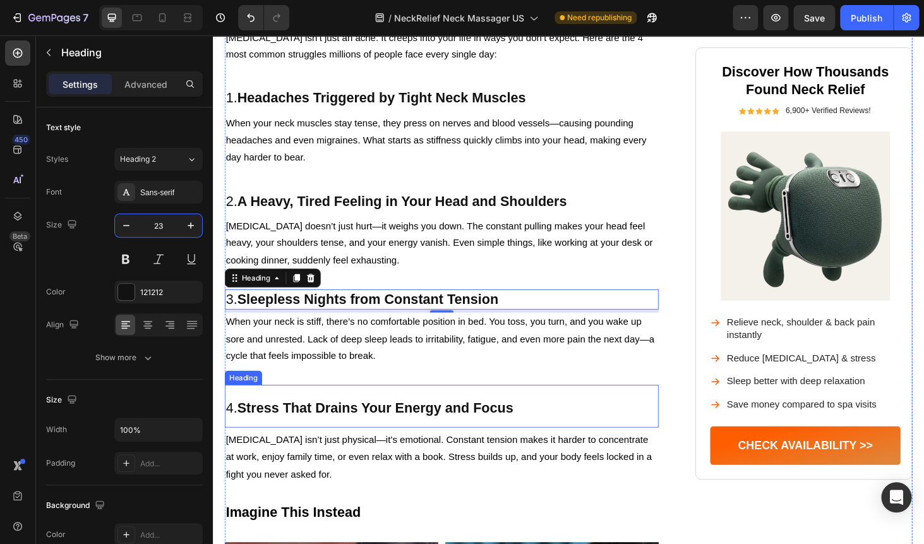
click at [341, 424] on strong "Stress That Drains Your Energy and Focus" at bounding box center [386, 432] width 294 height 16
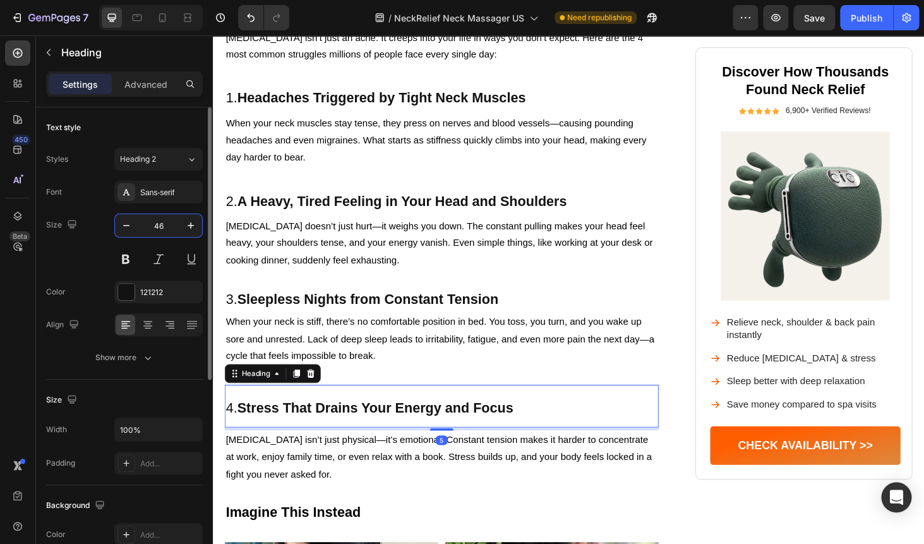
click at [157, 227] on input "46" at bounding box center [159, 225] width 42 height 23
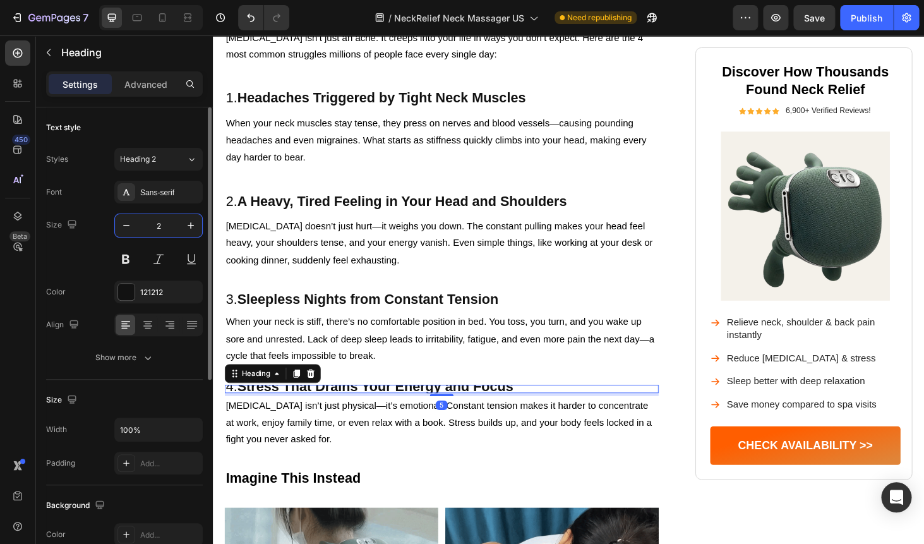
type input "23"
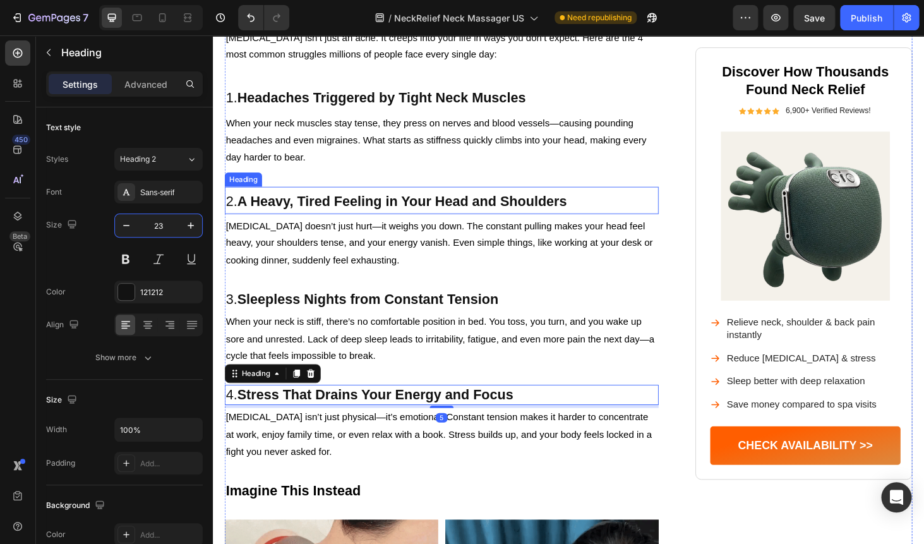
click at [330, 203] on strong "A Heavy, Tired Feeling in Your Head and Shoulders" at bounding box center [414, 211] width 351 height 16
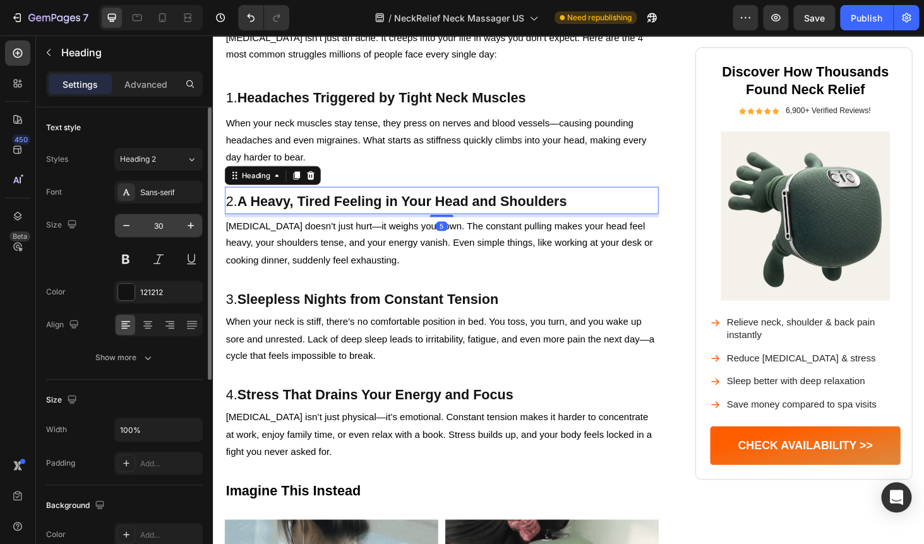
click at [155, 226] on input "30" at bounding box center [159, 225] width 42 height 23
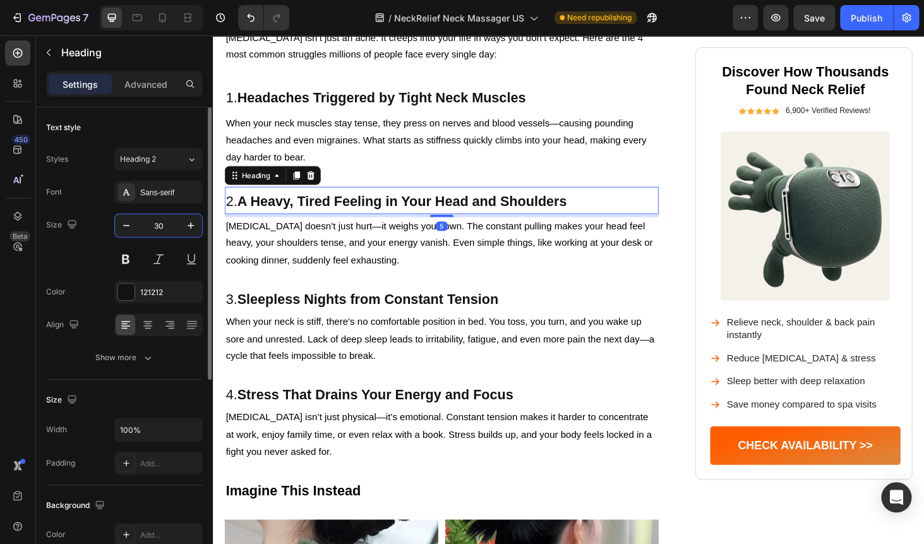
click at [155, 226] on input "30" at bounding box center [159, 225] width 42 height 23
type input "23"
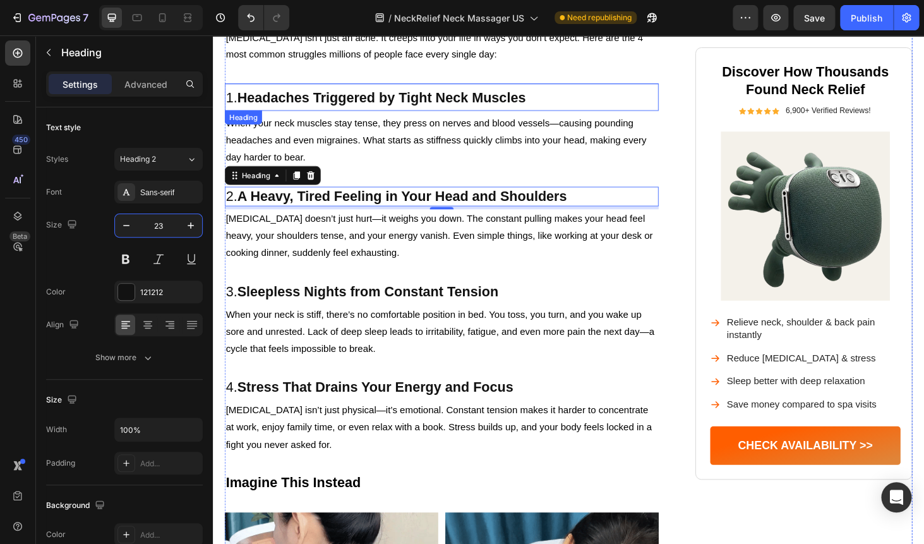
click at [299, 93] on strong "Headaches Triggered by Tight Neck Muscles" at bounding box center [393, 101] width 308 height 16
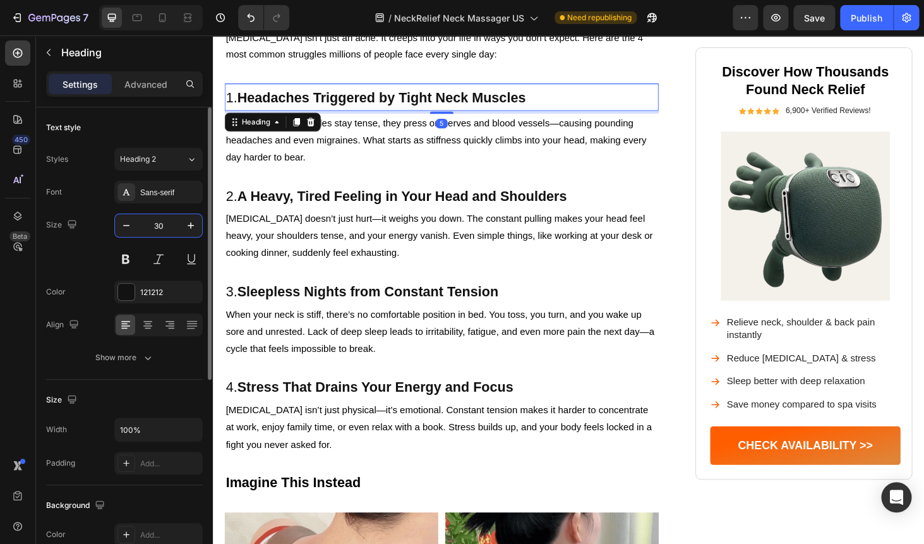
click at [159, 227] on input "30" at bounding box center [159, 225] width 42 height 23
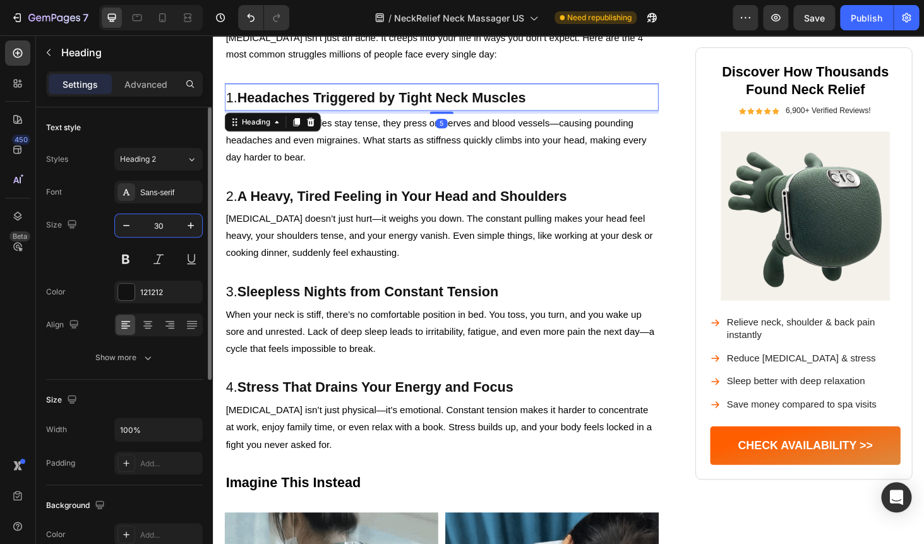
click at [159, 227] on input "30" at bounding box center [159, 225] width 42 height 23
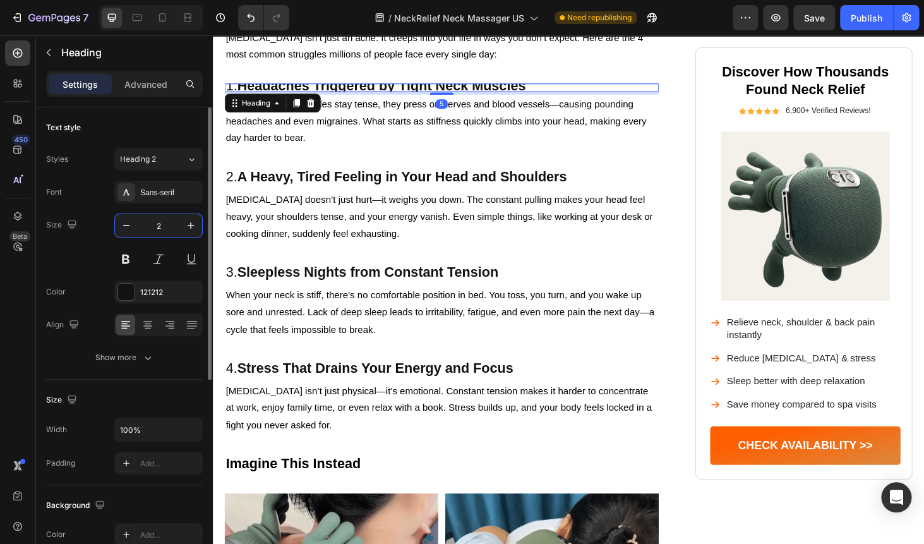
type input "23"
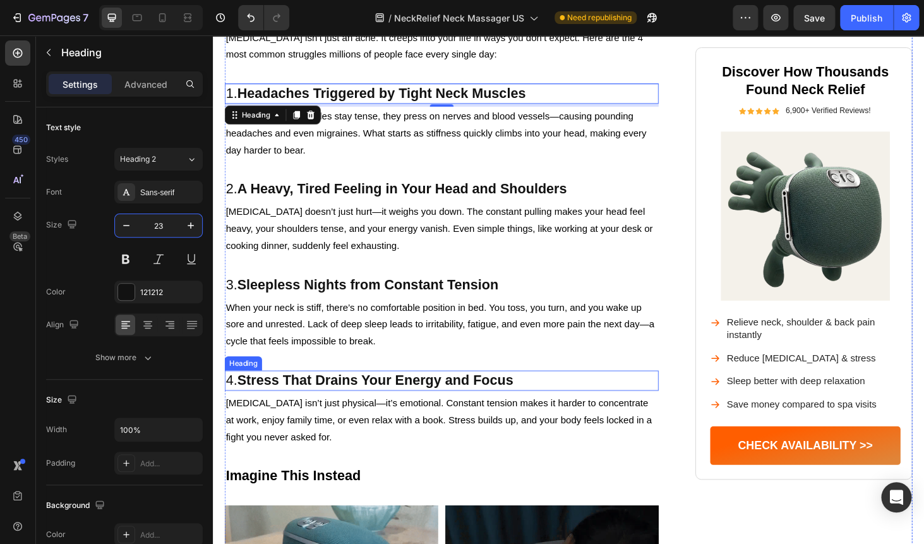
click at [288, 394] on strong "Stress That Drains Your Energy and Focus" at bounding box center [386, 402] width 294 height 16
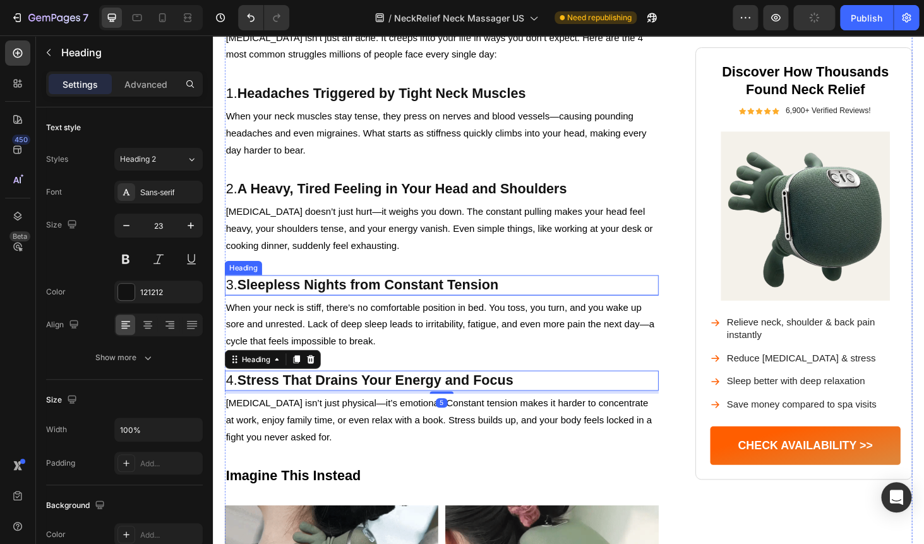
click at [283, 292] on strong "Sleepless Nights from Constant Tension" at bounding box center [378, 300] width 278 height 16
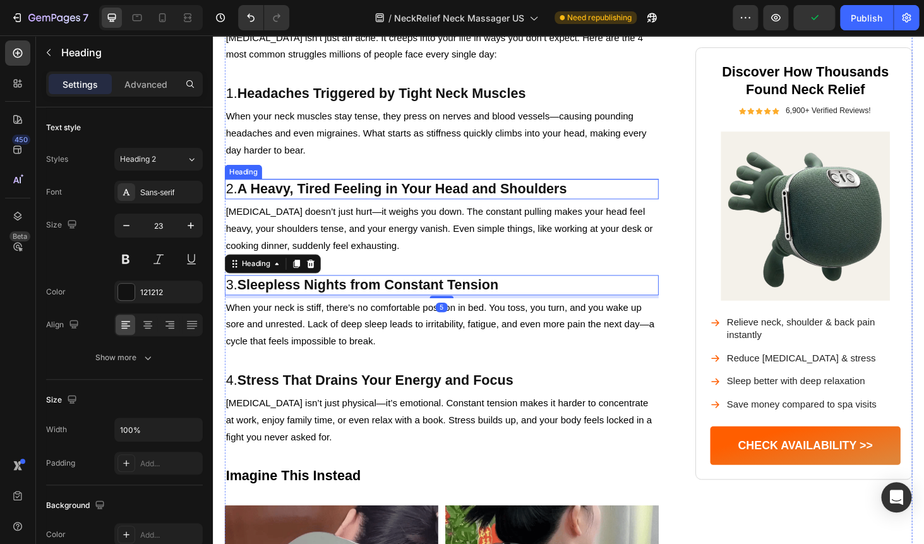
click at [284, 189] on p "⁠⁠⁠⁠⁠⁠⁠ 2. A Heavy, Tired Feeling in Your Head and Shoulders" at bounding box center [457, 198] width 460 height 19
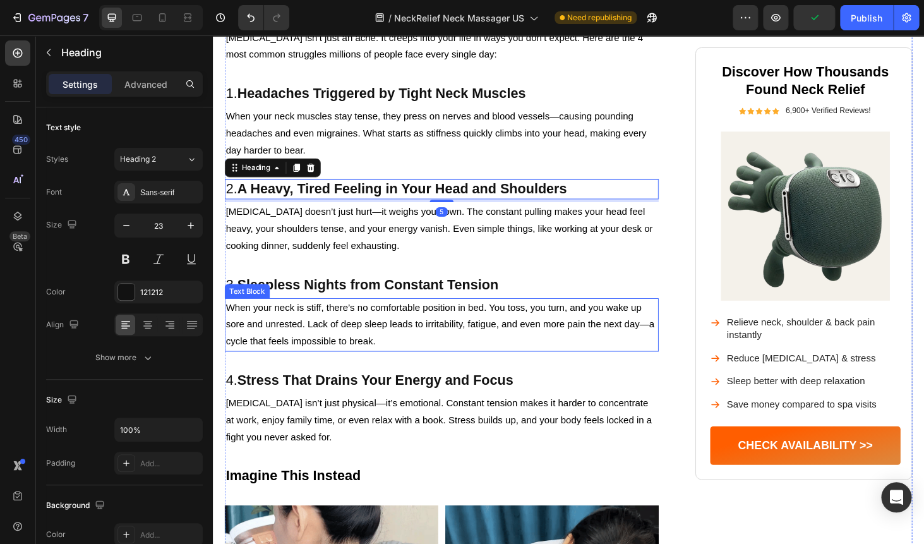
click at [459, 316] on p "When your neck is stiff, there’s no comfortable position in bed. You toss, you …" at bounding box center [457, 343] width 460 height 54
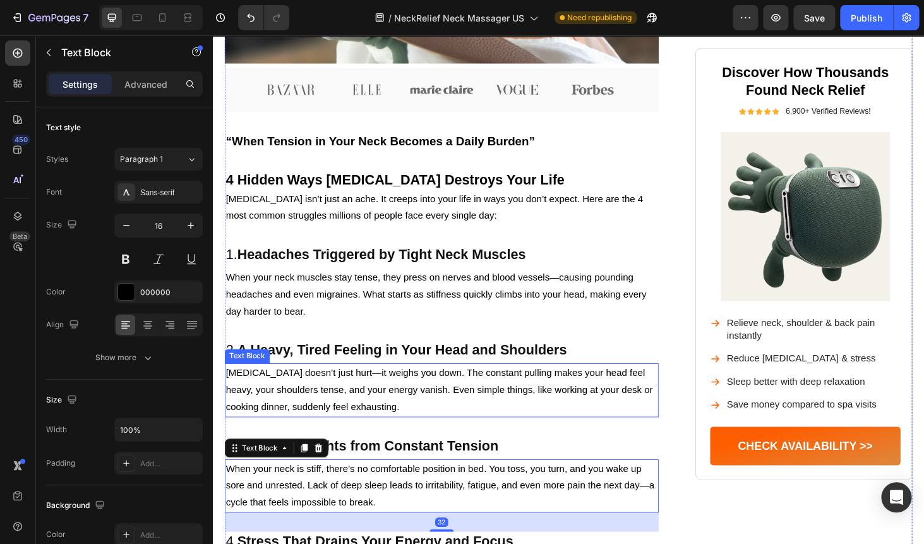
scroll to position [574, 0]
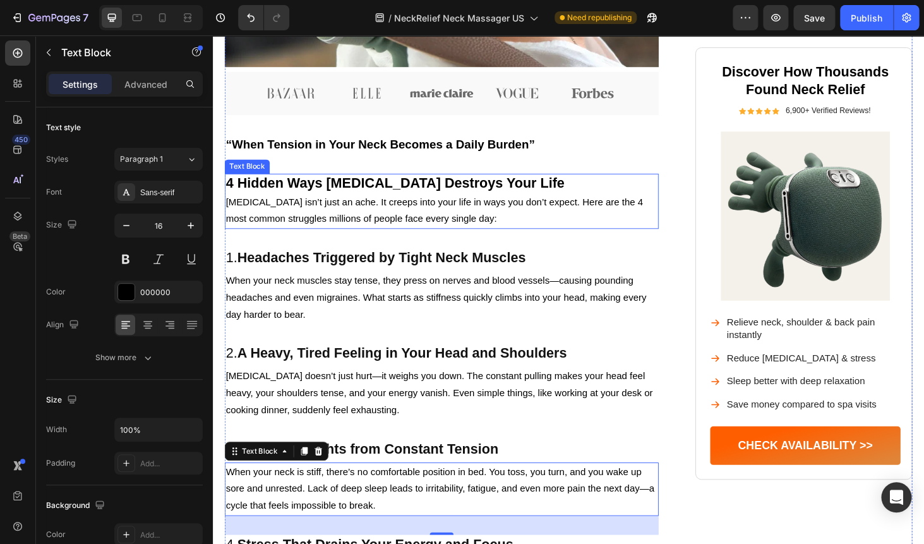
click at [402, 184] on strong "4 Hidden Ways [MEDICAL_DATA] Destroys Your Life" at bounding box center [407, 192] width 361 height 16
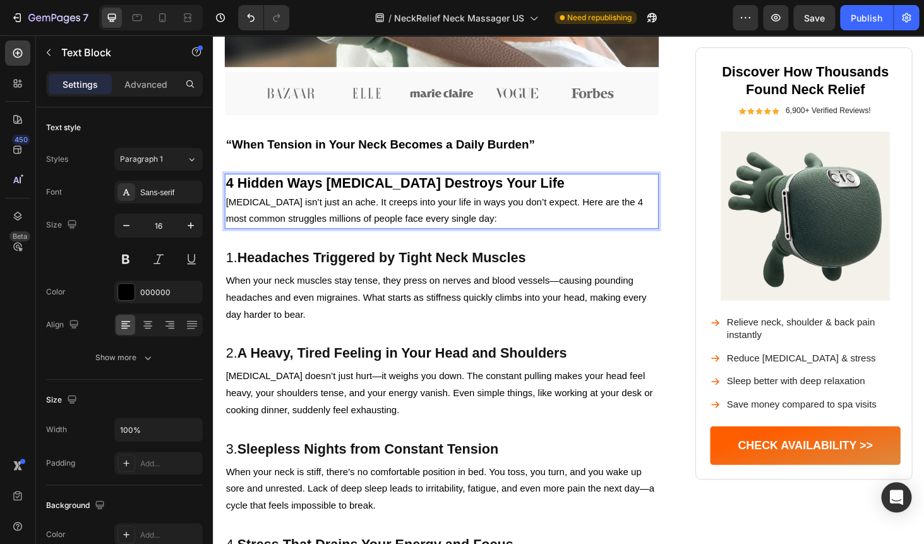
click at [315, 184] on strong "4 Hidden Ways [MEDICAL_DATA] Destroys Your Life" at bounding box center [407, 192] width 361 height 16
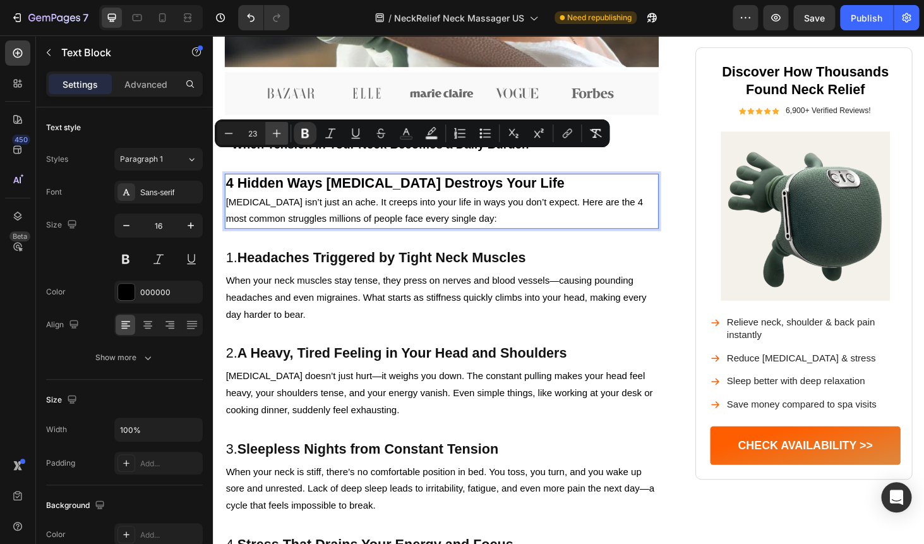
click at [273, 133] on icon "Editor contextual toolbar" at bounding box center [277, 133] width 8 height 8
type input "25"
click at [368, 208] on span "[MEDICAL_DATA] isn’t just an ache. It creeps into your life in ways you don’t e…" at bounding box center [449, 222] width 445 height 29
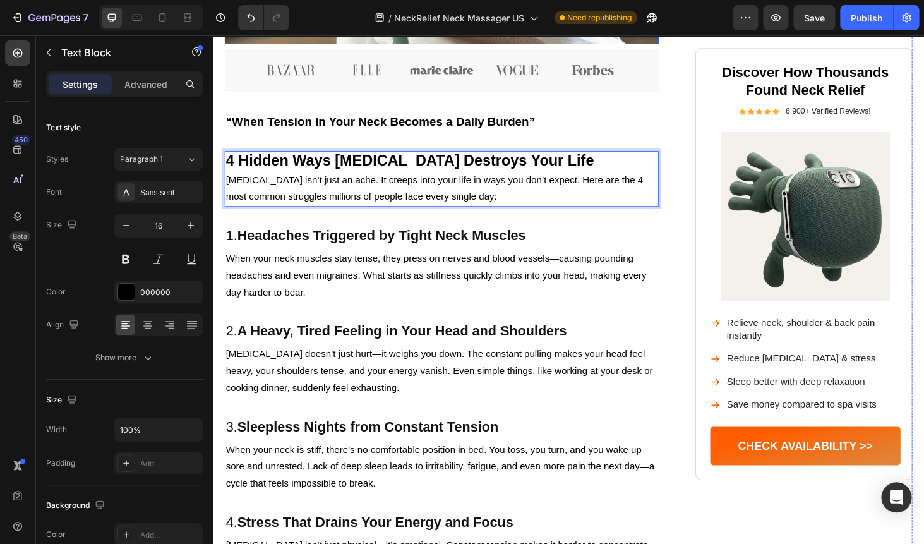
scroll to position [599, 0]
click at [330, 159] on strong "4 Hidden Ways [MEDICAL_DATA] Destroys Your Life" at bounding box center [423, 168] width 392 height 18
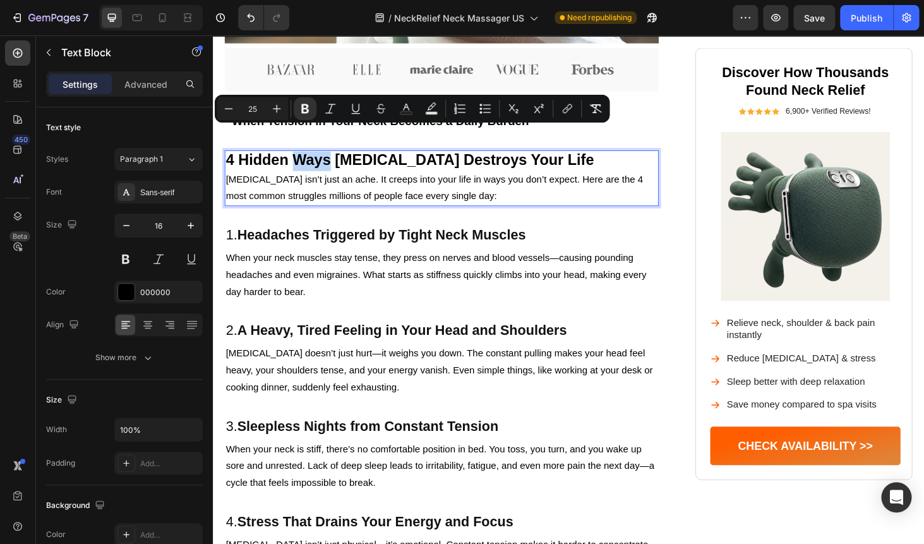
click at [330, 159] on strong "4 Hidden Ways [MEDICAL_DATA] Destroys Your Life" at bounding box center [423, 168] width 392 height 18
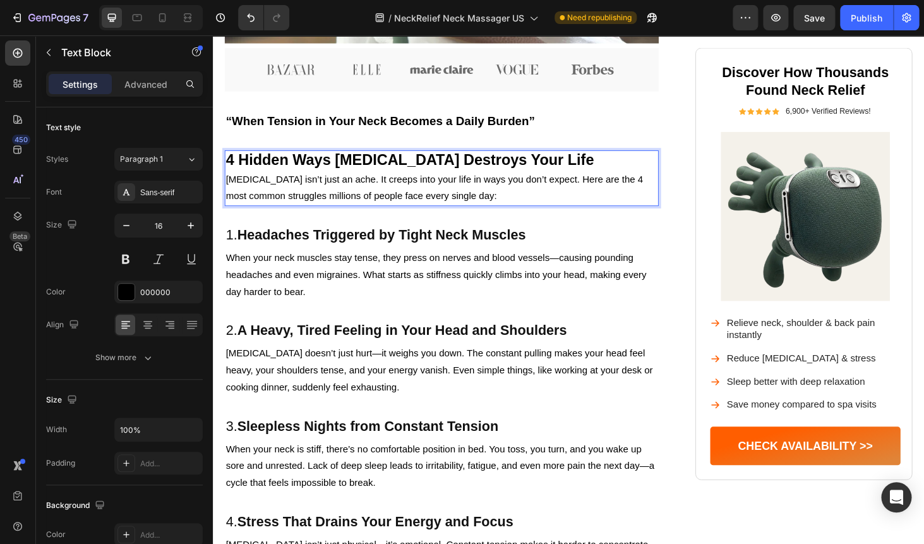
click at [330, 159] on strong "4 Hidden Ways [MEDICAL_DATA] Destroys Your Life" at bounding box center [423, 168] width 392 height 18
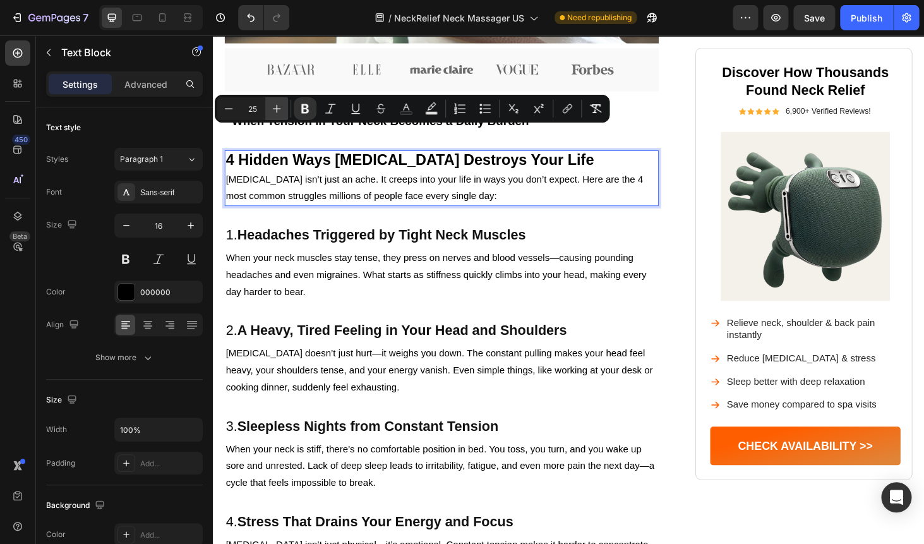
click at [274, 106] on icon "Editor contextual toolbar" at bounding box center [276, 108] width 13 height 13
type input "28"
click at [336, 183] on span "[MEDICAL_DATA] isn’t just an ache. It creeps into your life in ways you don’t e…" at bounding box center [449, 197] width 445 height 29
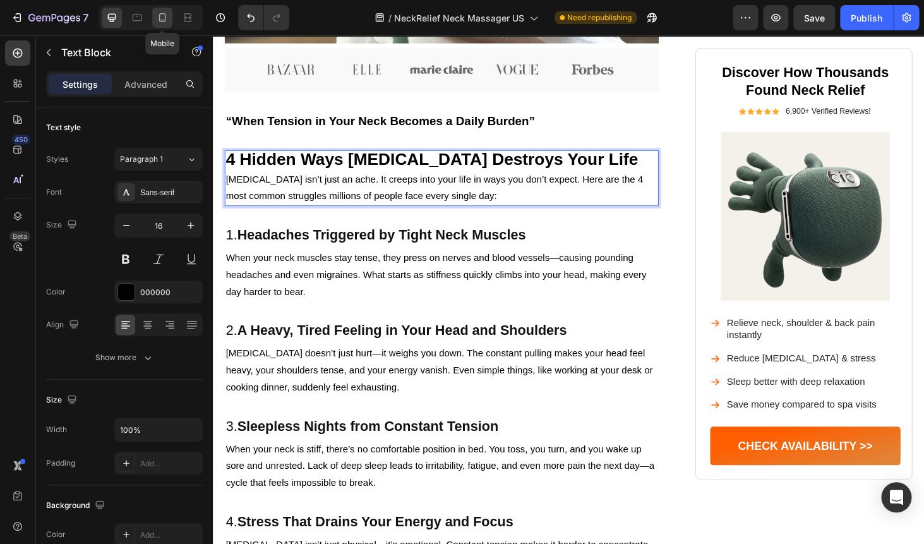
click at [166, 16] on icon at bounding box center [162, 17] width 13 height 13
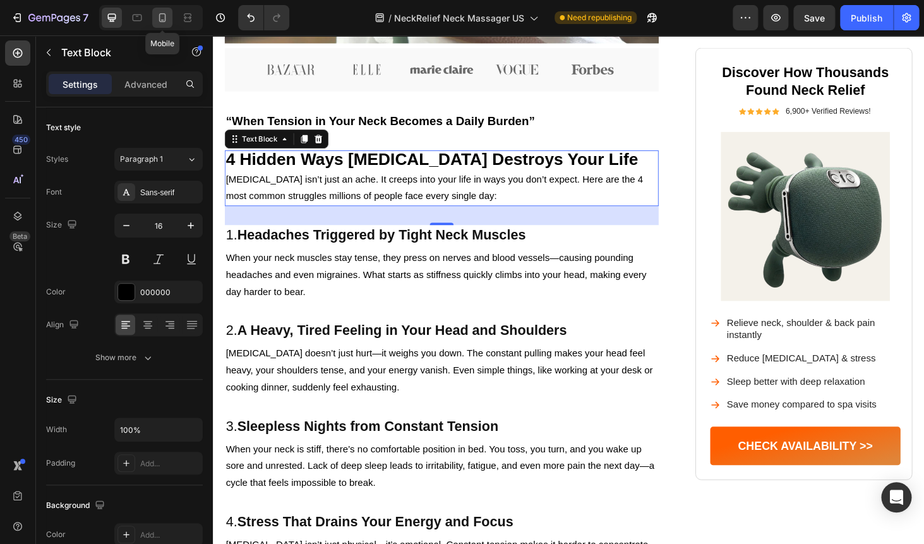
type input "14"
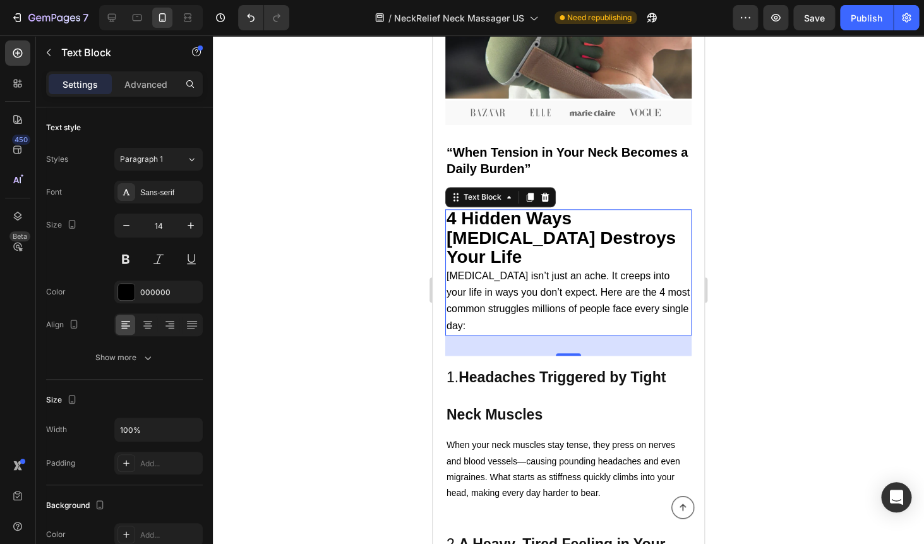
scroll to position [395, 0]
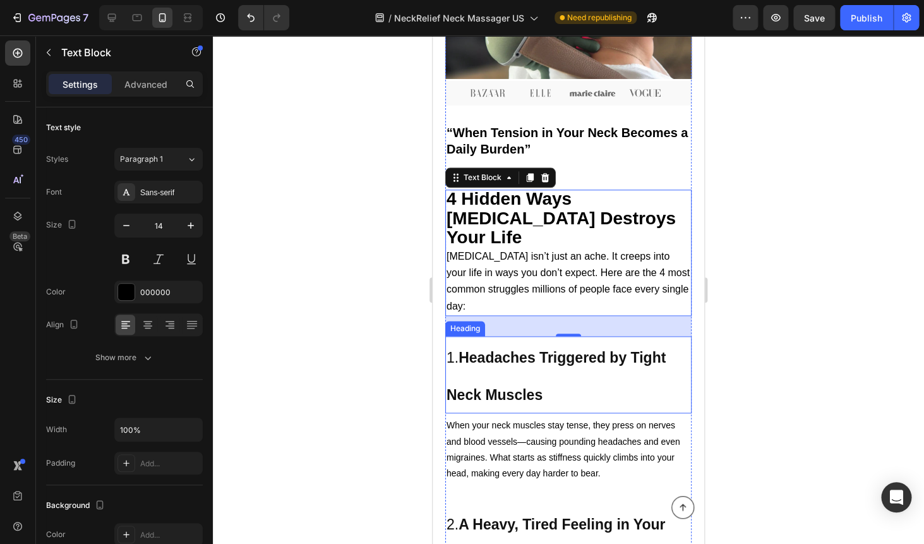
click at [488, 340] on p "⁠⁠⁠⁠⁠⁠⁠ 1. Headaches Triggered by Tight Neck Muscles" at bounding box center [569, 374] width 244 height 75
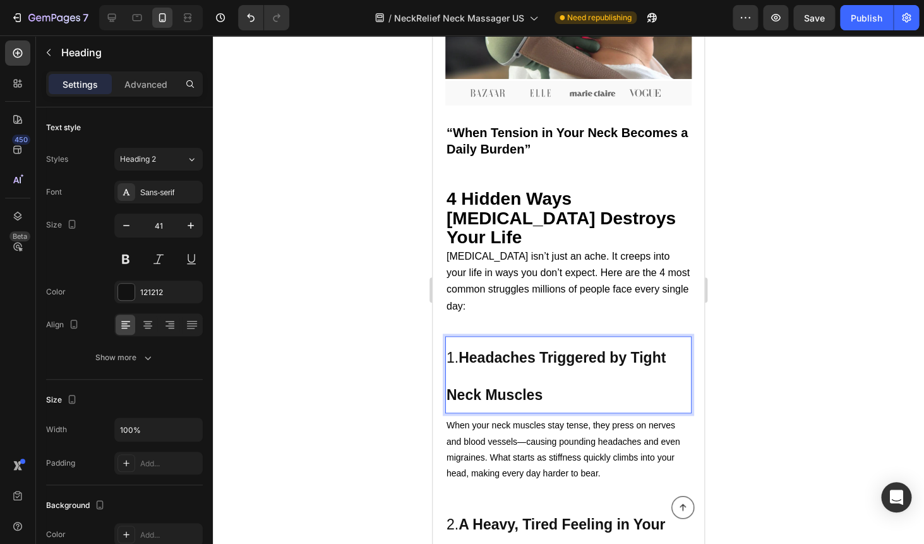
click at [477, 338] on p "1. Headaches Triggered by Tight Neck Muscles" at bounding box center [569, 374] width 244 height 75
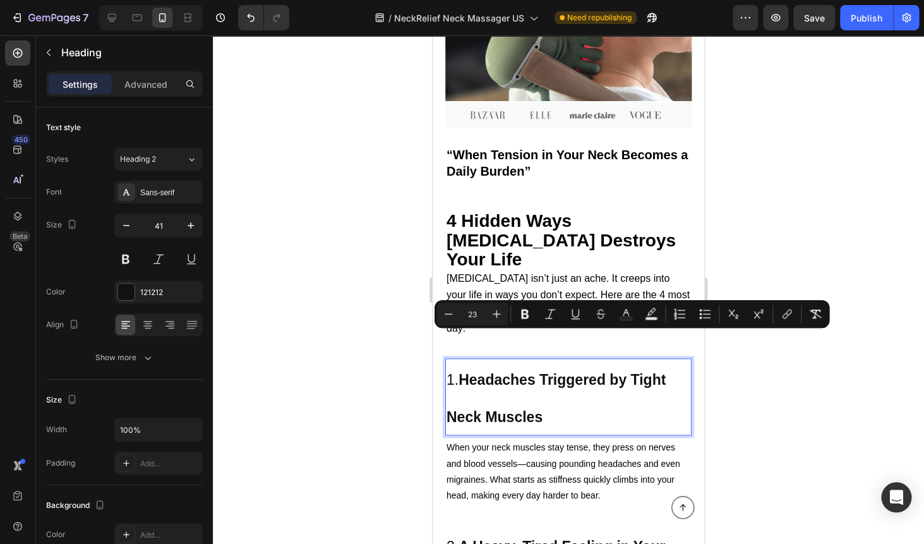
scroll to position [371, 0]
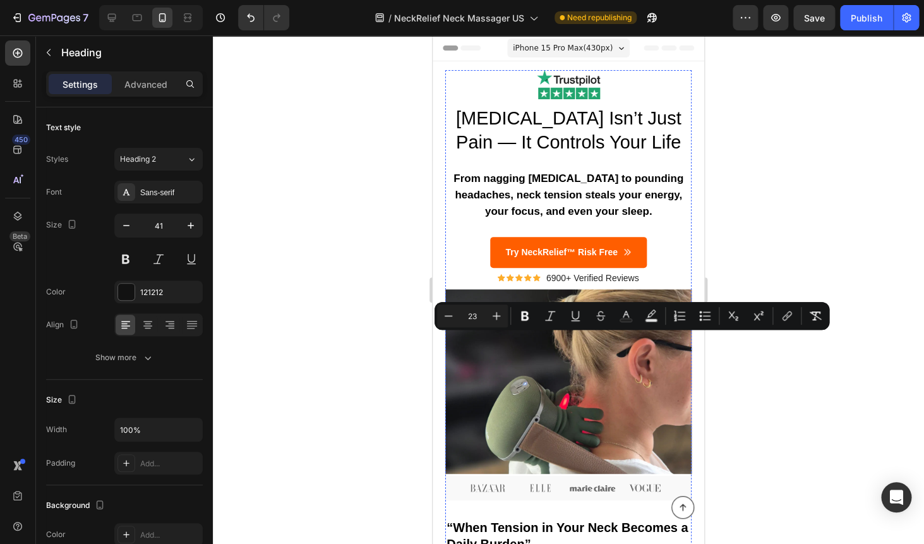
scroll to position [371, 0]
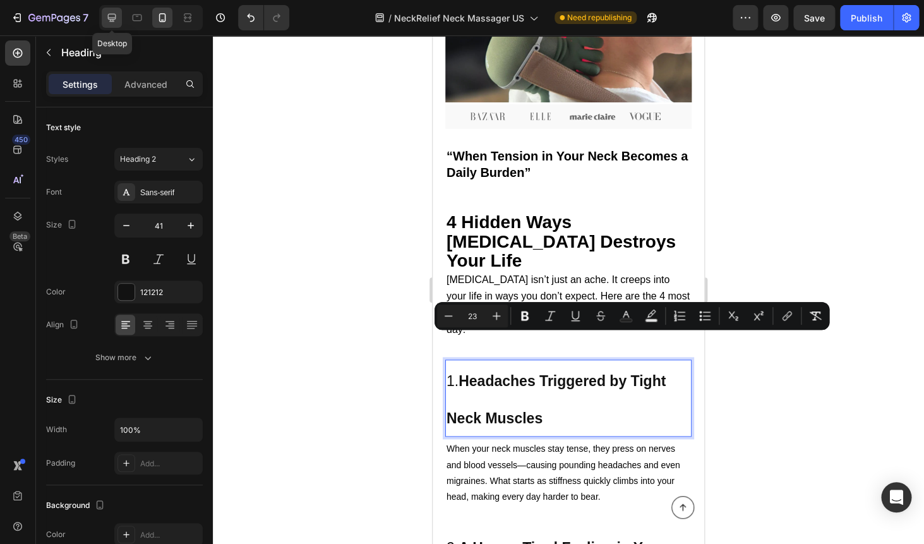
click at [109, 21] on icon at bounding box center [111, 17] width 13 height 13
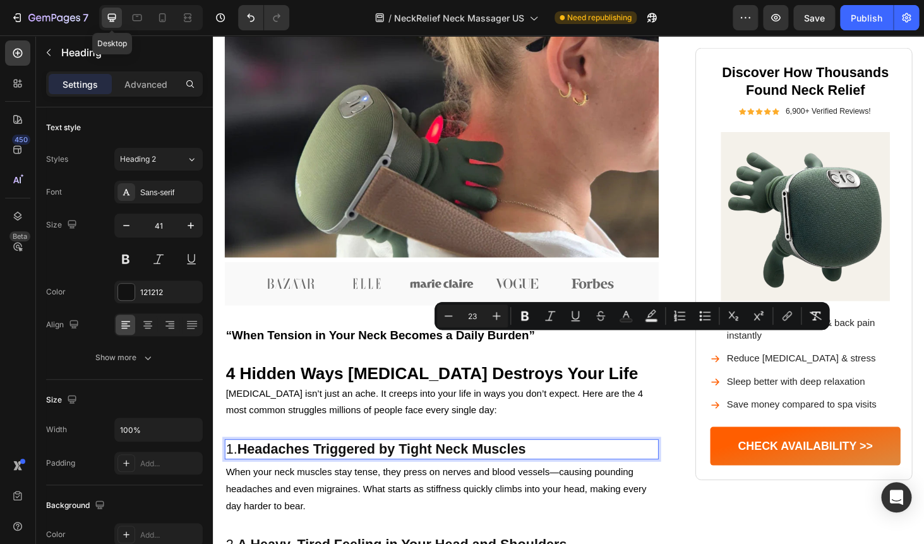
type input "23"
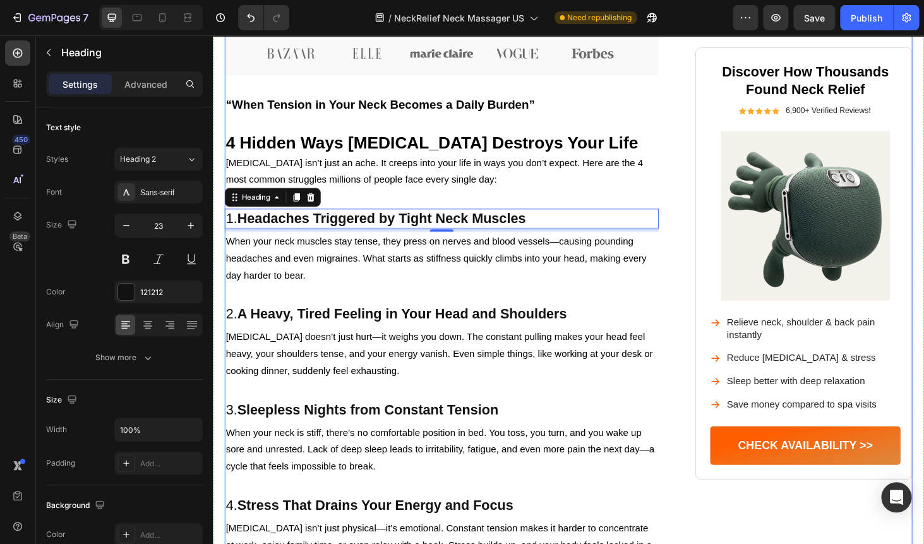
scroll to position [615, 0]
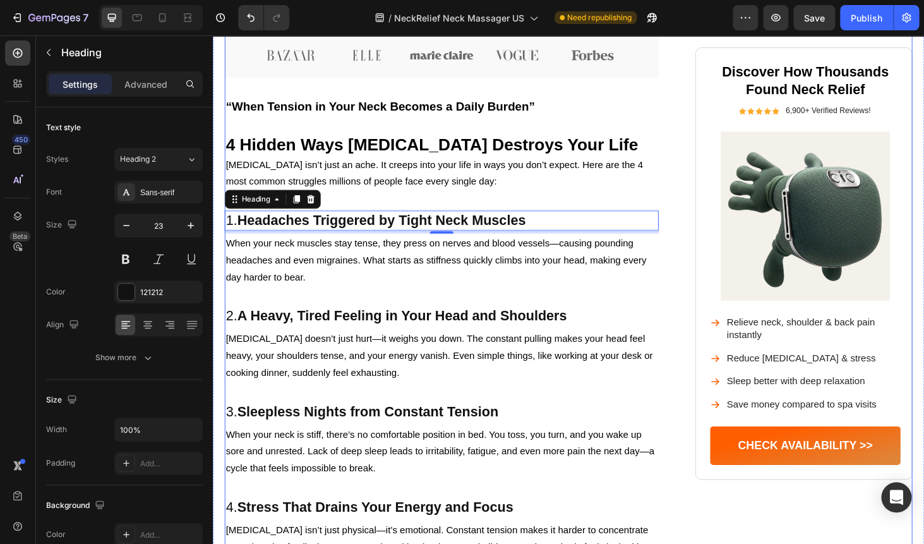
click at [362, 283] on div "Image Neck Pain Isn’t Just Pain — It Controls Your Life Heading From nagging st…" at bounding box center [456, 405] width 462 height 1868
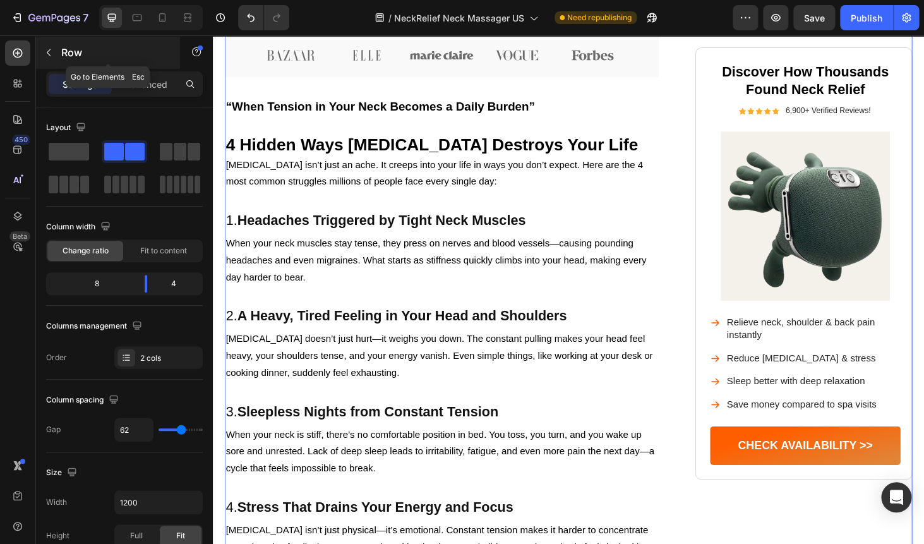
click at [44, 48] on button "button" at bounding box center [49, 52] width 20 height 20
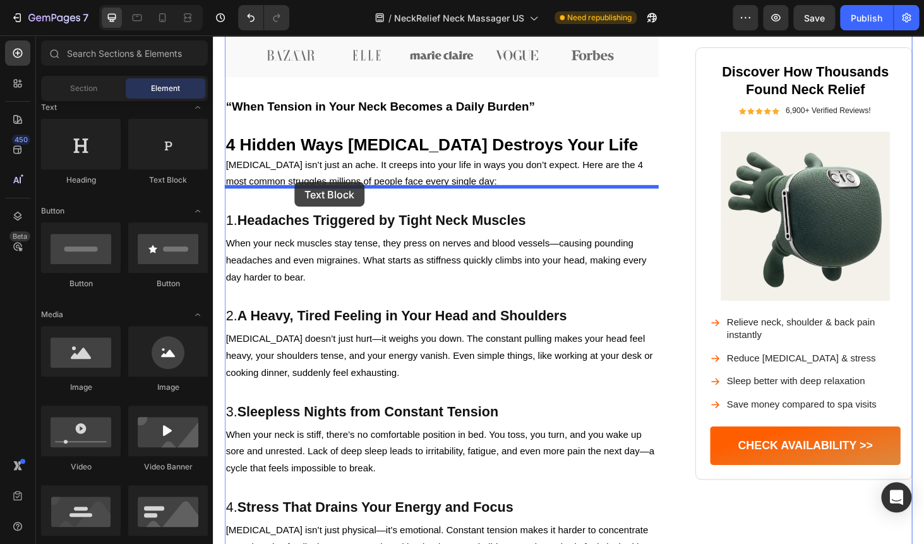
drag, startPoint x: 364, startPoint y: 185, endPoint x: 294, endPoint y: 182, distance: 70.8
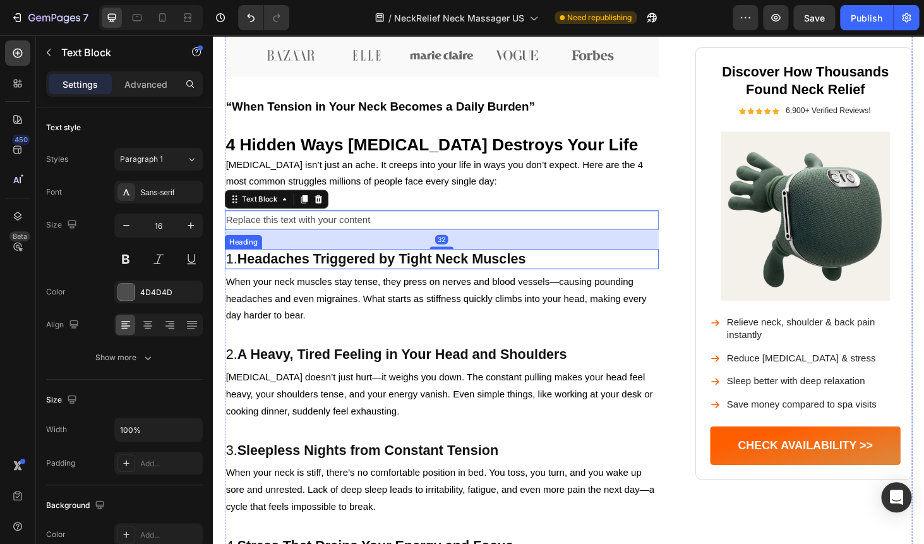
click at [290, 265] on strong "Headaches Triggered by Tight Neck Muscles" at bounding box center [393, 273] width 308 height 16
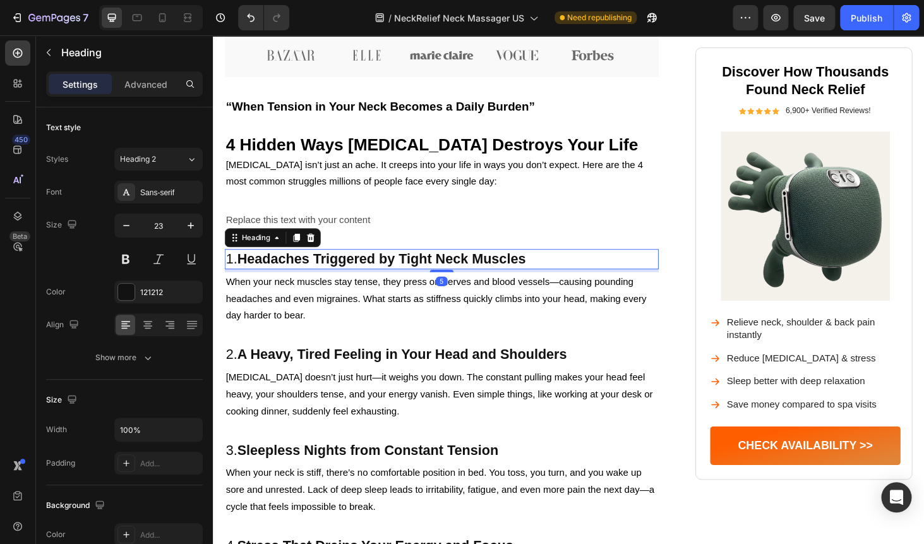
click at [290, 265] on strong "Headaches Triggered by Tight Neck Muscles" at bounding box center [393, 273] width 308 height 16
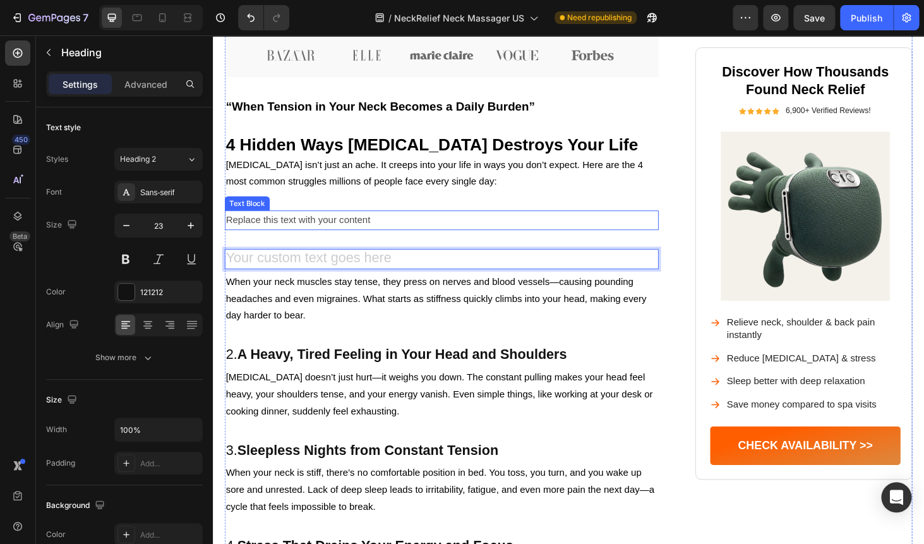
click at [256, 222] on div "Replace this text with your content" at bounding box center [456, 232] width 462 height 21
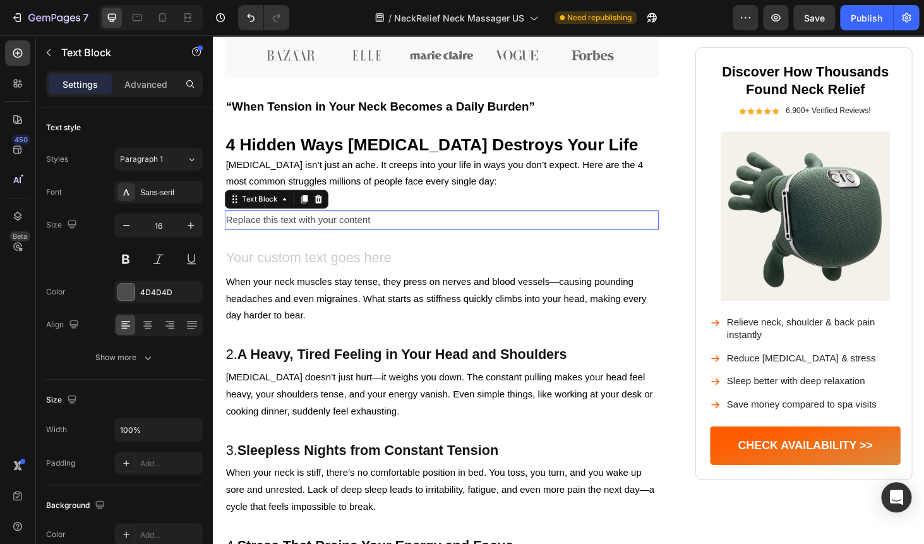
click at [256, 222] on div "Replace this text with your content" at bounding box center [456, 232] width 462 height 21
click at [256, 223] on p "Replace this text with your content" at bounding box center [457, 232] width 460 height 18
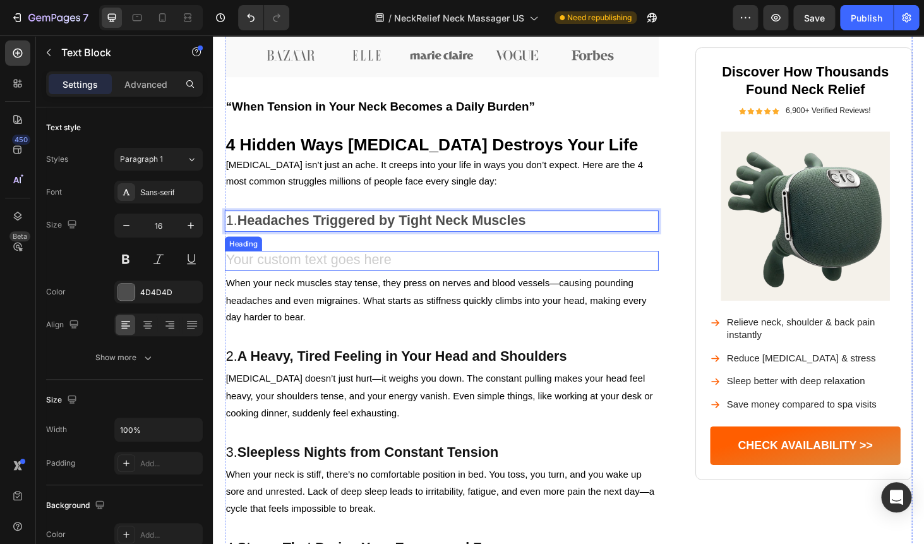
click at [265, 265] on h2 "Rich Text Editor. Editing area: main" at bounding box center [456, 275] width 462 height 21
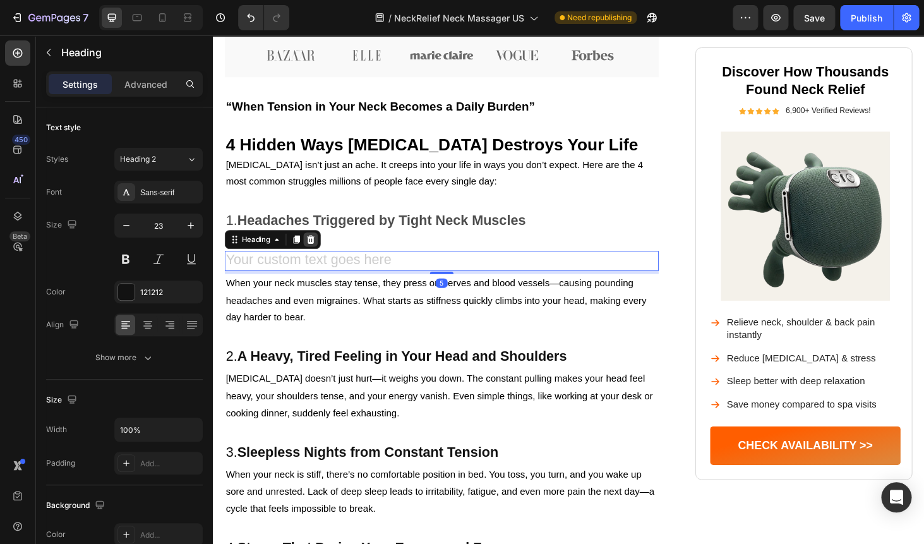
click at [315, 245] on div at bounding box center [316, 252] width 15 height 15
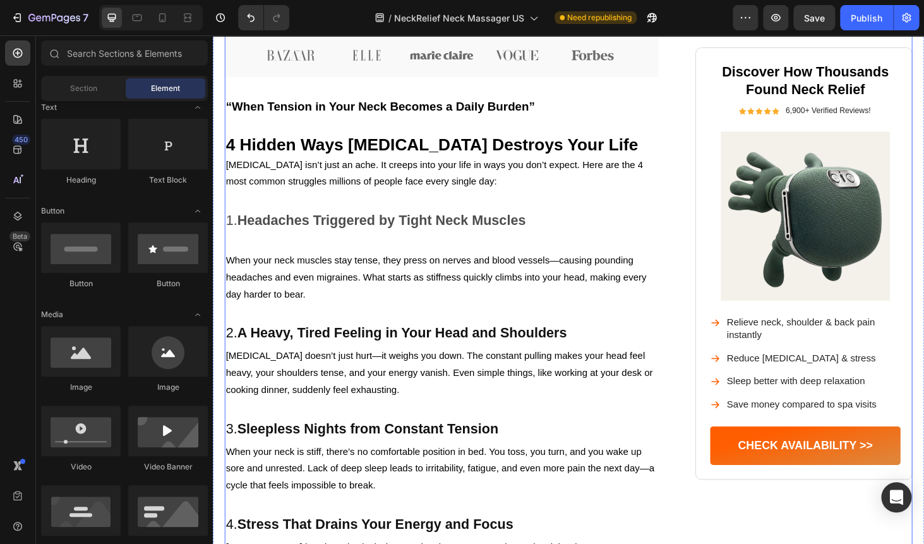
click at [290, 234] on div "Image Neck Pain Isn’t Just Pain — It Controls Your Life Heading From nagging st…" at bounding box center [456, 414] width 462 height 1886
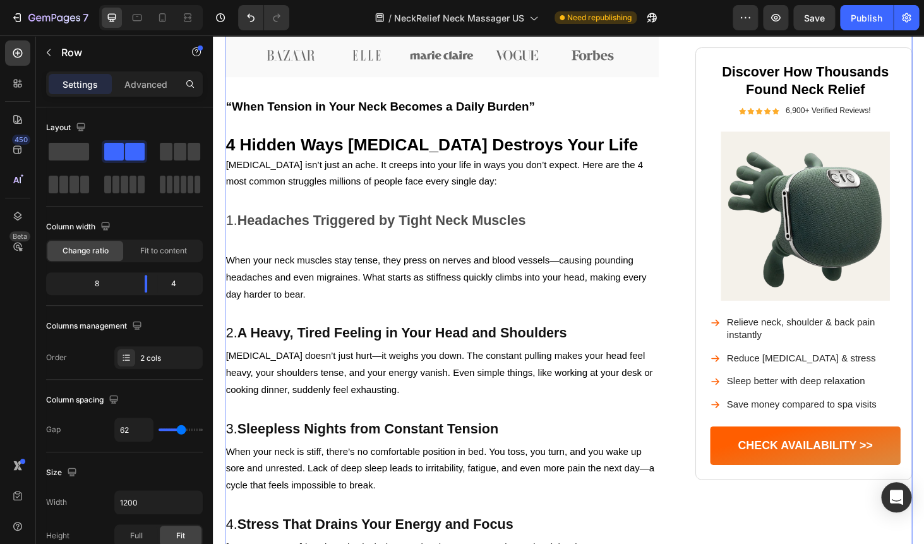
click at [275, 231] on div "Image Neck Pain Isn’t Just Pain — It Controls Your Life Heading From nagging st…" at bounding box center [456, 414] width 462 height 1886
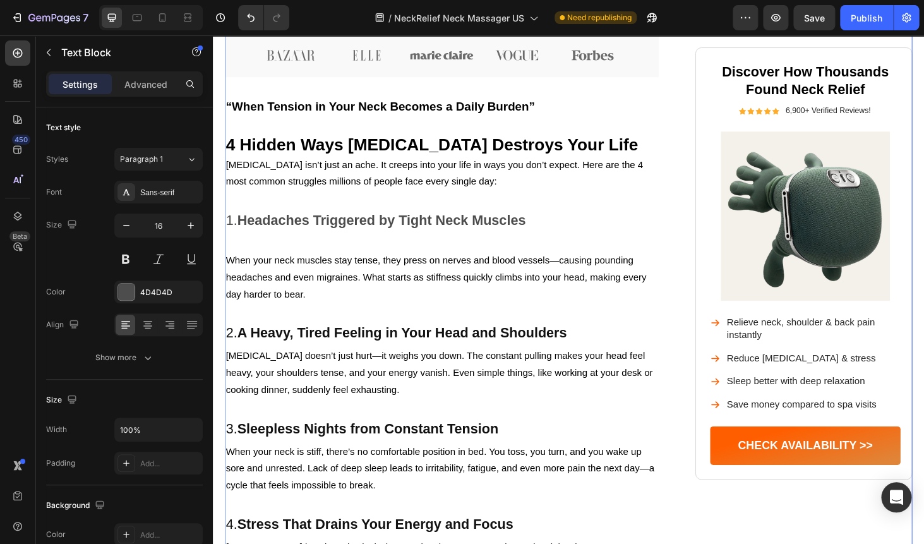
click at [261, 224] on strong "Headaches Triggered by Tight Neck Muscles" at bounding box center [393, 232] width 308 height 16
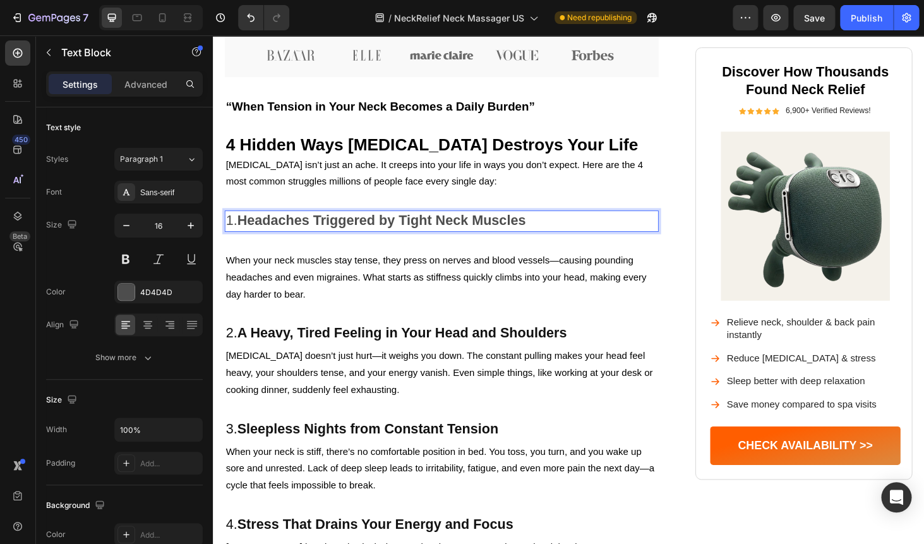
click at [261, 224] on strong "Headaches Triggered by Tight Neck Muscles" at bounding box center [393, 232] width 308 height 16
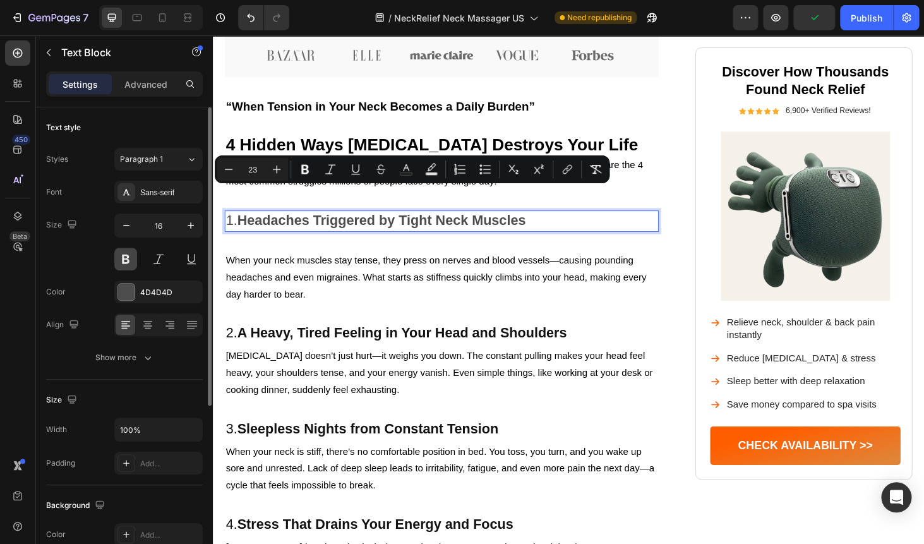
click at [129, 262] on button at bounding box center [125, 259] width 23 height 23
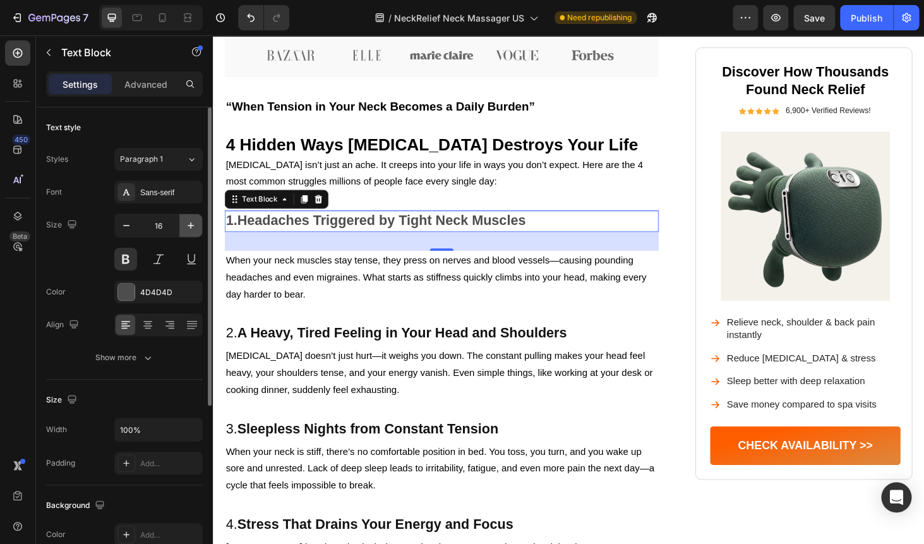
click at [185, 227] on icon "button" at bounding box center [190, 225] width 13 height 13
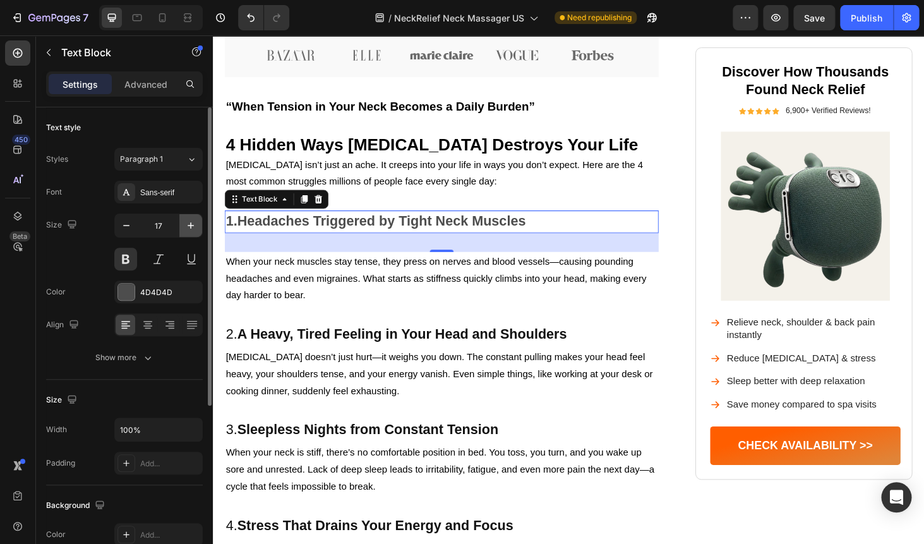
click at [185, 227] on icon "button" at bounding box center [190, 225] width 13 height 13
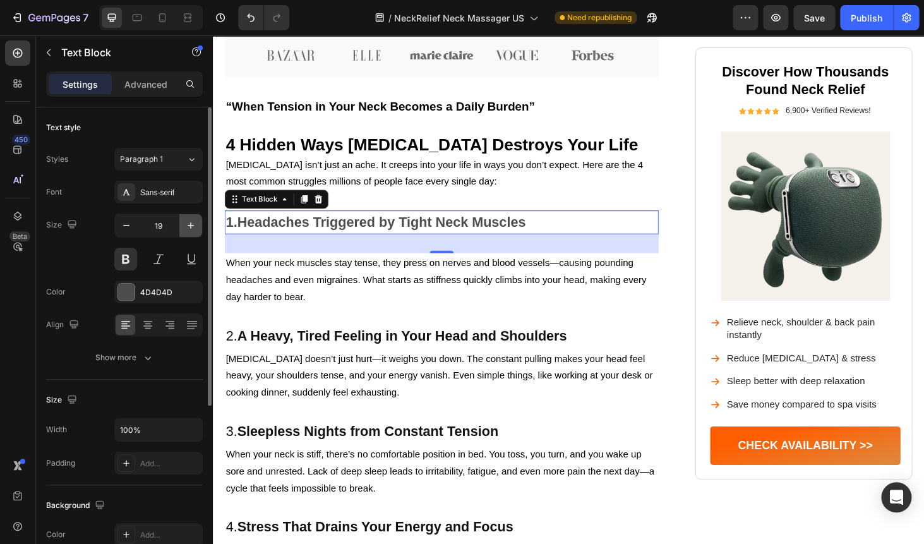
click at [185, 227] on icon "button" at bounding box center [190, 225] width 13 height 13
click at [304, 226] on strong "Headaches Triggered by Tight Neck Muscles" at bounding box center [393, 234] width 308 height 16
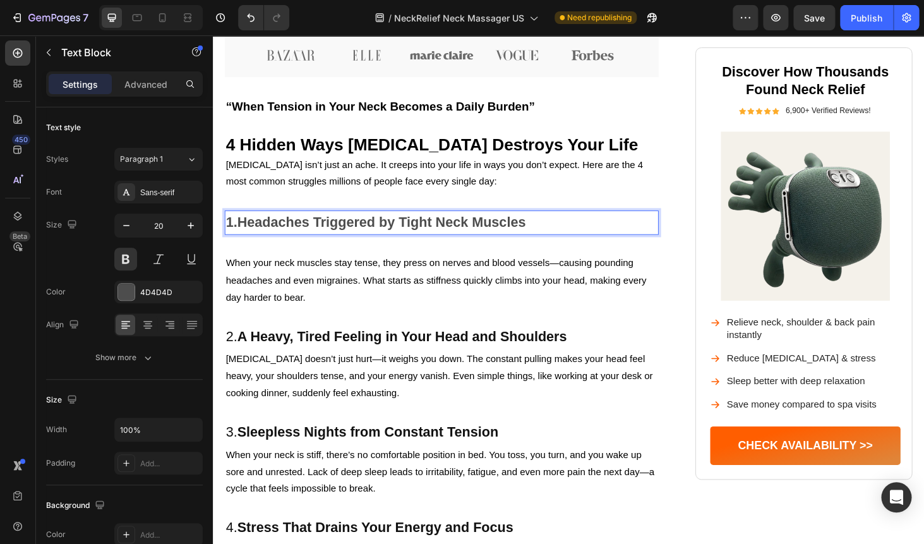
click at [304, 226] on strong "Headaches Triggered by Tight Neck Muscles" at bounding box center [393, 234] width 308 height 16
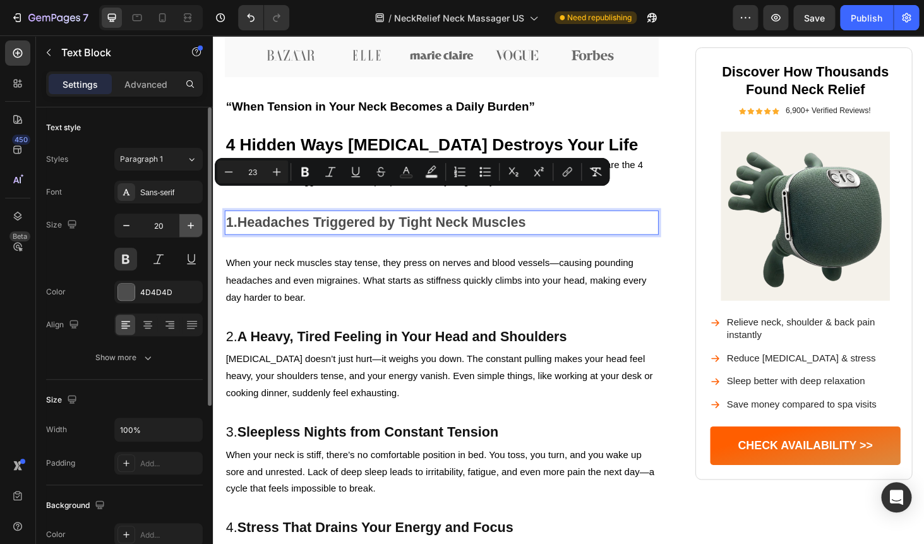
click at [187, 227] on icon "button" at bounding box center [190, 225] width 13 height 13
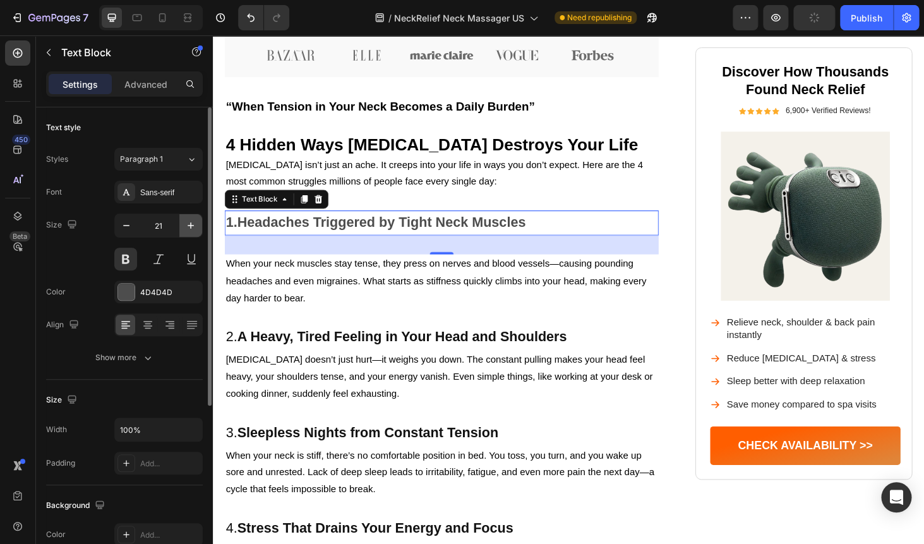
click at [187, 227] on icon "button" at bounding box center [190, 225] width 13 height 13
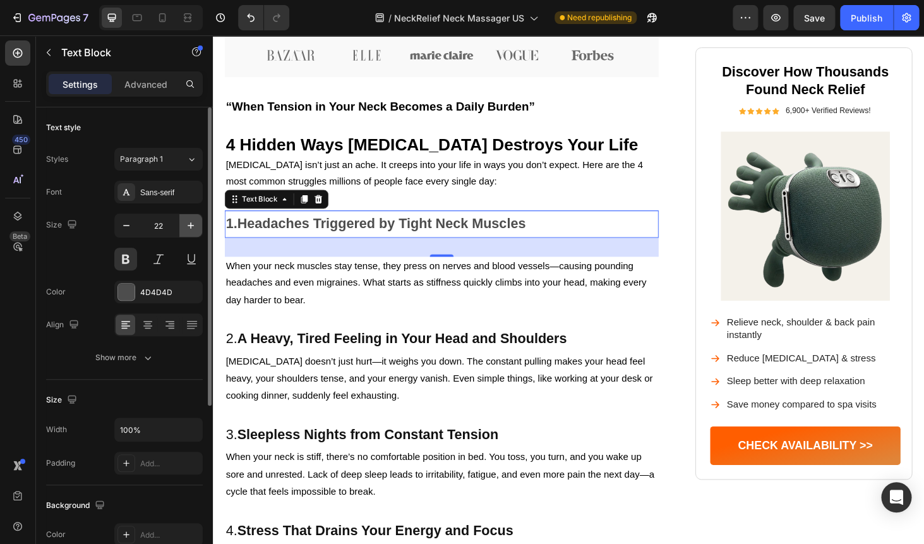
type input "23"
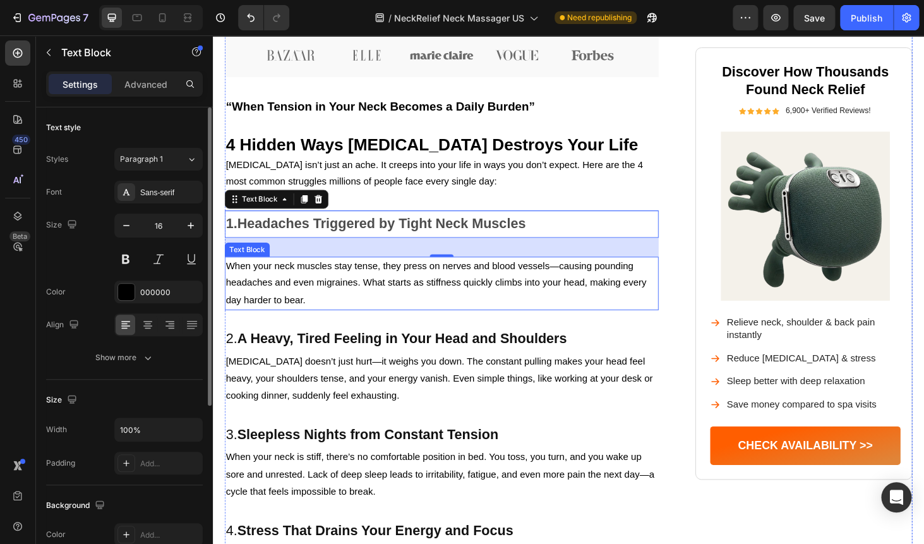
click at [363, 272] on p "When your neck muscles stay tense, they press on nerves and blood vessels—causi…" at bounding box center [457, 299] width 460 height 54
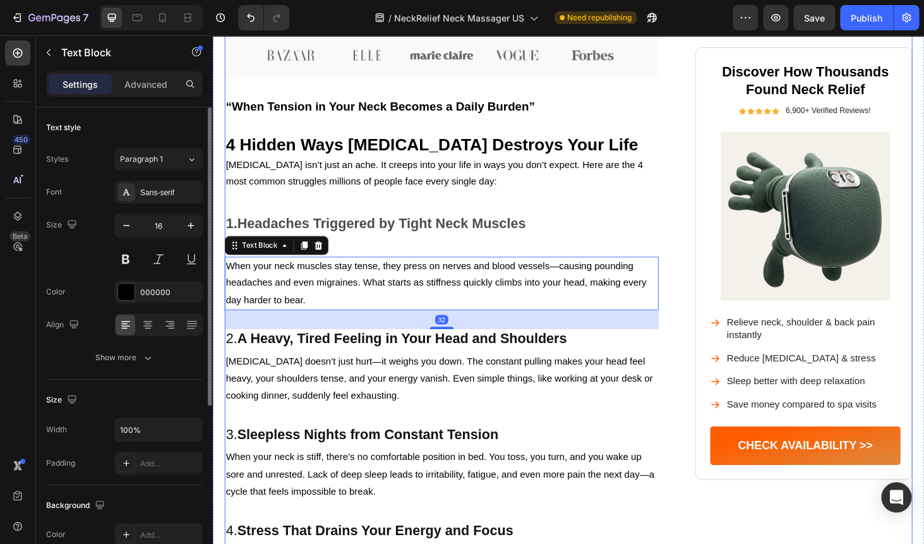
click at [390, 234] on div "Image Neck Pain Isn’t Just Pain — It Controls Your Life Heading From nagging st…" at bounding box center [456, 417] width 462 height 1892
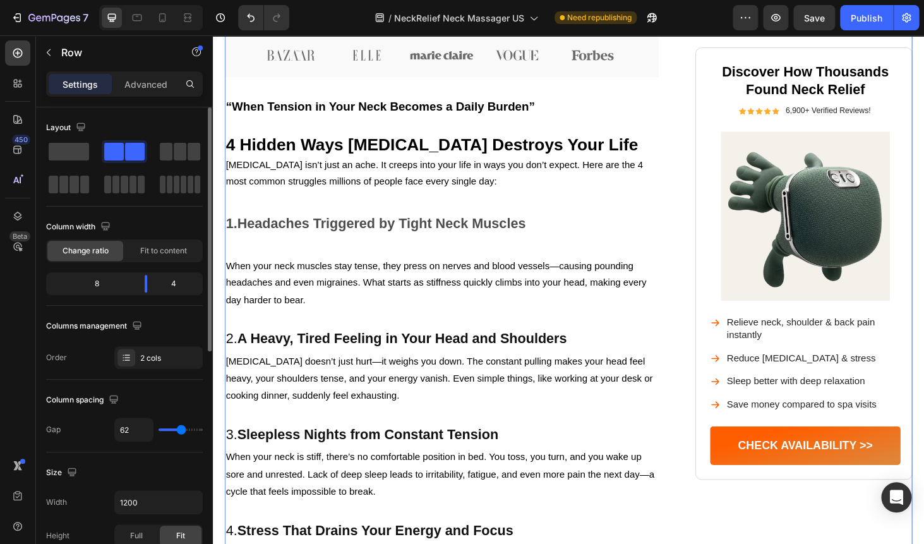
click at [389, 227] on strong "Headaches Triggered by Tight Neck Muscles" at bounding box center [393, 235] width 308 height 16
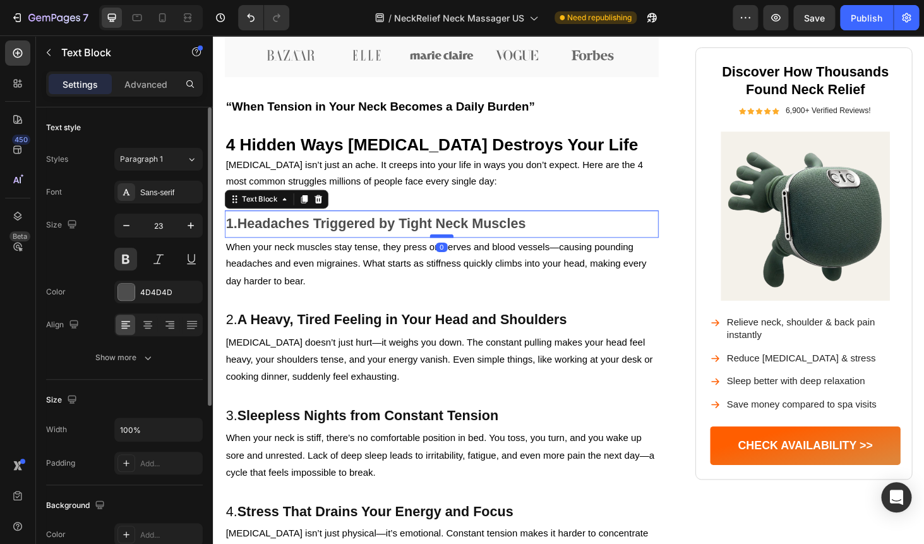
drag, startPoint x: 450, startPoint y: 244, endPoint x: 451, endPoint y: 221, distance: 22.7
click at [451, 247] on div at bounding box center [456, 249] width 25 height 4
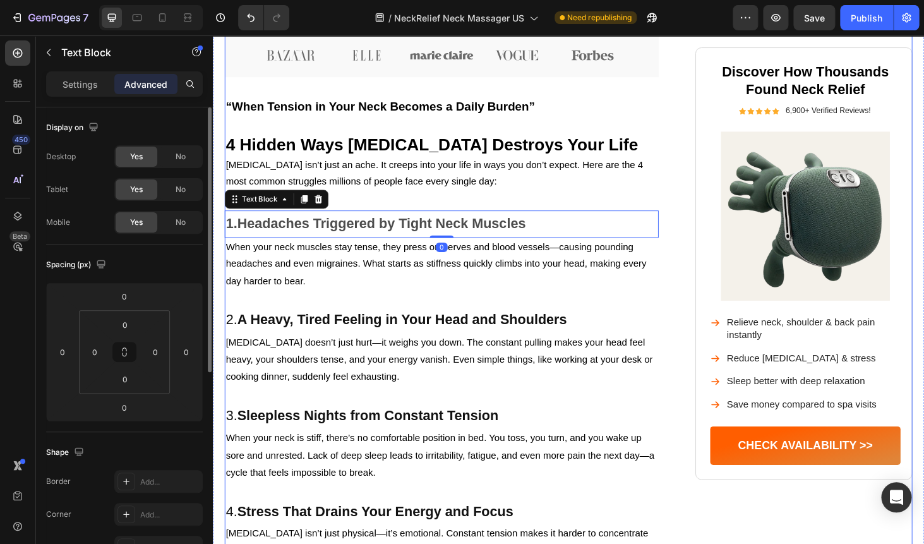
click at [414, 299] on div "Image Neck Pain Isn’t Just Pain — It Controls Your Life Heading From nagging st…" at bounding box center [456, 406] width 462 height 1871
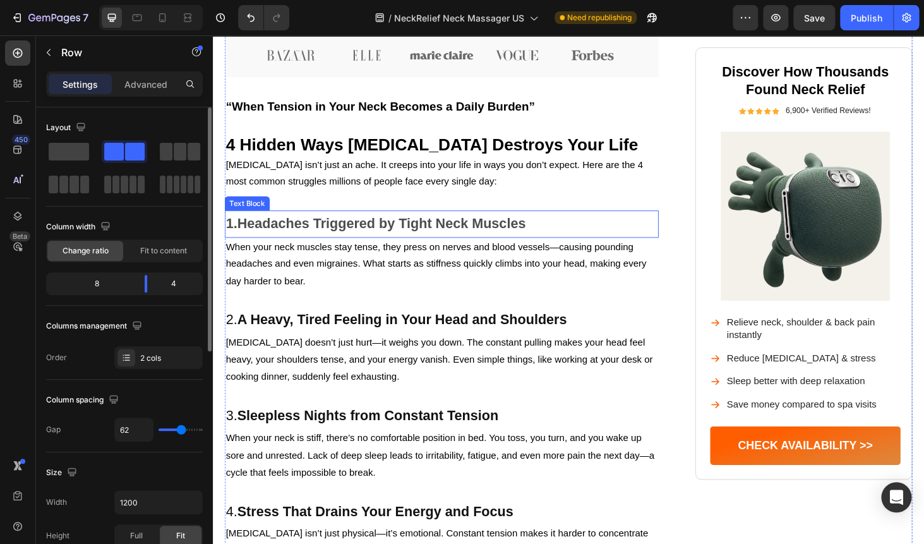
click at [299, 227] on strong "Headaches Triggered by Tight Neck Muscles" at bounding box center [393, 235] width 308 height 16
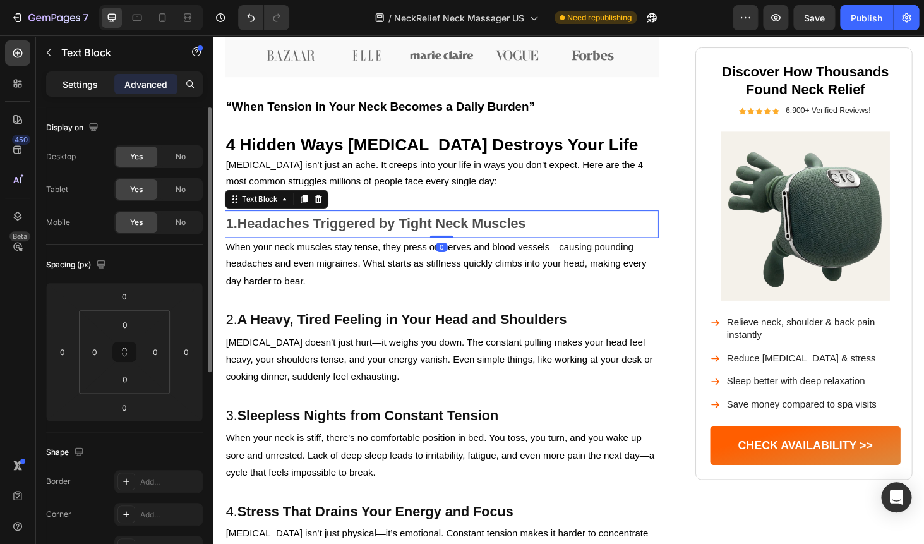
click at [83, 83] on p "Settings" at bounding box center [80, 84] width 35 height 13
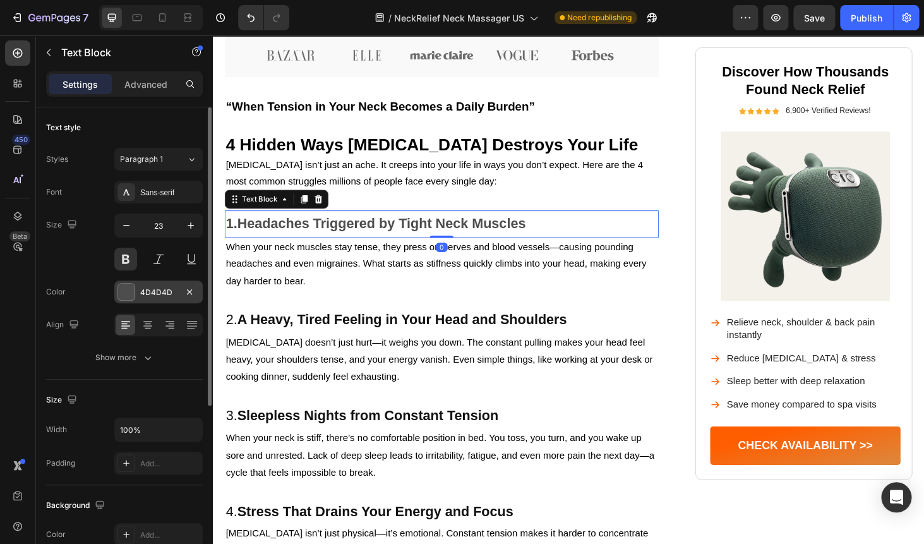
click at [131, 292] on div at bounding box center [126, 292] width 16 height 16
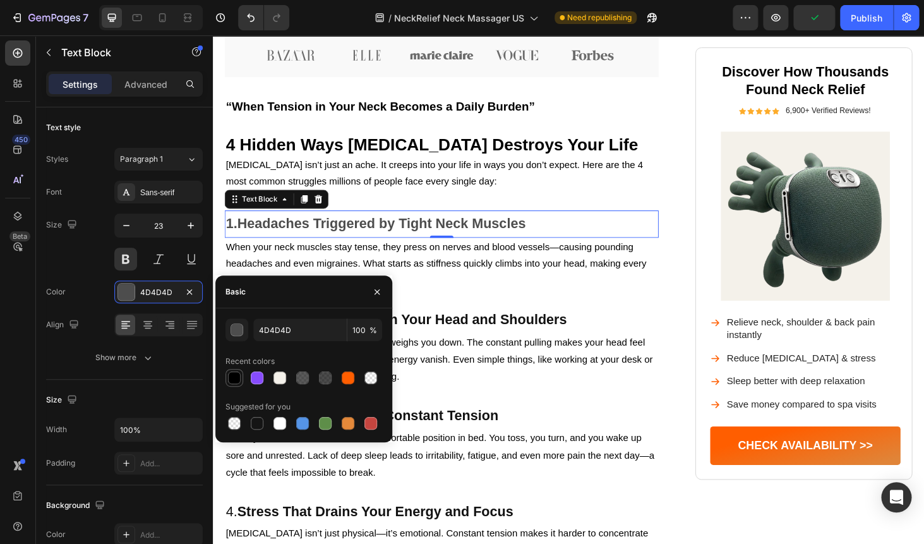
click at [231, 380] on div at bounding box center [234, 377] width 13 height 13
type input "000000"
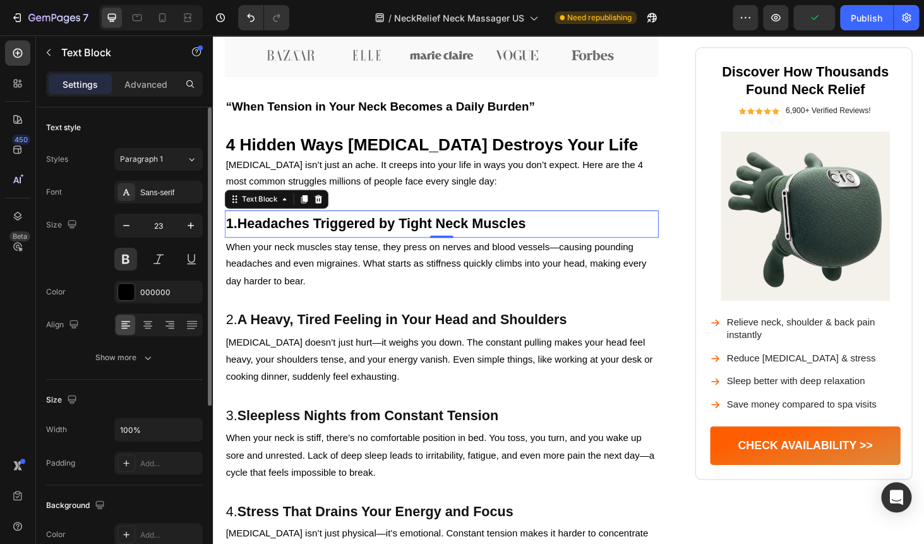
click at [50, 263] on div "Size 23" at bounding box center [124, 241] width 157 height 57
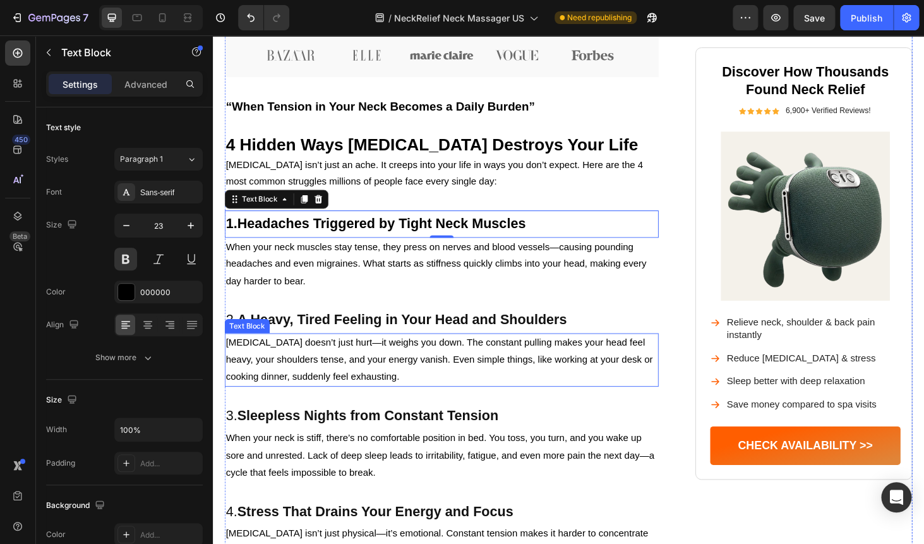
click at [390, 378] on p "[MEDICAL_DATA] doesn’t just hurt—it weighs you down. The constant pulling makes…" at bounding box center [457, 381] width 460 height 54
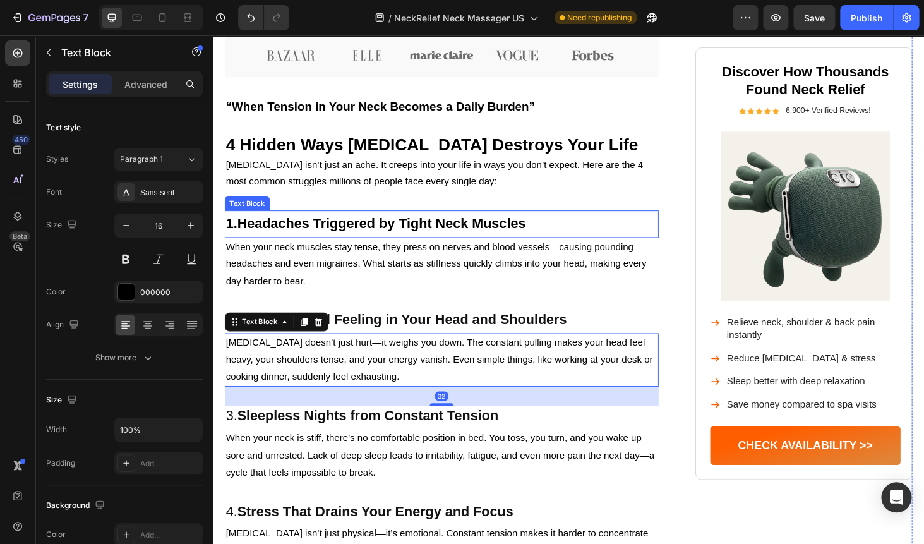
click at [379, 227] on strong "Headaches Triggered by Tight Neck Muscles" at bounding box center [393, 235] width 308 height 16
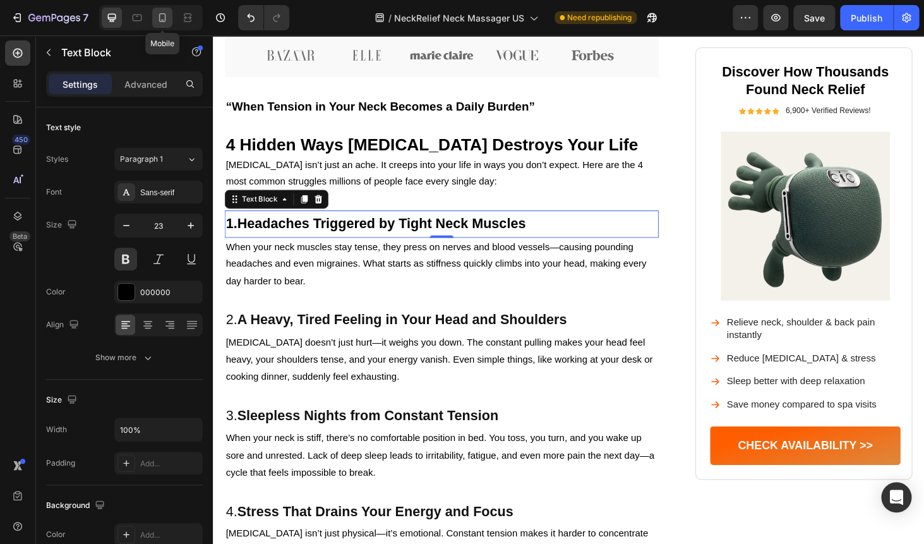
click at [160, 23] on icon at bounding box center [162, 17] width 13 height 13
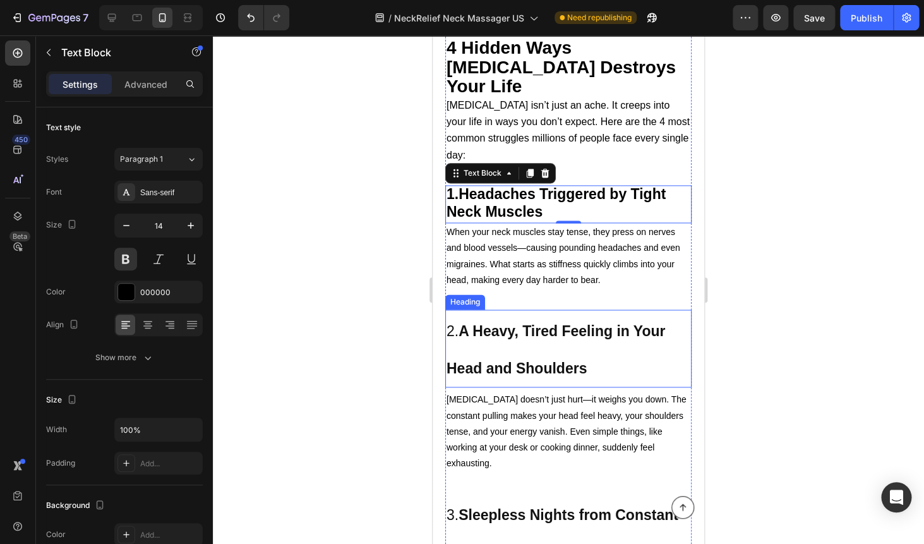
scroll to position [532, 0]
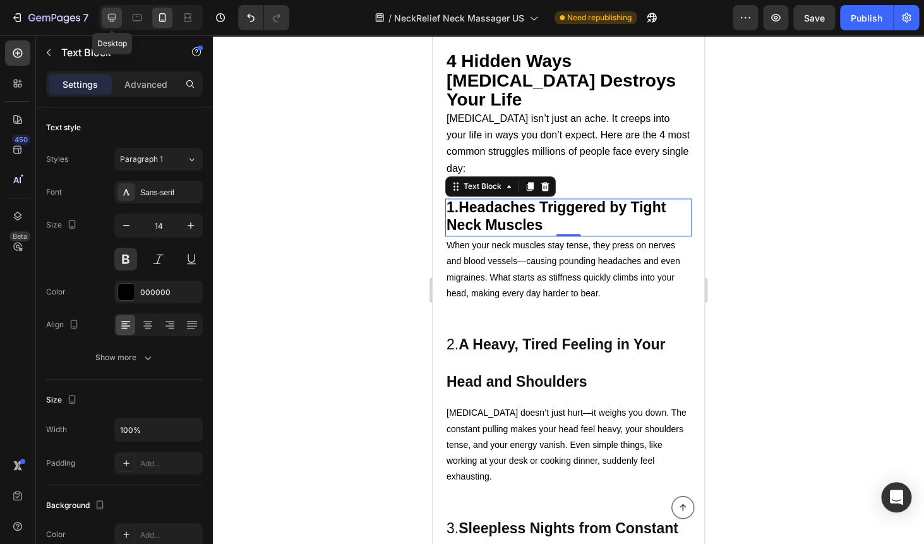
click at [111, 20] on icon at bounding box center [112, 18] width 8 height 8
type input "23"
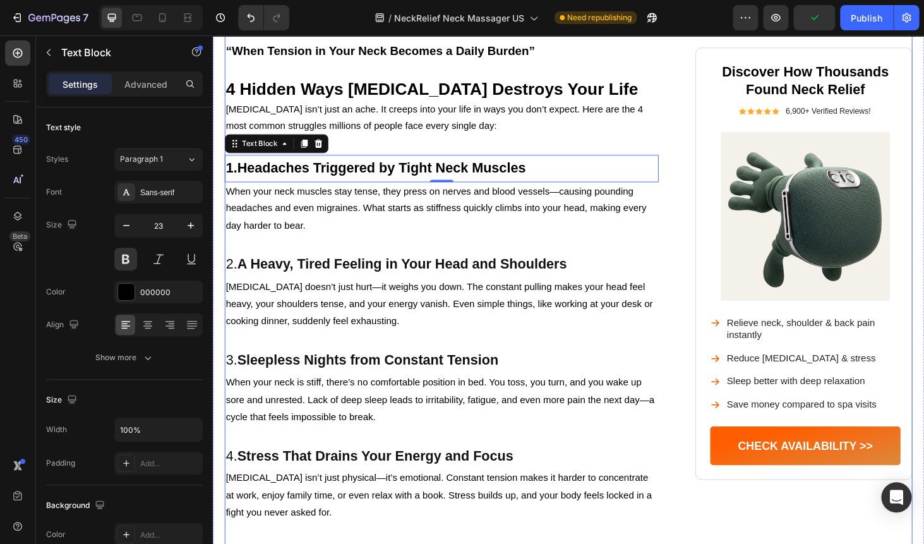
scroll to position [636, 0]
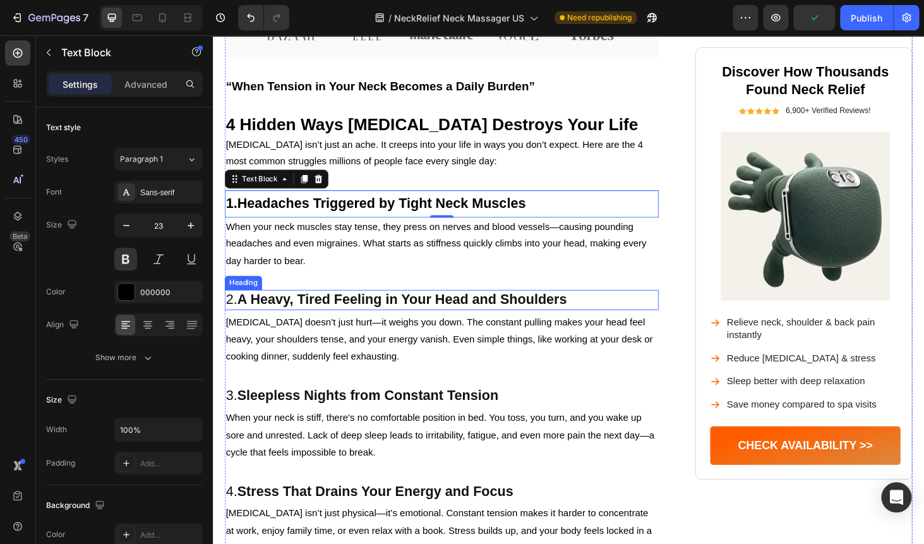
click at [340, 308] on strong "A Heavy, Tired Feeling in Your Head and Shoulders" at bounding box center [414, 316] width 351 height 16
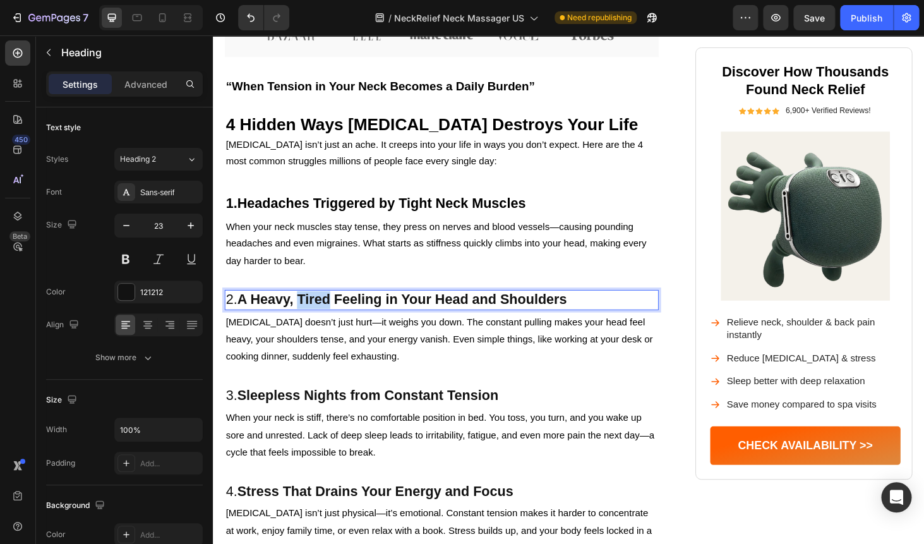
click at [340, 308] on strong "A Heavy, Tired Feeling in Your Head and Shoulders" at bounding box center [414, 316] width 351 height 16
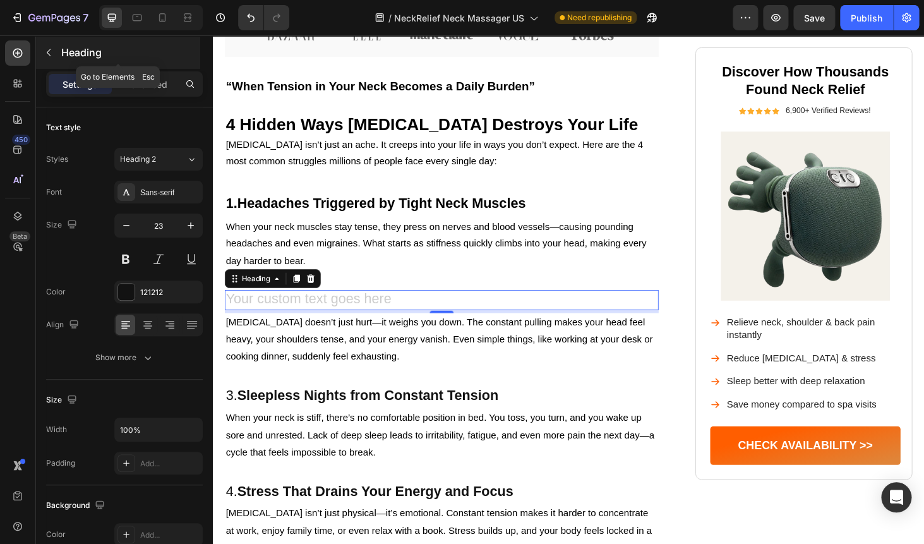
click at [51, 45] on button "button" at bounding box center [49, 52] width 20 height 20
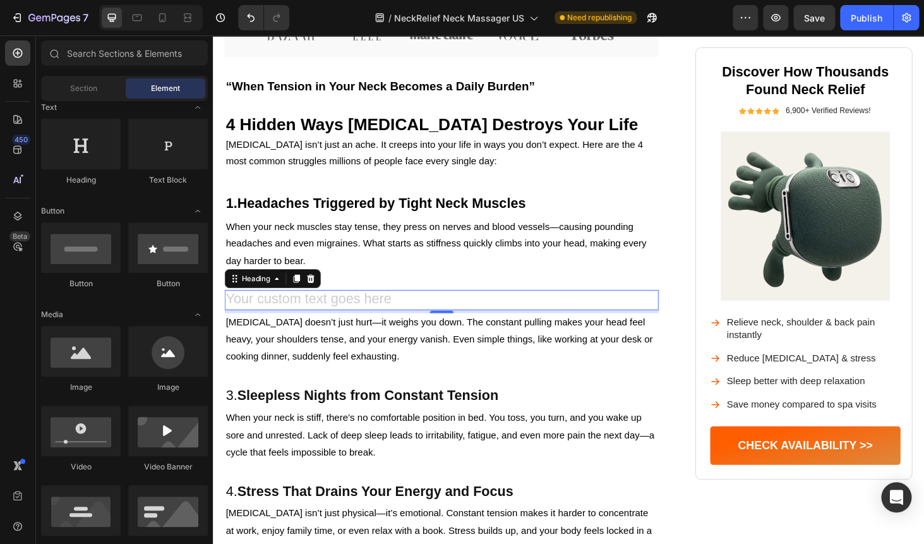
scroll to position [193, 0]
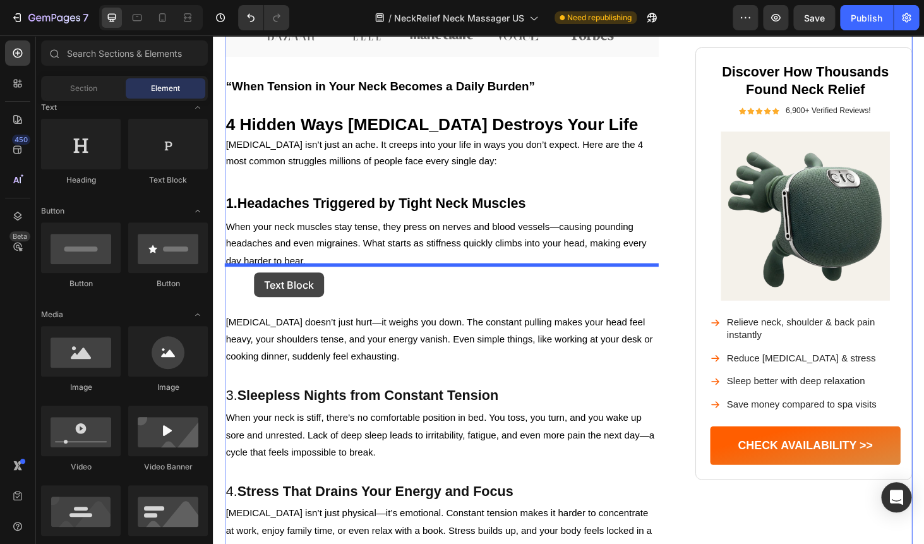
drag, startPoint x: 368, startPoint y: 178, endPoint x: 254, endPoint y: 272, distance: 147.7
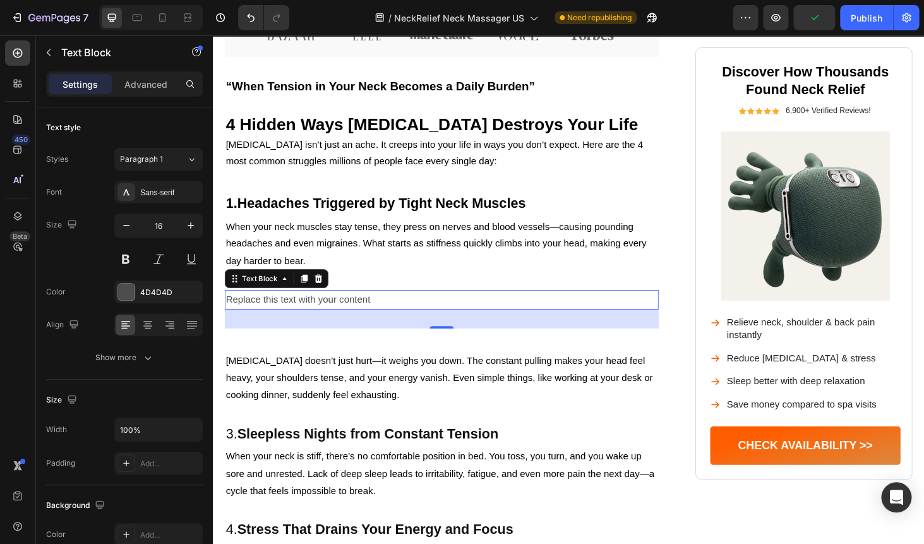
click at [332, 306] on div "Replace this text with your content" at bounding box center [456, 316] width 462 height 21
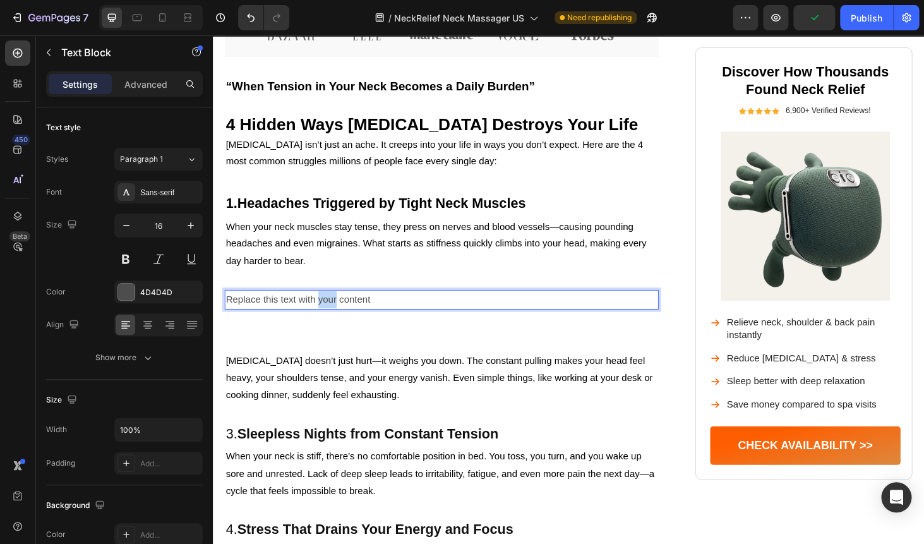
click at [332, 308] on p "Replace this text with your content" at bounding box center [457, 317] width 460 height 18
click at [302, 308] on p "Replace this text with your content" at bounding box center [457, 317] width 460 height 18
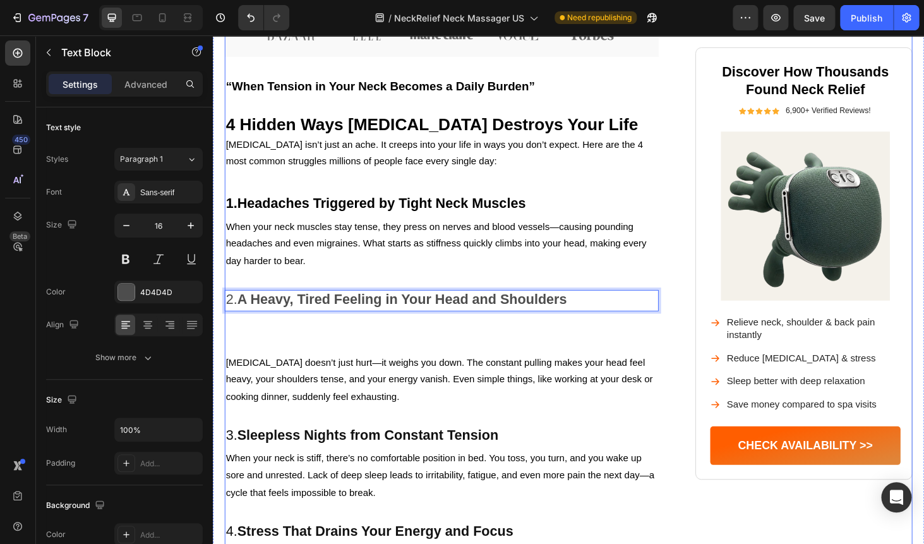
click at [308, 318] on div "Image Neck Pain Isn’t Just Pain — It Controls Your Life Heading From nagging st…" at bounding box center [456, 407] width 462 height 1914
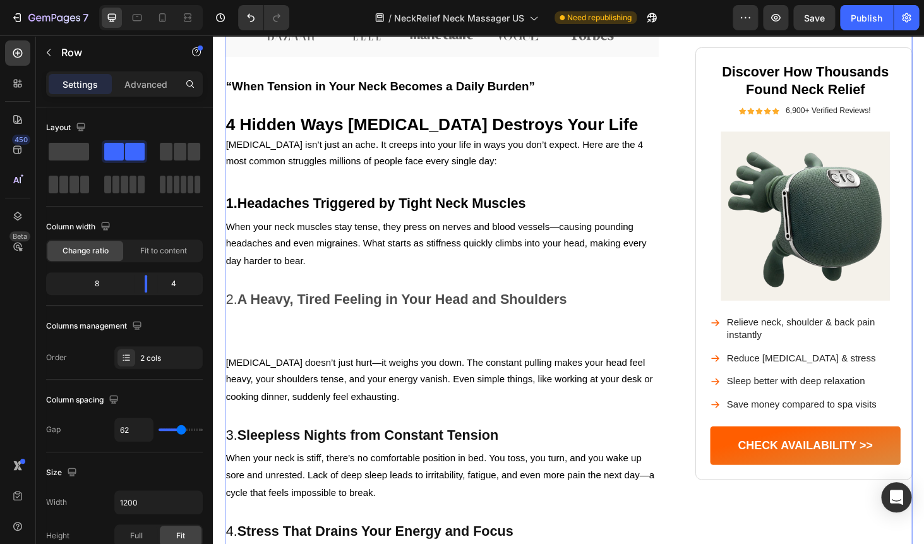
click at [273, 306] on div "Image Neck Pain Isn’t Just Pain — It Controls Your Life Heading From nagging st…" at bounding box center [456, 407] width 462 height 1914
click at [275, 321] on div "Image Neck Pain Isn’t Just Pain — It Controls Your Life Heading From nagging st…" at bounding box center [456, 407] width 462 height 1914
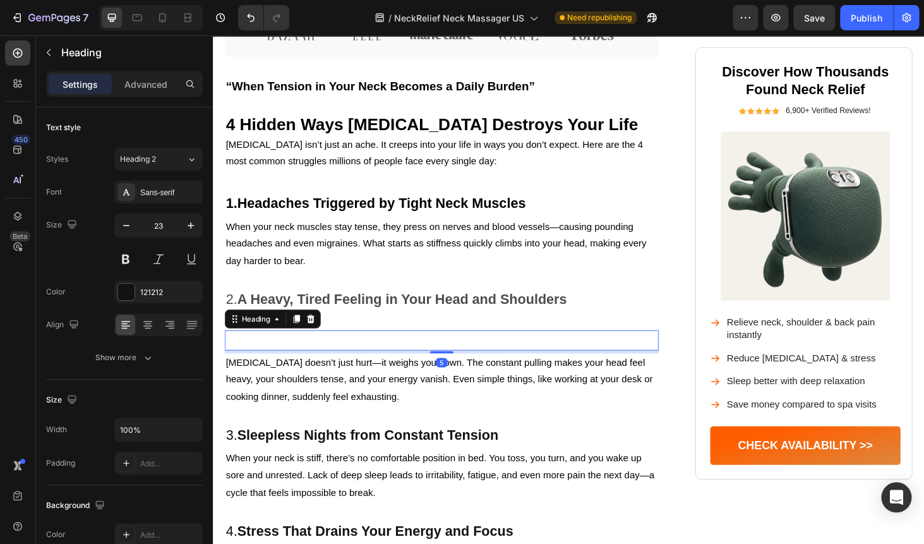
click at [275, 351] on p "Rich Text Editor. Editing area: main" at bounding box center [457, 360] width 460 height 19
click at [319, 332] on icon at bounding box center [317, 337] width 10 height 10
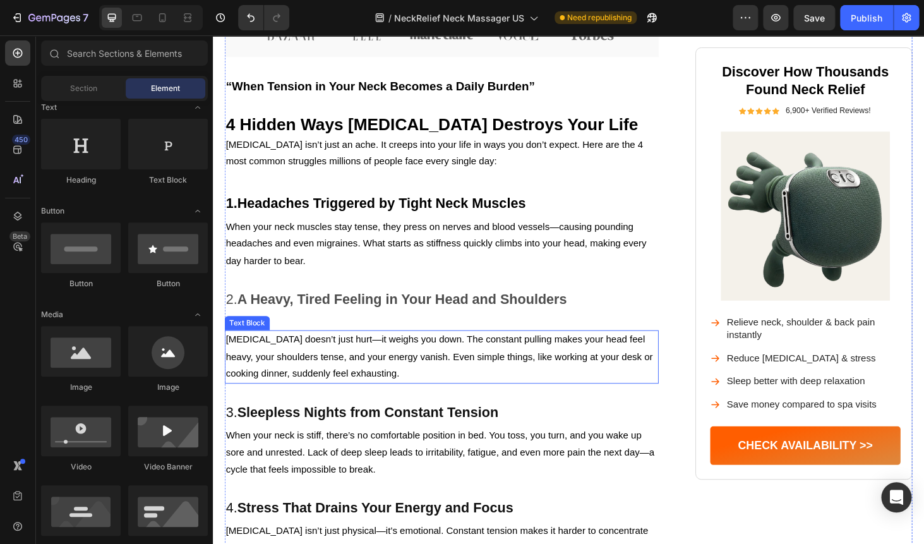
click at [367, 351] on p "[MEDICAL_DATA] doesn’t just hurt—it weighs you down. The constant pulling makes…" at bounding box center [457, 378] width 460 height 54
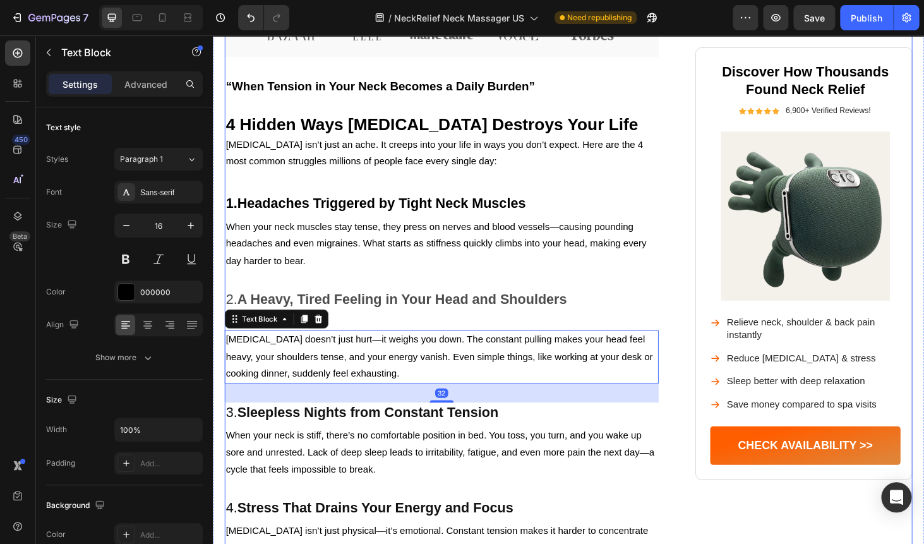
click at [457, 322] on div "Image Neck Pain Isn’t Just Pain — It Controls Your Life Heading From nagging st…" at bounding box center [456, 395] width 462 height 1890
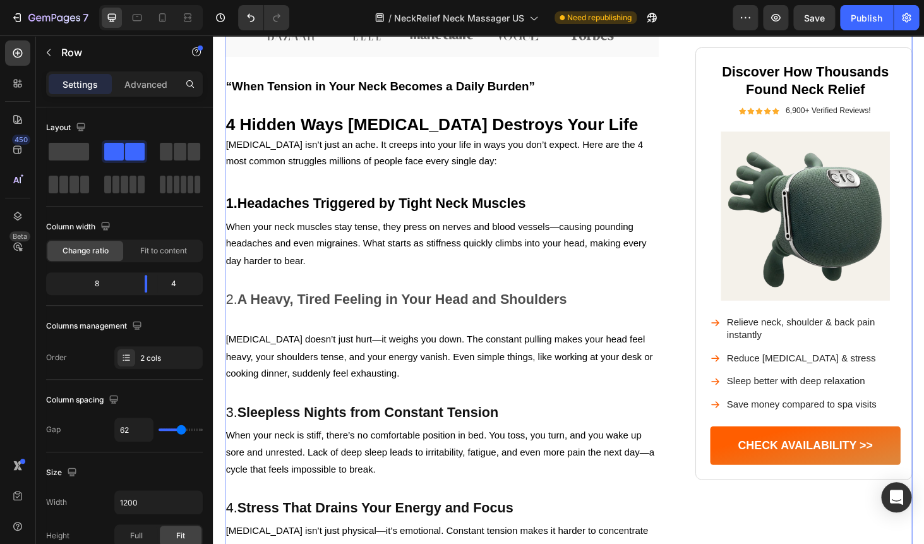
click at [439, 302] on div "Image Neck Pain Isn’t Just Pain — It Controls Your Life Heading From nagging st…" at bounding box center [456, 395] width 462 height 1890
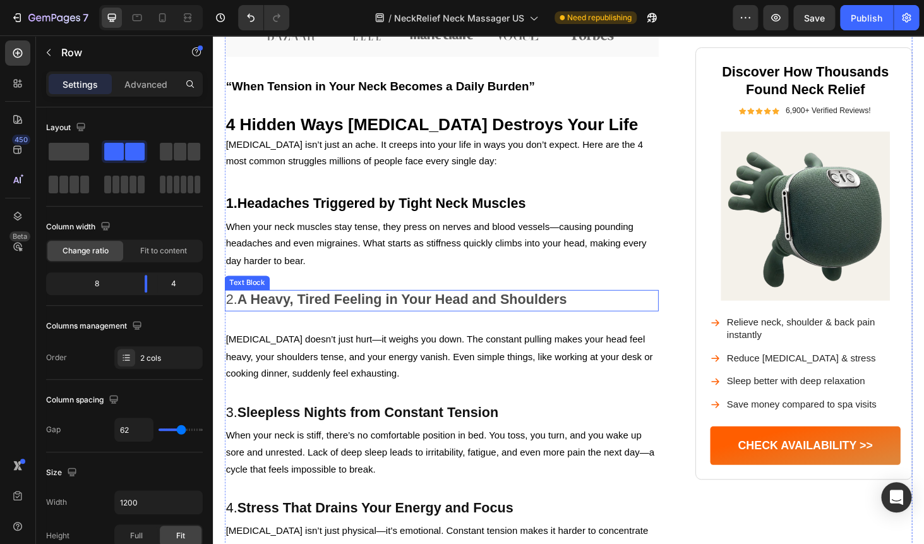
click at [423, 308] on strong "A Heavy, Tired Feeling in Your Head and Shoulders" at bounding box center [414, 316] width 351 height 16
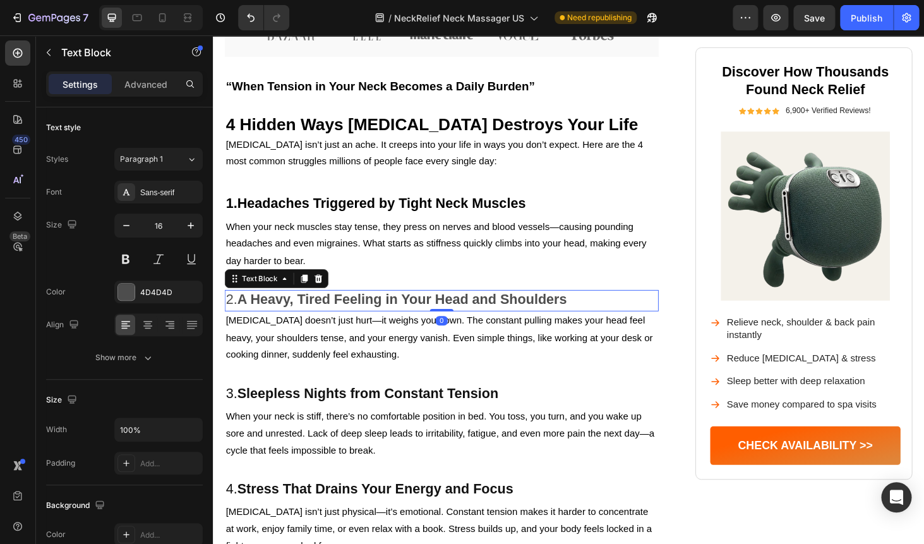
drag, startPoint x: 459, startPoint y: 321, endPoint x: 460, endPoint y: 294, distance: 27.2
click at [460, 306] on div "2. A Heavy, Tired Feeling in Your Head and Shoulders Text Block 0" at bounding box center [456, 317] width 462 height 23
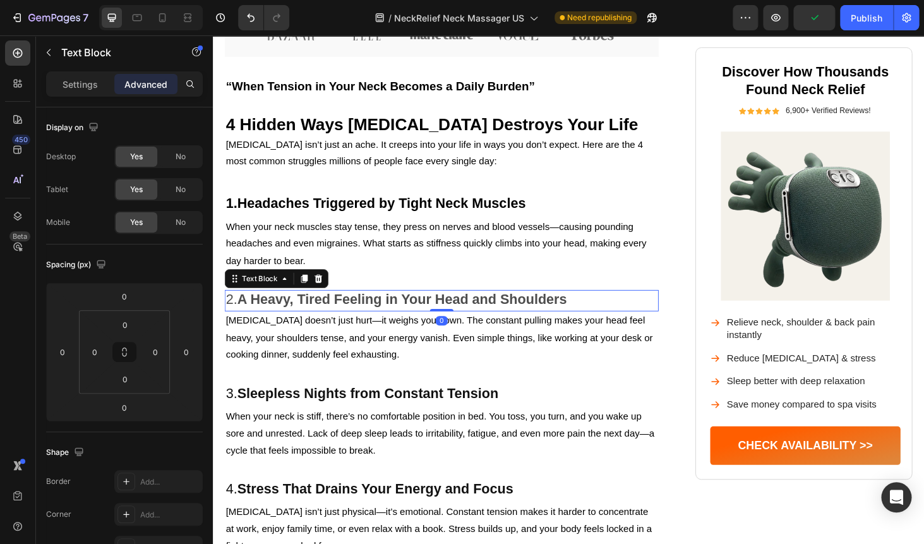
click at [365, 308] on strong "A Heavy, Tired Feeling in Your Head and Shoulders" at bounding box center [414, 316] width 351 height 16
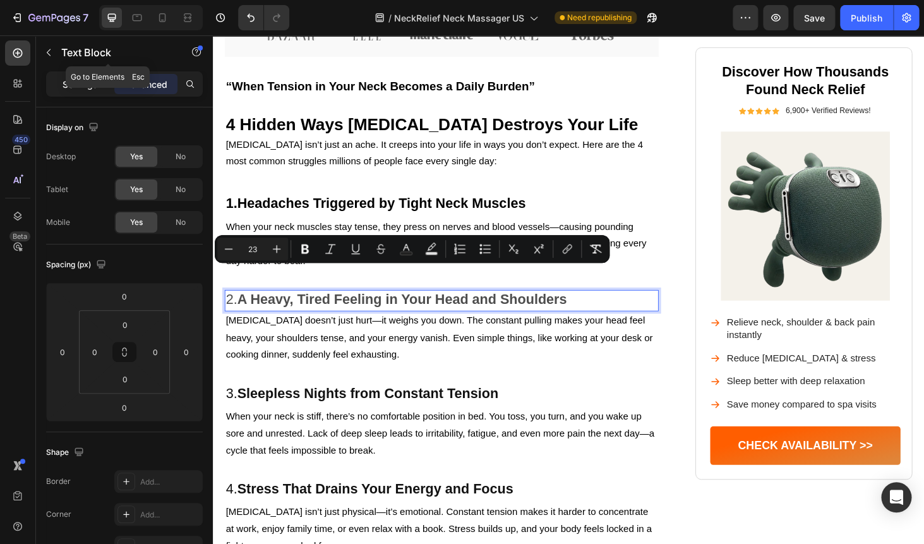
click at [80, 78] on p "Settings" at bounding box center [80, 84] width 35 height 13
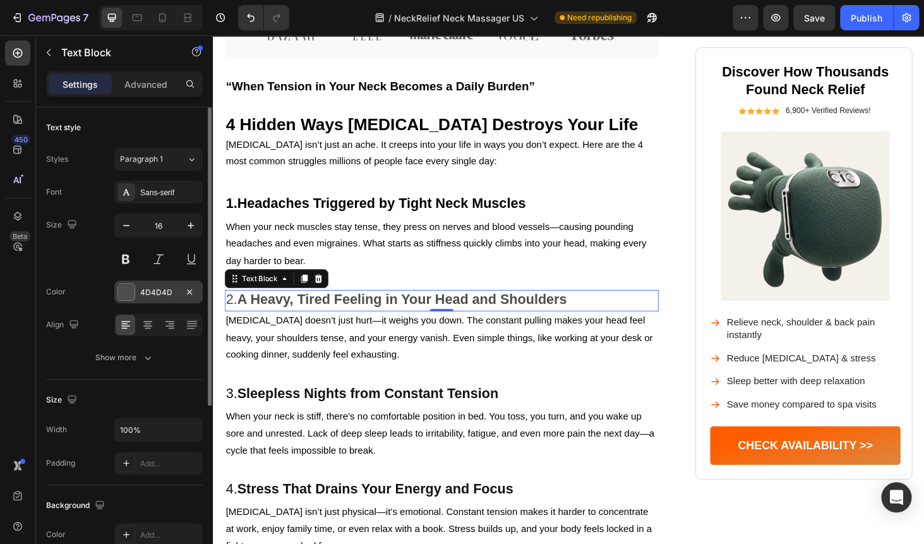
click at [143, 286] on div "4D4D4D" at bounding box center [158, 291] width 88 height 23
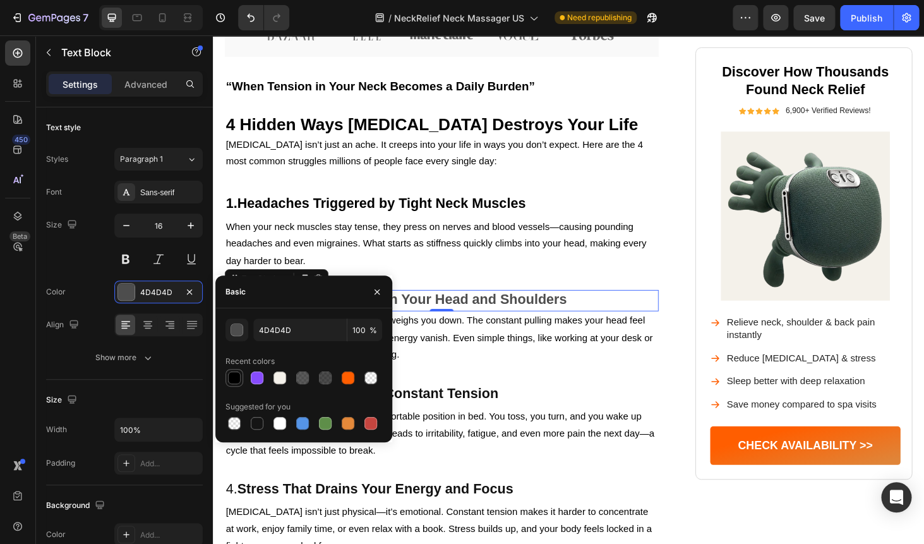
click at [237, 375] on div at bounding box center [234, 377] width 13 height 13
type input "000000"
click at [531, 330] on p "[MEDICAL_DATA] doesn’t just hurt—it weighs you down. The constant pulling makes…" at bounding box center [457, 357] width 460 height 54
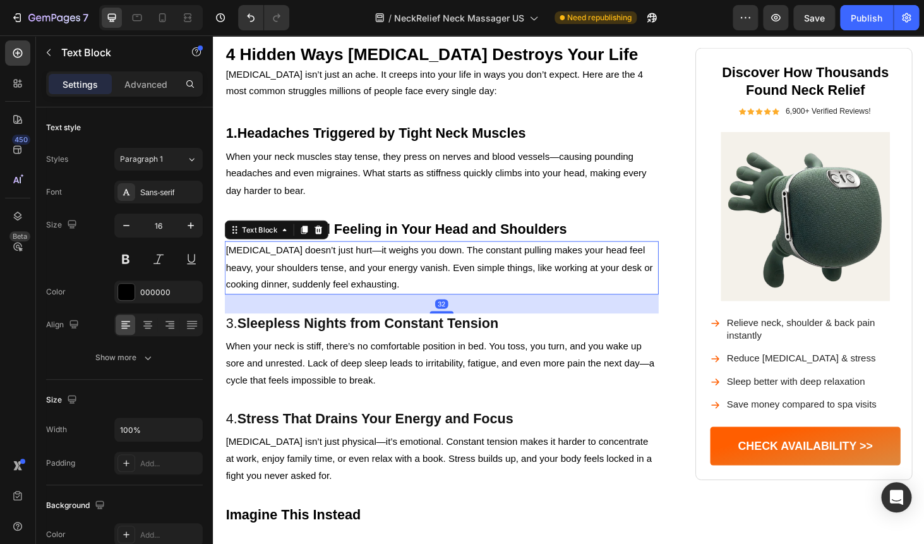
scroll to position [730, 0]
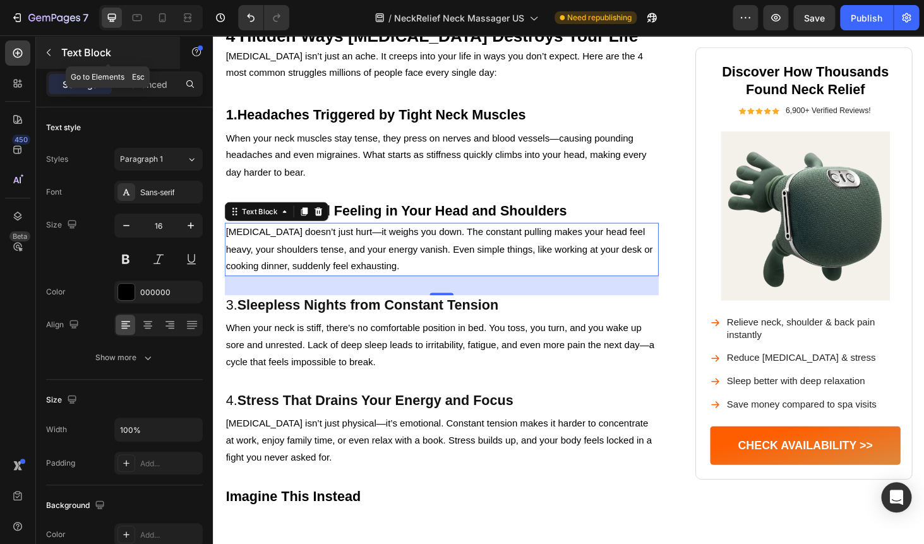
click at [51, 52] on icon "button" at bounding box center [49, 52] width 10 height 10
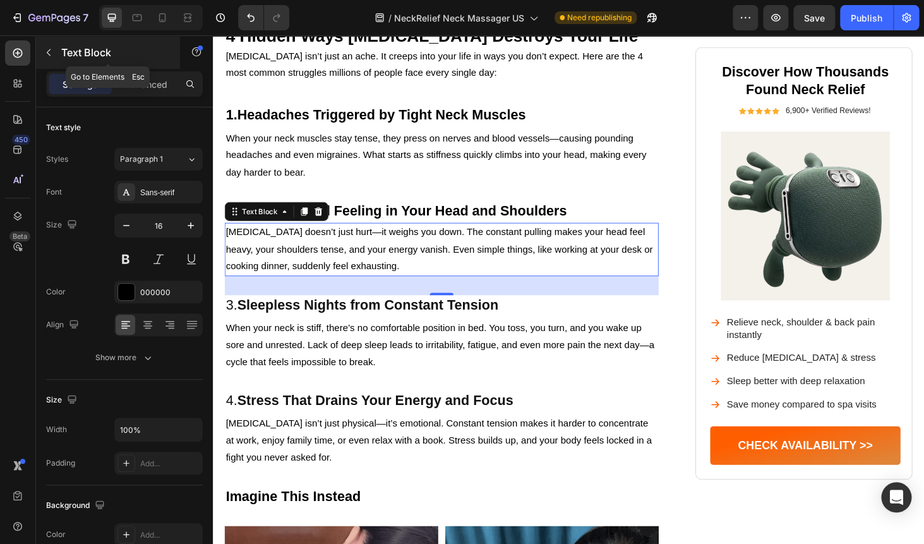
scroll to position [193, 0]
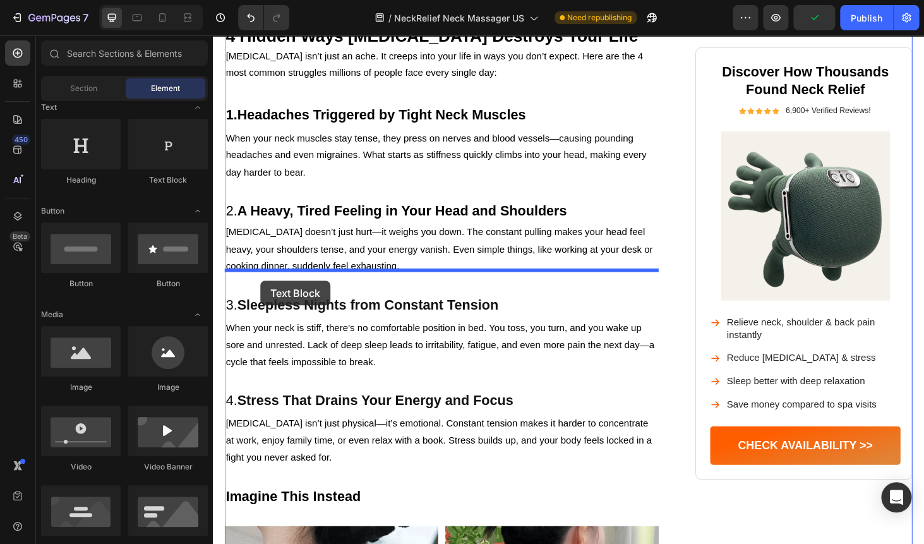
drag, startPoint x: 377, startPoint y: 174, endPoint x: 260, endPoint y: 280, distance: 157.8
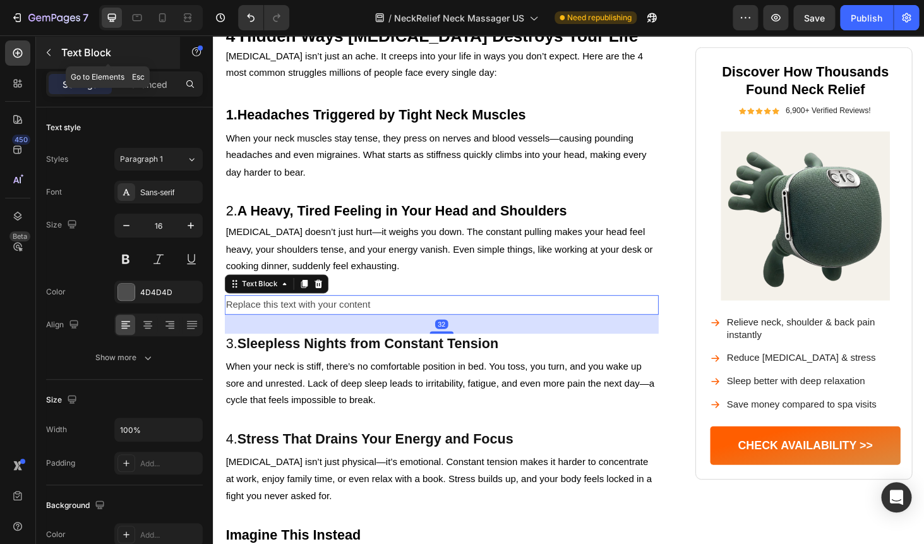
click at [45, 59] on button "button" at bounding box center [49, 52] width 20 height 20
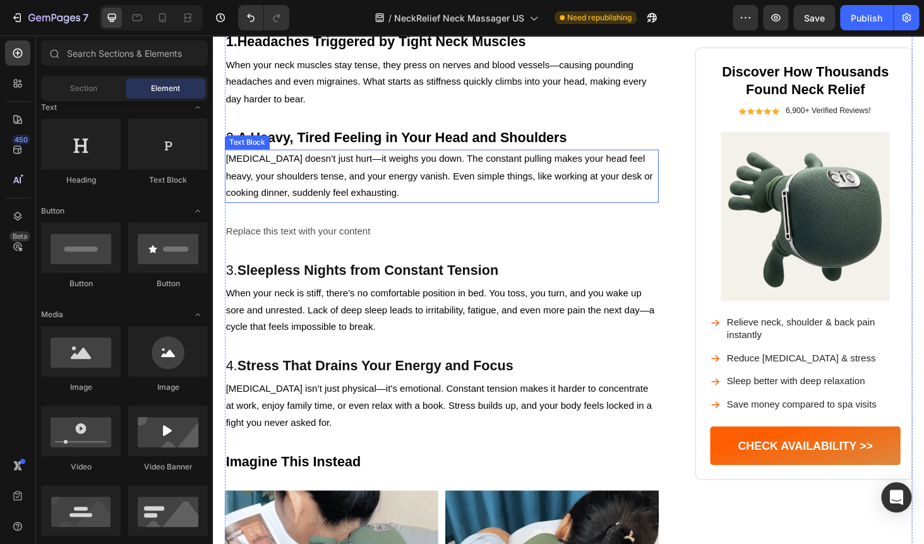
scroll to position [809, 0]
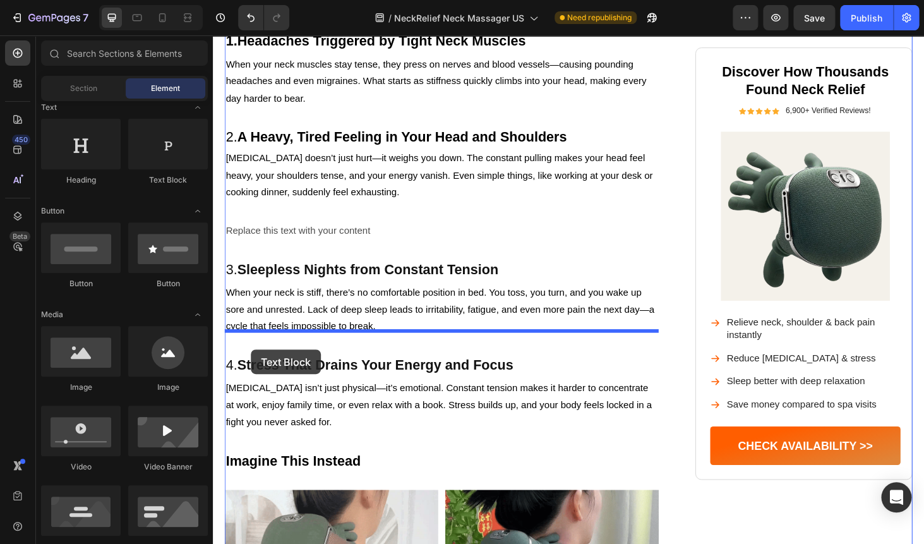
drag, startPoint x: 377, startPoint y: 176, endPoint x: 251, endPoint y: 349, distance: 214.3
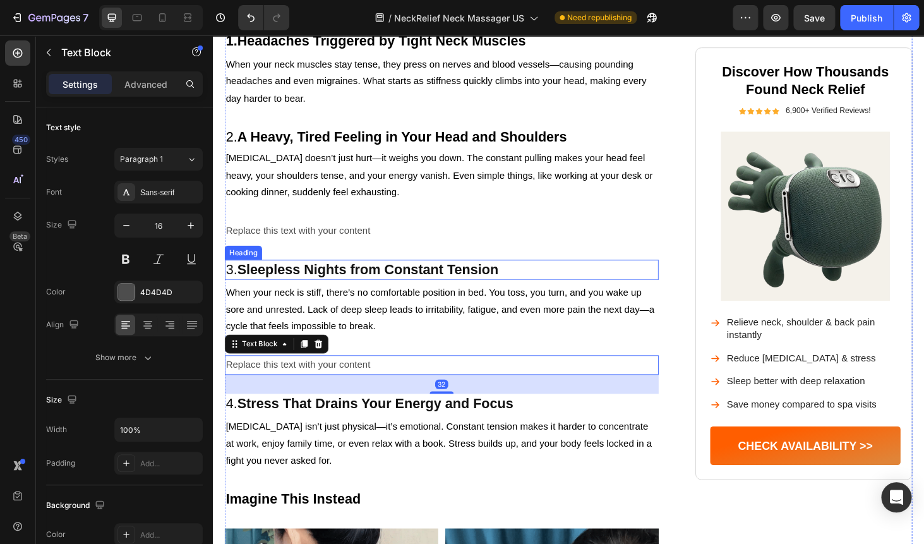
click at [273, 276] on strong "Sleepless Nights from Constant Tension" at bounding box center [378, 284] width 278 height 16
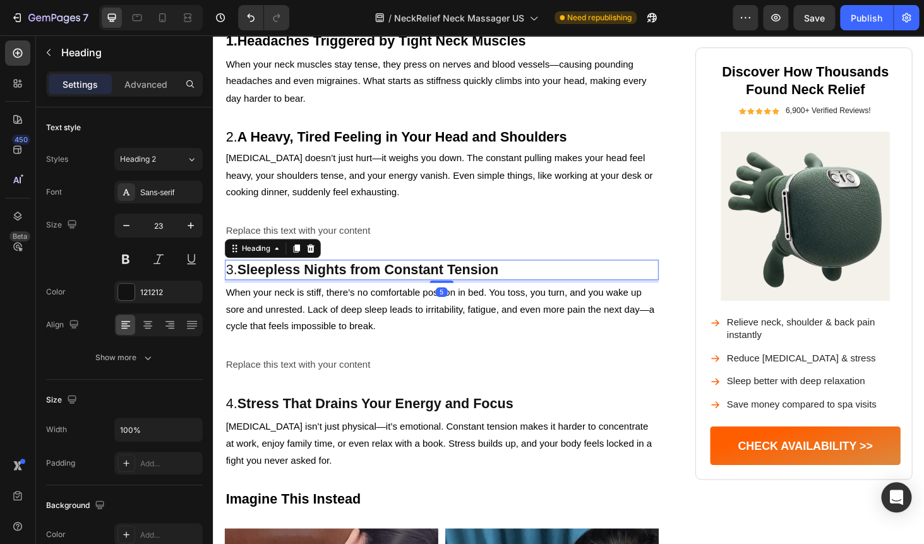
click at [273, 276] on strong "Sleepless Nights from Constant Tension" at bounding box center [378, 284] width 278 height 16
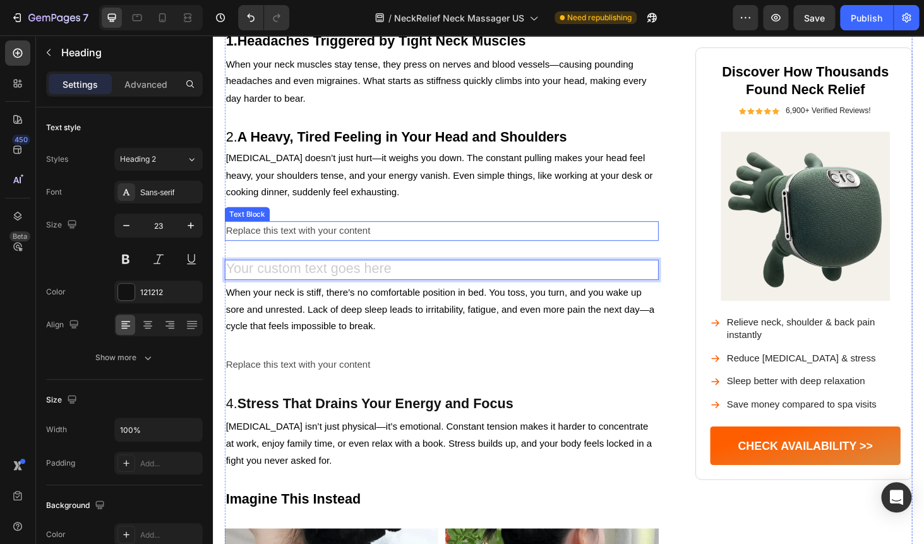
click at [260, 233] on div "Replace this text with your content" at bounding box center [456, 243] width 462 height 21
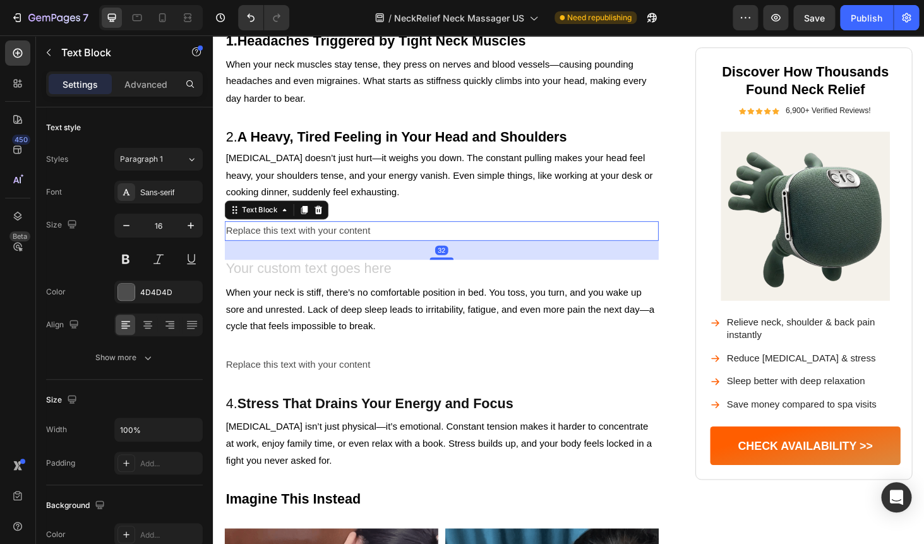
click at [260, 233] on div "Replace this text with your content" at bounding box center [456, 243] width 462 height 21
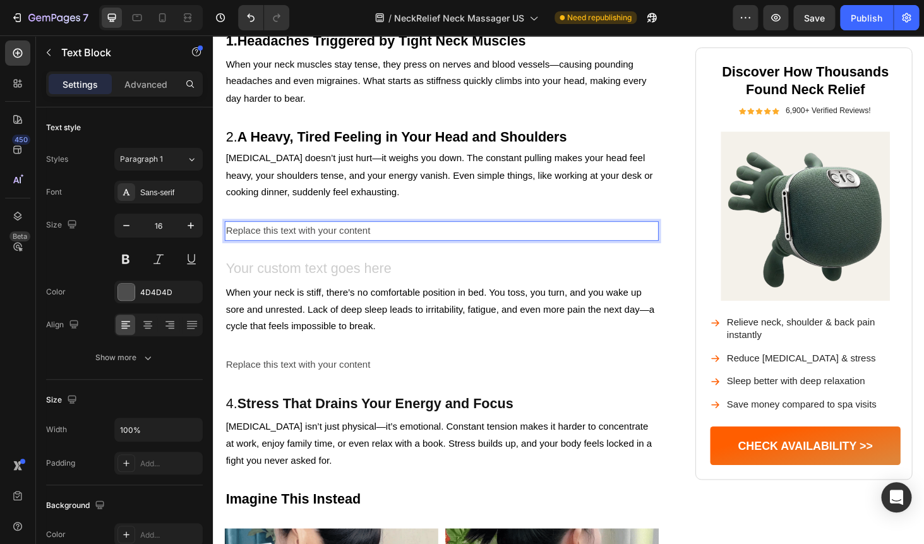
click at [260, 234] on p "Replace this text with your content" at bounding box center [457, 243] width 460 height 18
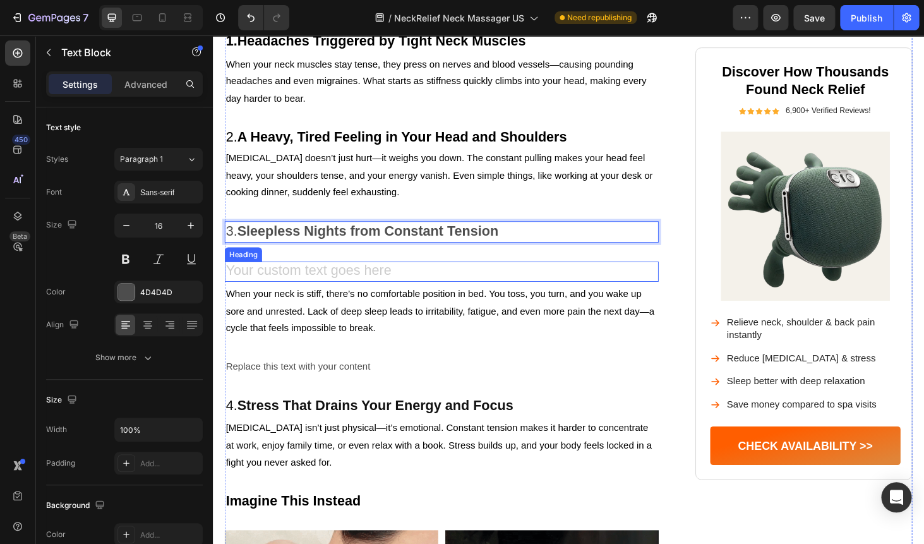
click at [279, 276] on h2 "Rich Text Editor. Editing area: main" at bounding box center [456, 286] width 462 height 21
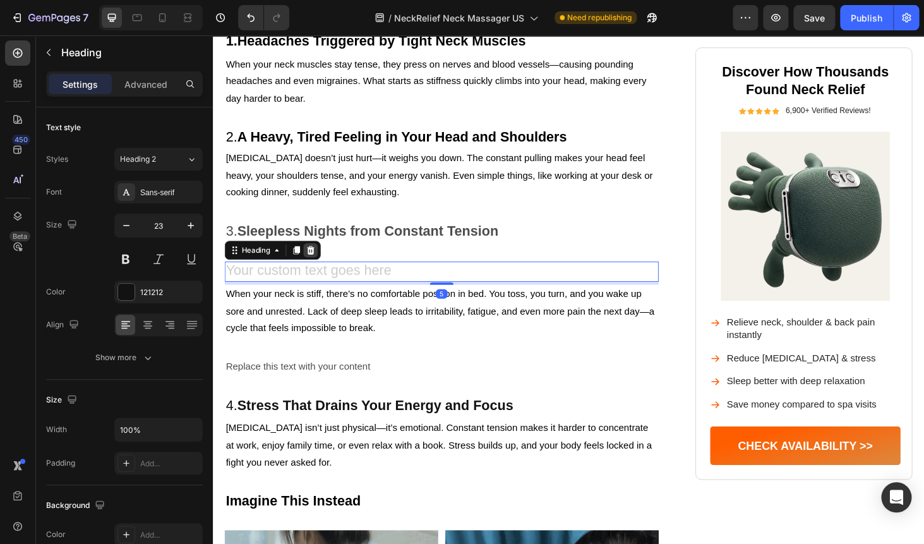
click at [321, 260] on icon at bounding box center [317, 264] width 8 height 9
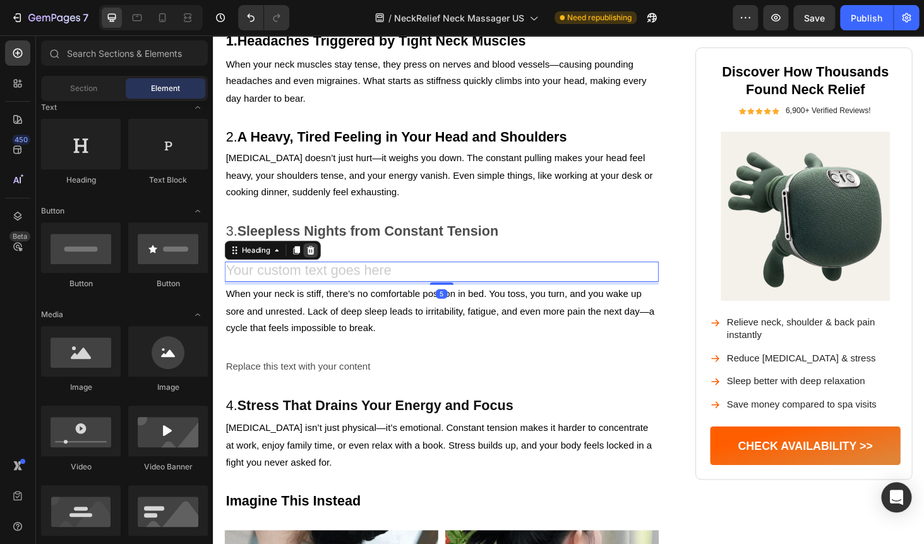
scroll to position [193, 0]
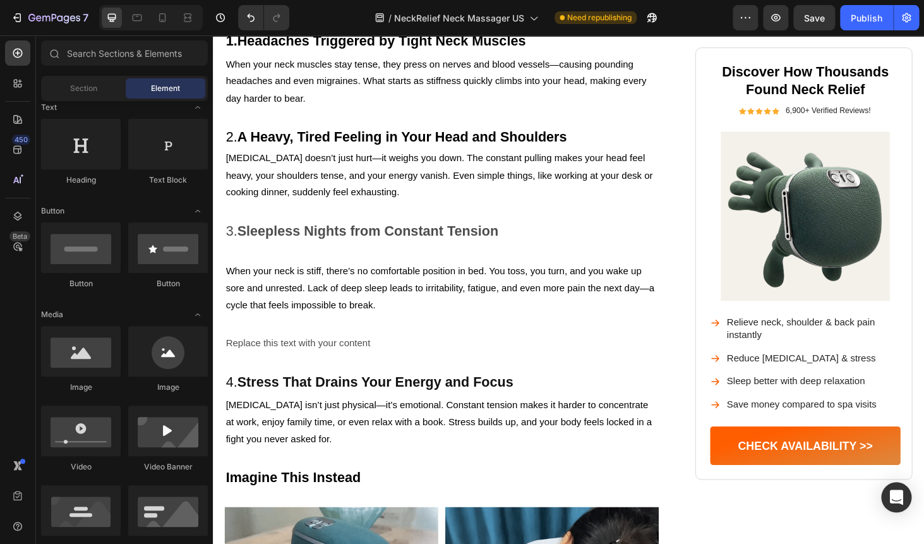
click at [311, 244] on div "Image Neck Pain Isn’t Just Pain — It Controls Your Life Heading From nagging st…" at bounding box center [456, 241] width 462 height 1929
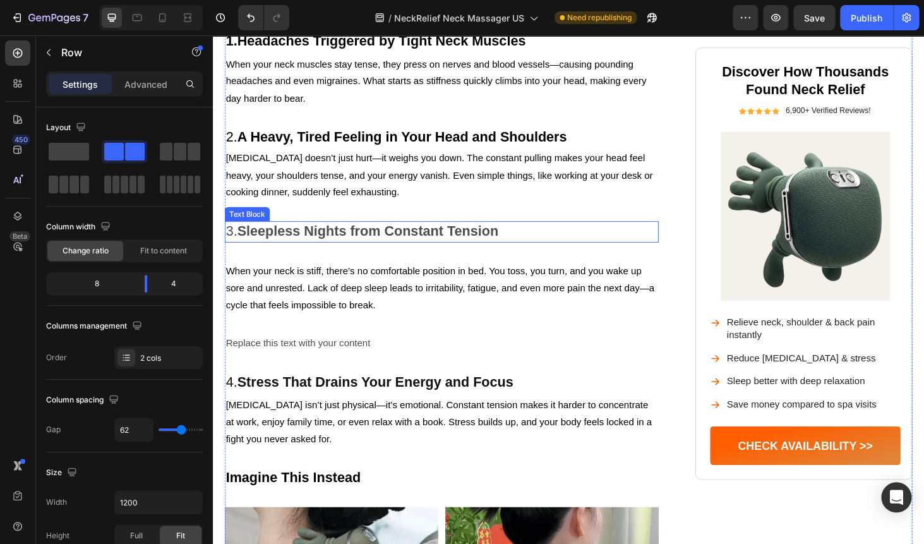
click at [368, 235] on strong "Sleepless Nights from Constant Tension" at bounding box center [378, 243] width 278 height 16
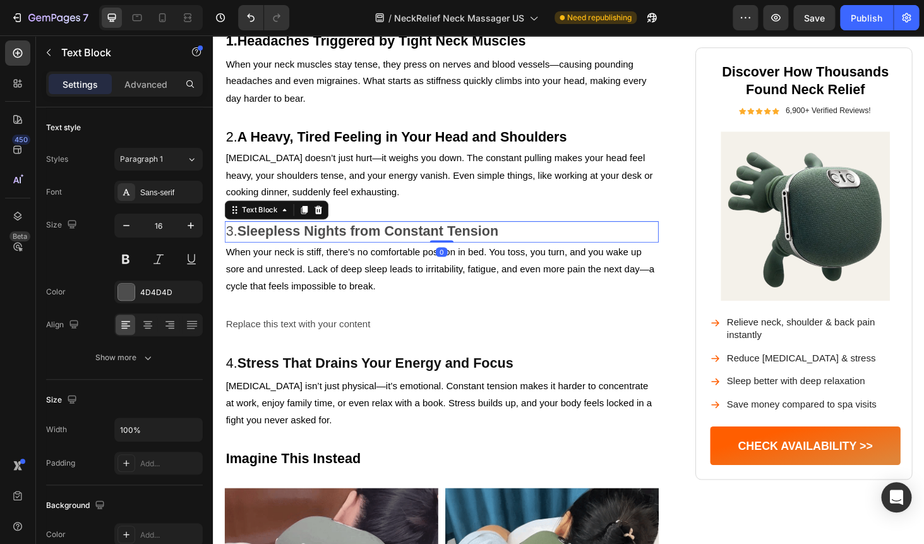
drag, startPoint x: 457, startPoint y: 246, endPoint x: 459, endPoint y: 217, distance: 29.7
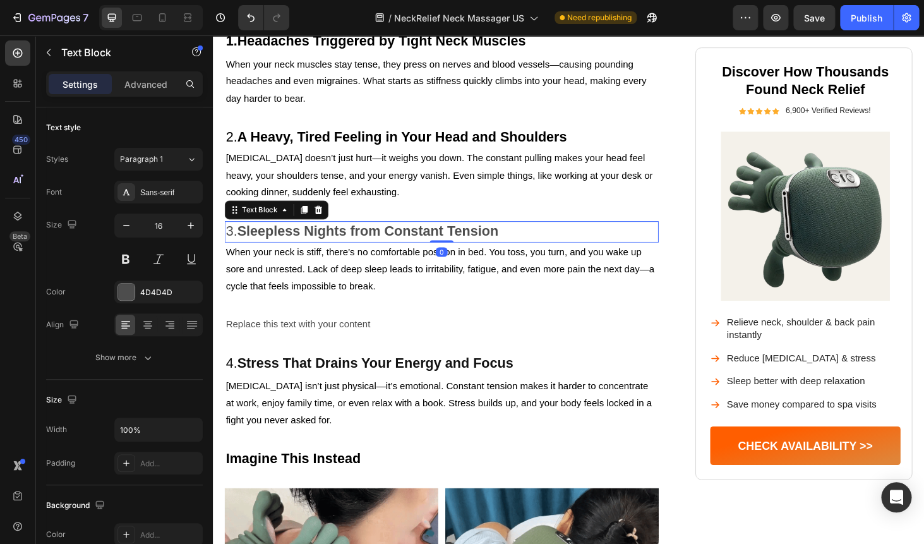
click at [459, 233] on div "3. Sleepless Nights from Constant Tension Text Block 0" at bounding box center [456, 244] width 462 height 23
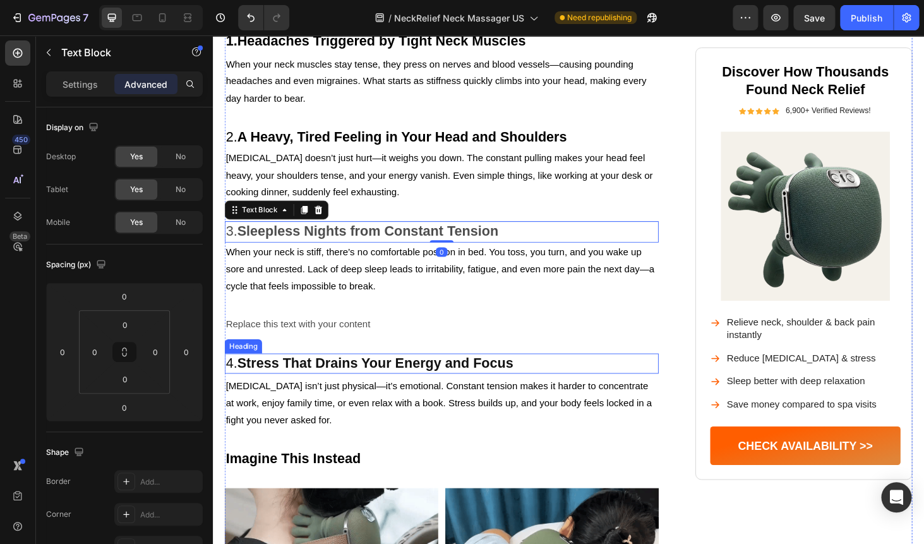
click at [302, 376] on strong "Stress That Drains Your Energy and Focus" at bounding box center [386, 384] width 294 height 16
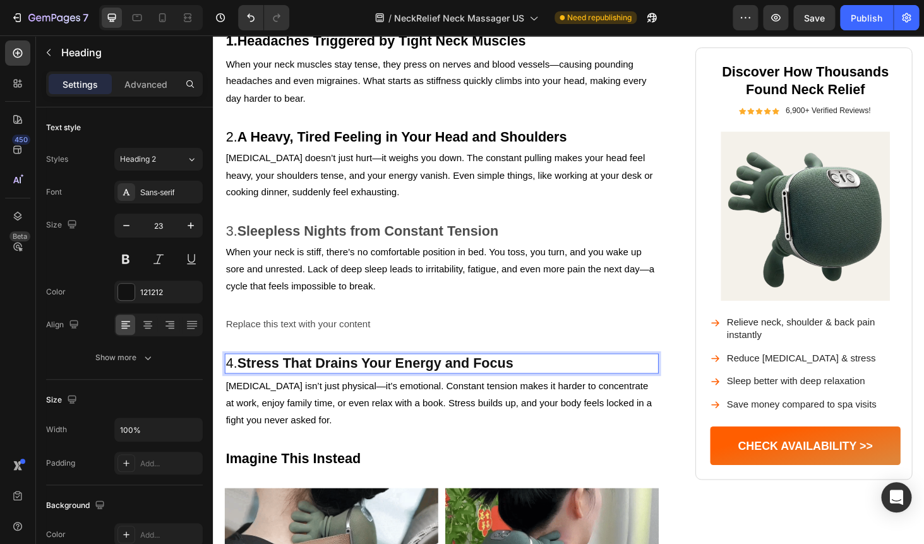
click at [302, 376] on strong "Stress That Drains Your Energy and Focus" at bounding box center [386, 384] width 294 height 16
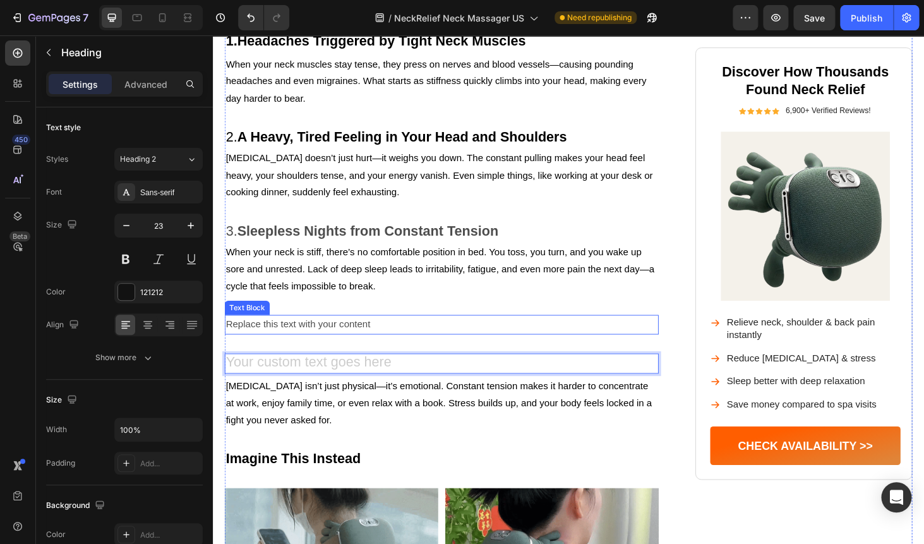
click at [268, 333] on div "Replace this text with your content" at bounding box center [456, 343] width 462 height 21
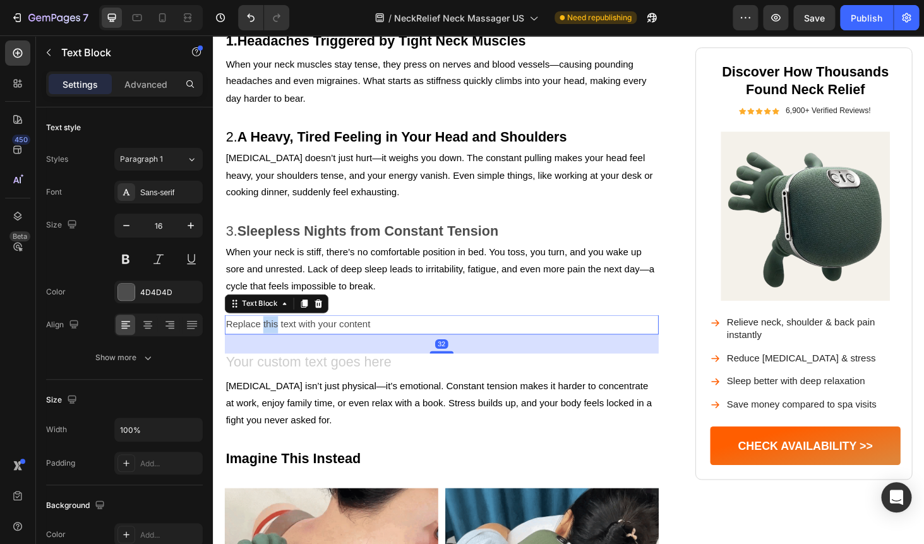
click at [268, 333] on div "Replace this text with your content" at bounding box center [456, 343] width 462 height 21
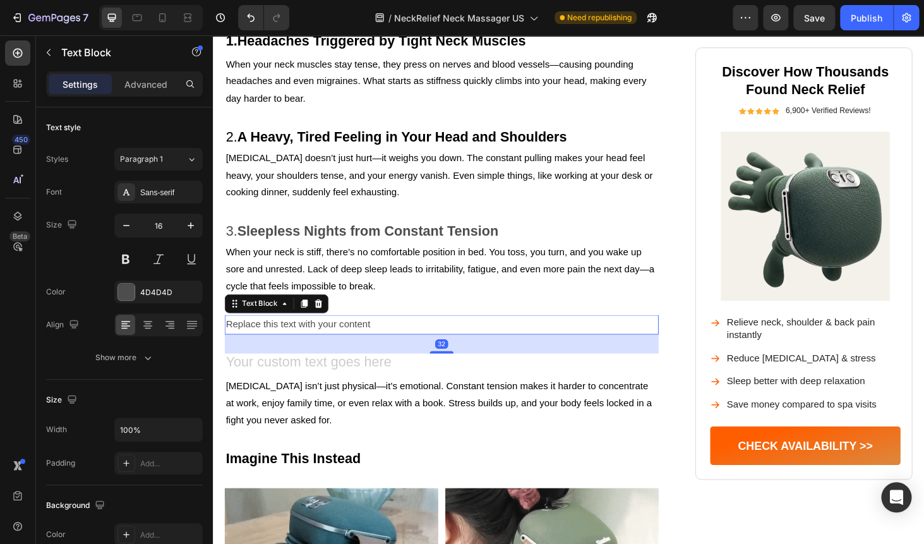
click at [268, 334] on p "Replace this text with your content" at bounding box center [457, 343] width 460 height 18
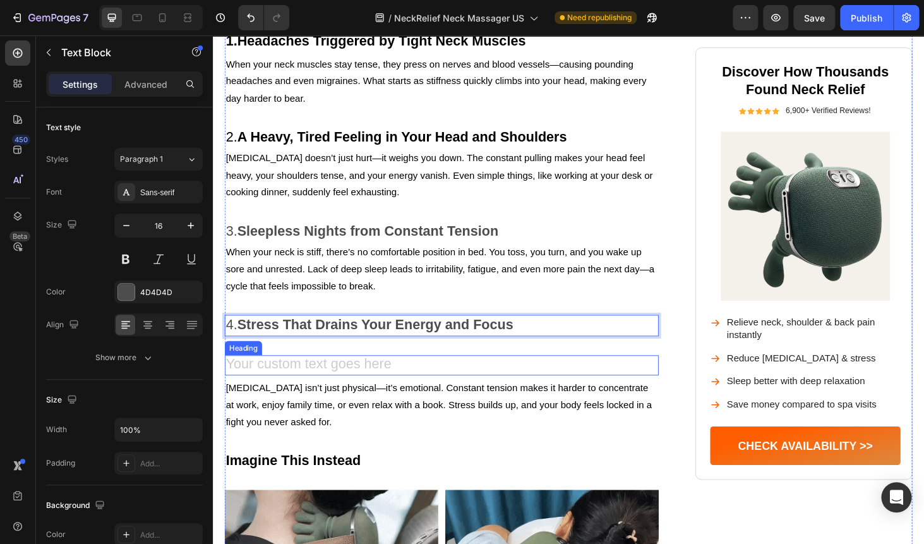
click at [309, 376] on h2 "Rich Text Editor. Editing area: main" at bounding box center [456, 386] width 462 height 21
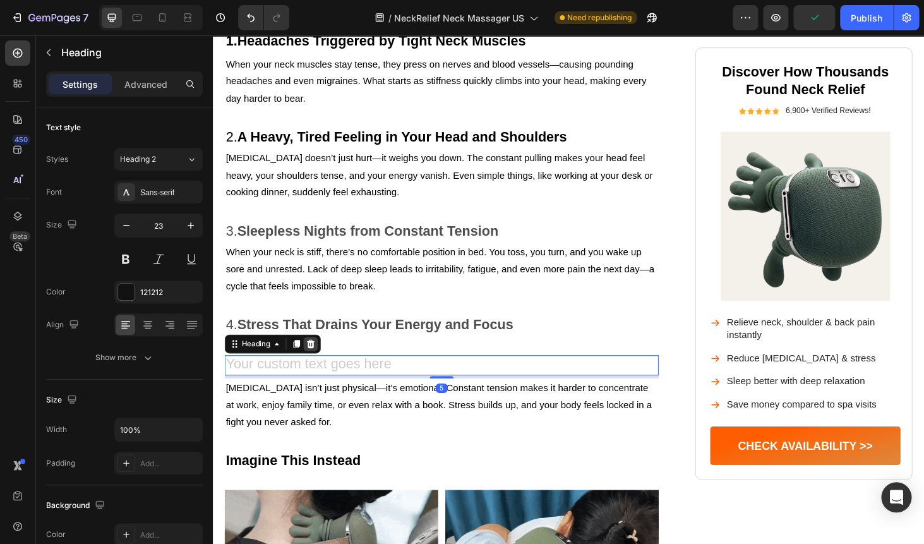
click at [320, 359] on icon at bounding box center [317, 363] width 8 height 9
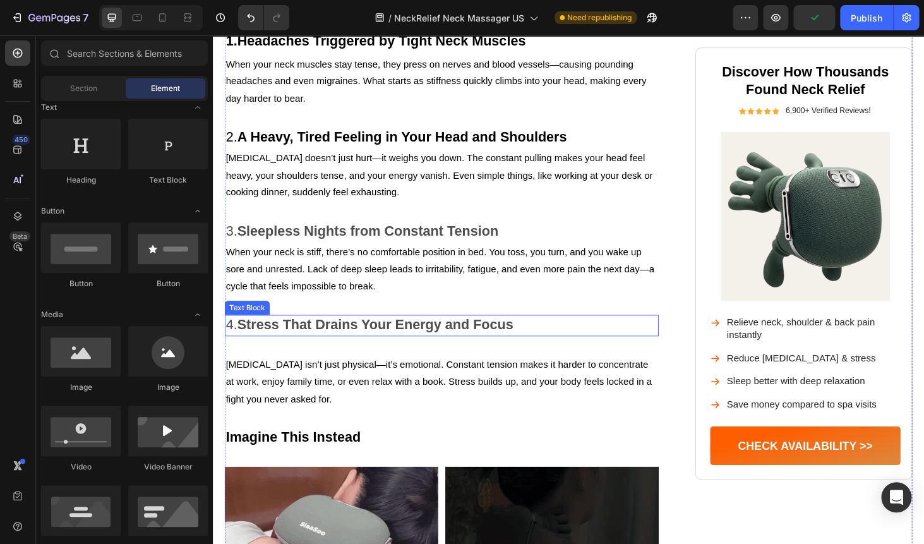
click at [358, 335] on strong "Stress That Drains Your Energy and Focus" at bounding box center [386, 343] width 294 height 16
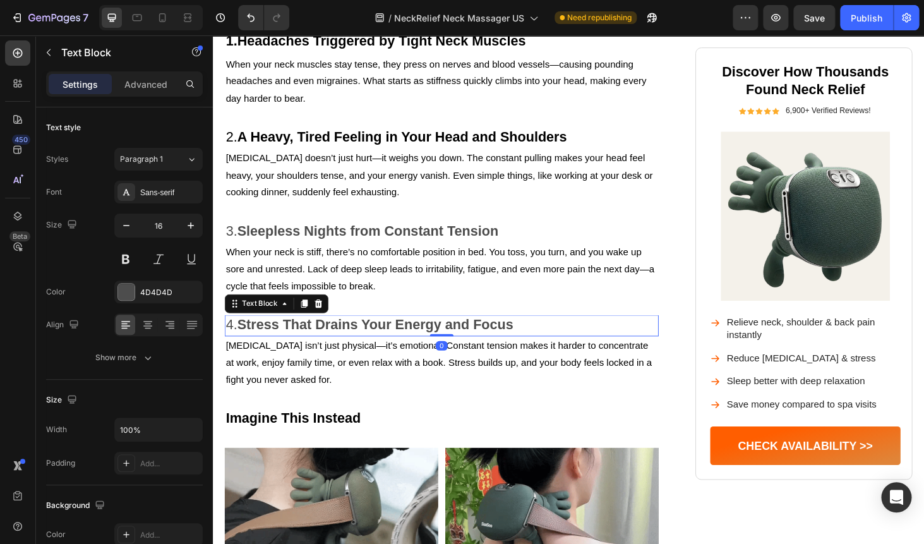
drag, startPoint x: 448, startPoint y: 346, endPoint x: 454, endPoint y: 309, distance: 37.1
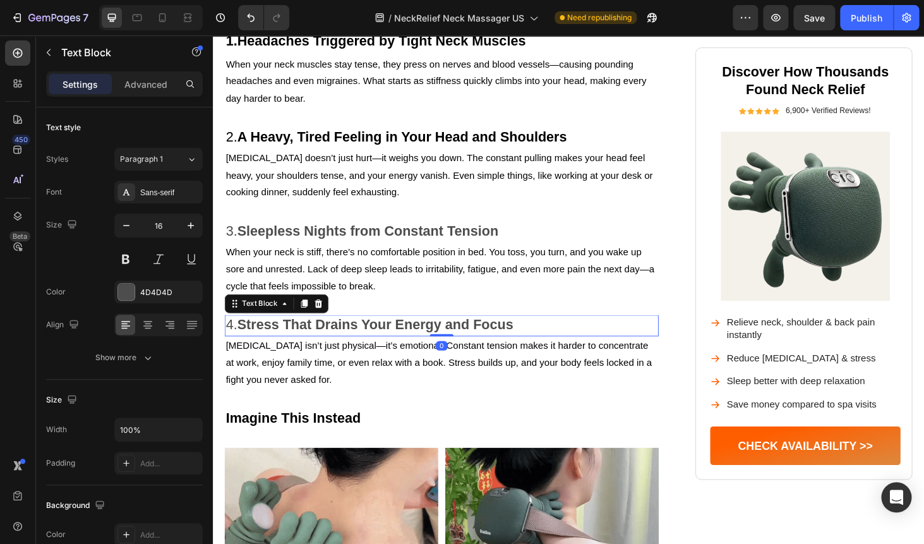
click at [454, 333] on div "4. Stress That Drains Your Energy and Focus Text Block 0" at bounding box center [456, 344] width 462 height 23
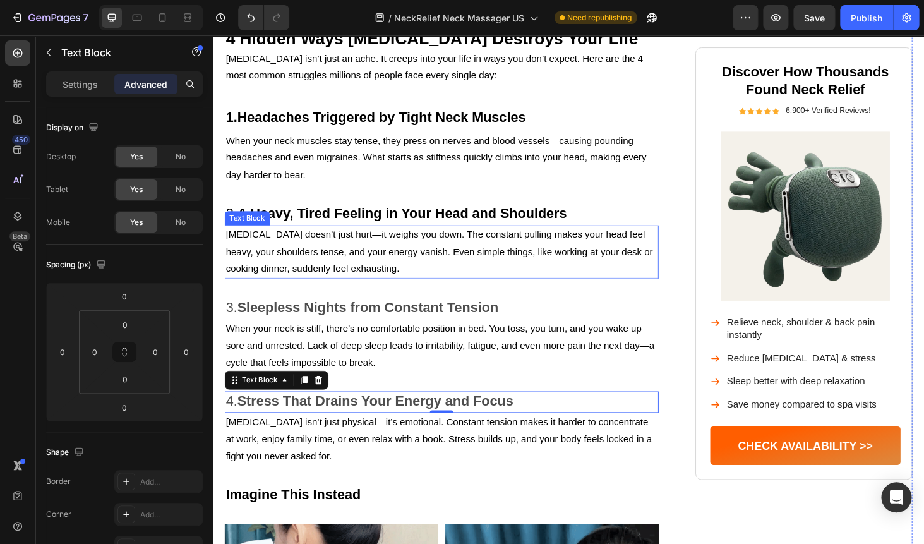
scroll to position [753, 0]
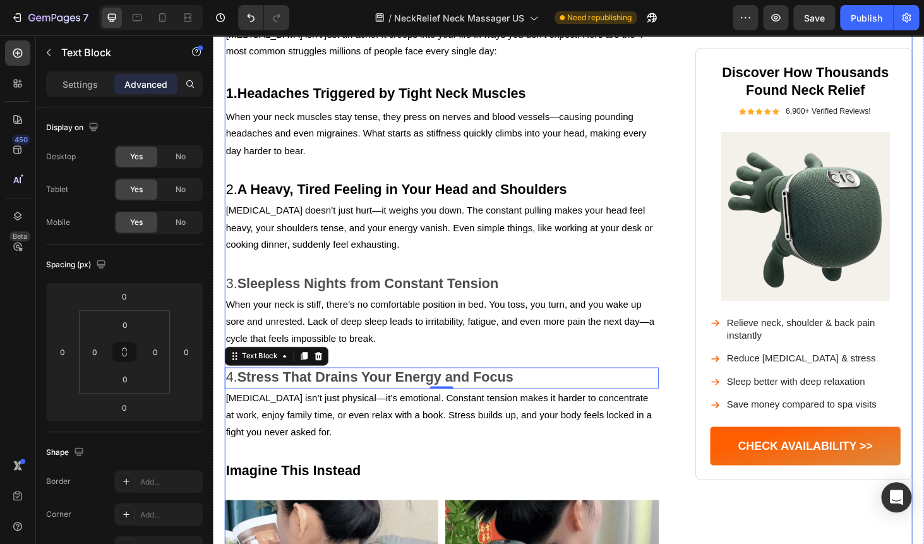
click at [407, 327] on p "When your neck is stiff, there’s no comfortable position in bed. You toss, you …" at bounding box center [457, 340] width 460 height 54
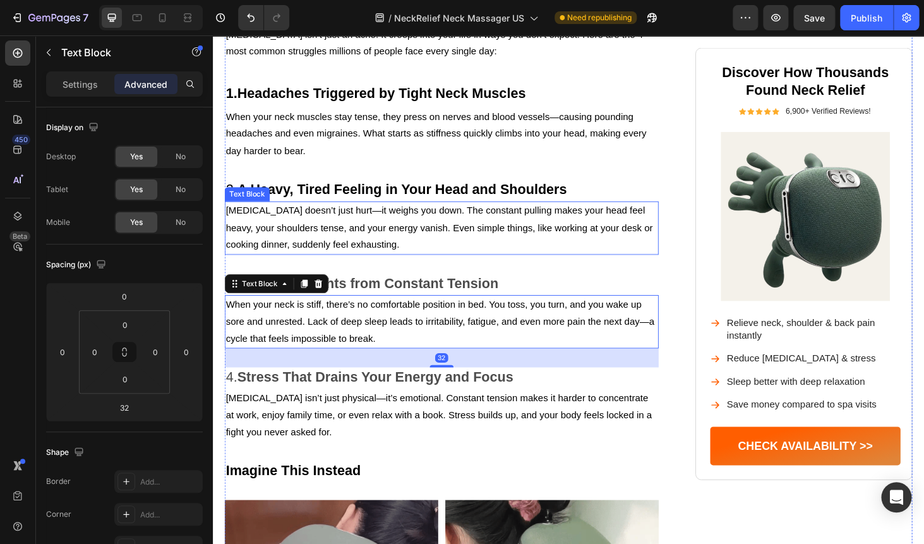
click at [373, 217] on p "[MEDICAL_DATA] doesn’t just hurt—it weighs you down. The constant pulling makes…" at bounding box center [457, 240] width 460 height 54
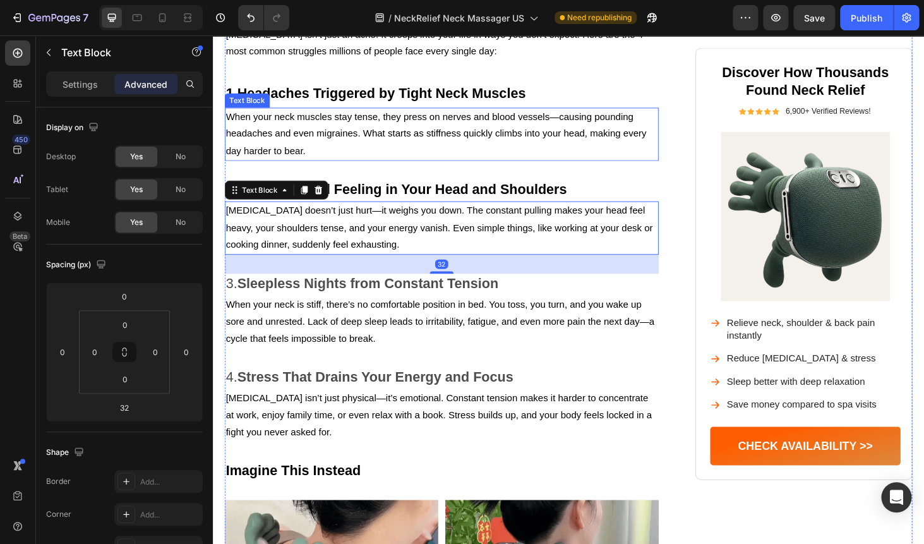
click at [395, 113] on p "When your neck muscles stay tense, they press on nerves and blood vessels—causi…" at bounding box center [457, 140] width 460 height 54
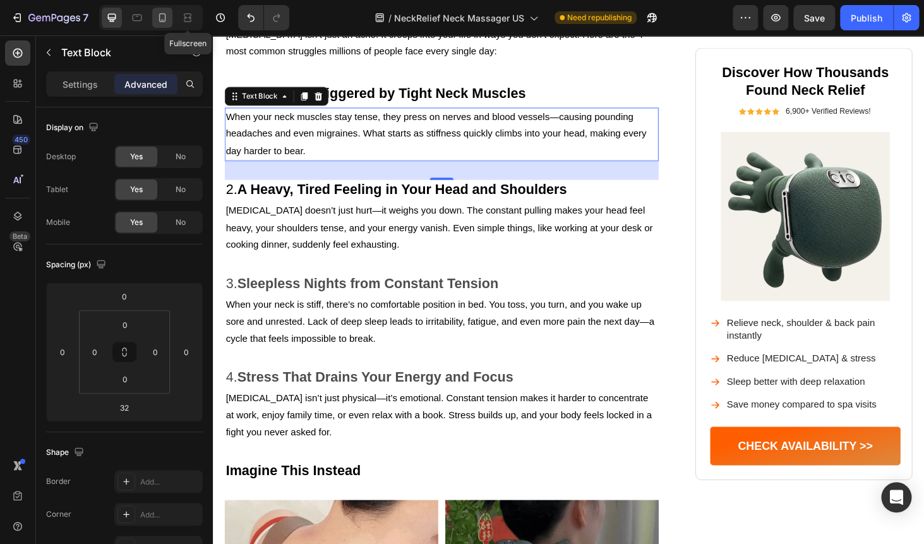
click at [167, 21] on icon at bounding box center [162, 17] width 13 height 13
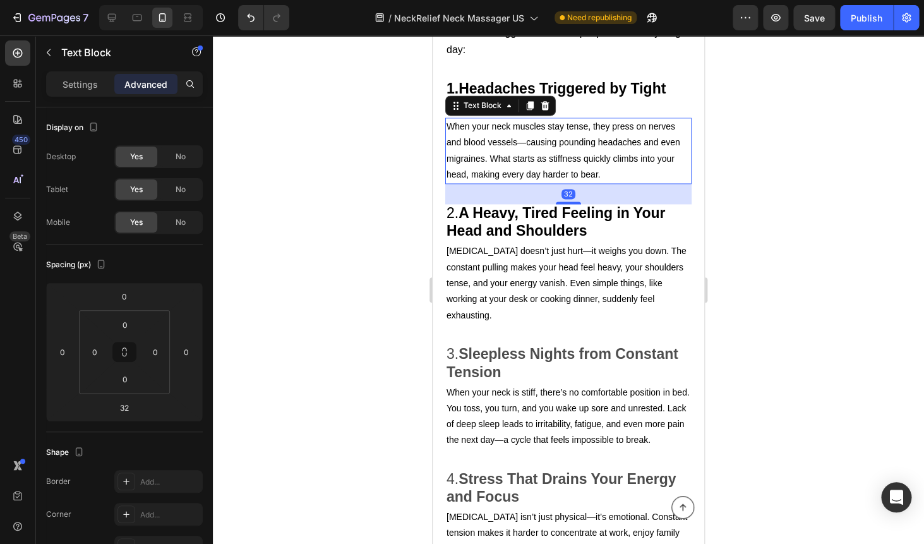
scroll to position [651, 0]
click at [112, 18] on icon at bounding box center [112, 18] width 8 height 8
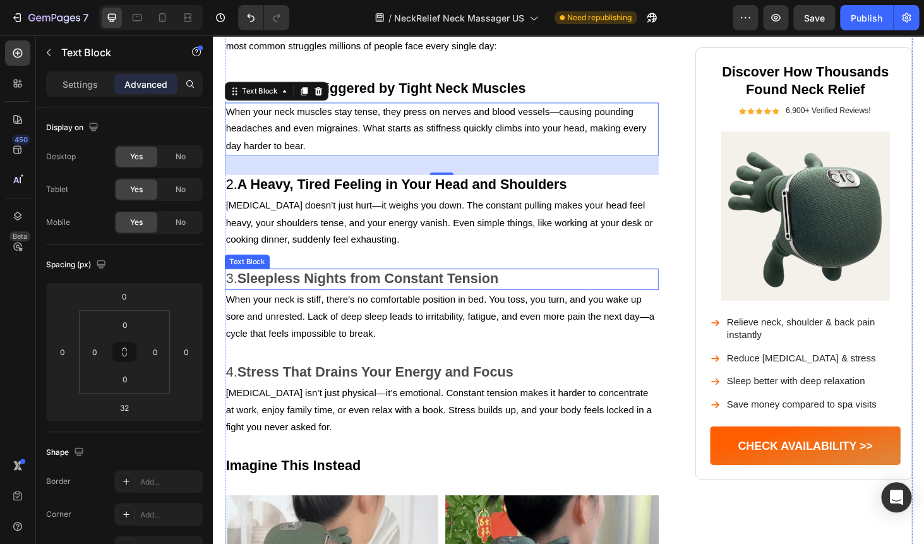
scroll to position [759, 0]
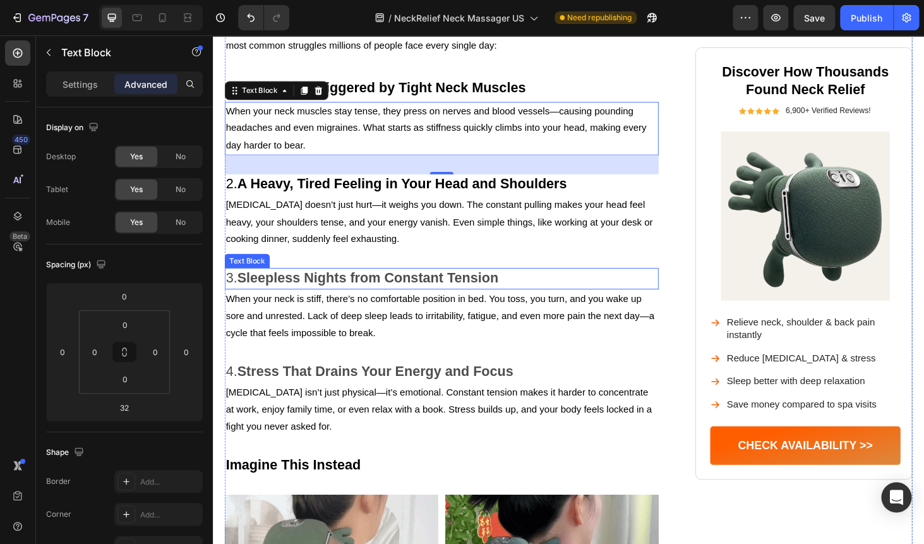
click at [321, 285] on strong "Sleepless Nights from Constant Tension" at bounding box center [378, 293] width 278 height 16
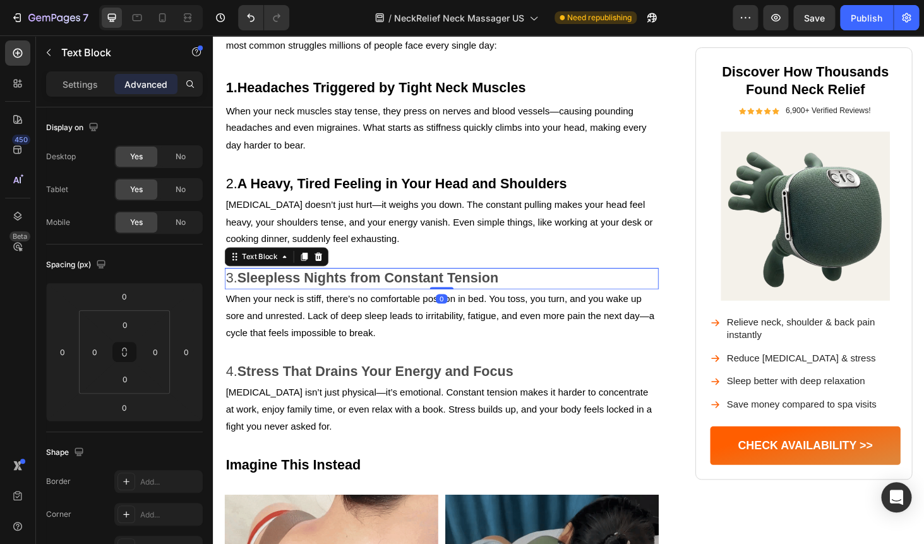
click at [78, 74] on div "Settings Advanced" at bounding box center [124, 83] width 157 height 25
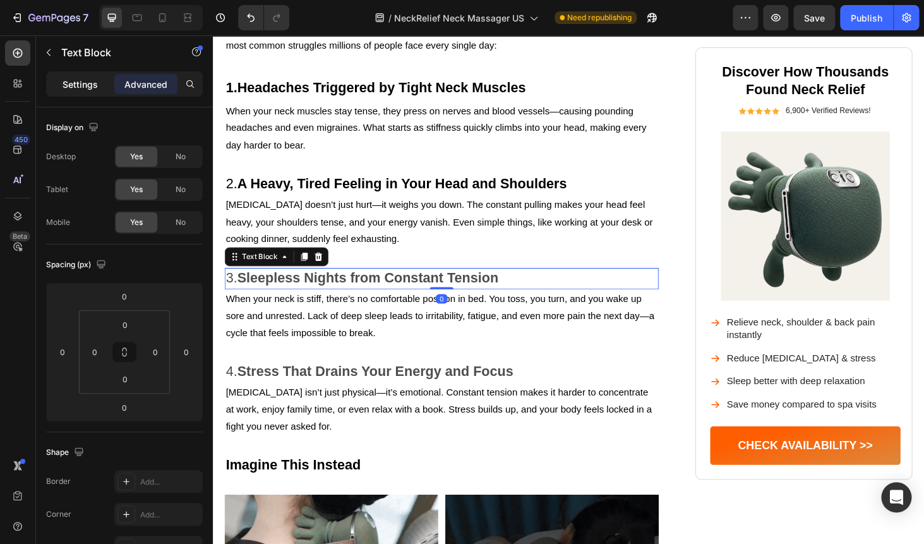
click at [77, 82] on p "Settings" at bounding box center [80, 84] width 35 height 13
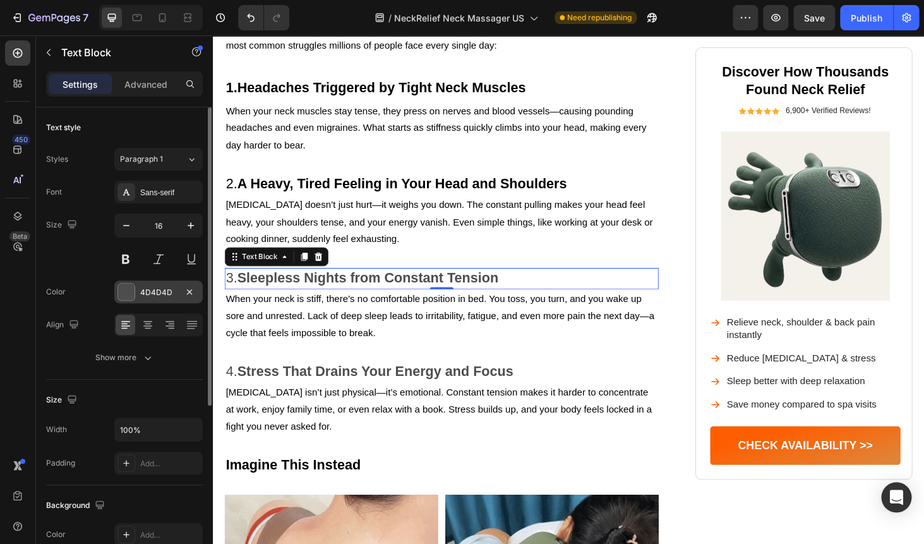
click at [153, 303] on div "4D4D4D" at bounding box center [158, 291] width 88 height 23
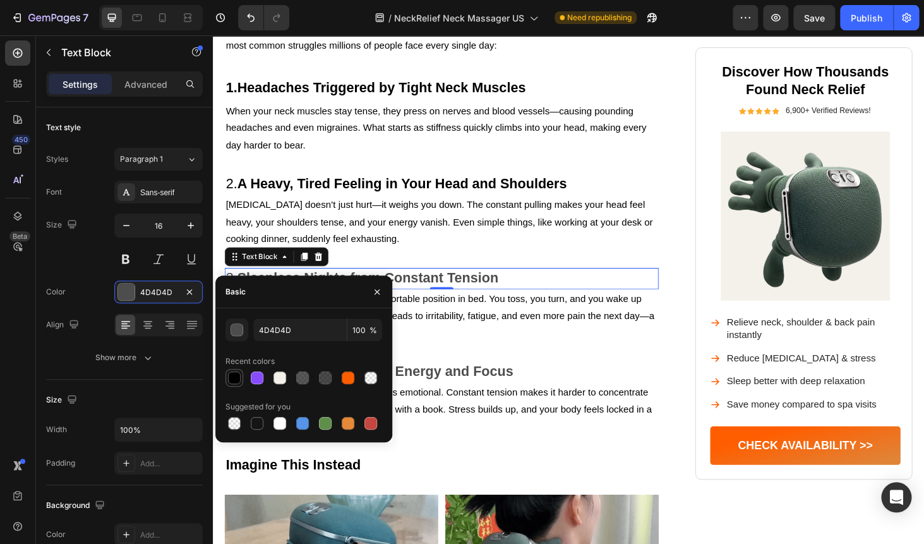
click at [237, 378] on div at bounding box center [234, 377] width 13 height 13
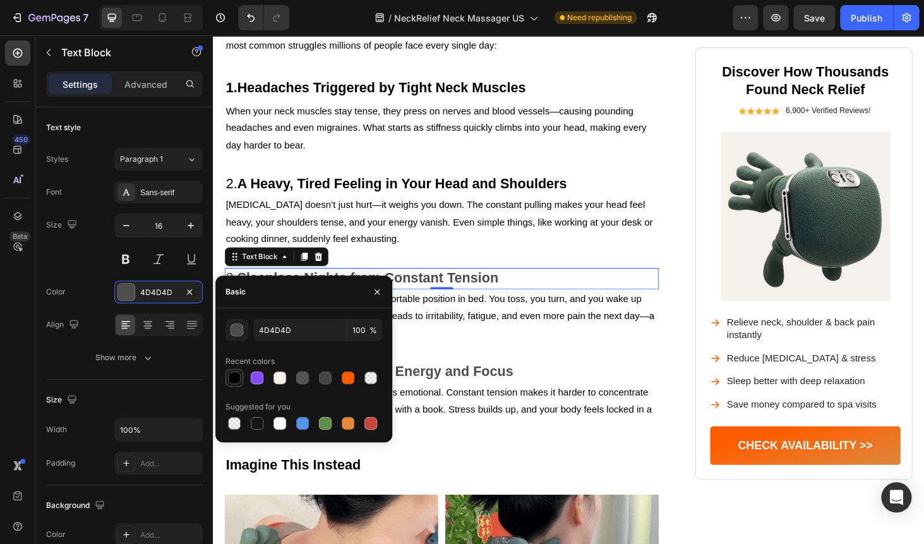
type input "000000"
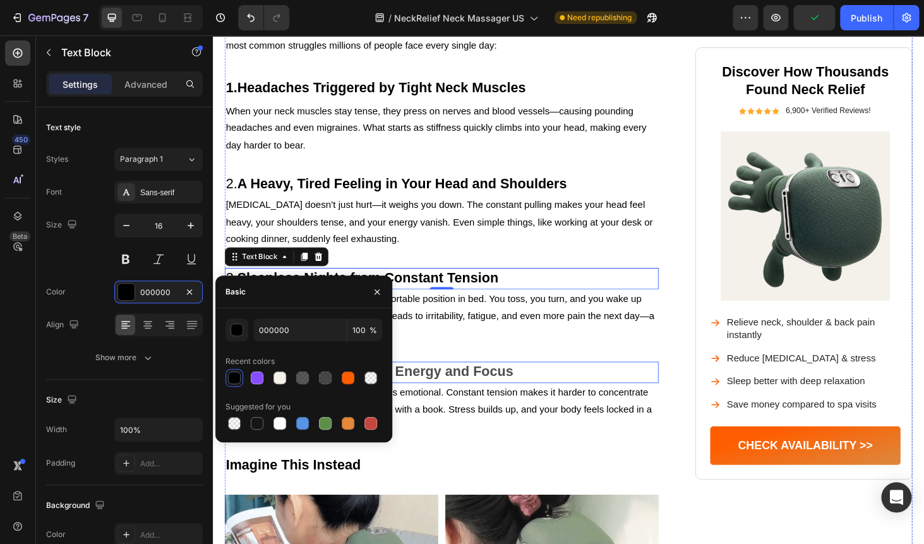
click at [433, 385] on strong "Stress That Drains Your Energy and Focus" at bounding box center [386, 393] width 294 height 16
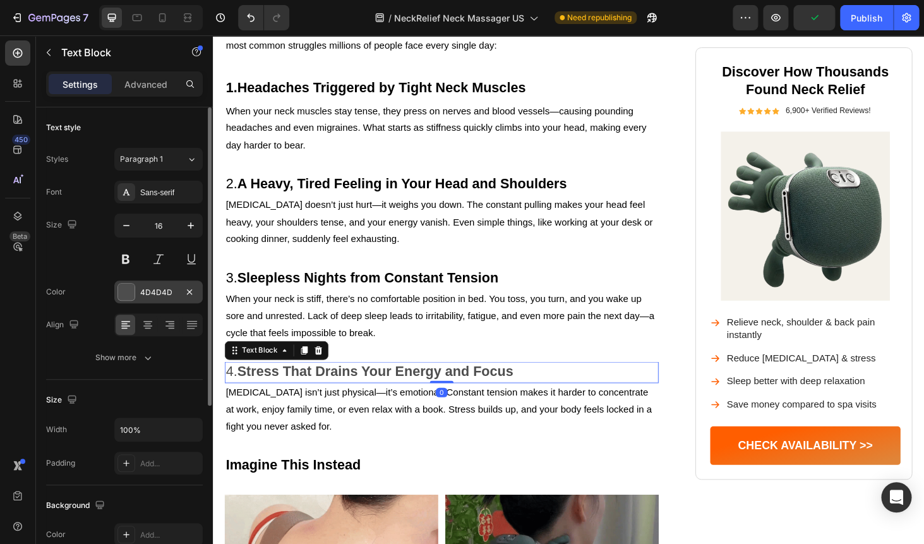
click at [152, 282] on div "4D4D4D" at bounding box center [158, 291] width 88 height 23
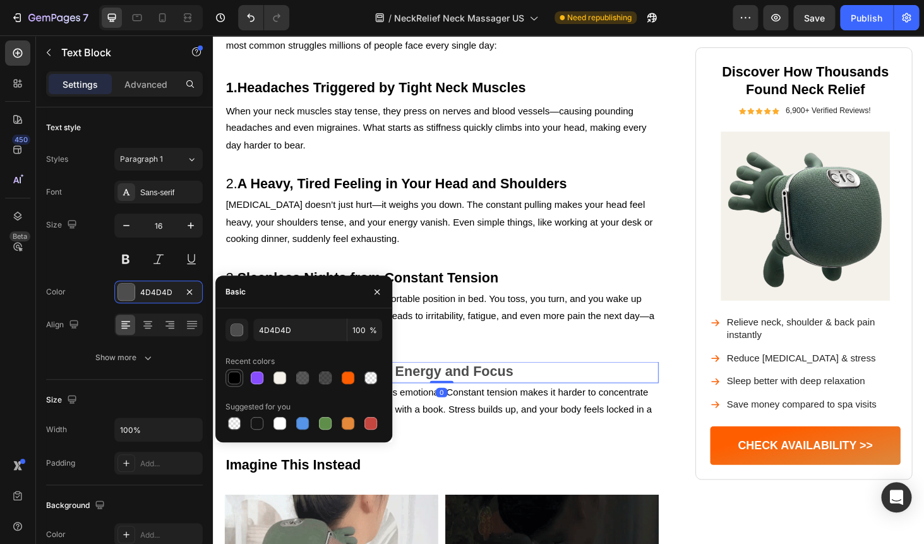
click at [237, 372] on div at bounding box center [234, 377] width 13 height 13
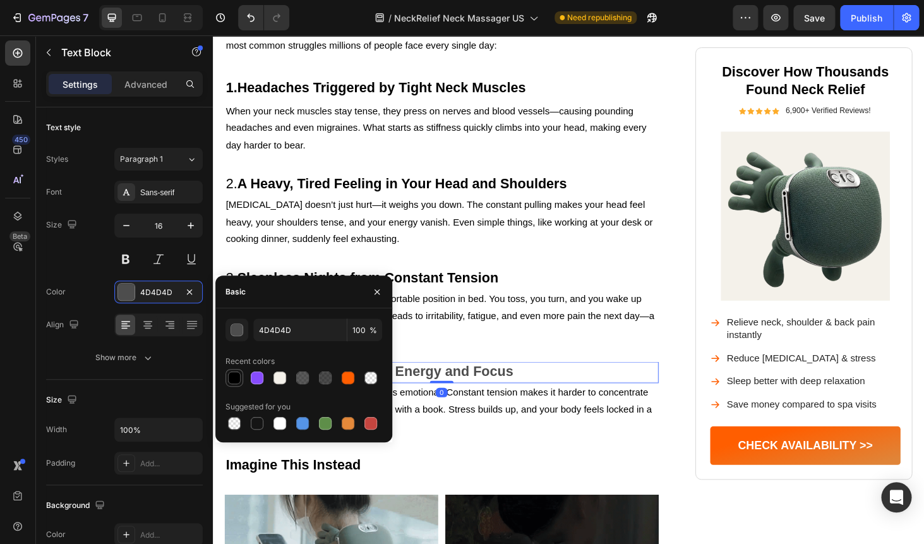
type input "000000"
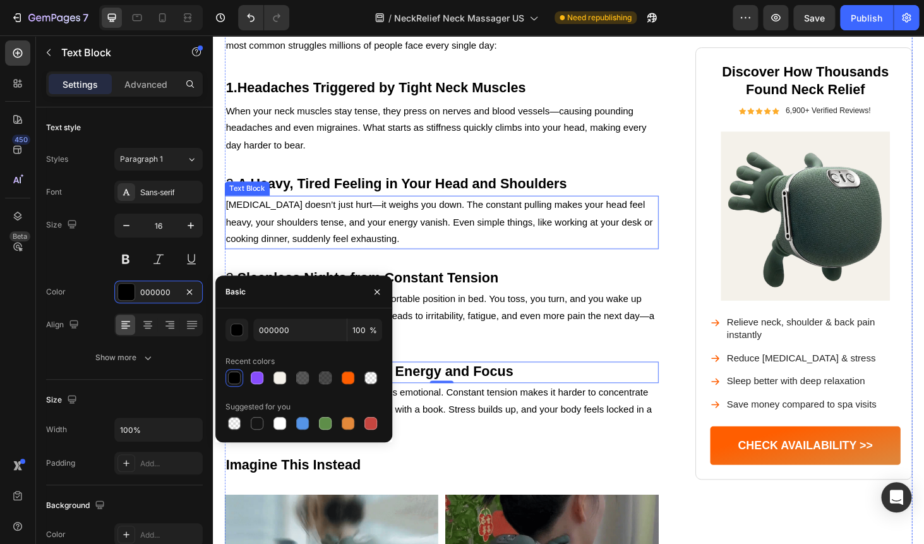
click at [511, 226] on p "[MEDICAL_DATA] doesn’t just hurt—it weighs you down. The constant pulling makes…" at bounding box center [457, 234] width 460 height 54
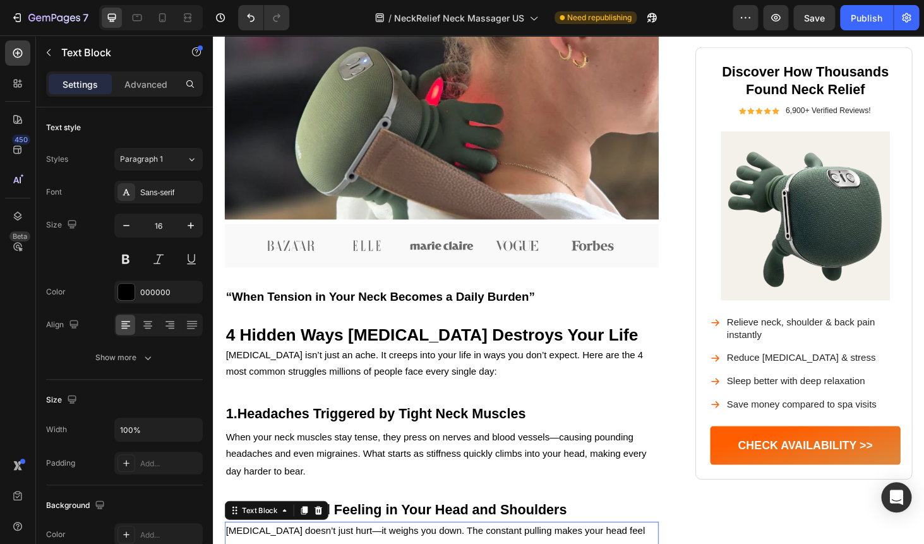
scroll to position [411, 0]
click at [868, 25] on button "Publish" at bounding box center [866, 17] width 53 height 25
click at [160, 16] on icon at bounding box center [162, 17] width 13 height 13
type input "14"
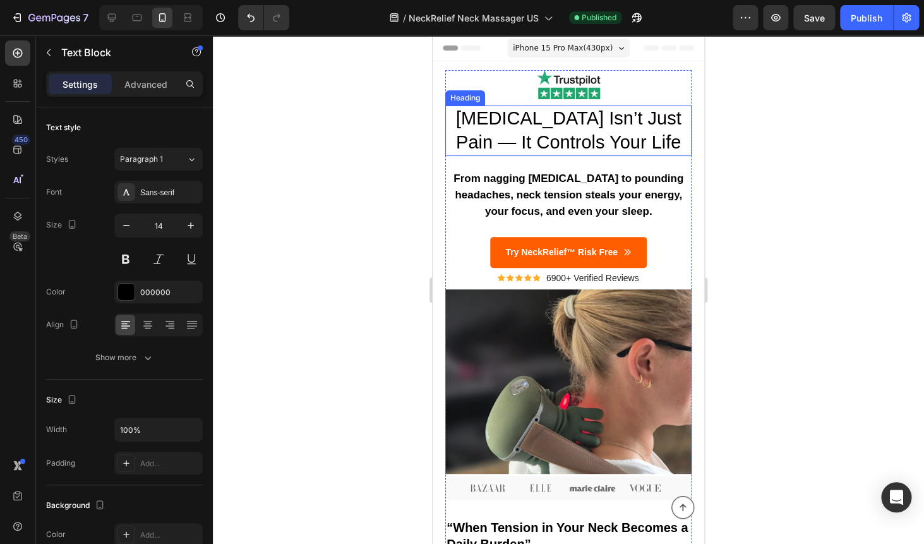
click at [561, 123] on p "[MEDICAL_DATA] Isn’t Just Pain — It Controls Your Life" at bounding box center [569, 130] width 244 height 47
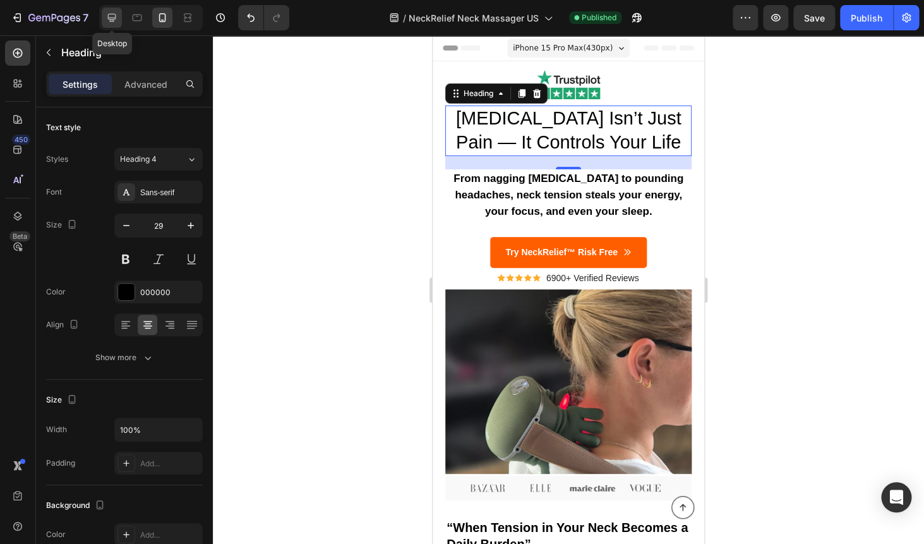
click at [112, 18] on icon at bounding box center [112, 18] width 8 height 8
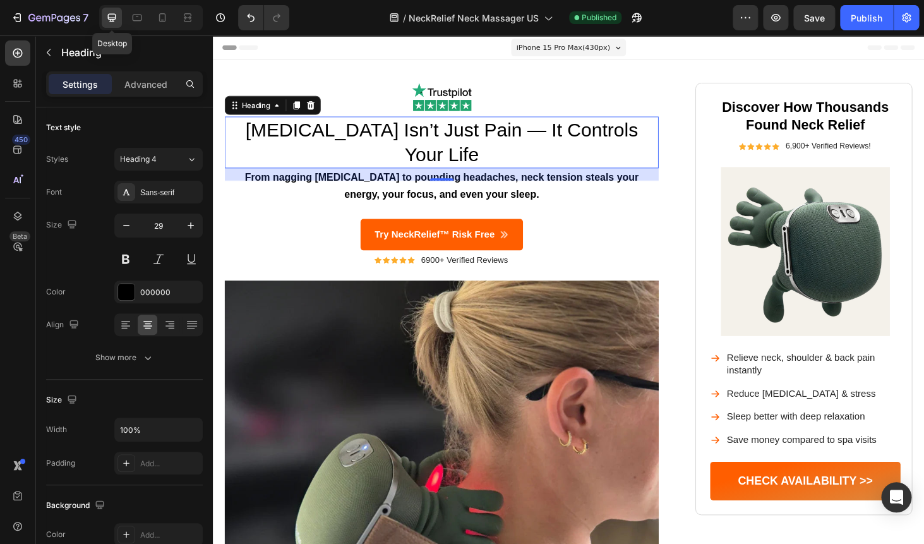
type input "32"
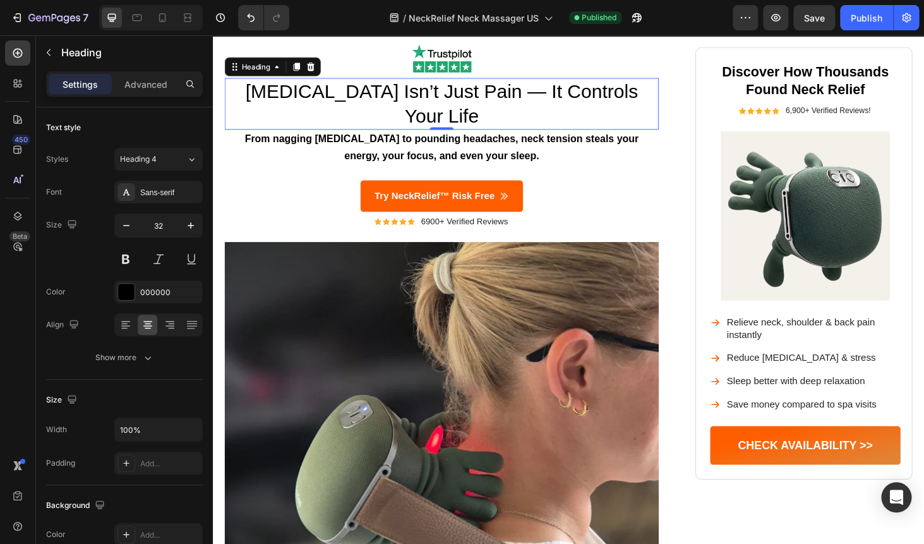
scroll to position [42, 0]
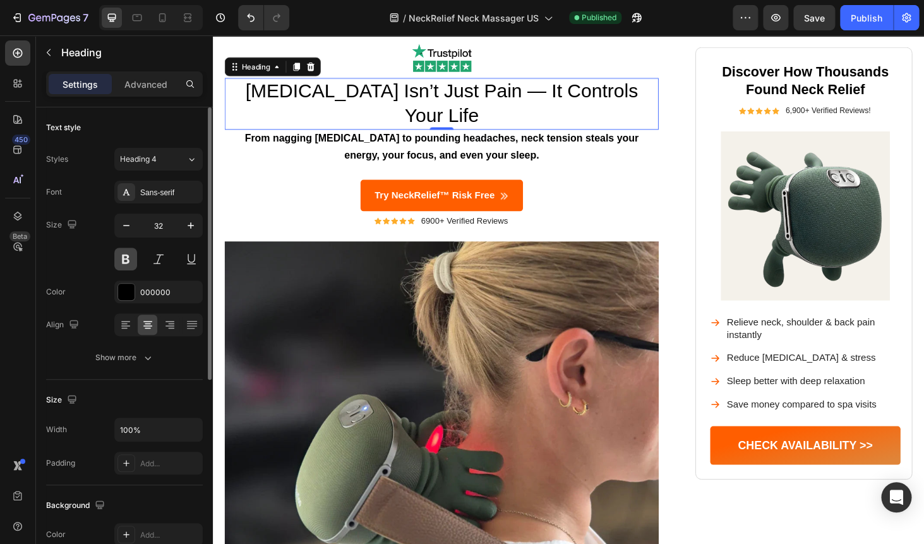
click at [123, 261] on button at bounding box center [125, 259] width 23 height 23
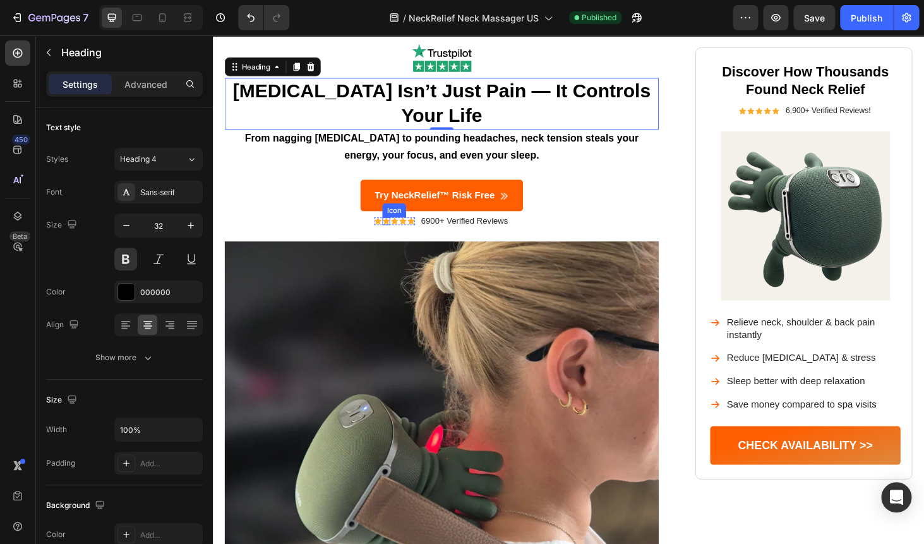
scroll to position [0, 0]
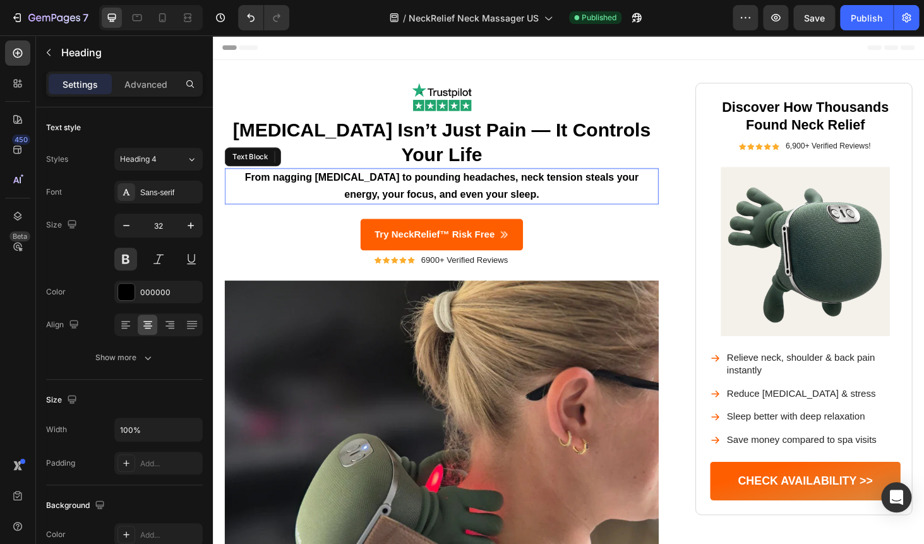
click at [601, 211] on p "From nagging [MEDICAL_DATA] to pounding headaches, neck tension steals your ene…" at bounding box center [457, 196] width 460 height 37
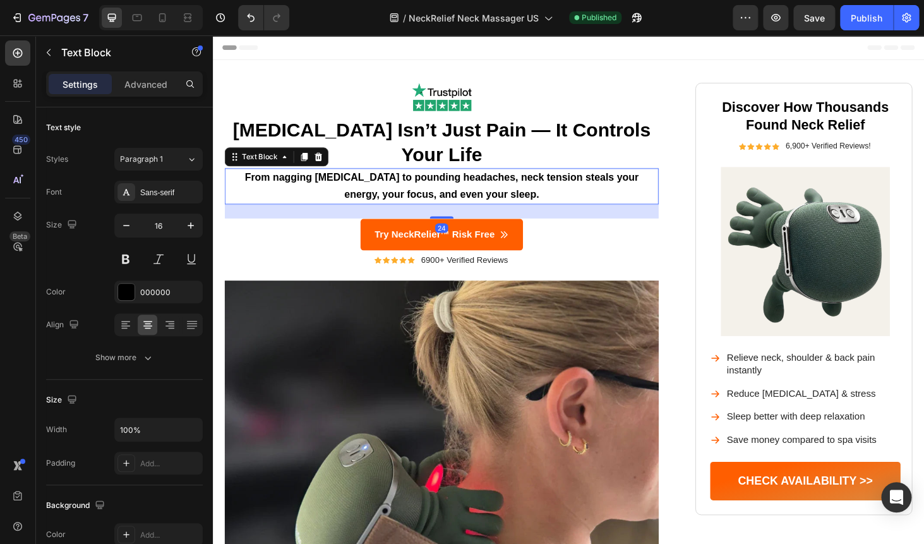
click at [534, 189] on strong "From nagging [MEDICAL_DATA] to pounding headaches, neck tension steals your ene…" at bounding box center [456, 196] width 419 height 30
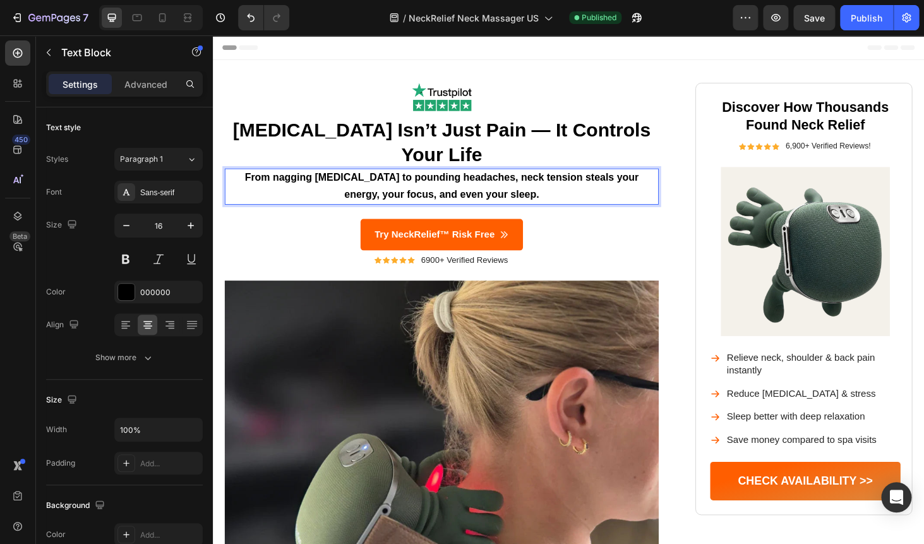
click at [382, 192] on strong "From nagging [MEDICAL_DATA] to pounding headaches, neck tension steals your ene…" at bounding box center [456, 196] width 419 height 30
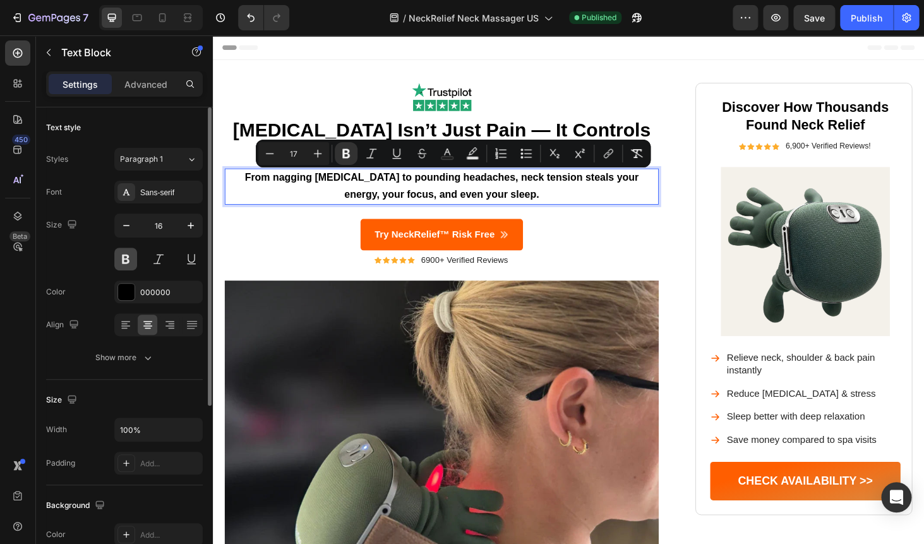
click at [128, 264] on button at bounding box center [125, 259] width 23 height 23
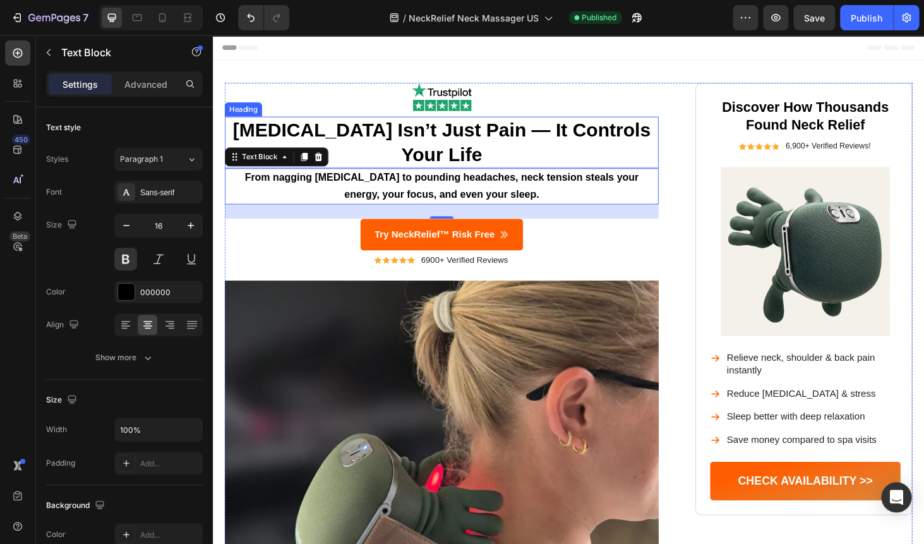
click at [472, 144] on p "[MEDICAL_DATA] Isn’t Just Pain — It Controls Your Life" at bounding box center [457, 149] width 460 height 52
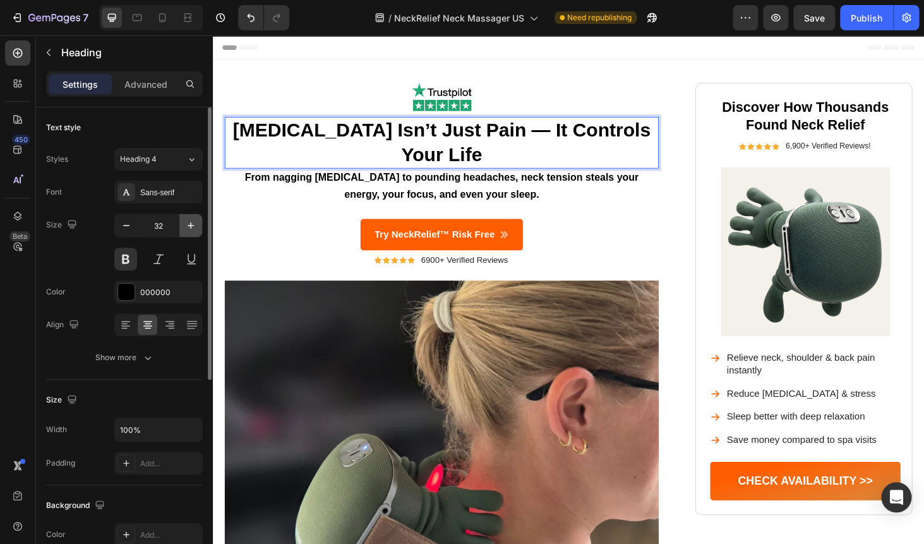
click at [189, 222] on icon "button" at bounding box center [190, 225] width 13 height 13
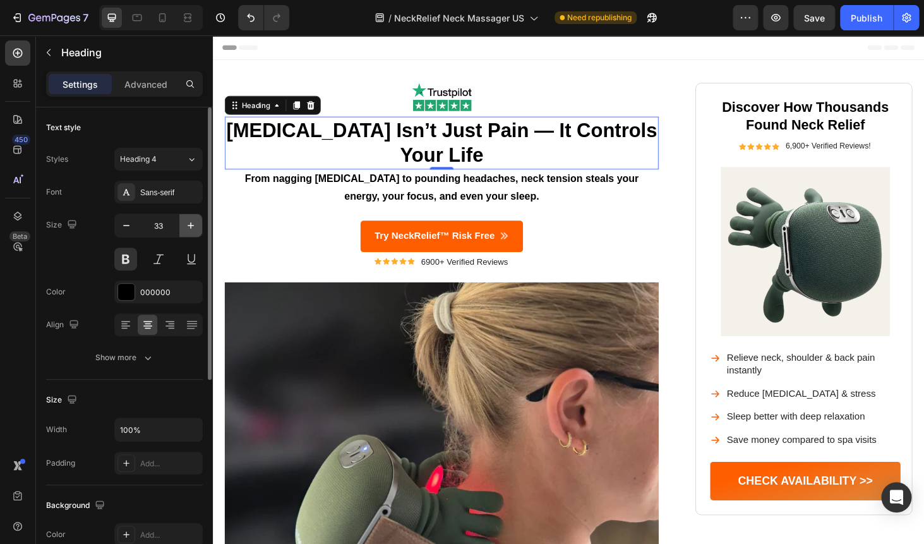
click at [189, 222] on icon "button" at bounding box center [190, 225] width 13 height 13
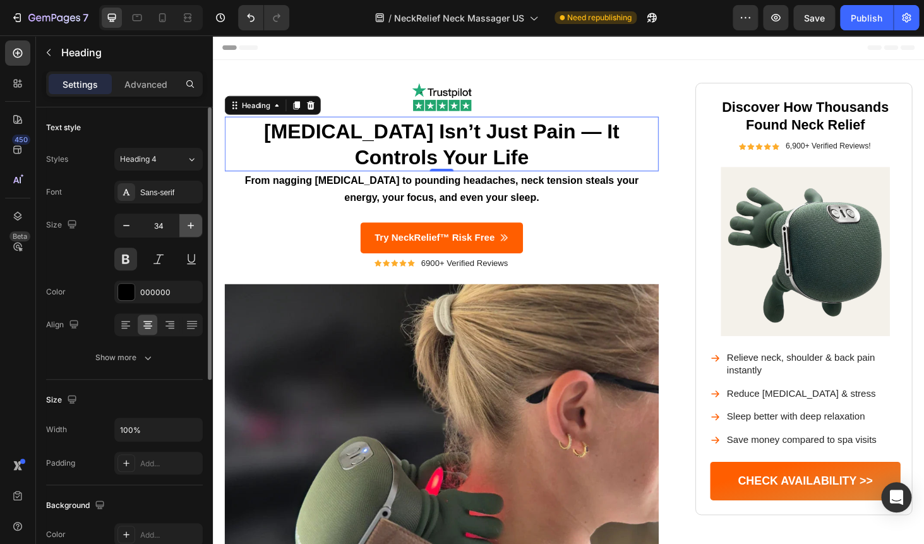
click at [189, 222] on icon "button" at bounding box center [190, 225] width 13 height 13
type input "35"
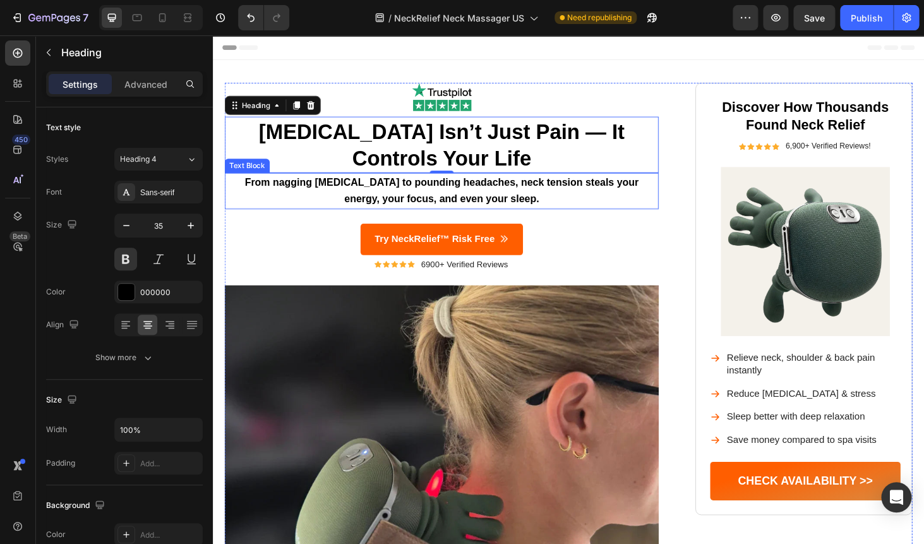
click at [628, 198] on p "From nagging [MEDICAL_DATA] to pounding headaches, neck tension steals your ene…" at bounding box center [457, 201] width 460 height 37
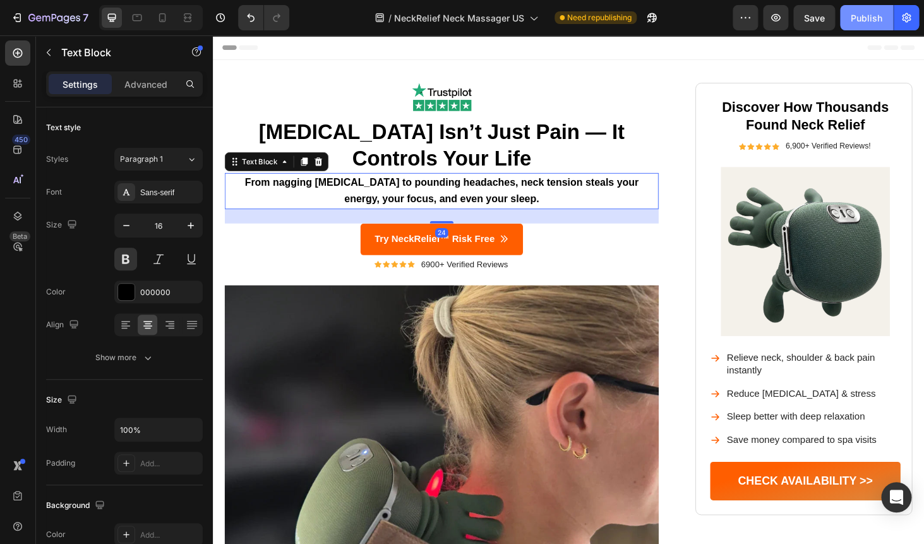
click at [862, 21] on div "Publish" at bounding box center [867, 17] width 32 height 13
click at [158, 21] on icon at bounding box center [162, 17] width 13 height 13
type input "14"
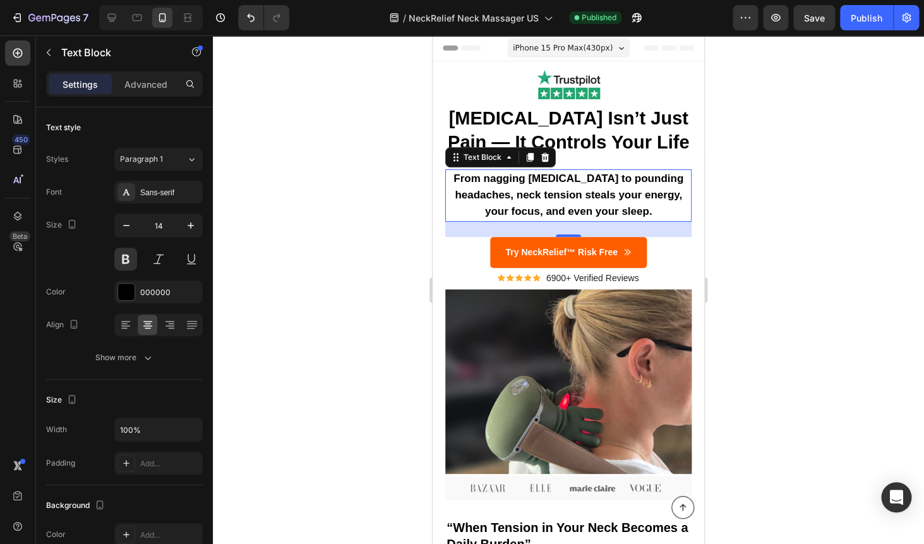
click at [741, 125] on div at bounding box center [568, 289] width 711 height 508
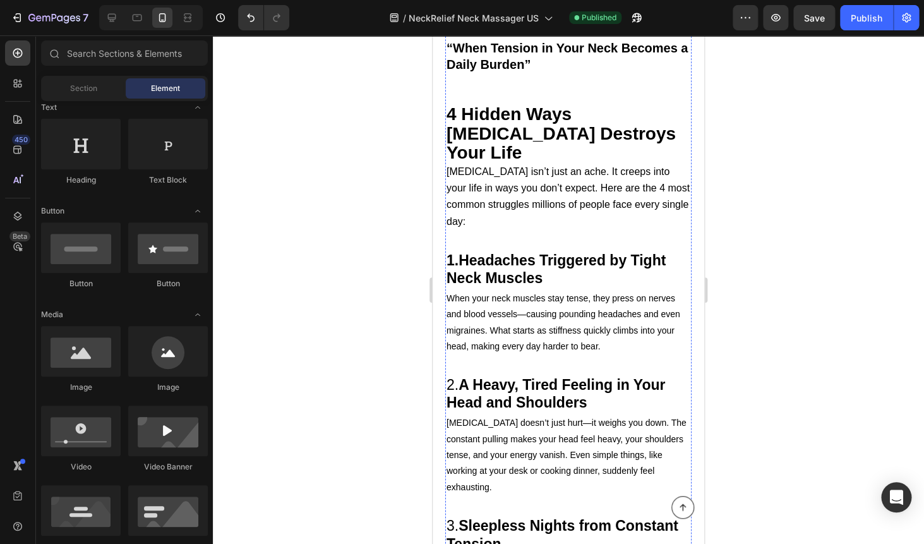
scroll to position [474, 0]
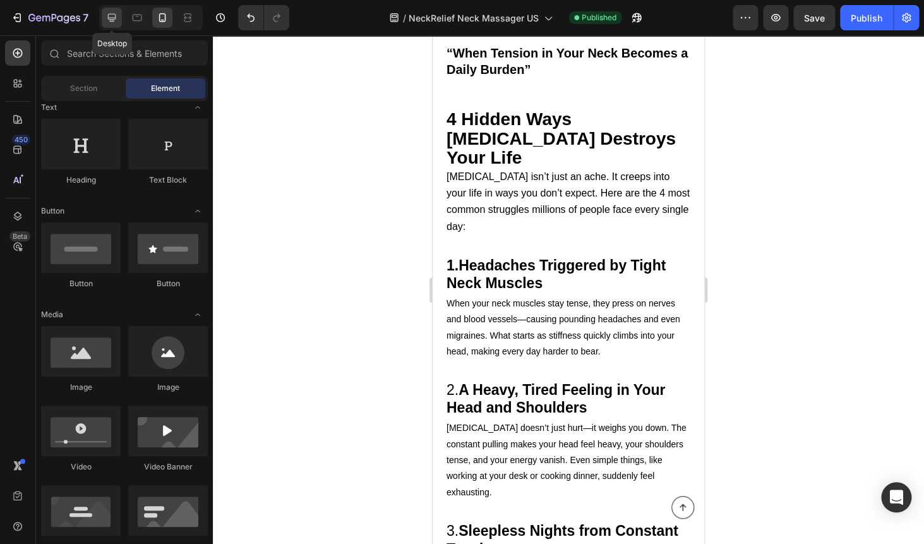
click at [110, 17] on icon at bounding box center [111, 17] width 13 height 13
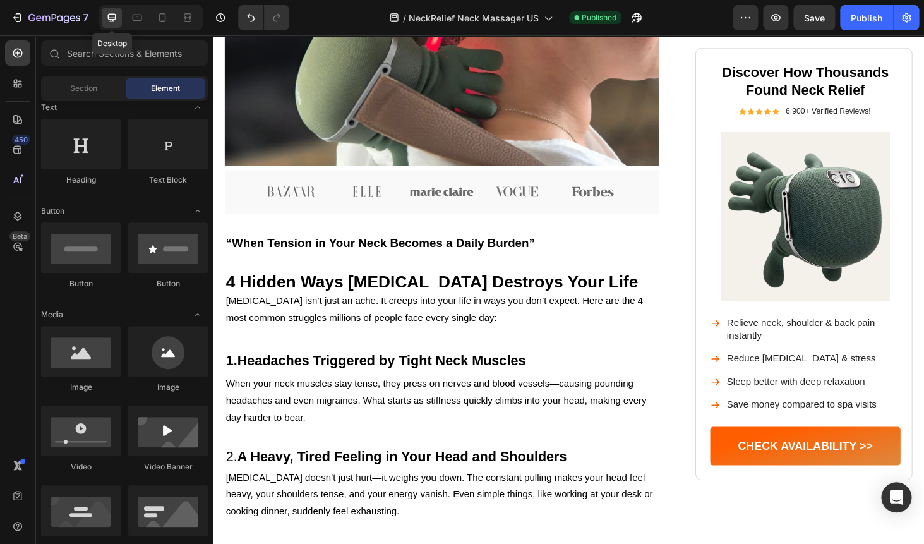
scroll to position [500, 0]
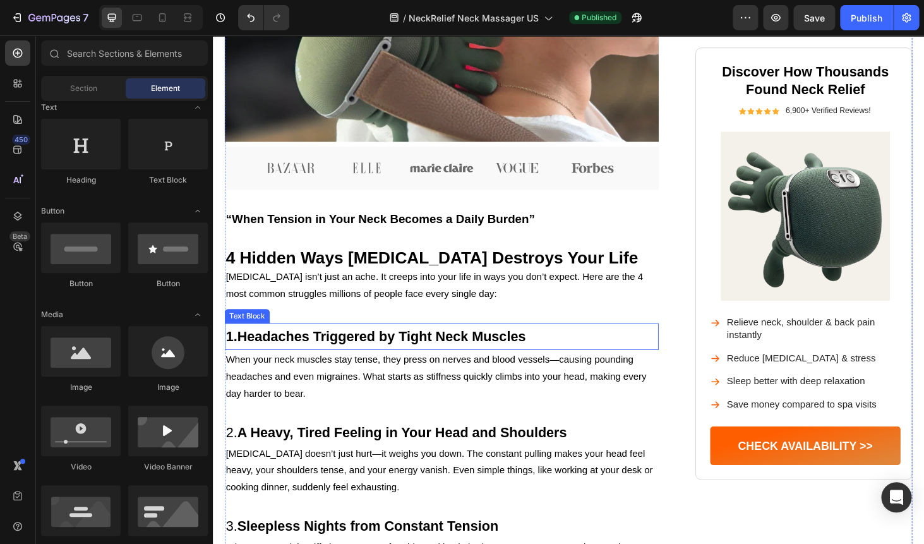
click at [310, 352] on strong "Headaches Triggered by Tight Neck Muscles" at bounding box center [393, 355] width 308 height 16
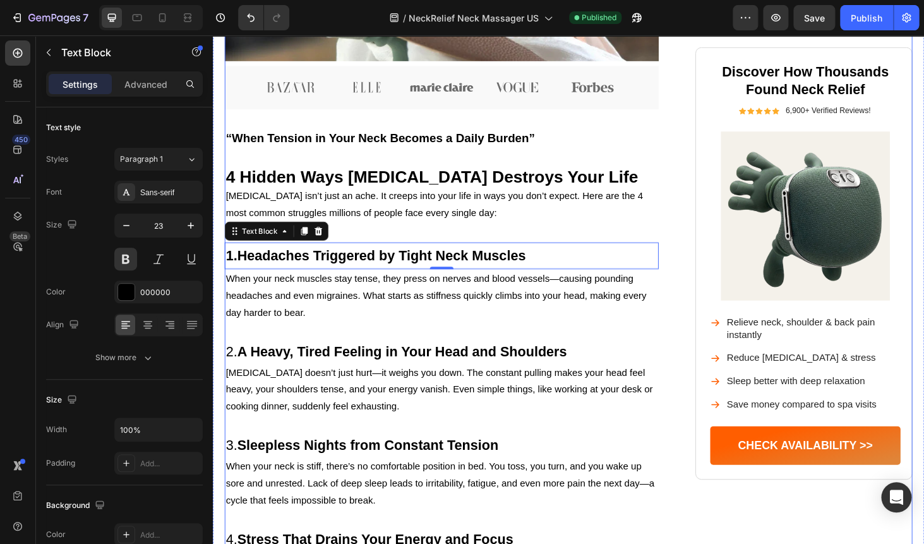
scroll to position [589, 0]
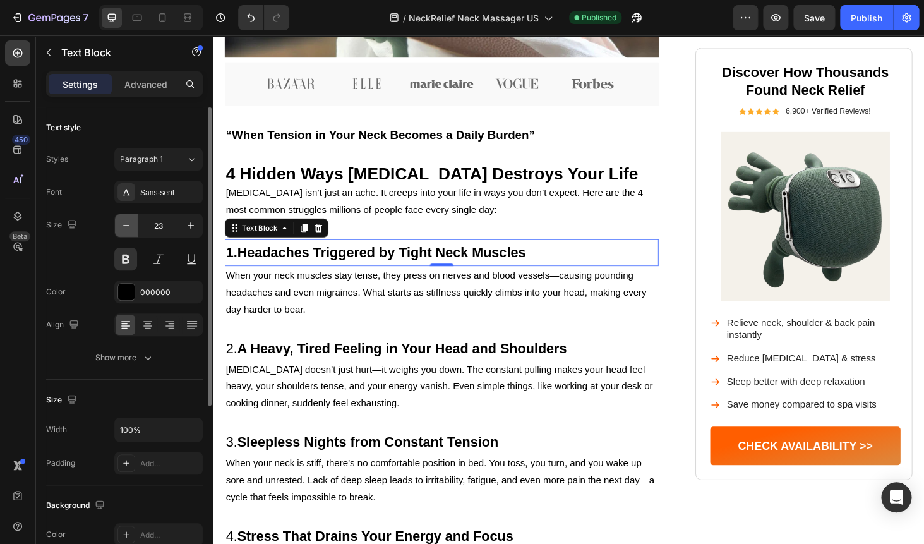
click at [124, 226] on icon "button" at bounding box center [126, 225] width 13 height 13
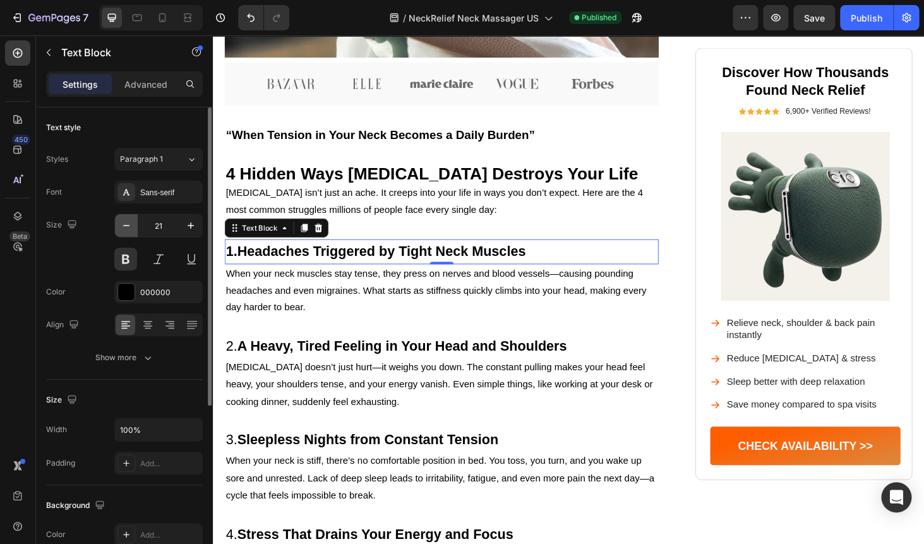
click at [124, 226] on icon "button" at bounding box center [126, 225] width 13 height 13
type input "20"
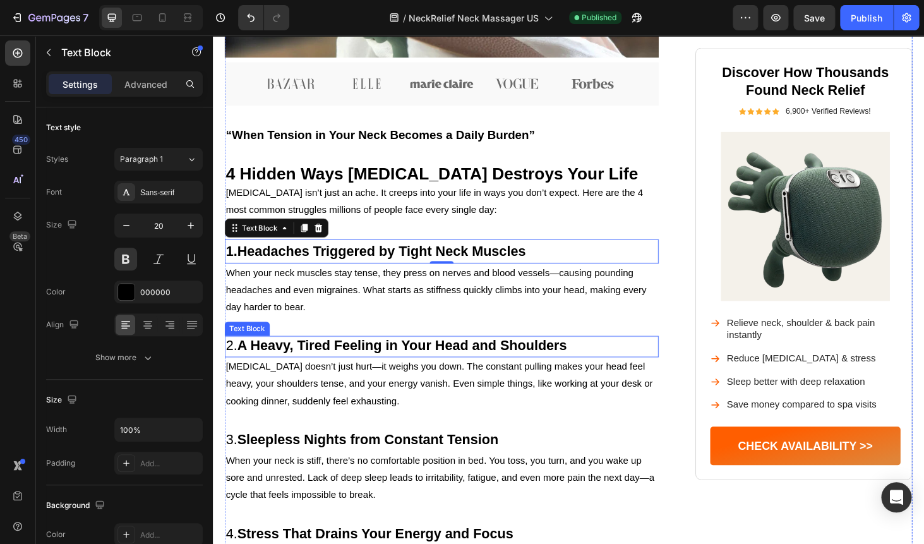
click at [306, 369] on strong "A Heavy, Tired Feeling in Your Head and Shoulders" at bounding box center [414, 365] width 351 height 16
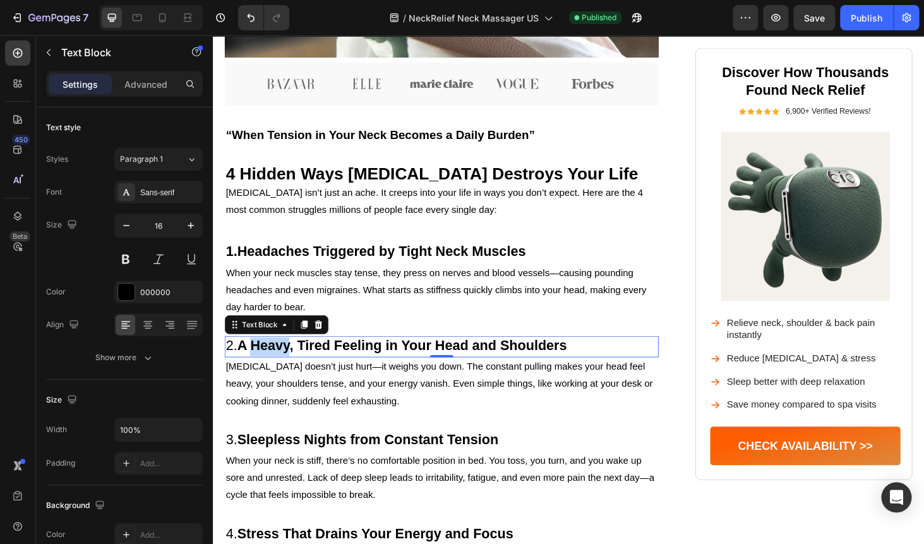
click at [272, 364] on strong "A Heavy, Tired Feeling in Your Head and Shoulders" at bounding box center [414, 365] width 351 height 16
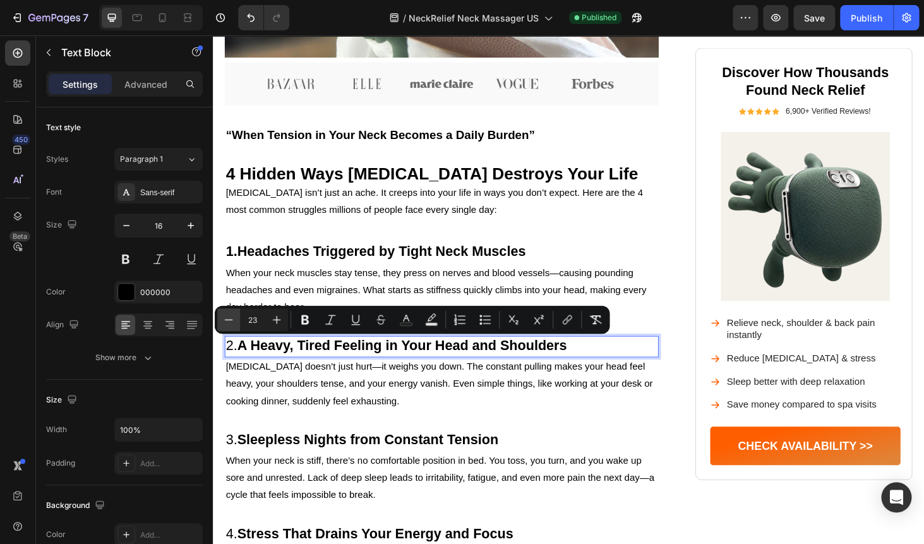
click at [227, 320] on icon "Editor contextual toolbar" at bounding box center [229, 319] width 8 height 1
type input "20"
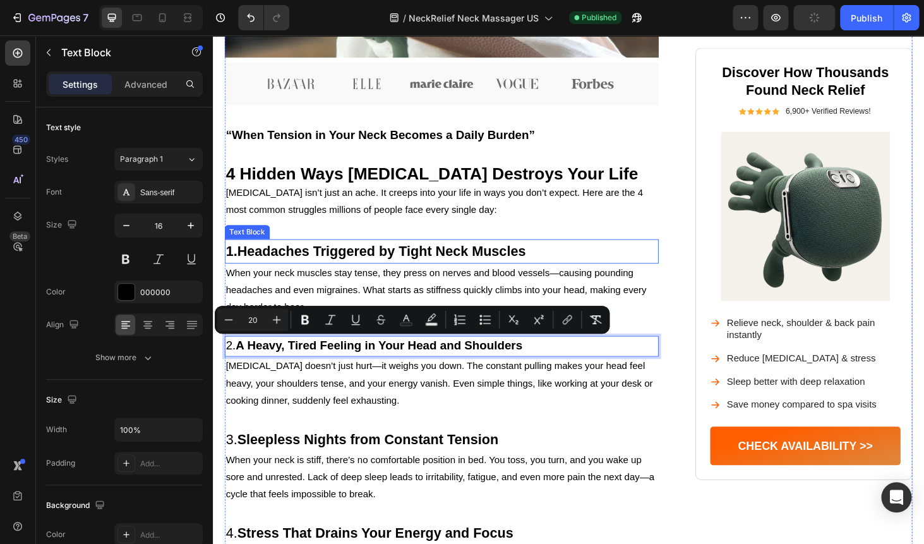
click at [310, 263] on strong "Headaches Triggered by Tight Neck Muscles" at bounding box center [393, 264] width 308 height 16
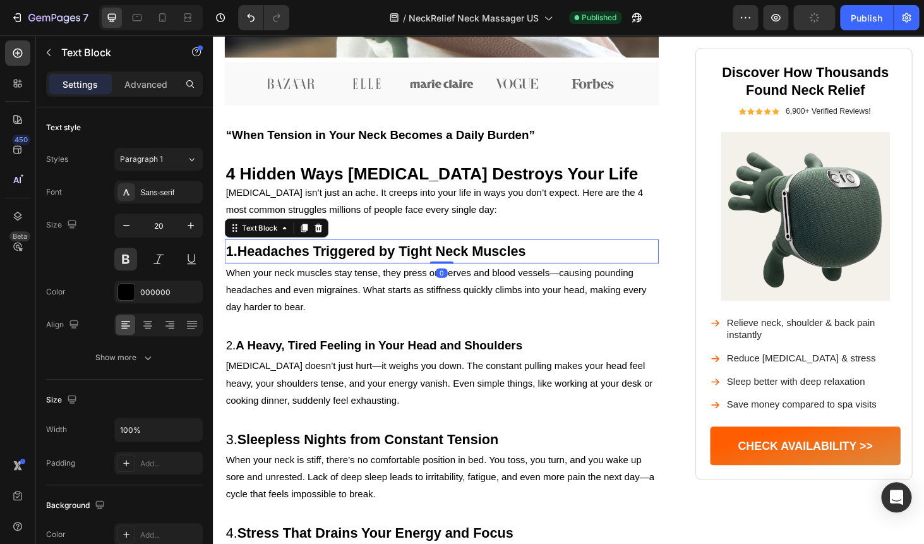
click at [310, 263] on strong "Headaches Triggered by Tight Neck Muscles" at bounding box center [393, 264] width 308 height 16
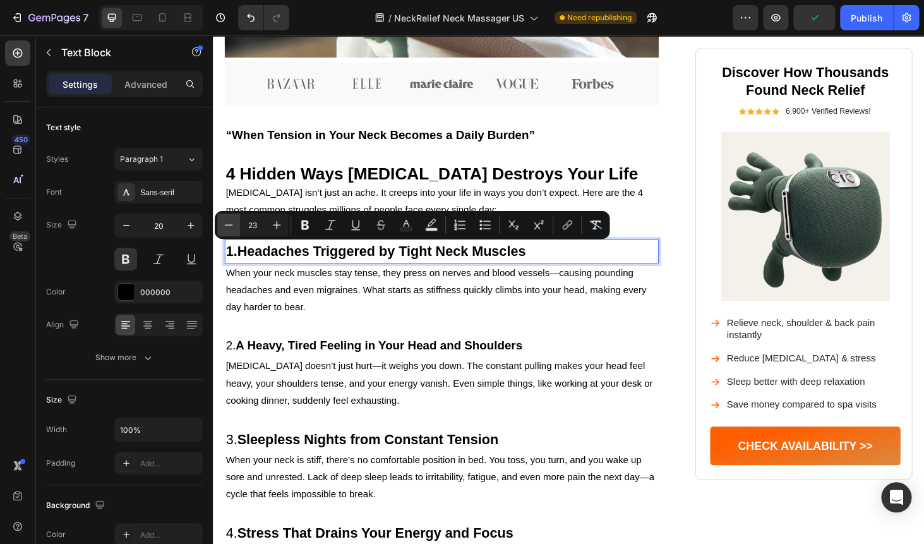
click at [227, 225] on icon "Editor contextual toolbar" at bounding box center [229, 224] width 8 height 1
type input "20"
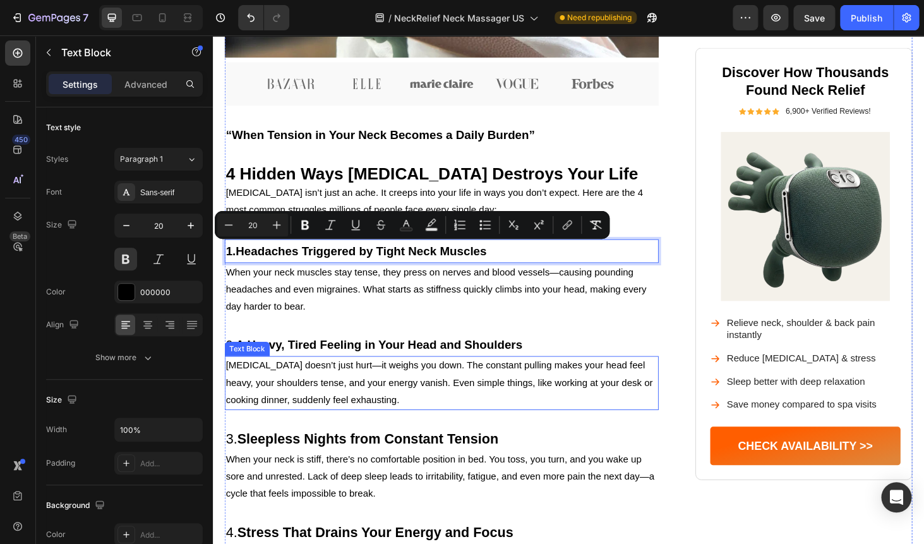
click at [351, 393] on p "[MEDICAL_DATA] doesn’t just hurt—it weighs you down. The constant pulling makes…" at bounding box center [457, 405] width 460 height 54
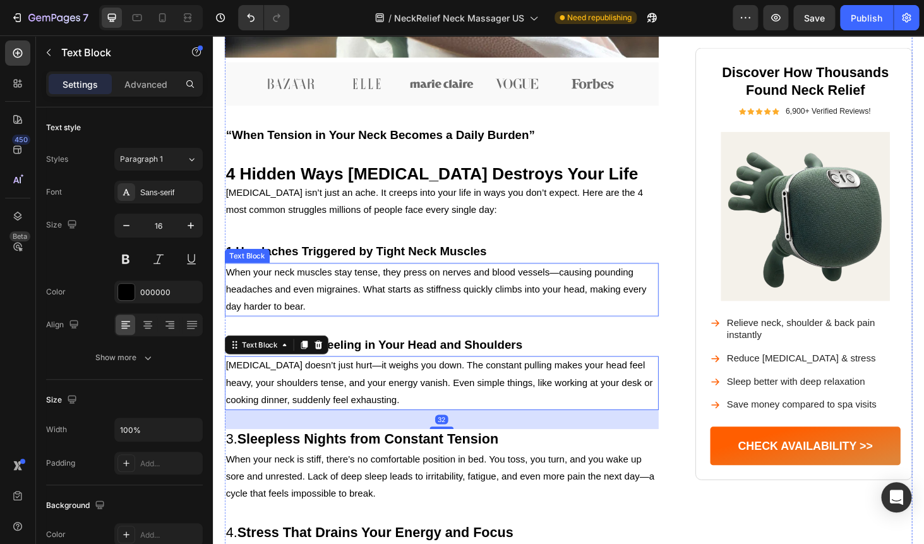
click at [372, 295] on p "When your neck muscles stay tense, they press on nerves and blood vessels—causi…" at bounding box center [457, 306] width 460 height 54
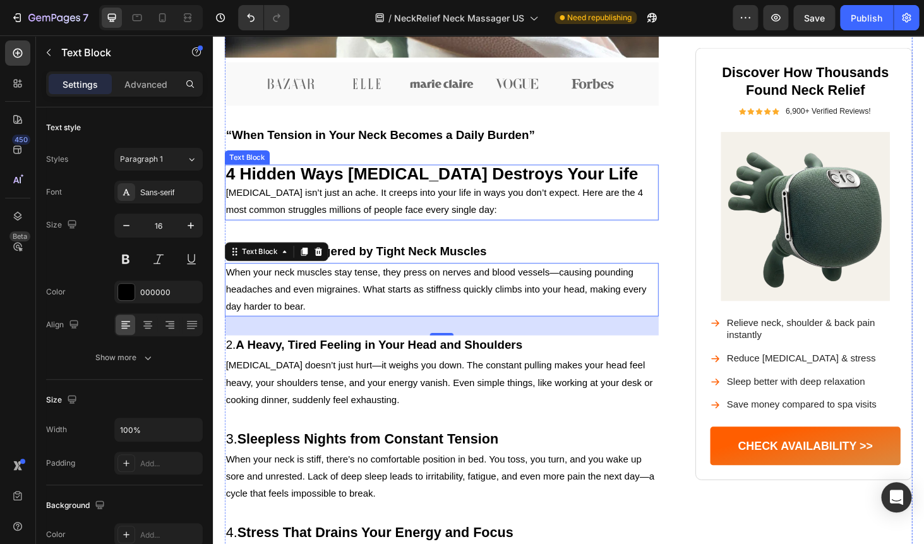
click at [321, 181] on strong "4 Hidden Ways [MEDICAL_DATA] Destroys Your Life" at bounding box center [446, 182] width 439 height 20
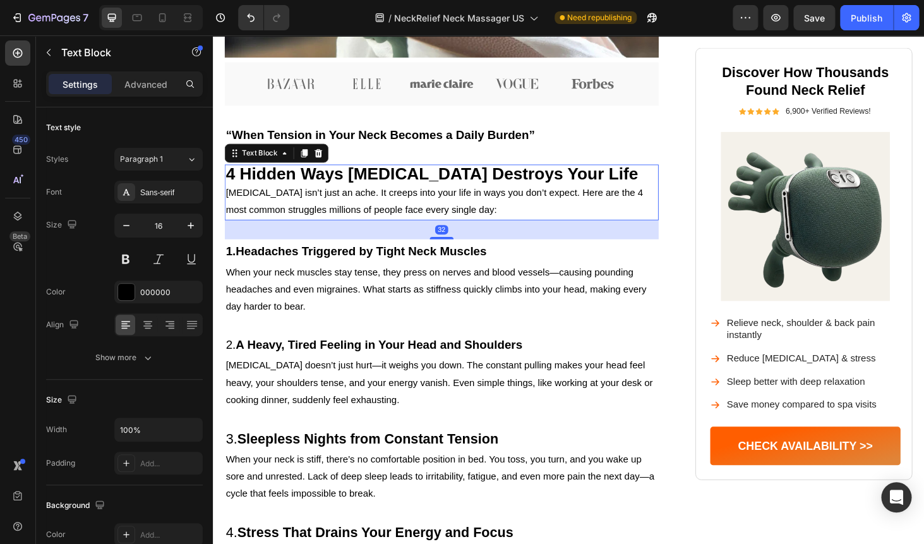
click at [321, 181] on strong "4 Hidden Ways [MEDICAL_DATA] Destroys Your Life" at bounding box center [446, 182] width 439 height 20
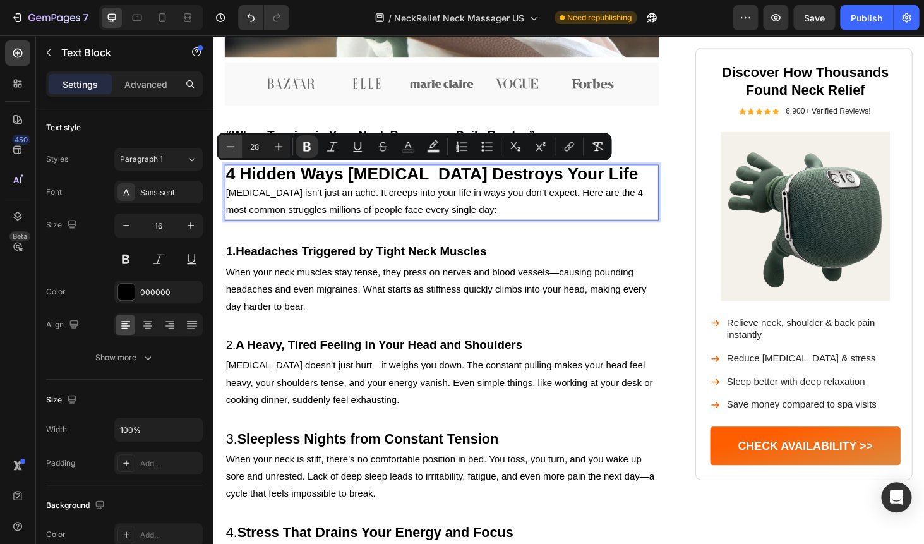
click at [222, 147] on button "Minus" at bounding box center [230, 146] width 23 height 23
type input "25"
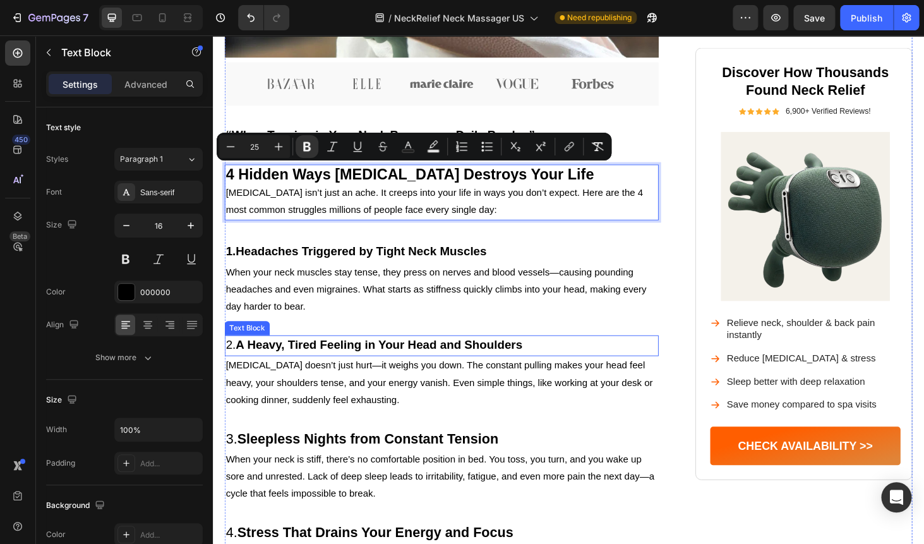
click at [294, 361] on strong "A Heavy, Tired Feeling in Your Head and Shoulders" at bounding box center [389, 364] width 305 height 14
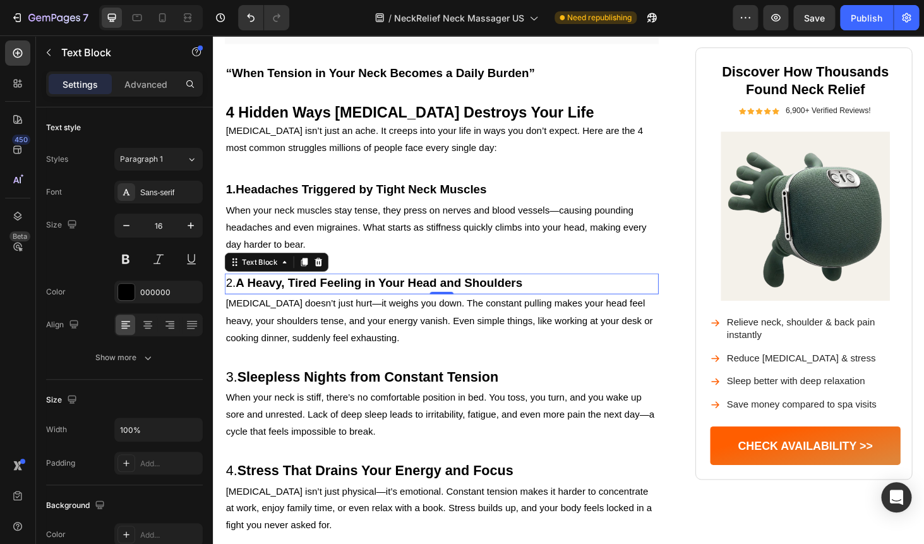
scroll to position [656, 0]
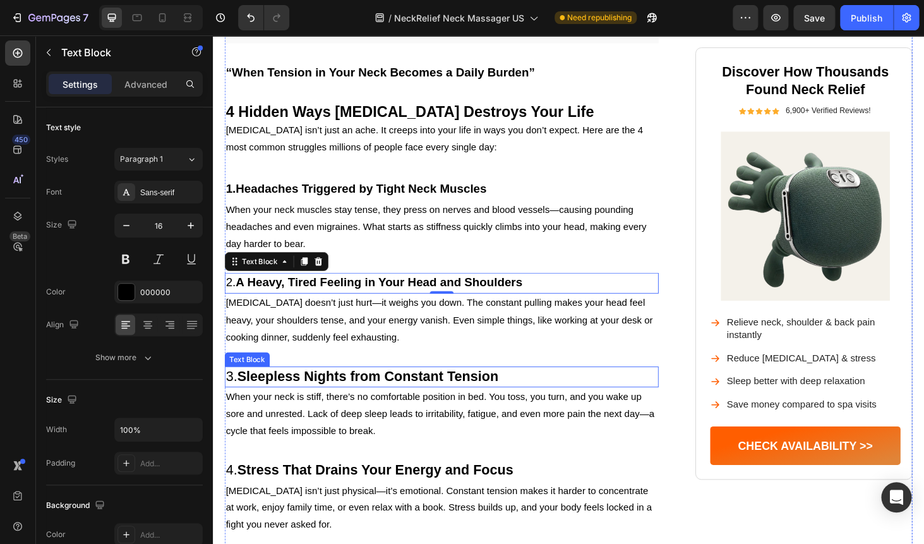
click at [288, 397] on strong "Sleepless Nights from Constant Tension" at bounding box center [378, 398] width 278 height 16
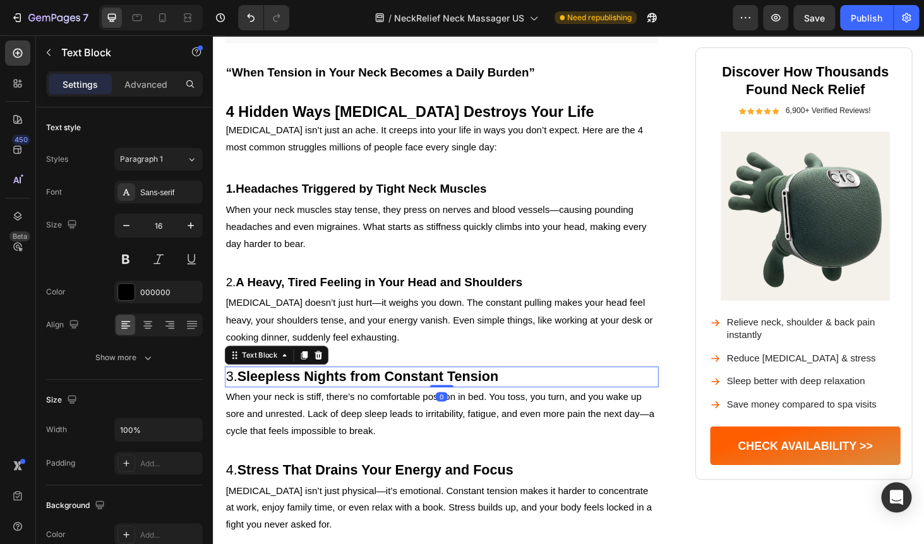
click at [288, 397] on strong "Sleepless Nights from Constant Tension" at bounding box center [378, 398] width 278 height 16
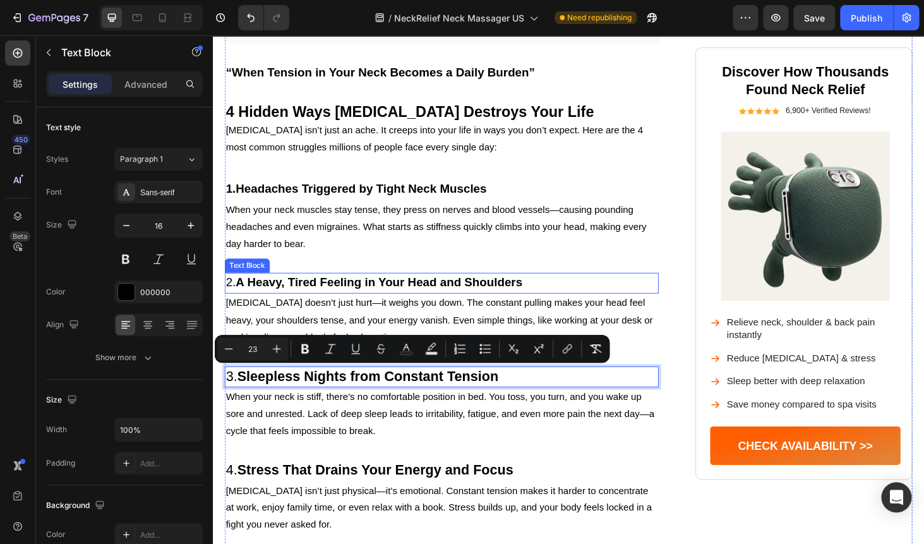
click at [310, 295] on strong "A Heavy, Tired Feeling in Your Head and Shoulders" at bounding box center [389, 298] width 305 height 14
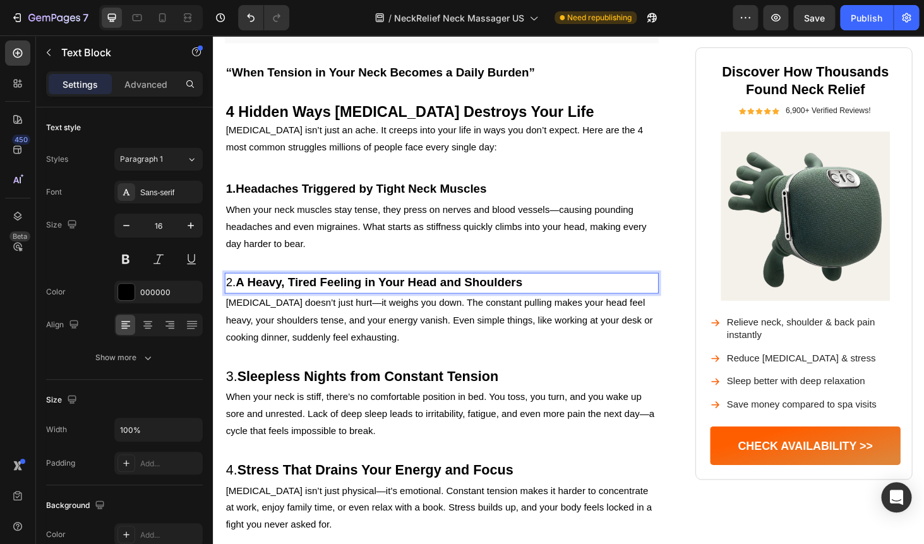
click at [310, 295] on strong "A Heavy, Tired Feeling in Your Head and Shoulders" at bounding box center [389, 298] width 305 height 14
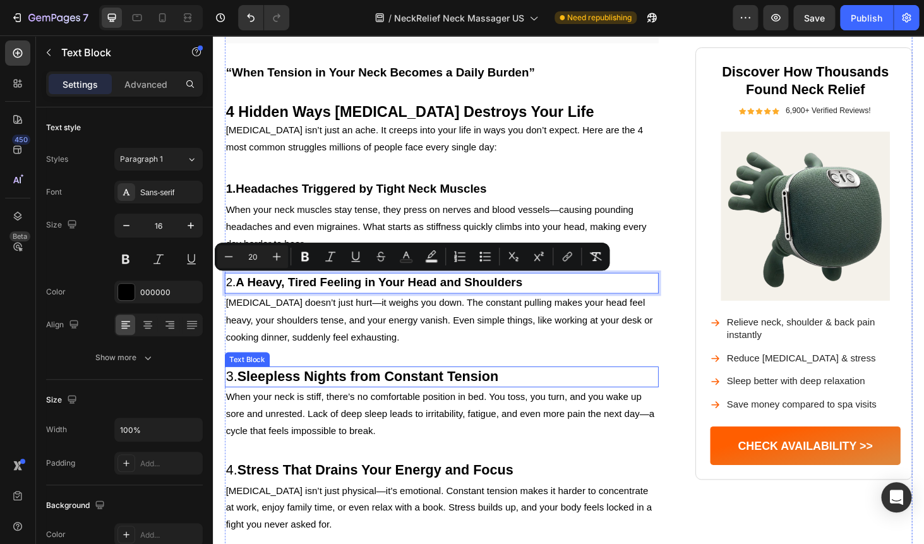
click at [281, 398] on strong "Sleepless Nights from Constant Tension" at bounding box center [378, 398] width 278 height 16
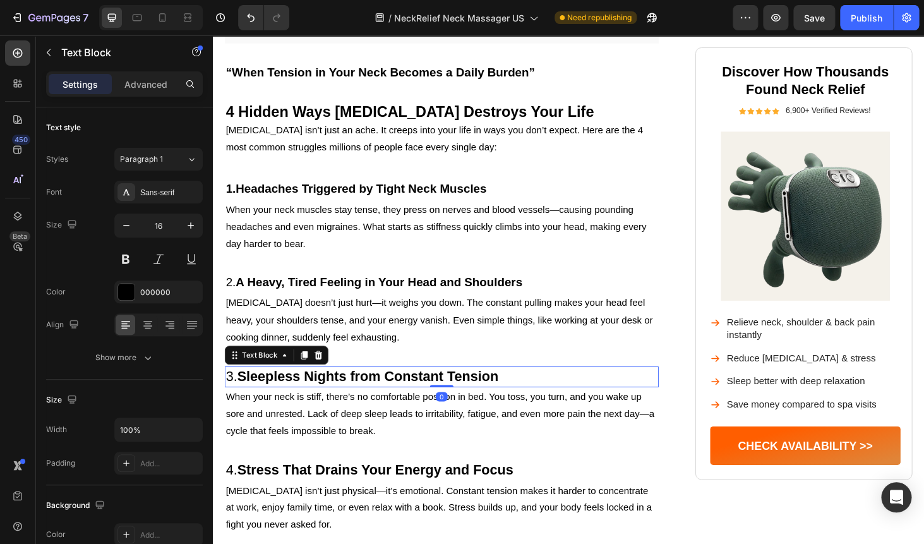
click at [281, 398] on strong "Sleepless Nights from Constant Tension" at bounding box center [378, 398] width 278 height 16
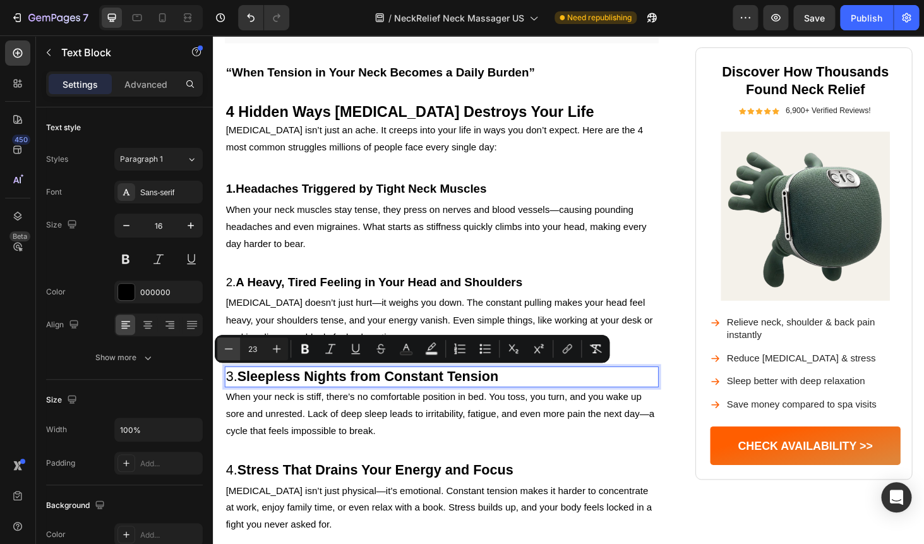
click at [232, 350] on icon "Editor contextual toolbar" at bounding box center [228, 348] width 13 height 13
type input "20"
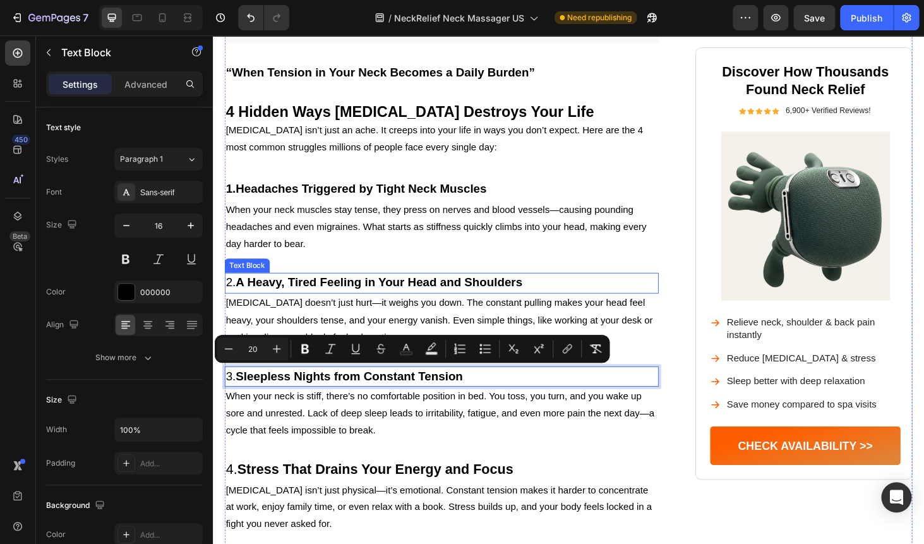
click at [347, 294] on strong "A Heavy, Tired Feeling in Your Head and Shoulders" at bounding box center [389, 298] width 305 height 14
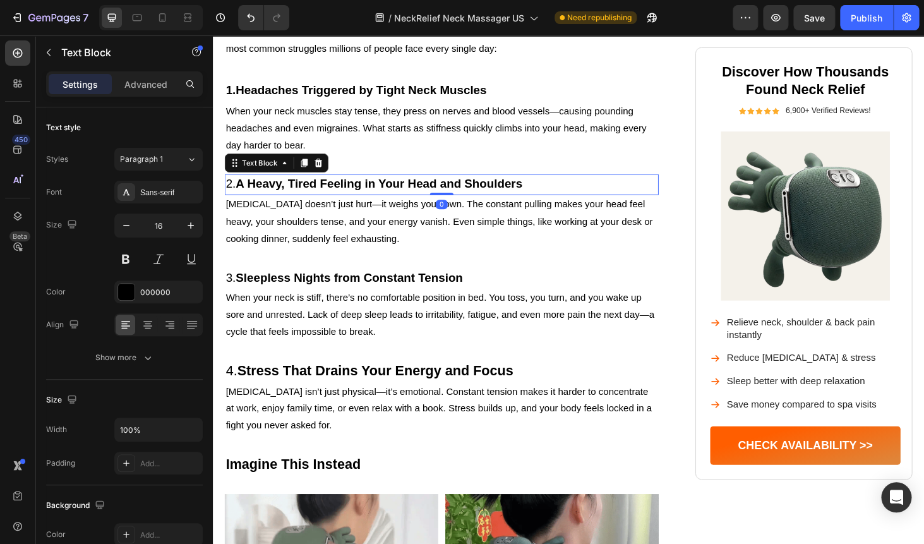
scroll to position [787, 0]
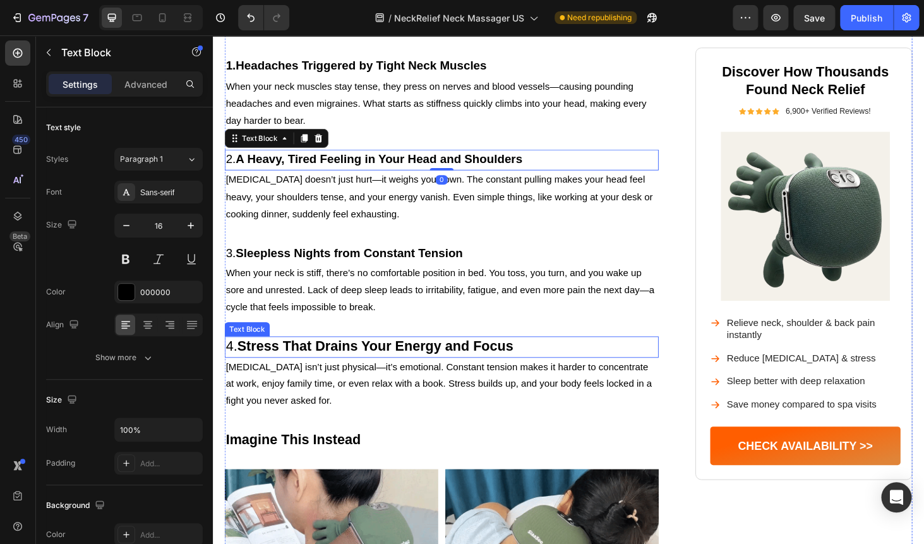
click at [287, 360] on strong "Stress That Drains Your Energy and Focus" at bounding box center [386, 365] width 294 height 16
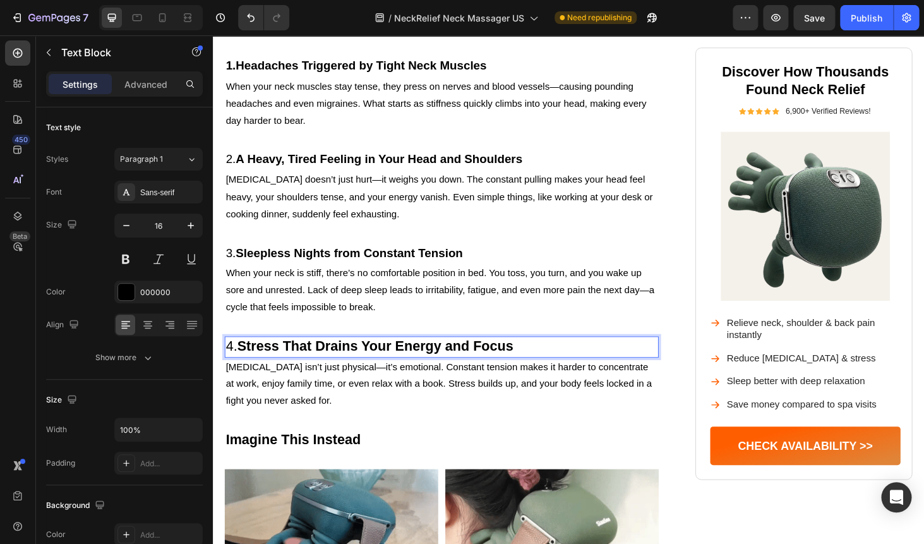
click at [287, 360] on strong "Stress That Drains Your Energy and Focus" at bounding box center [386, 365] width 294 height 16
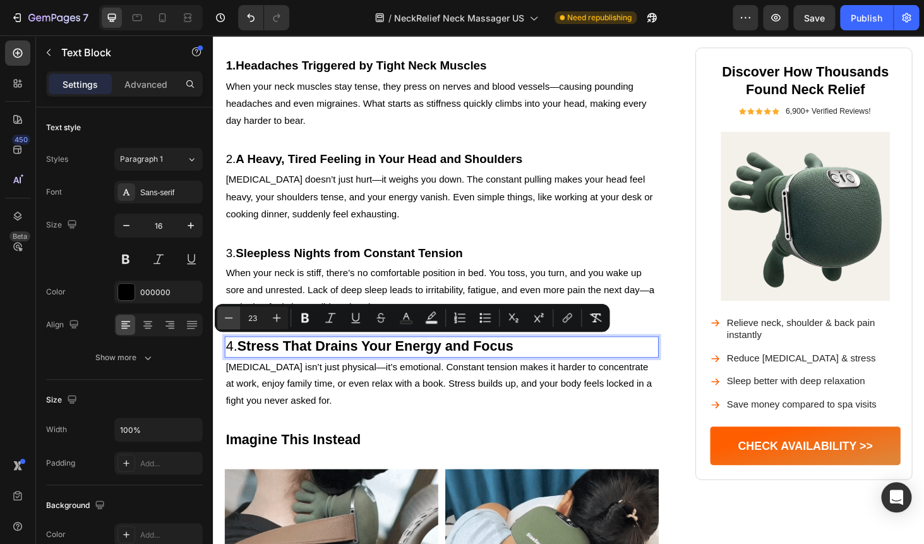
click at [236, 318] on button "Minus" at bounding box center [228, 317] width 23 height 23
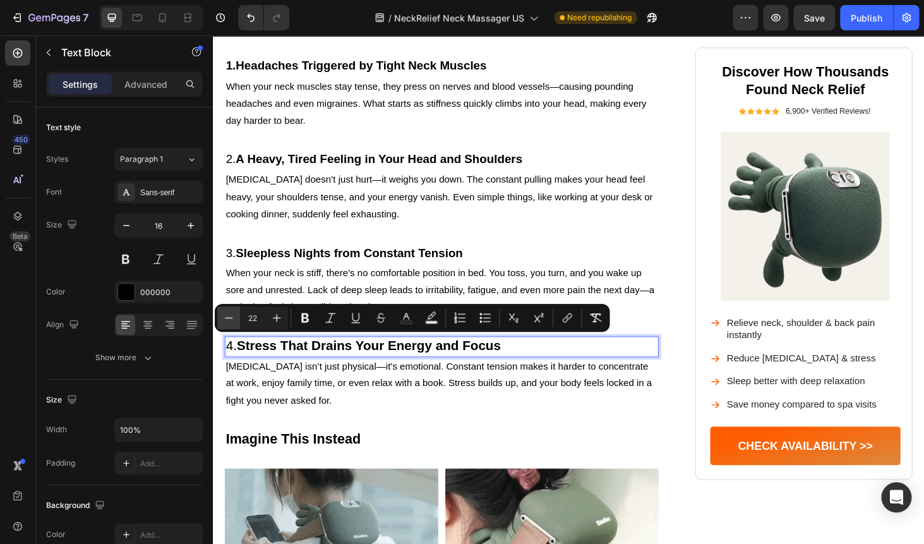
click at [236, 318] on button "Minus" at bounding box center [228, 317] width 23 height 23
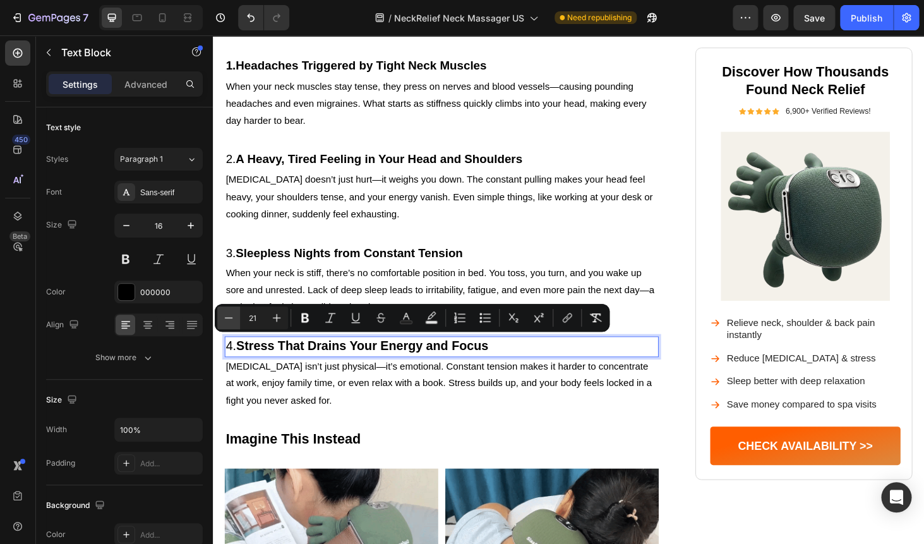
click at [236, 318] on button "Minus" at bounding box center [228, 317] width 23 height 23
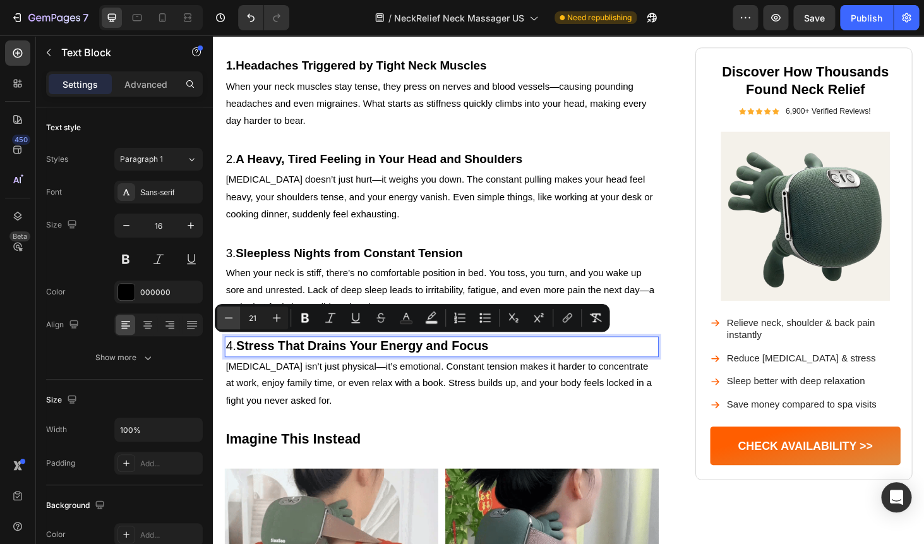
type input "20"
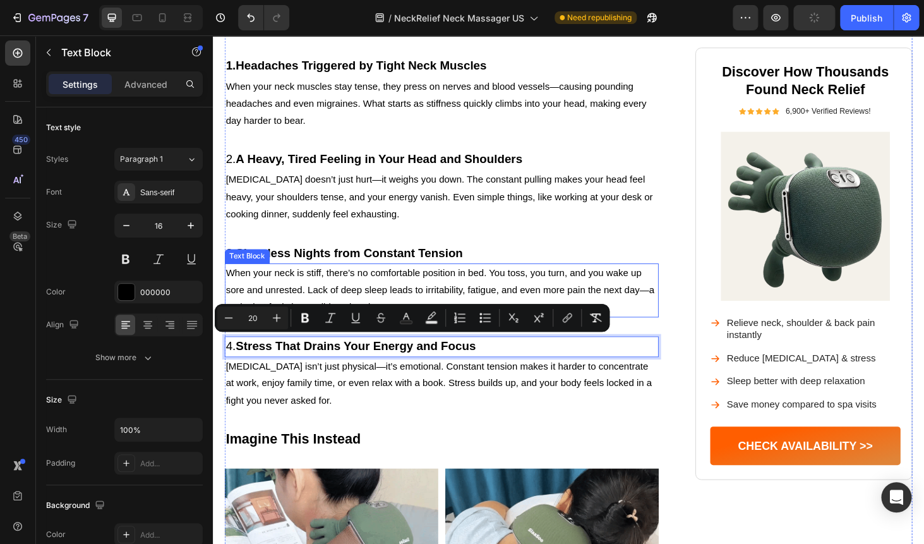
click at [445, 292] on p "When your neck is stiff, there’s no comfortable position in bed. You toss, you …" at bounding box center [457, 306] width 460 height 54
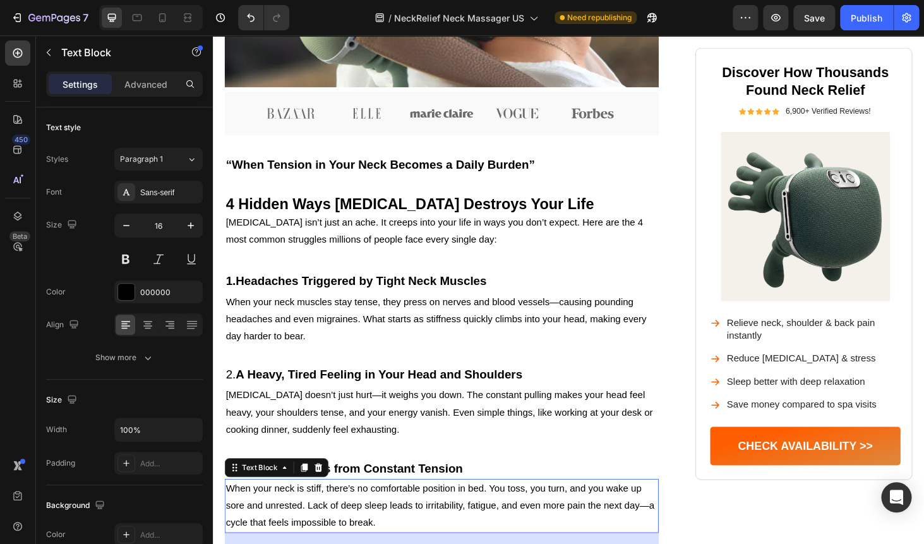
scroll to position [556, 0]
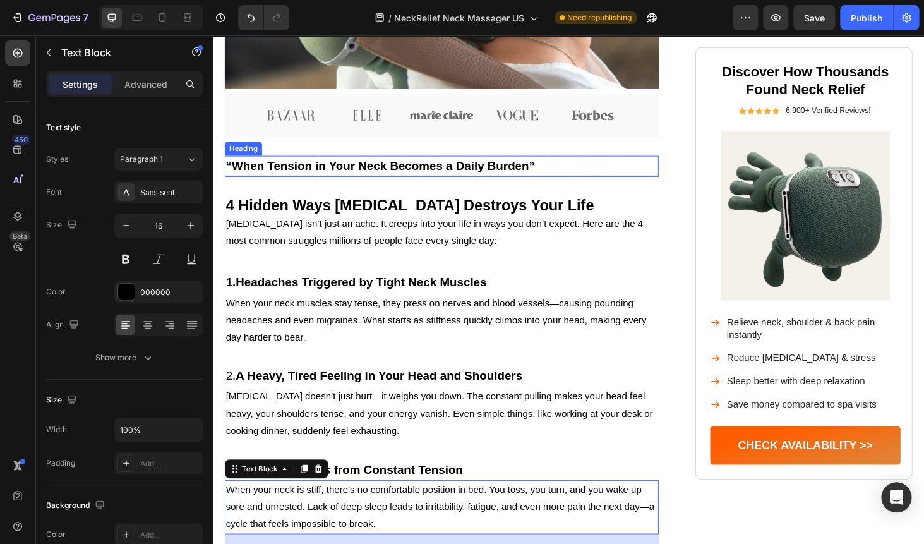
click at [398, 175] on span "“When Tension in Your Neck Becomes a Daily Burden”" at bounding box center [391, 174] width 329 height 14
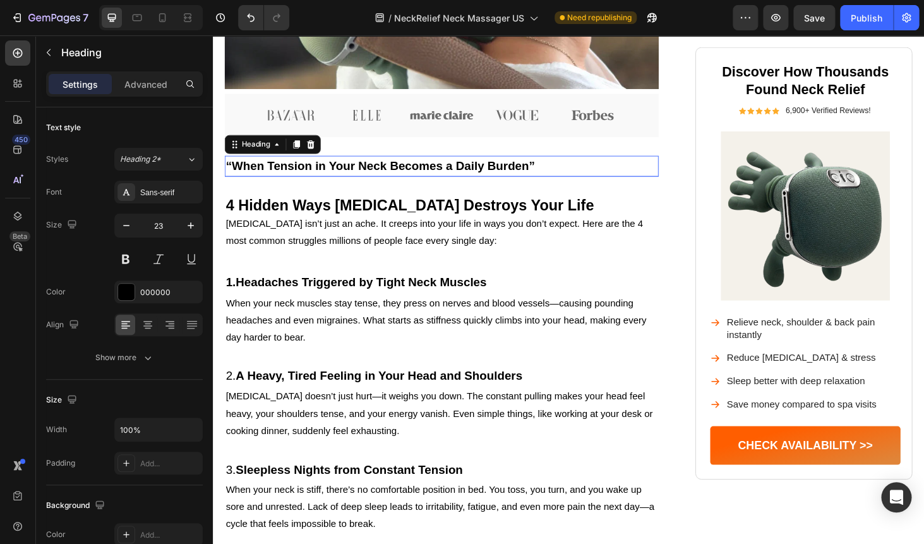
click at [398, 175] on span "“When Tension in Your Neck Becomes a Daily Burden”" at bounding box center [391, 174] width 329 height 14
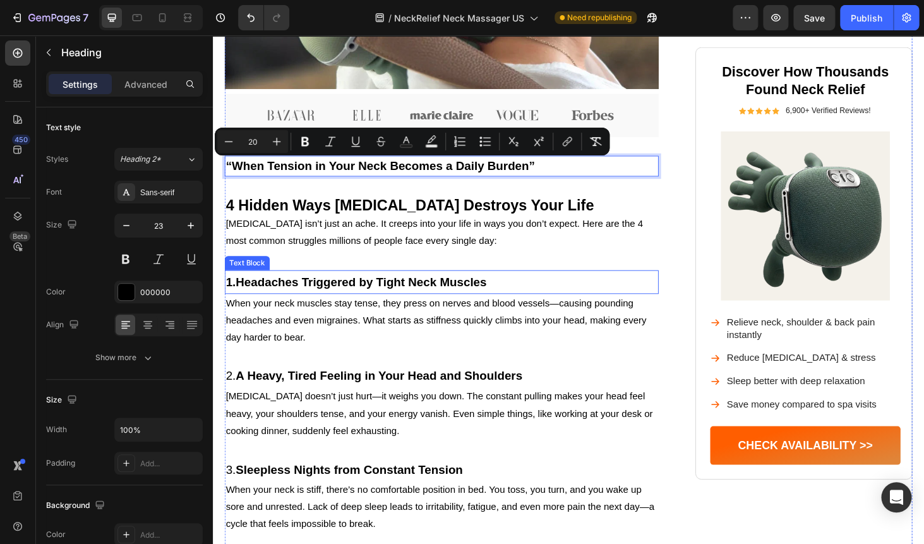
click at [380, 295] on strong "Headaches Triggered by Tight Neck Muscles" at bounding box center [370, 298] width 267 height 14
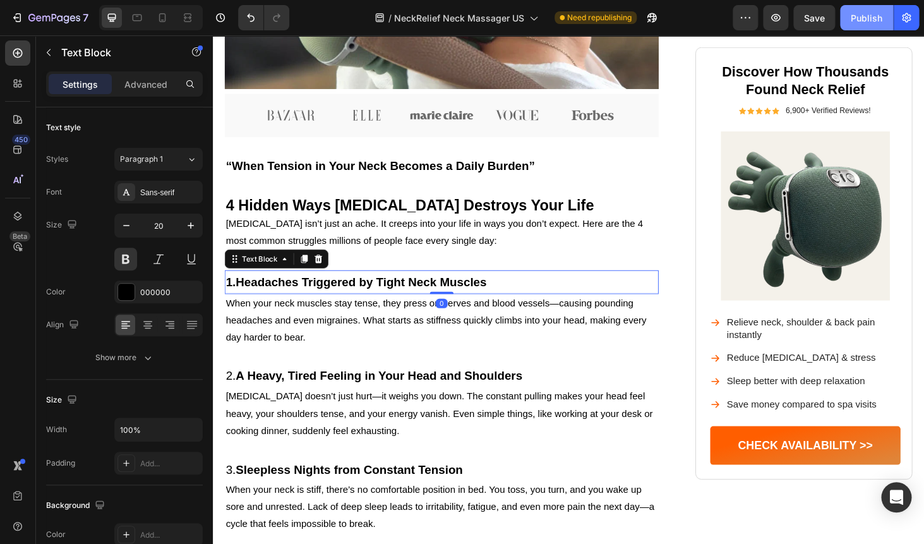
click at [855, 18] on div "Publish" at bounding box center [867, 17] width 32 height 13
click at [164, 26] on div at bounding box center [162, 18] width 20 height 20
type input "14"
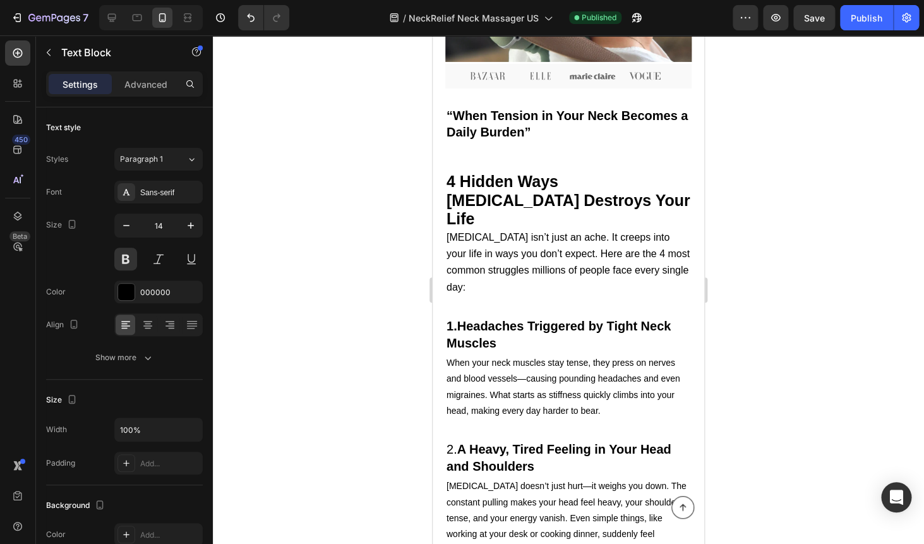
scroll to position [279, 0]
